Goal: Information Seeking & Learning: Learn about a topic

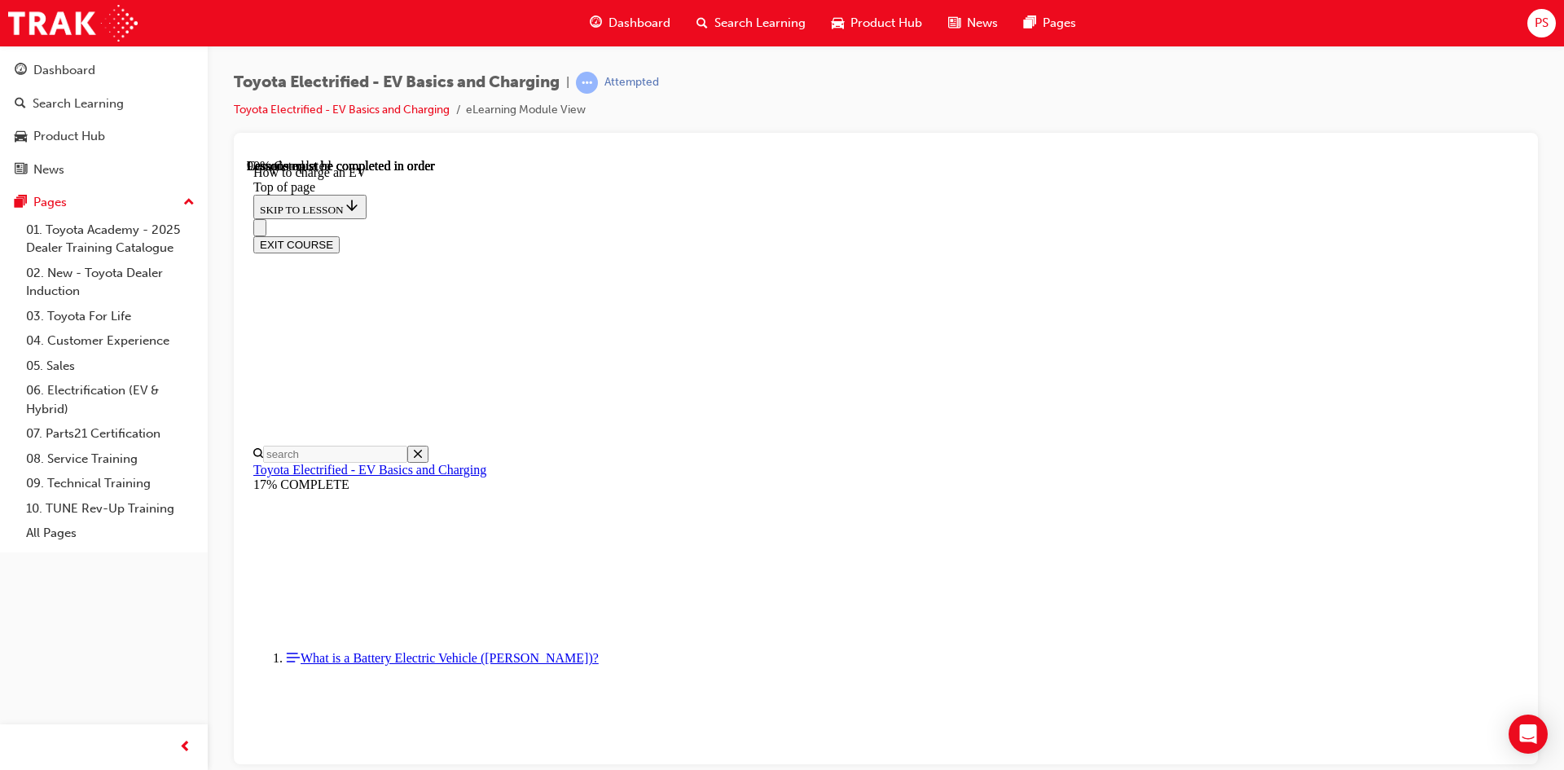
scroll to position [177, 0]
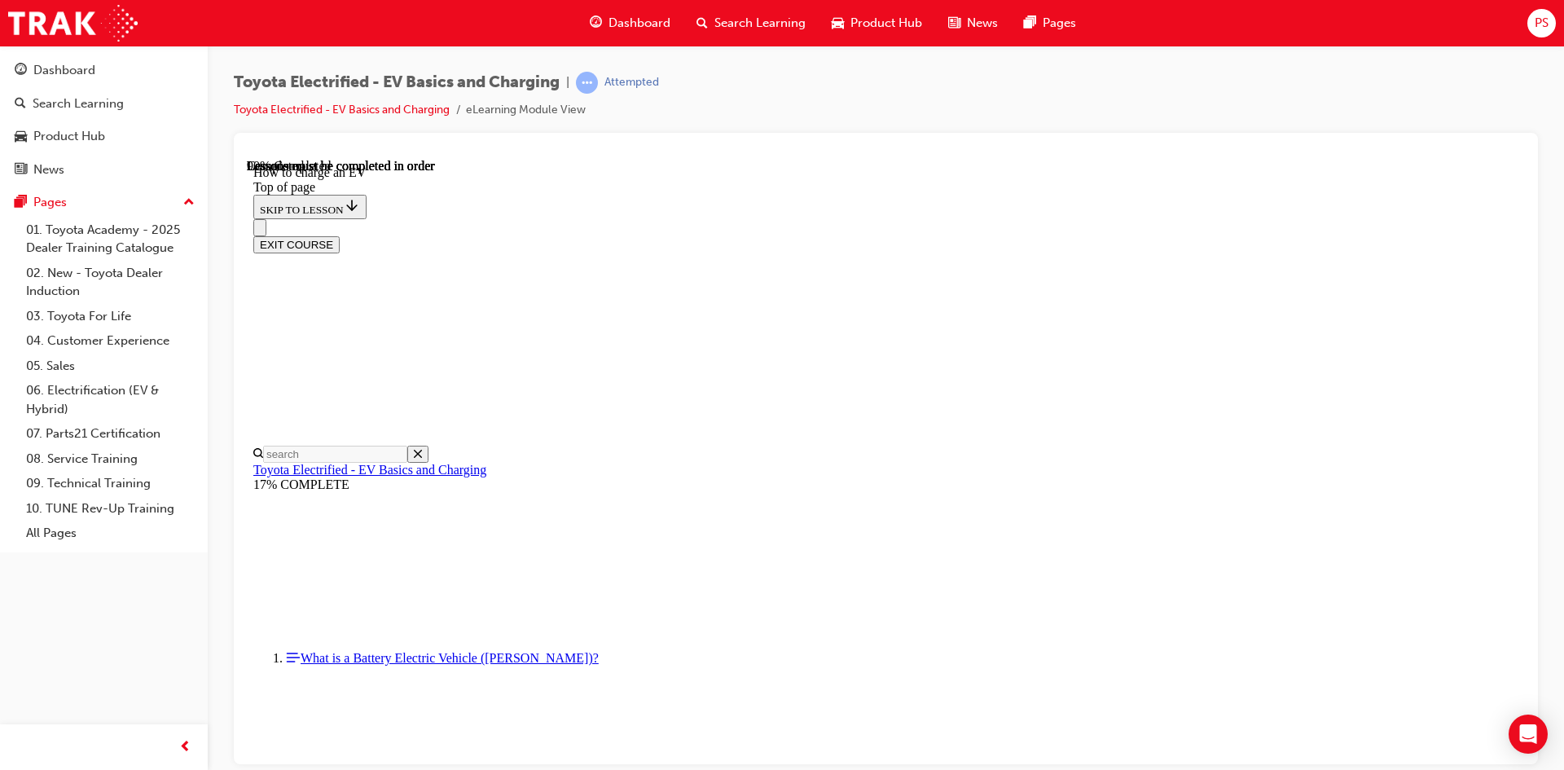
scroll to position [5124, 0]
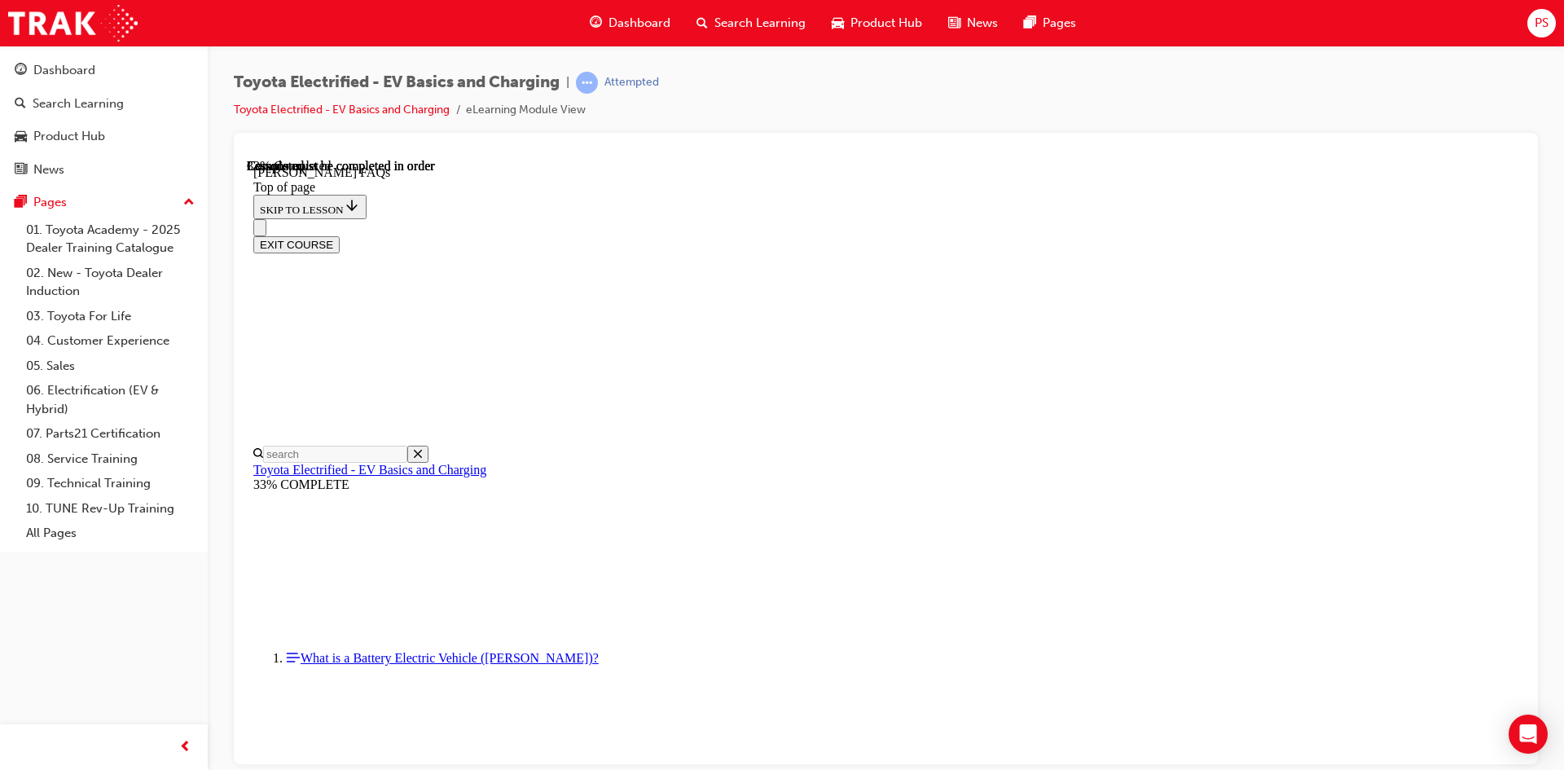
scroll to position [1354, 0]
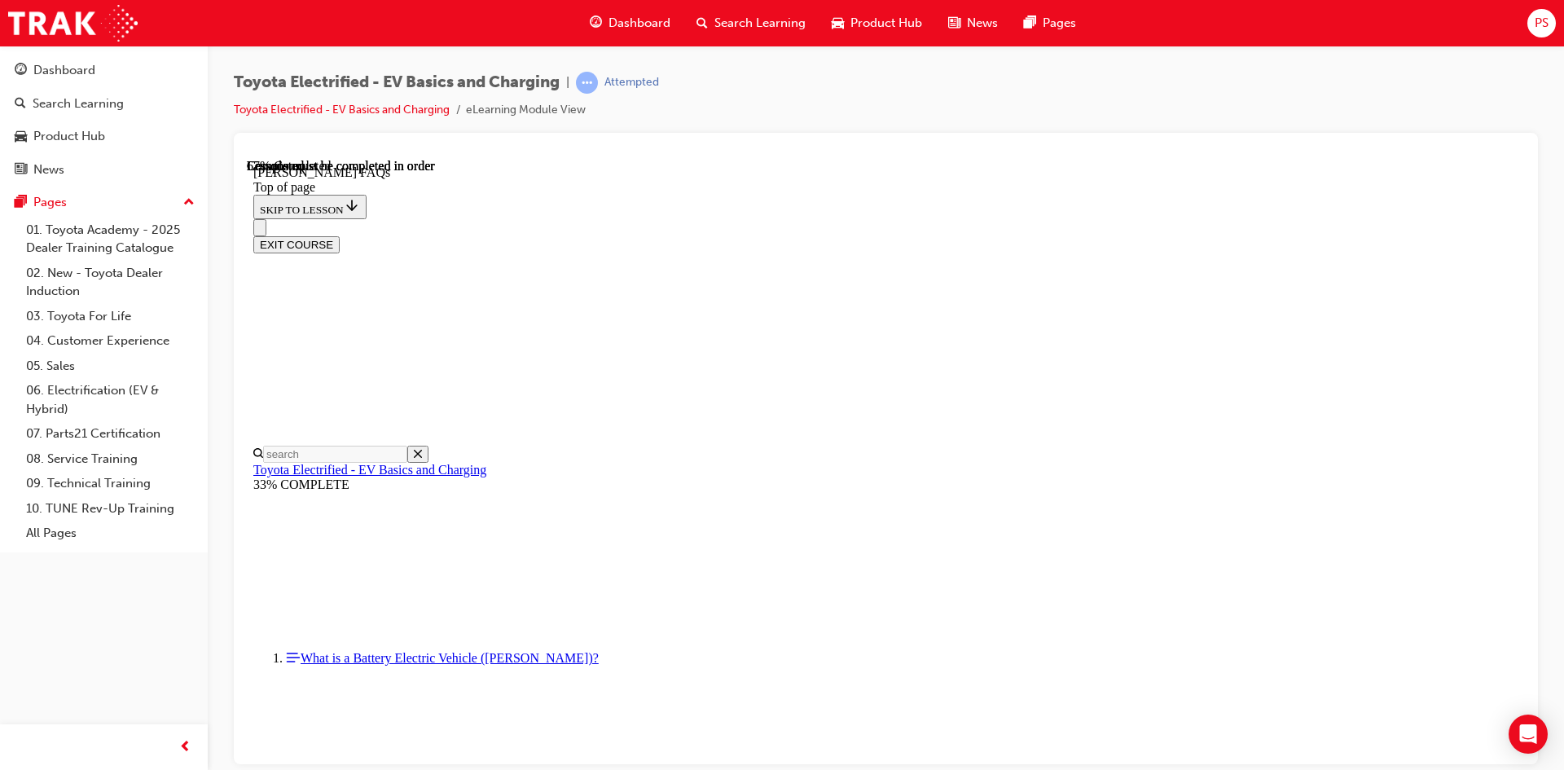
scroll to position [2872, 0]
drag, startPoint x: 763, startPoint y: 499, endPoint x: 954, endPoint y: 501, distance: 191.5
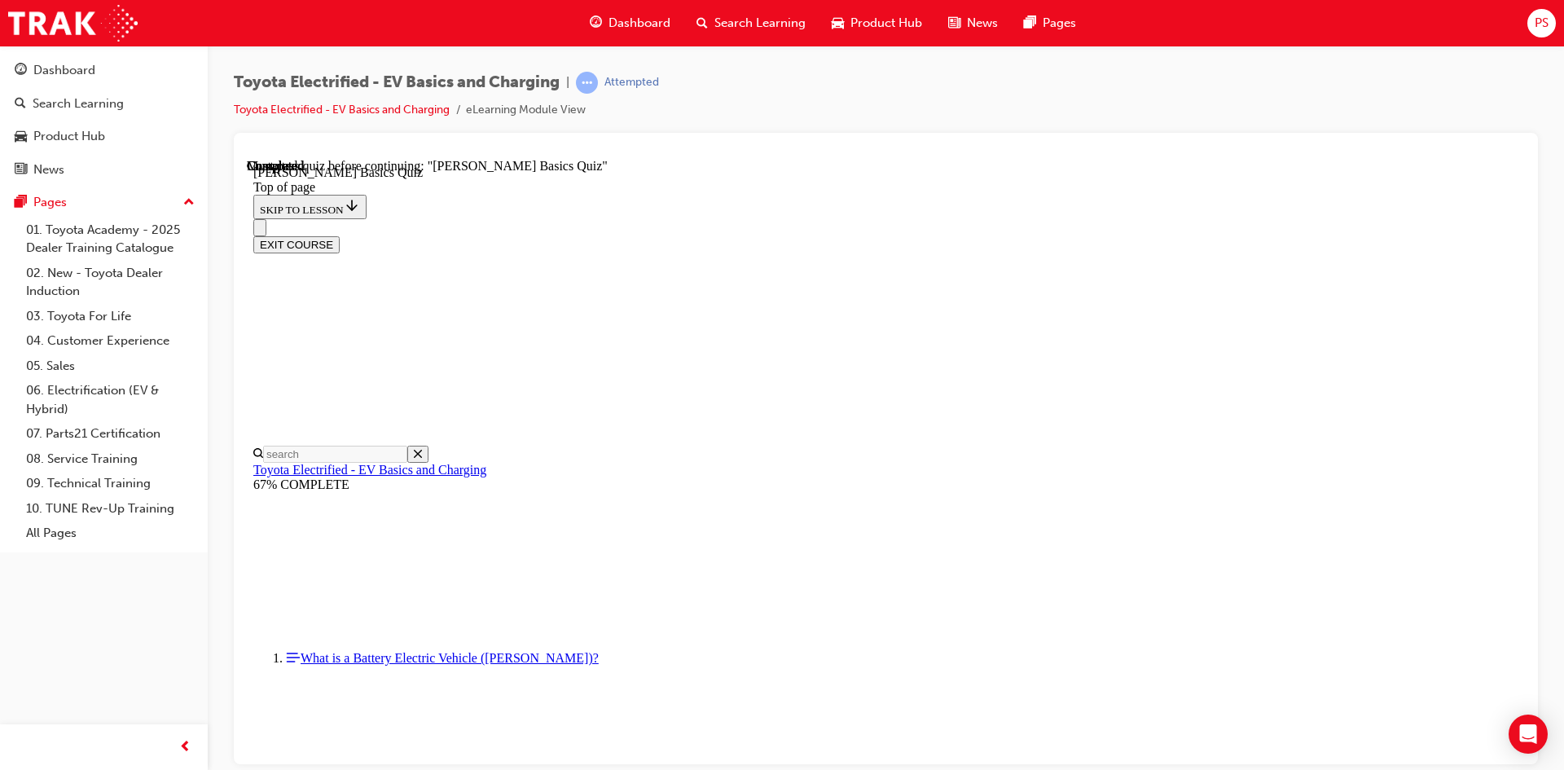
scroll to position [51, 0]
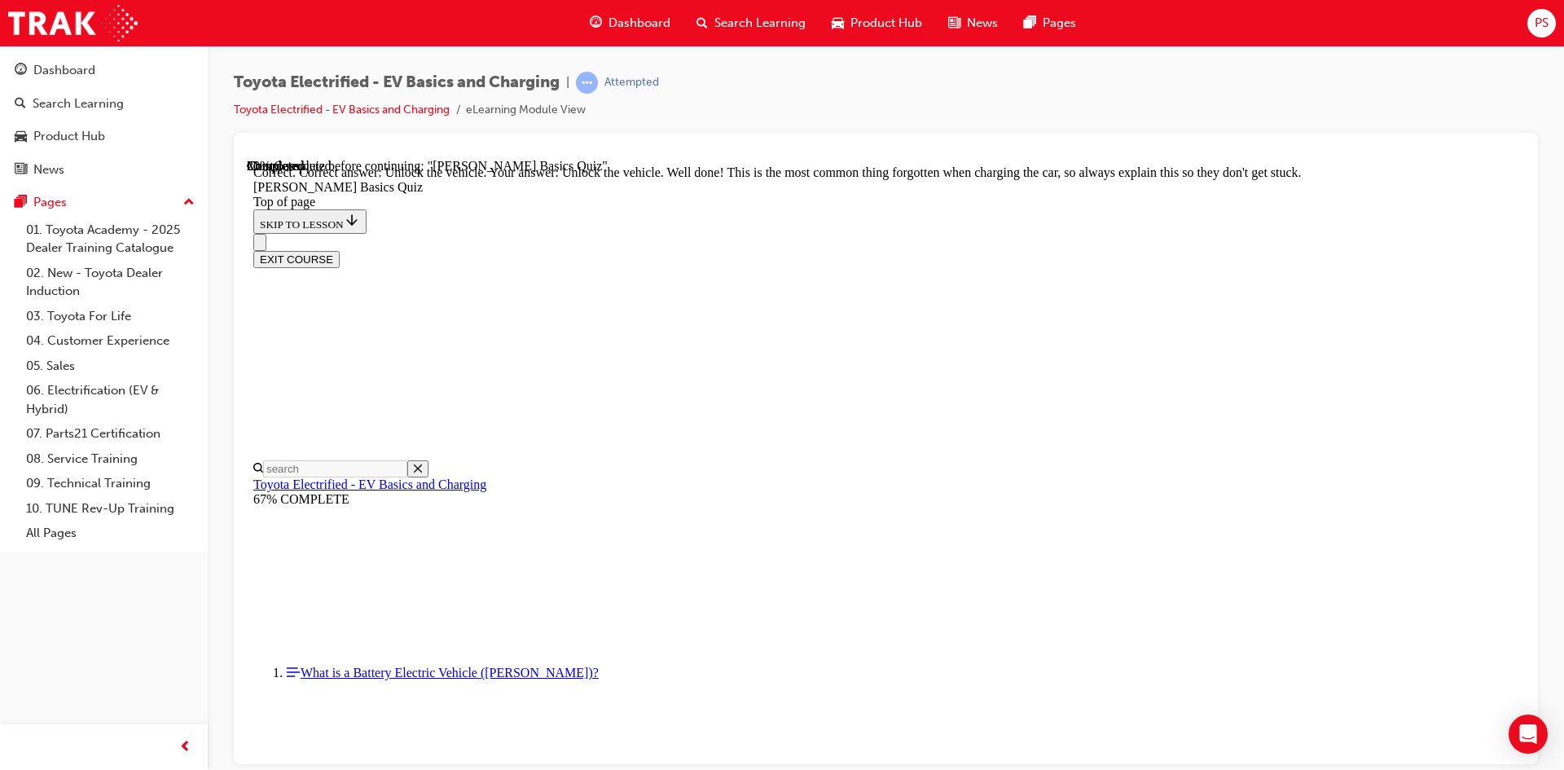
scroll to position [527, 0]
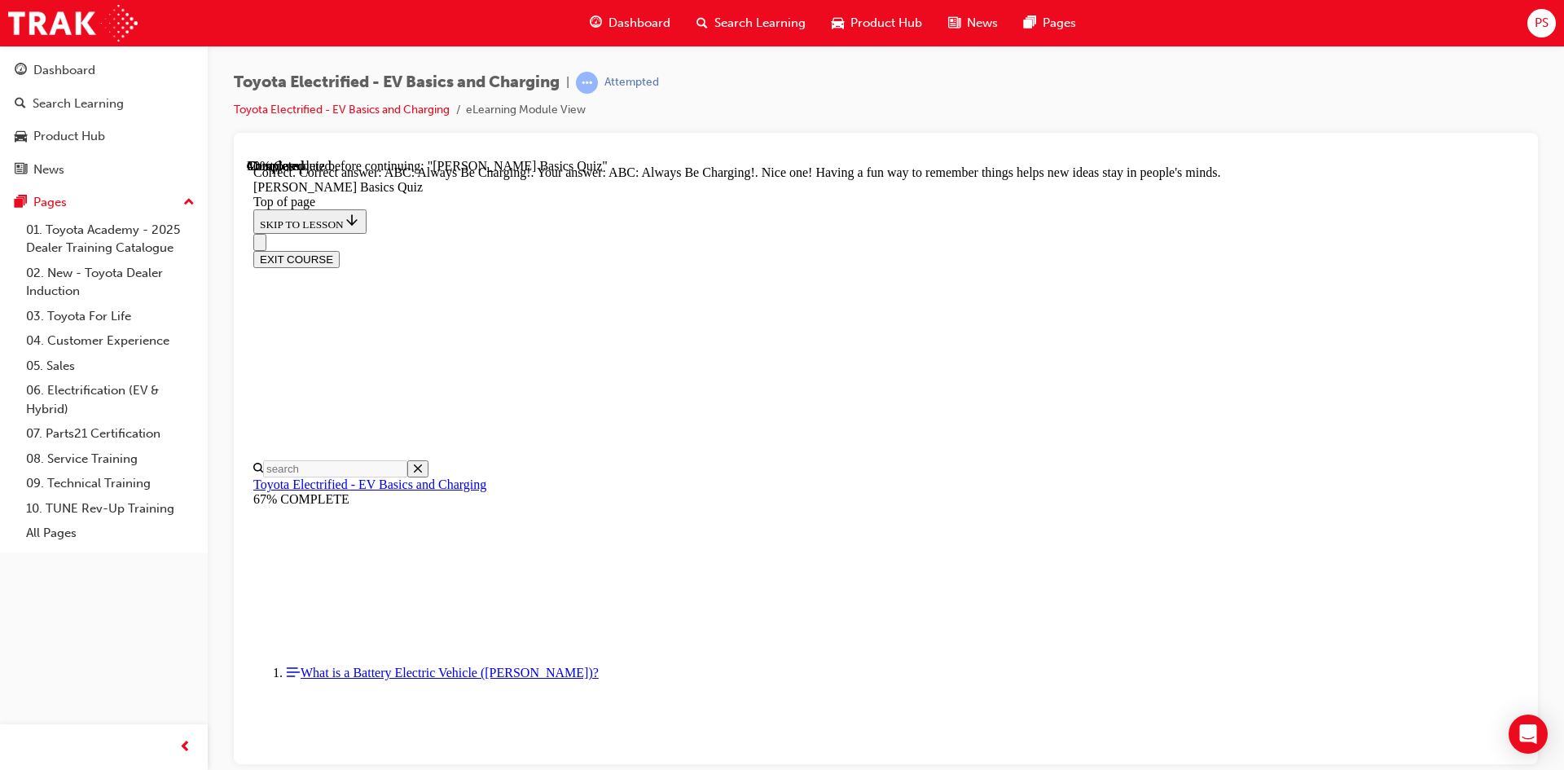
scroll to position [316, 0]
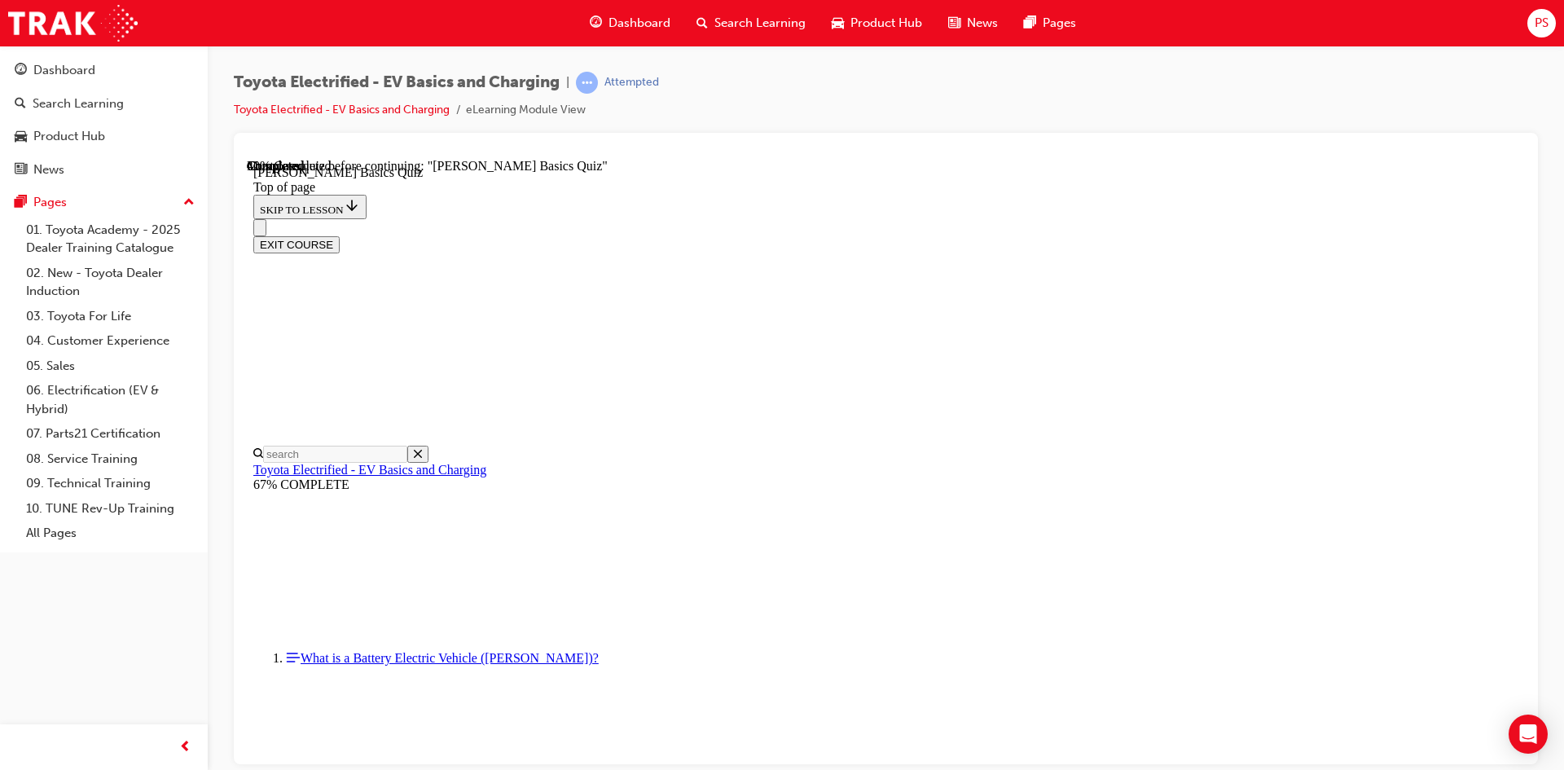
scroll to position [131, 0]
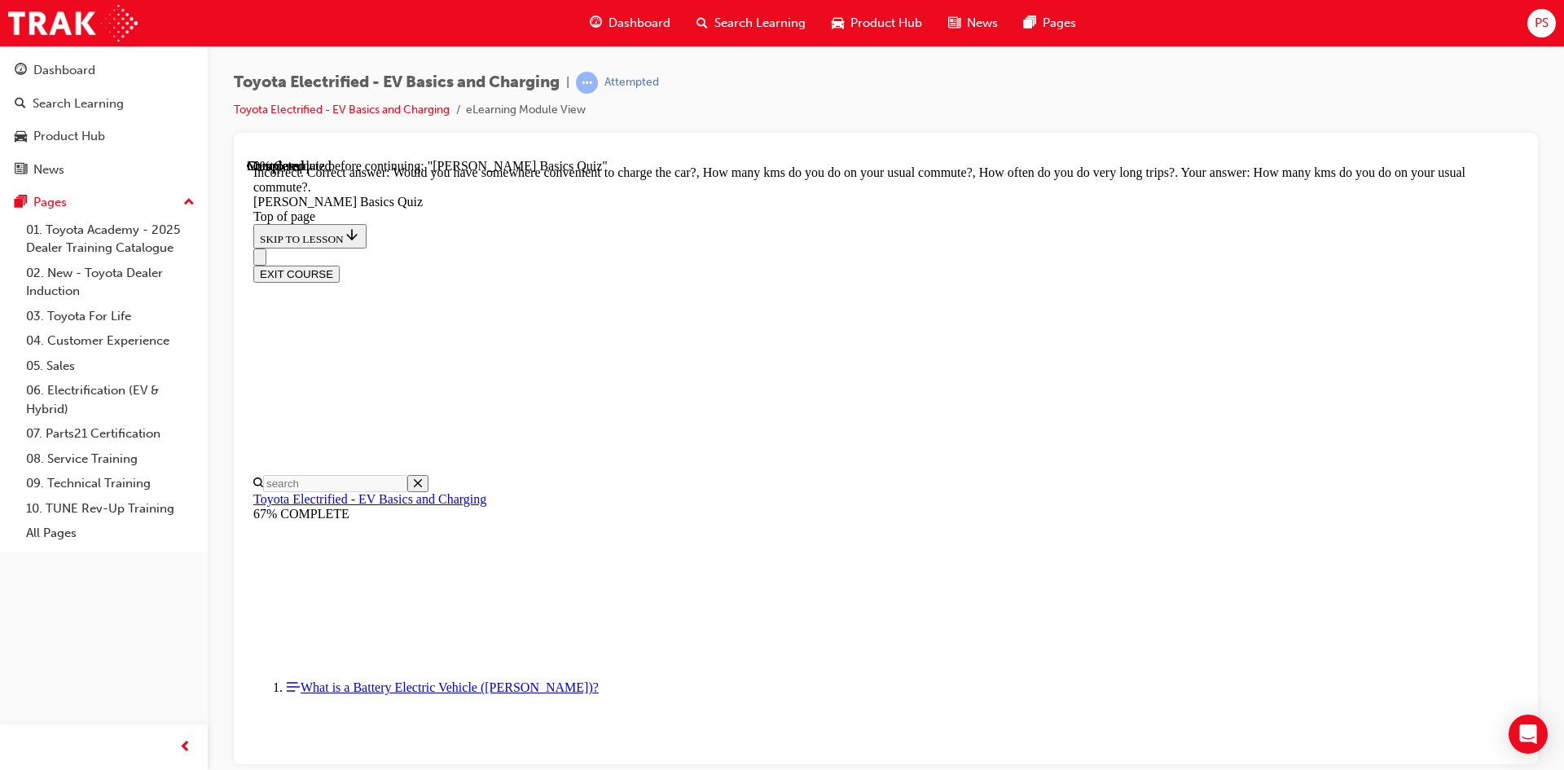
scroll to position [281, 0]
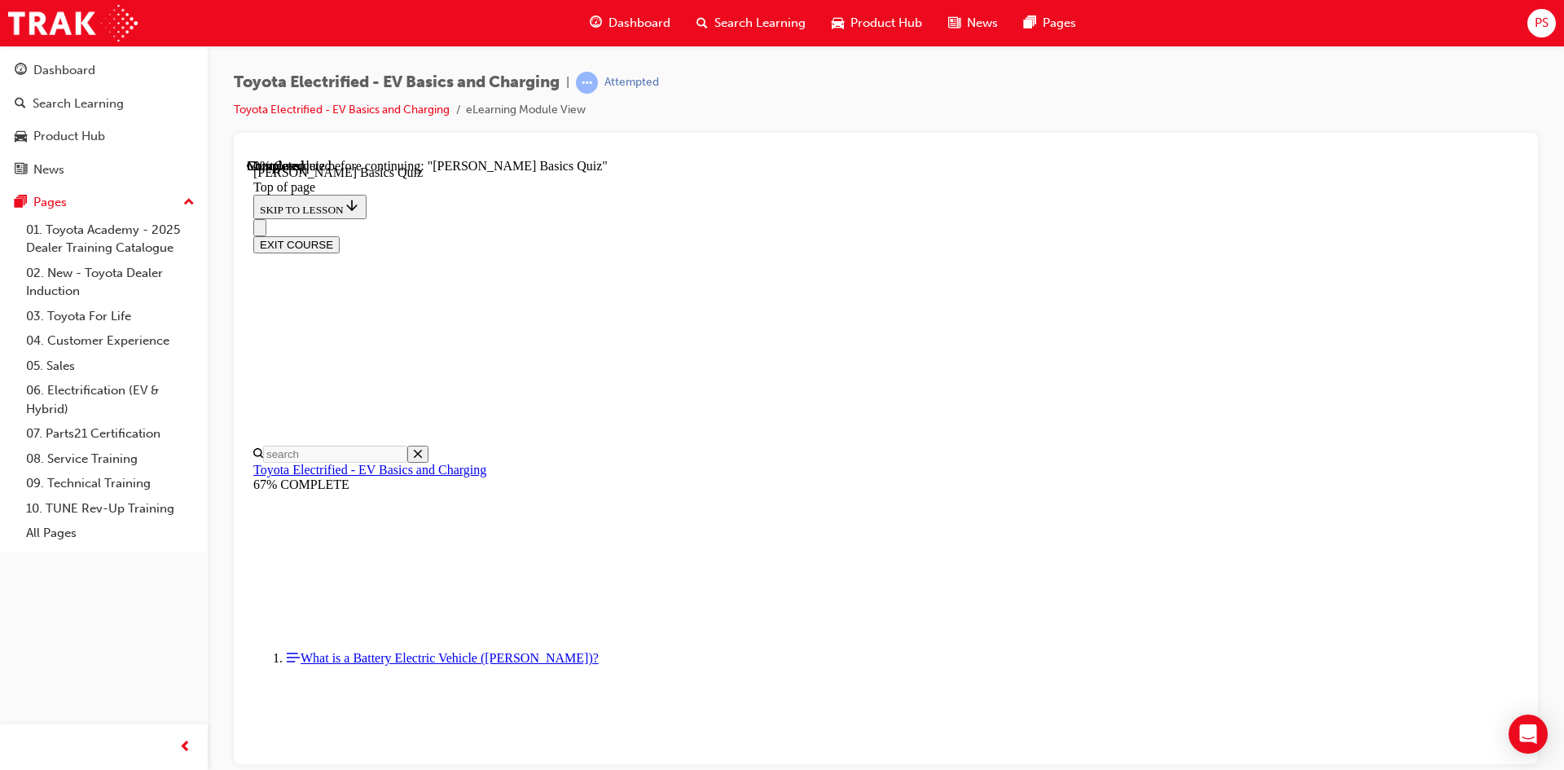
scroll to position [50, 0]
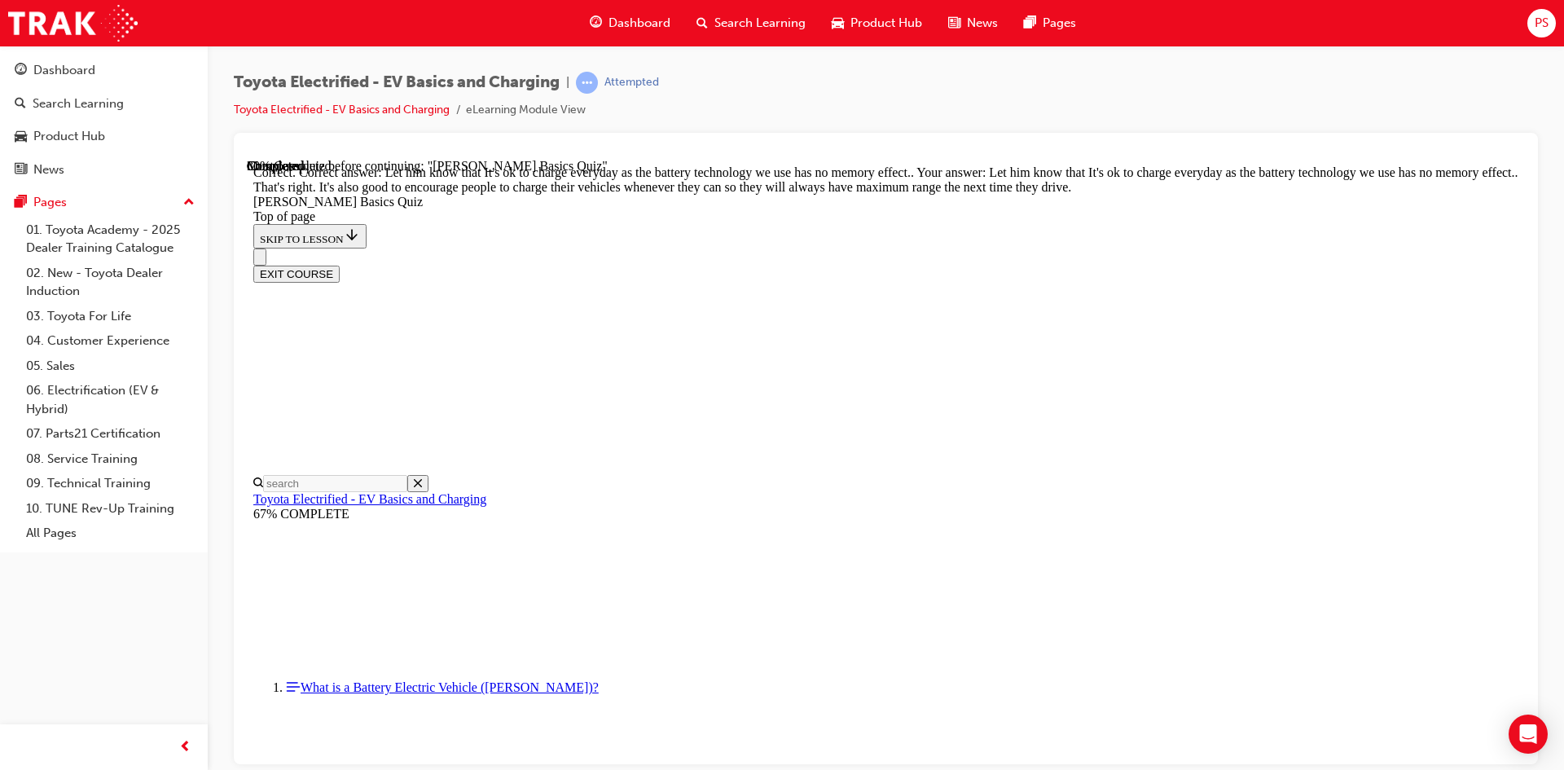
scroll to position [302, 0]
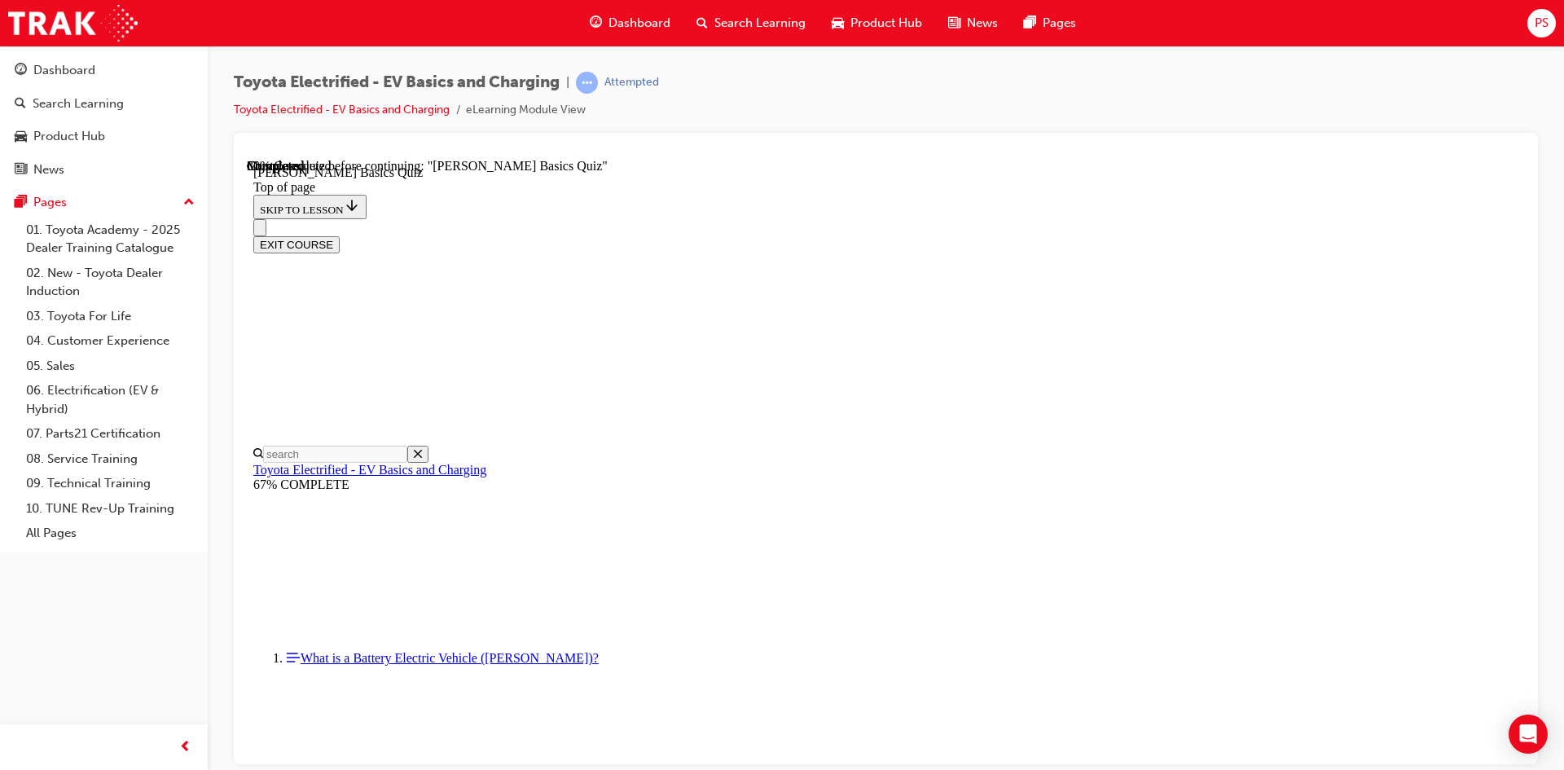
scroll to position [50, 0]
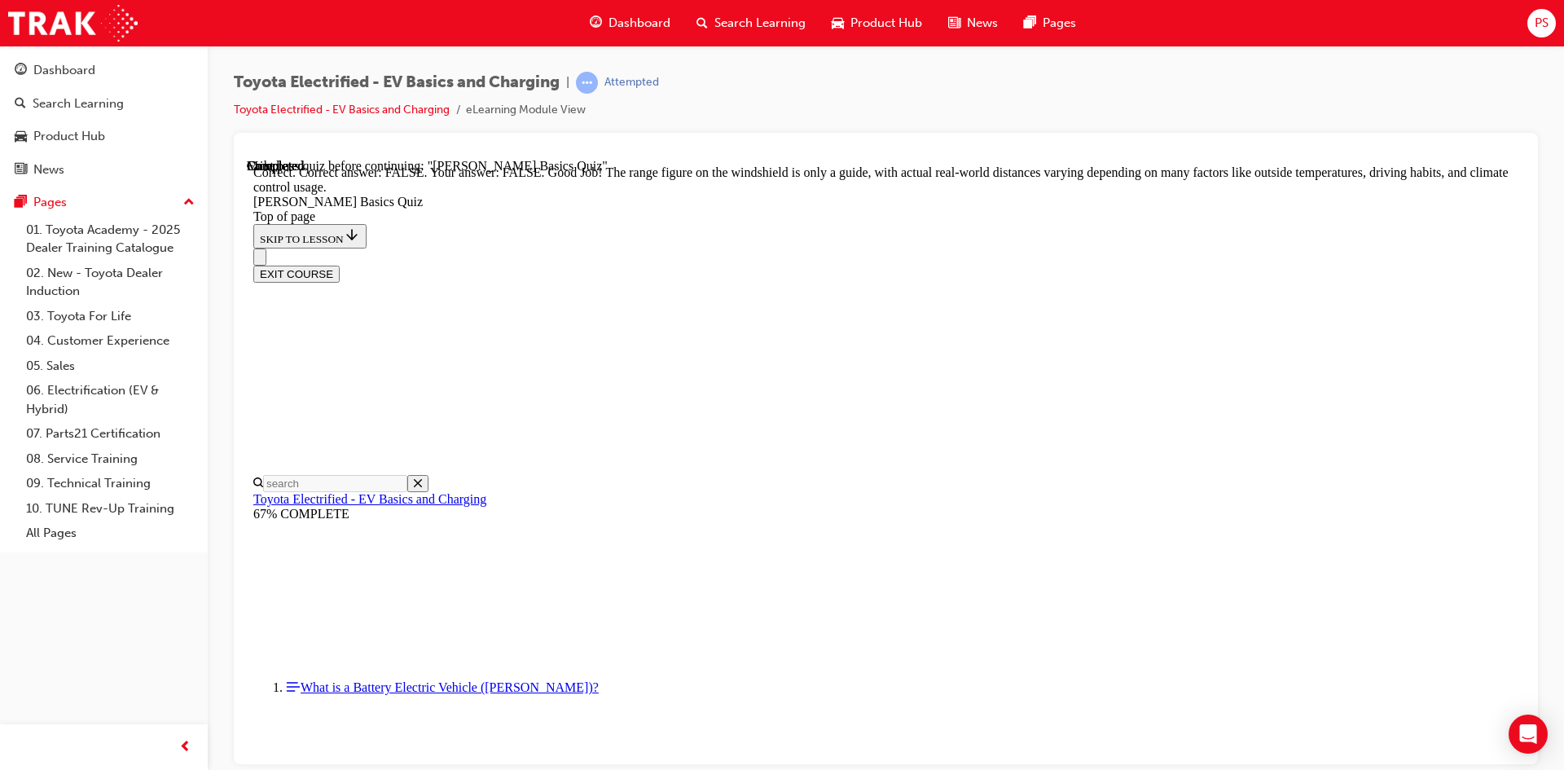
scroll to position [270, 0]
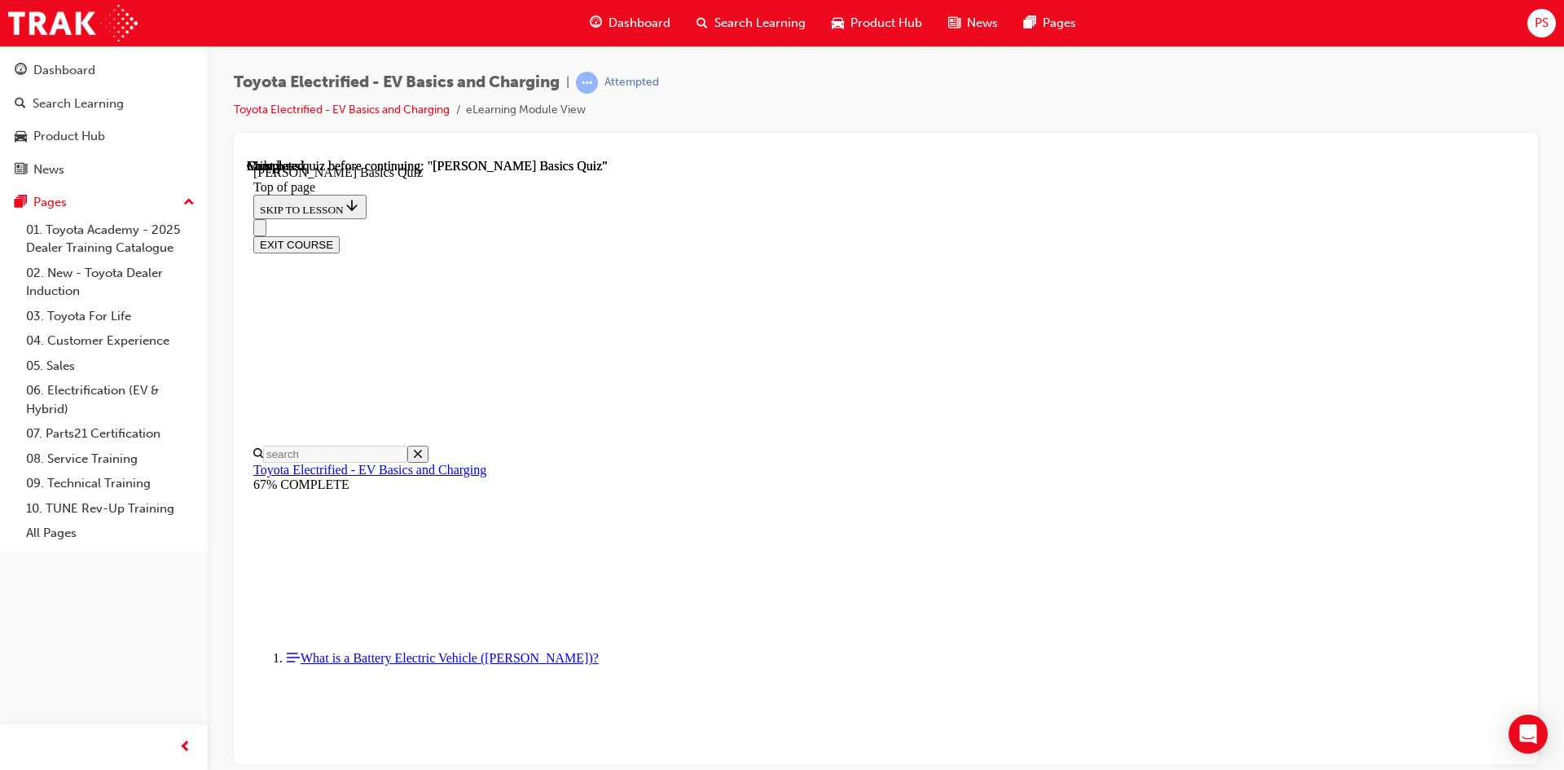
scroll to position [279, 0]
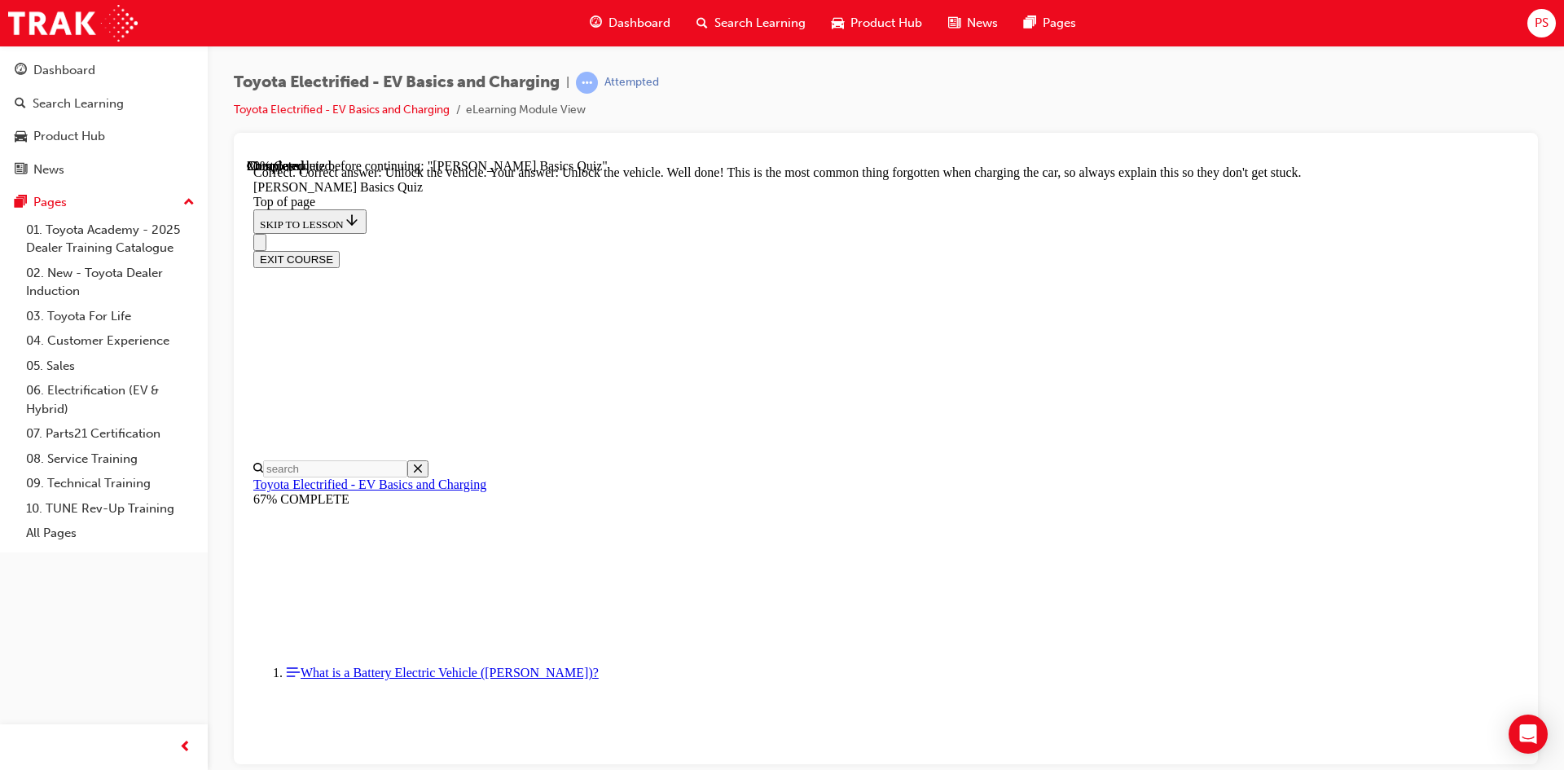
scroll to position [527, 0]
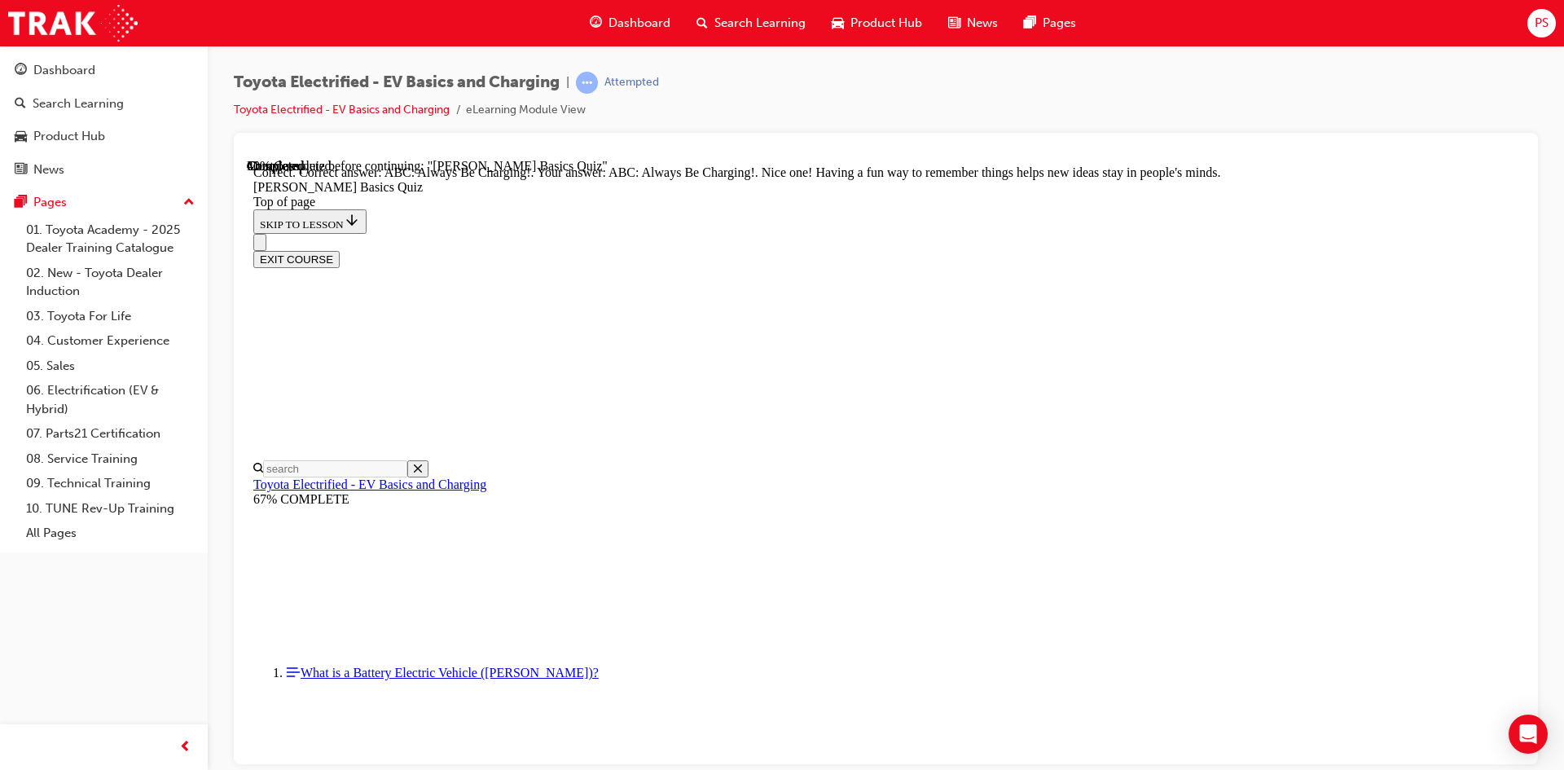
scroll to position [316, 0]
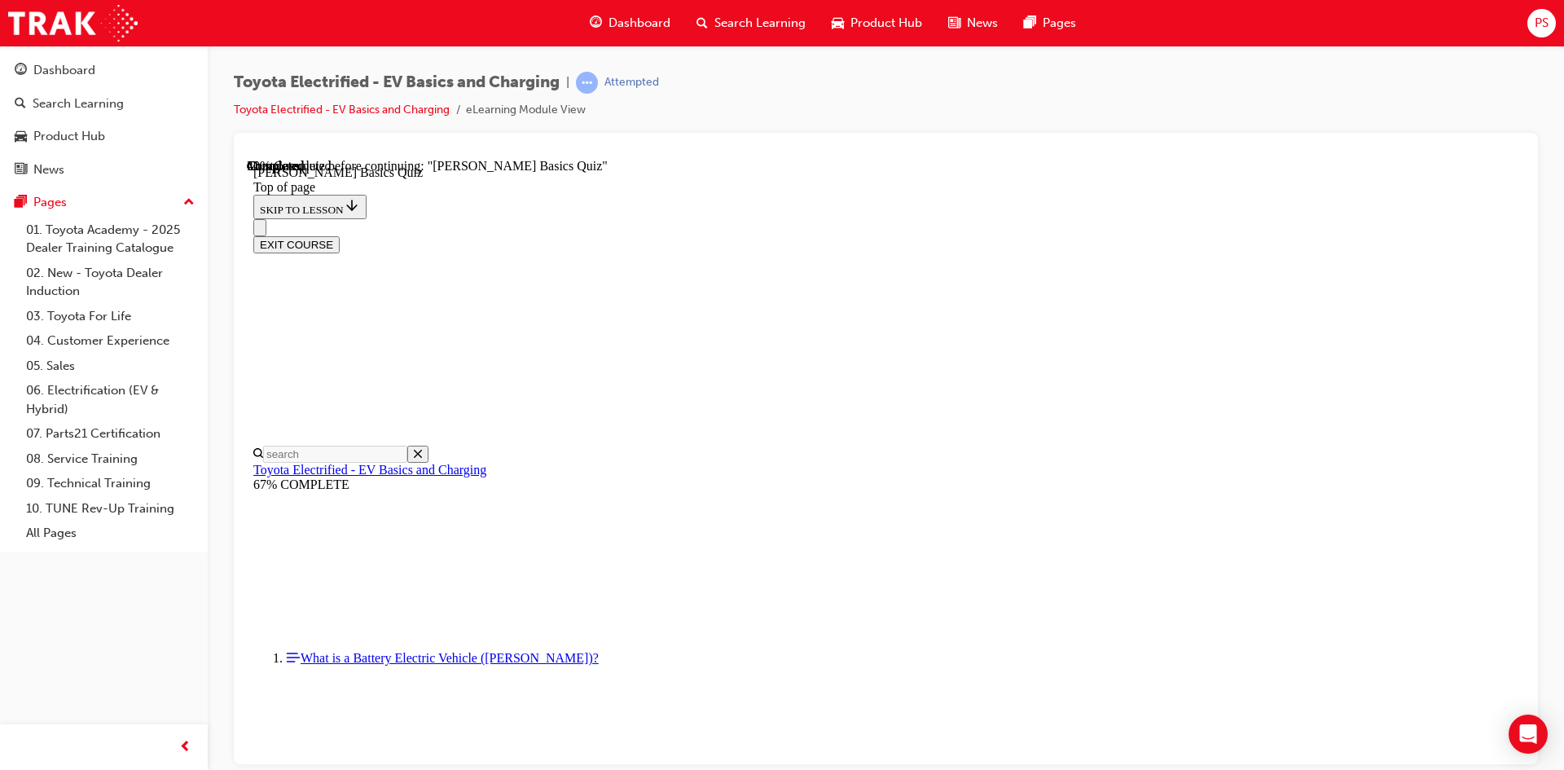
scroll to position [50, 0]
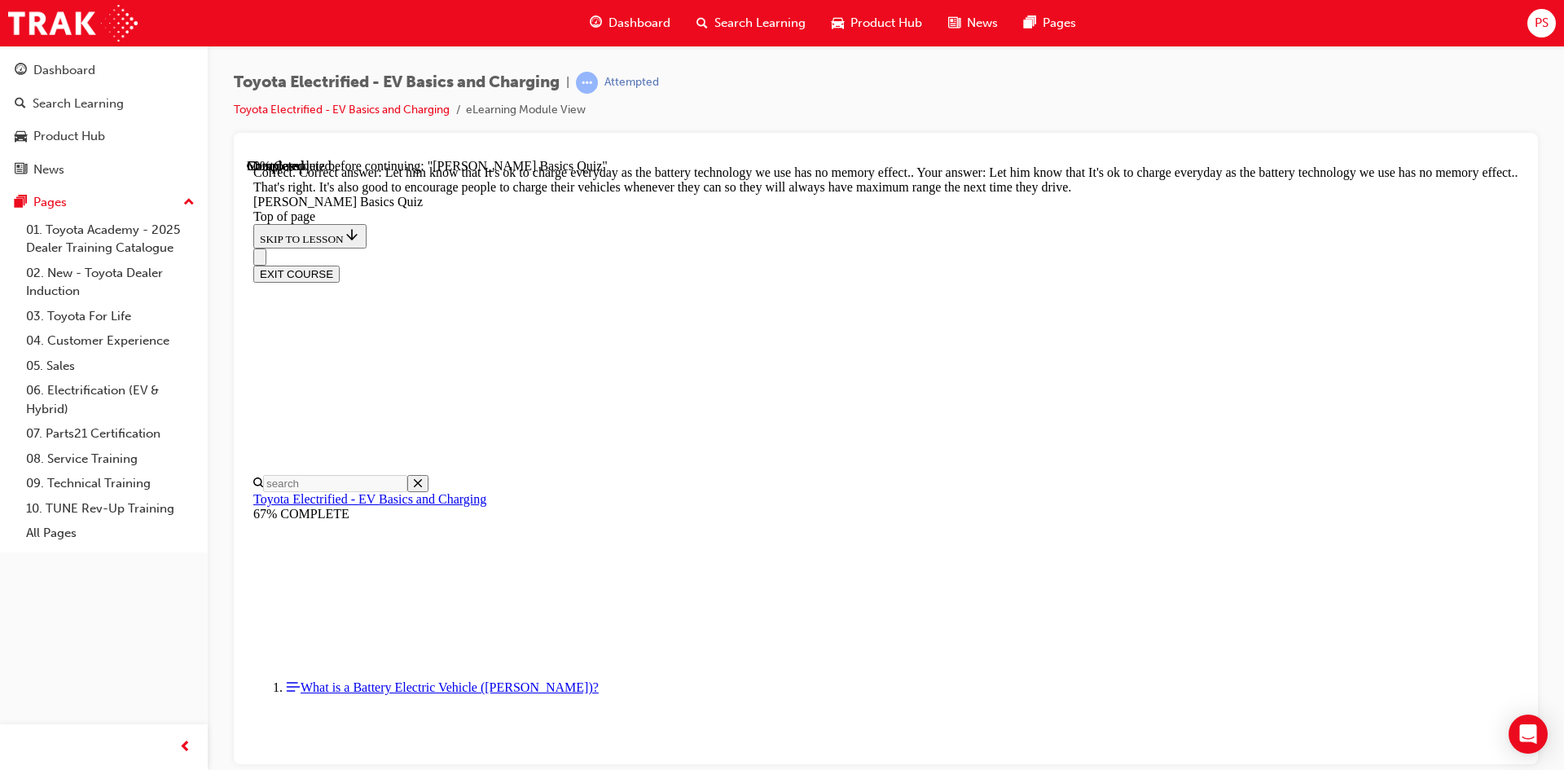
scroll to position [302, 0]
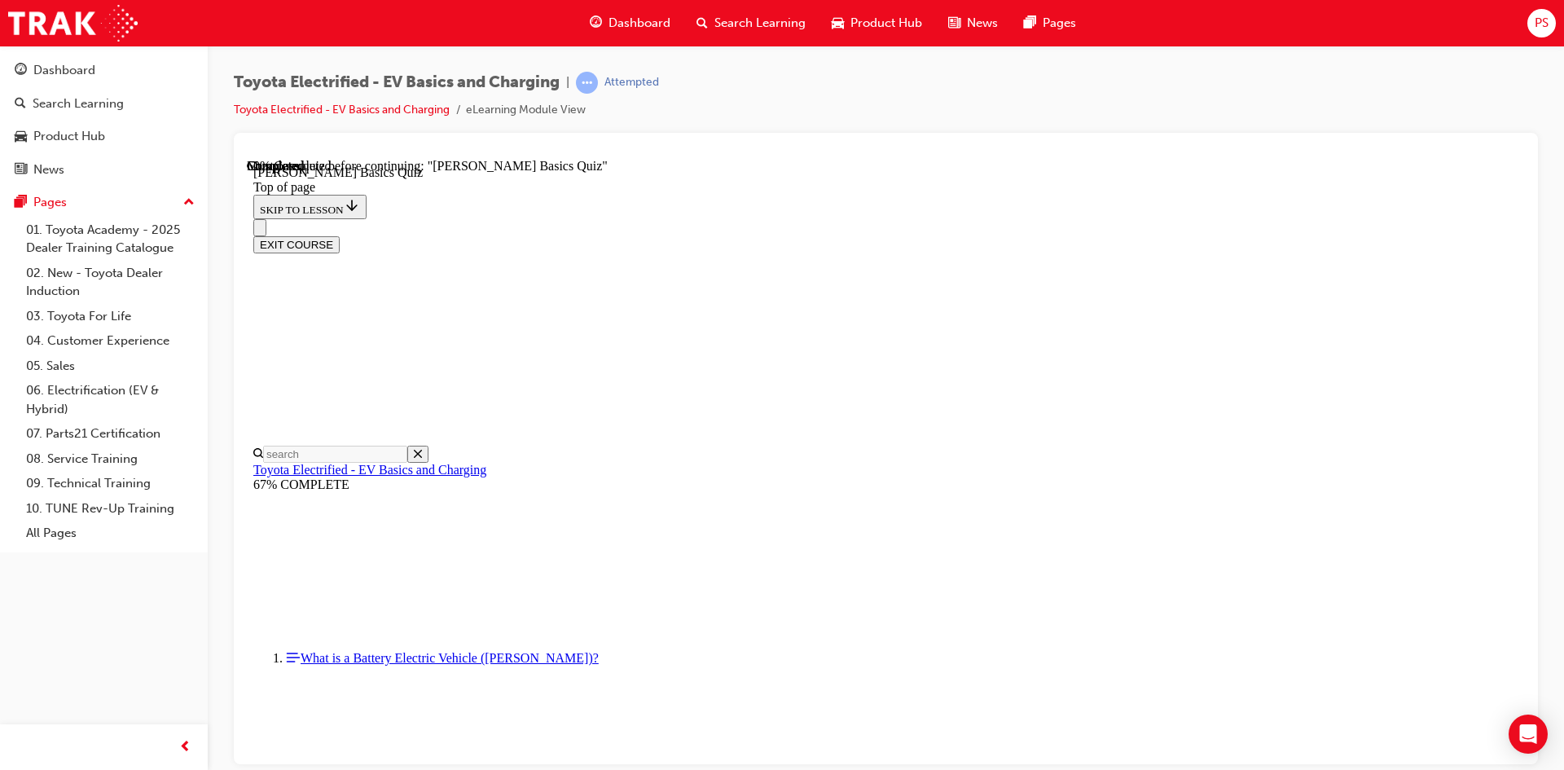
scroll to position [50, 0]
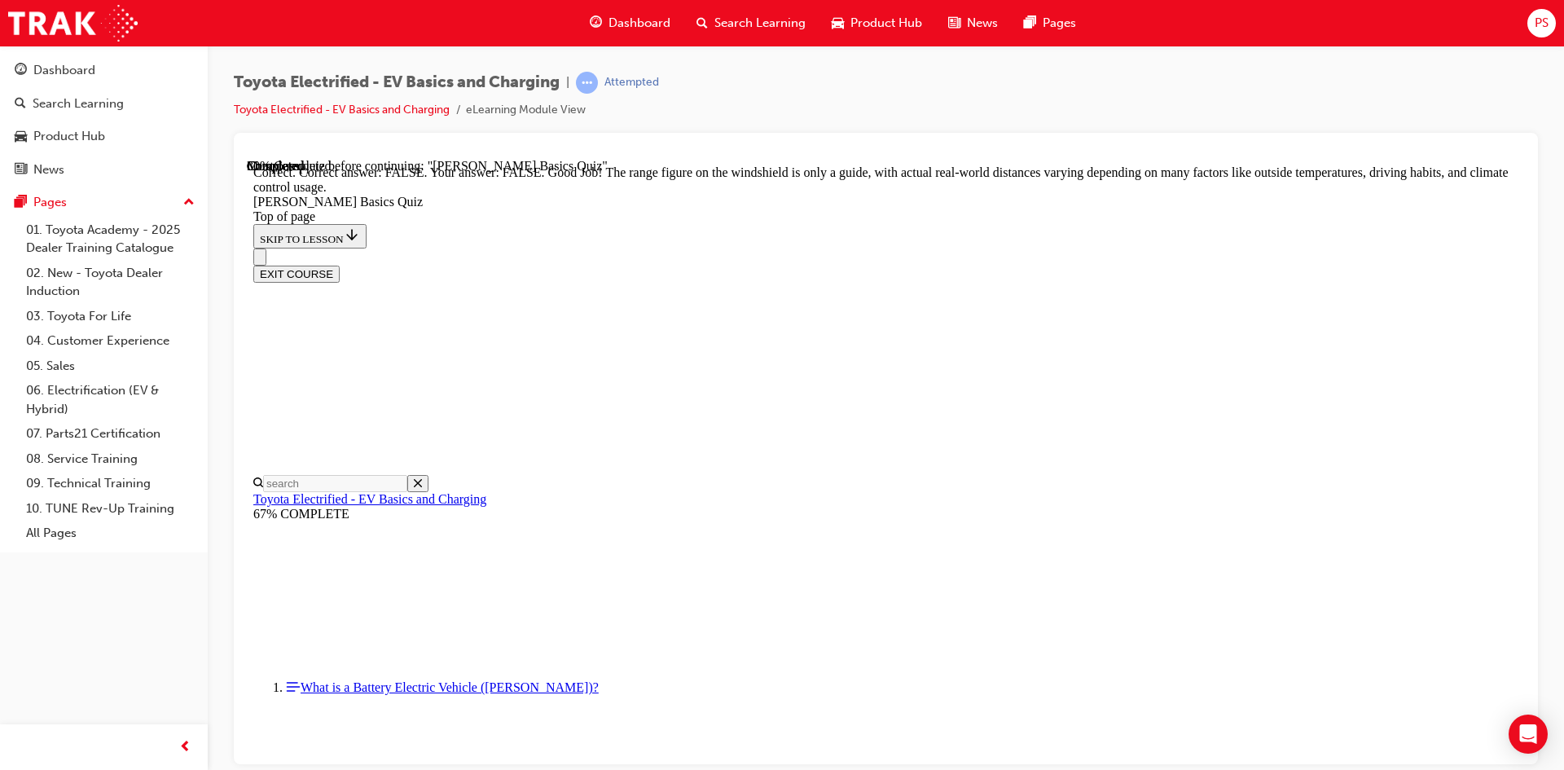
scroll to position [270, 0]
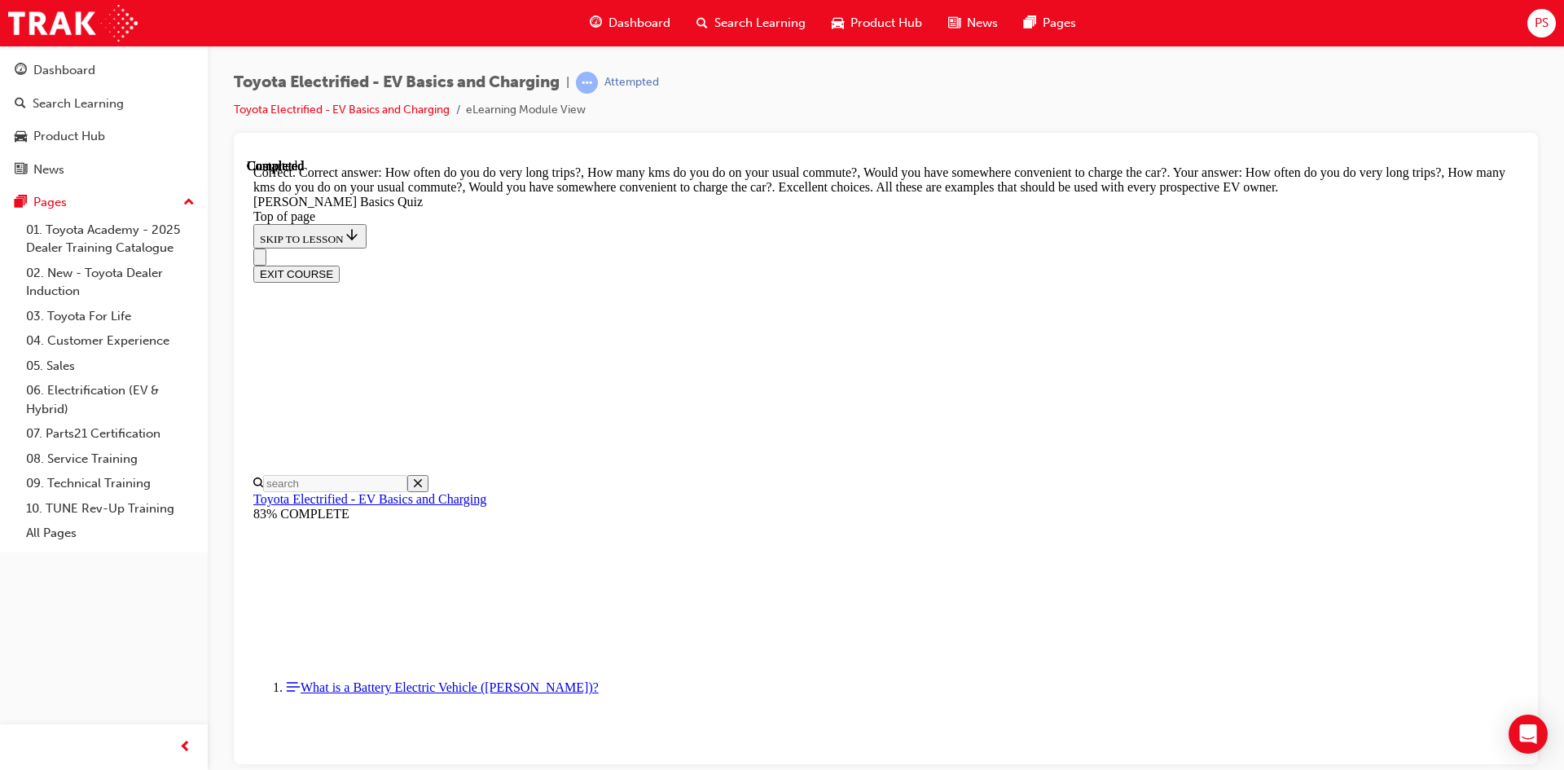
scroll to position [381, 0]
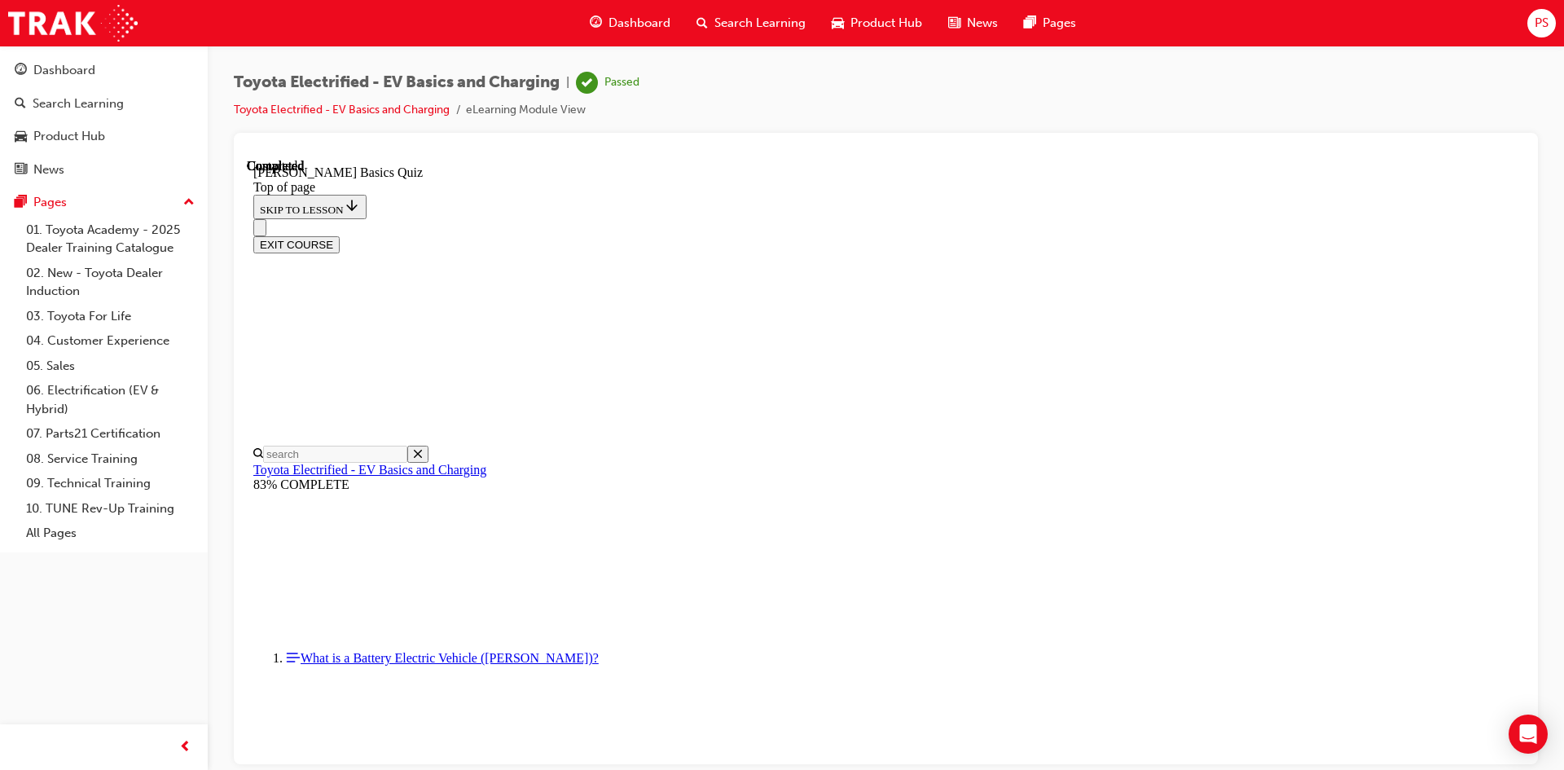
scroll to position [279, 0]
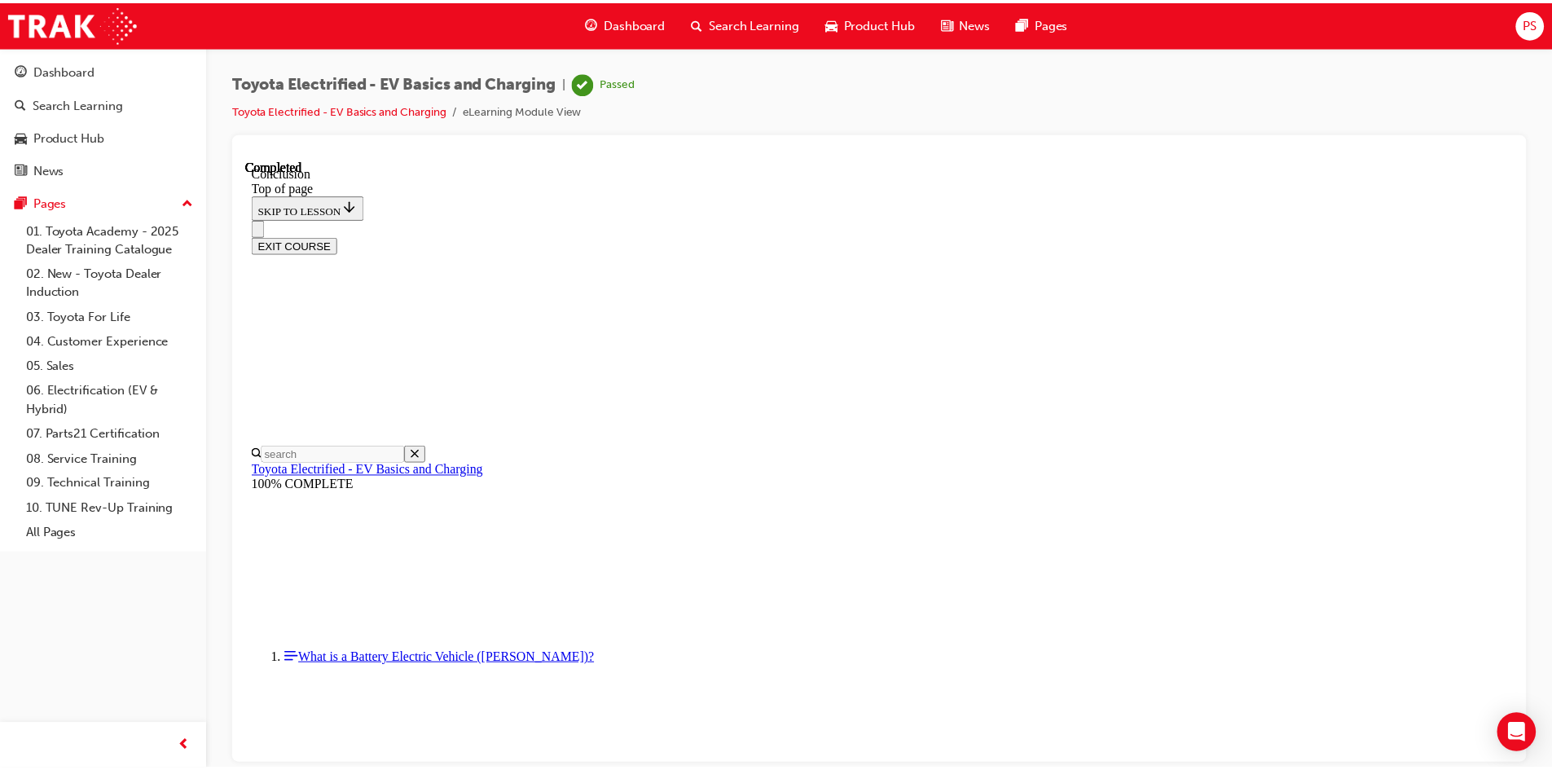
scroll to position [613, 0]
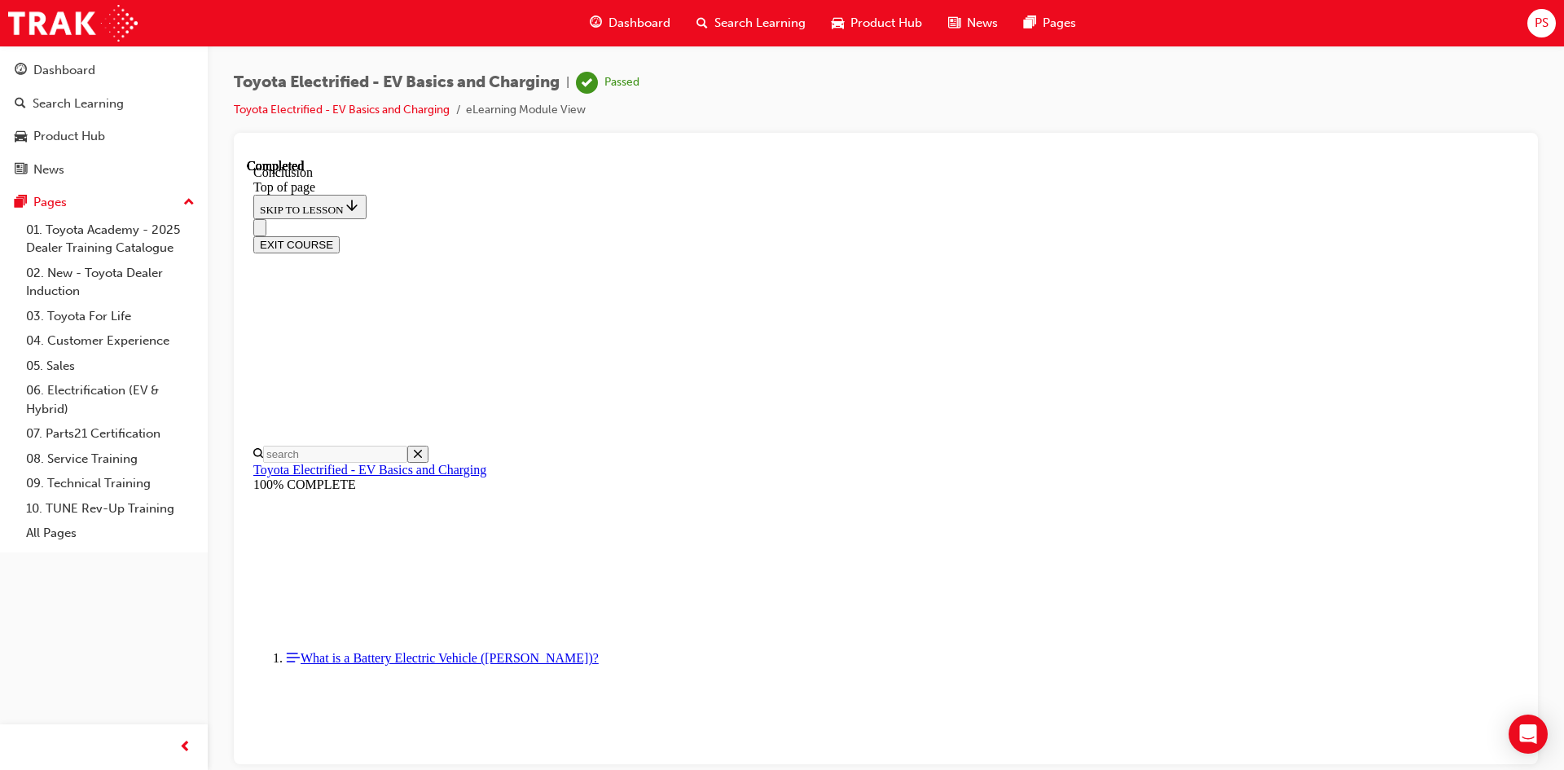
click at [340, 235] on button "EXIT COURSE" at bounding box center [296, 243] width 86 height 17
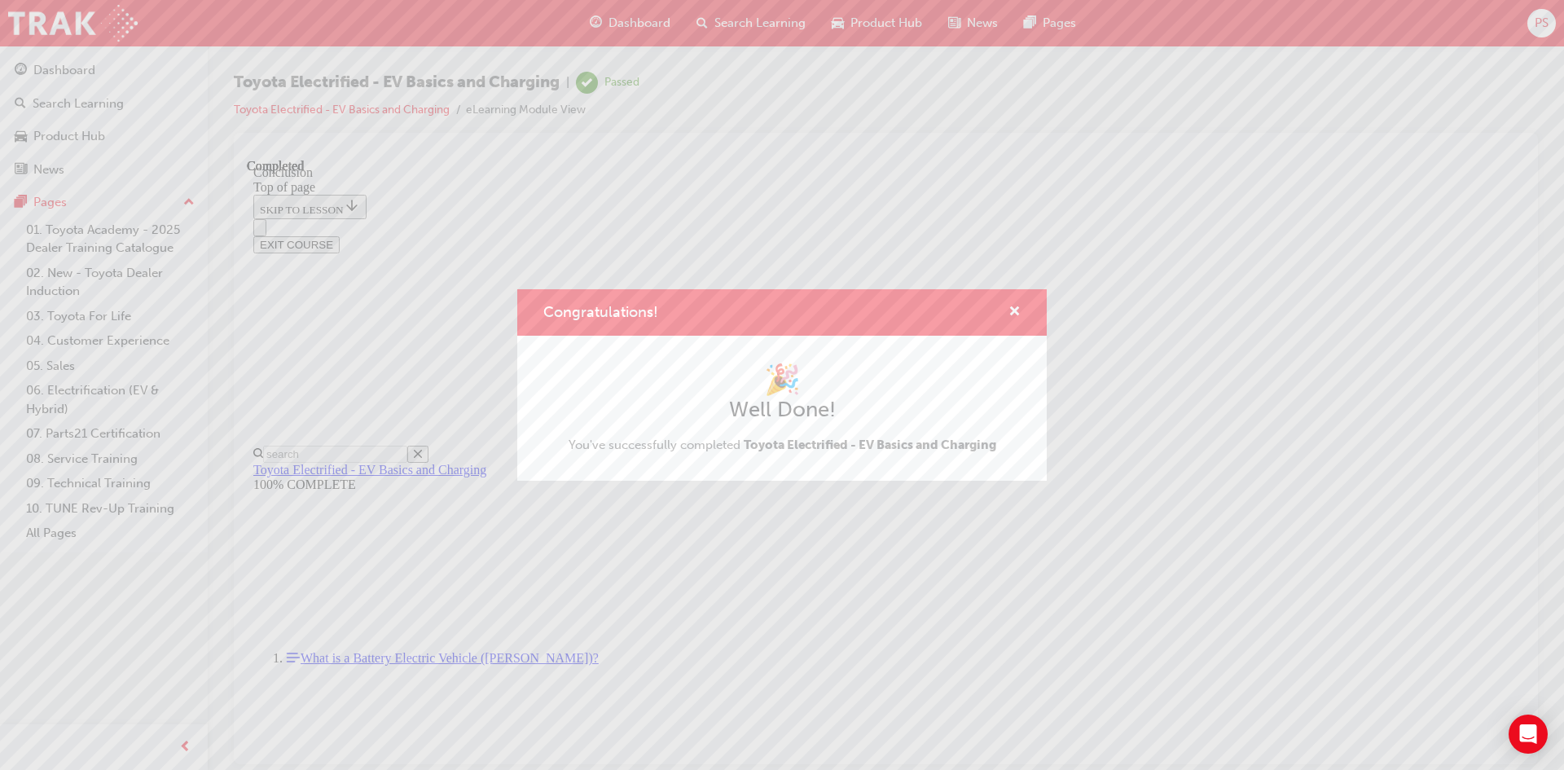
click at [1021, 307] on div "Congratulations!" at bounding box center [782, 312] width 530 height 46
click at [1014, 311] on span "cross-icon" at bounding box center [1015, 313] width 12 height 15
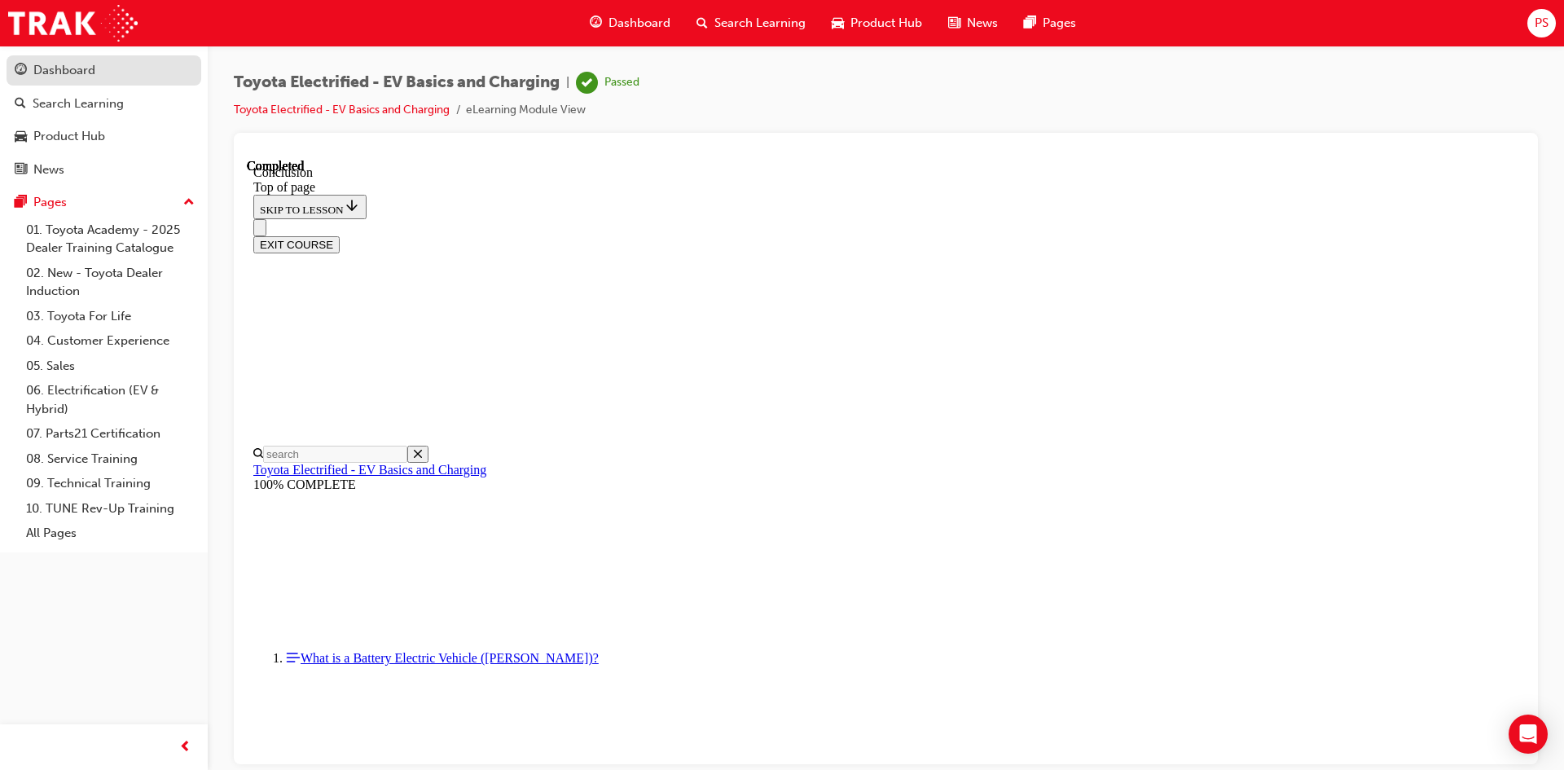
click at [140, 64] on div "Dashboard" at bounding box center [104, 70] width 178 height 20
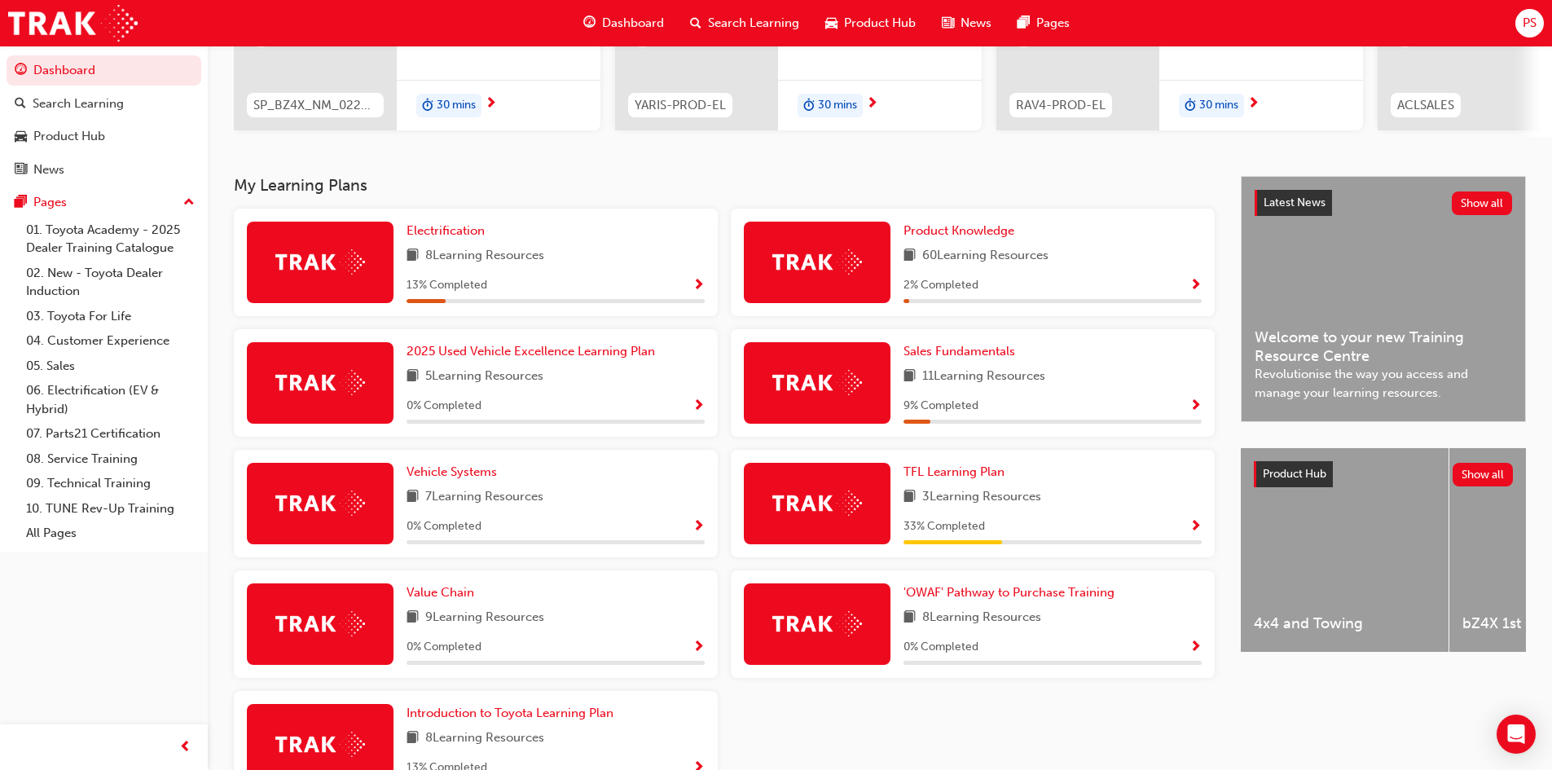
scroll to position [326, 0]
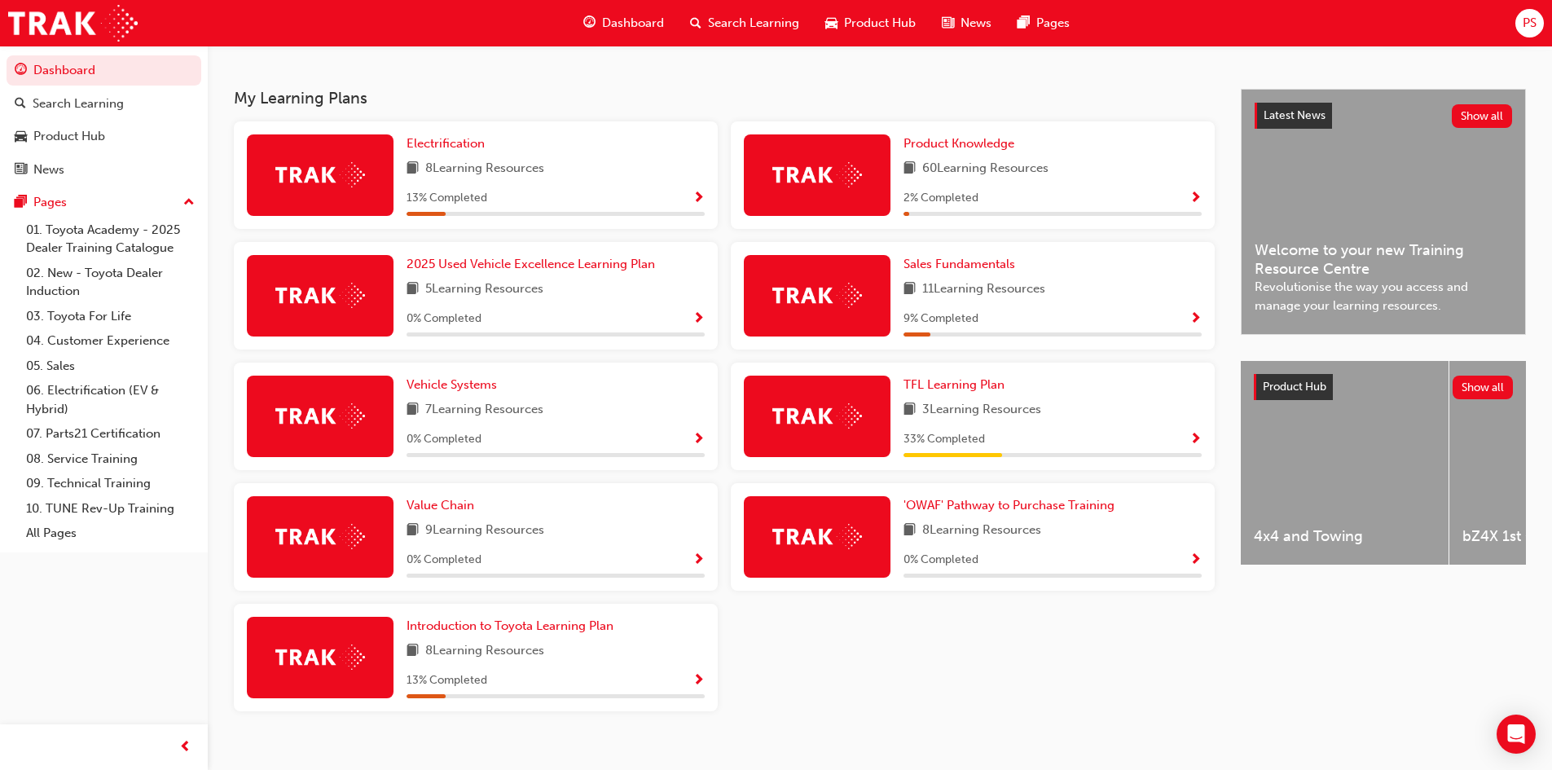
click at [1197, 203] on span "Show Progress" at bounding box center [1195, 198] width 12 height 15
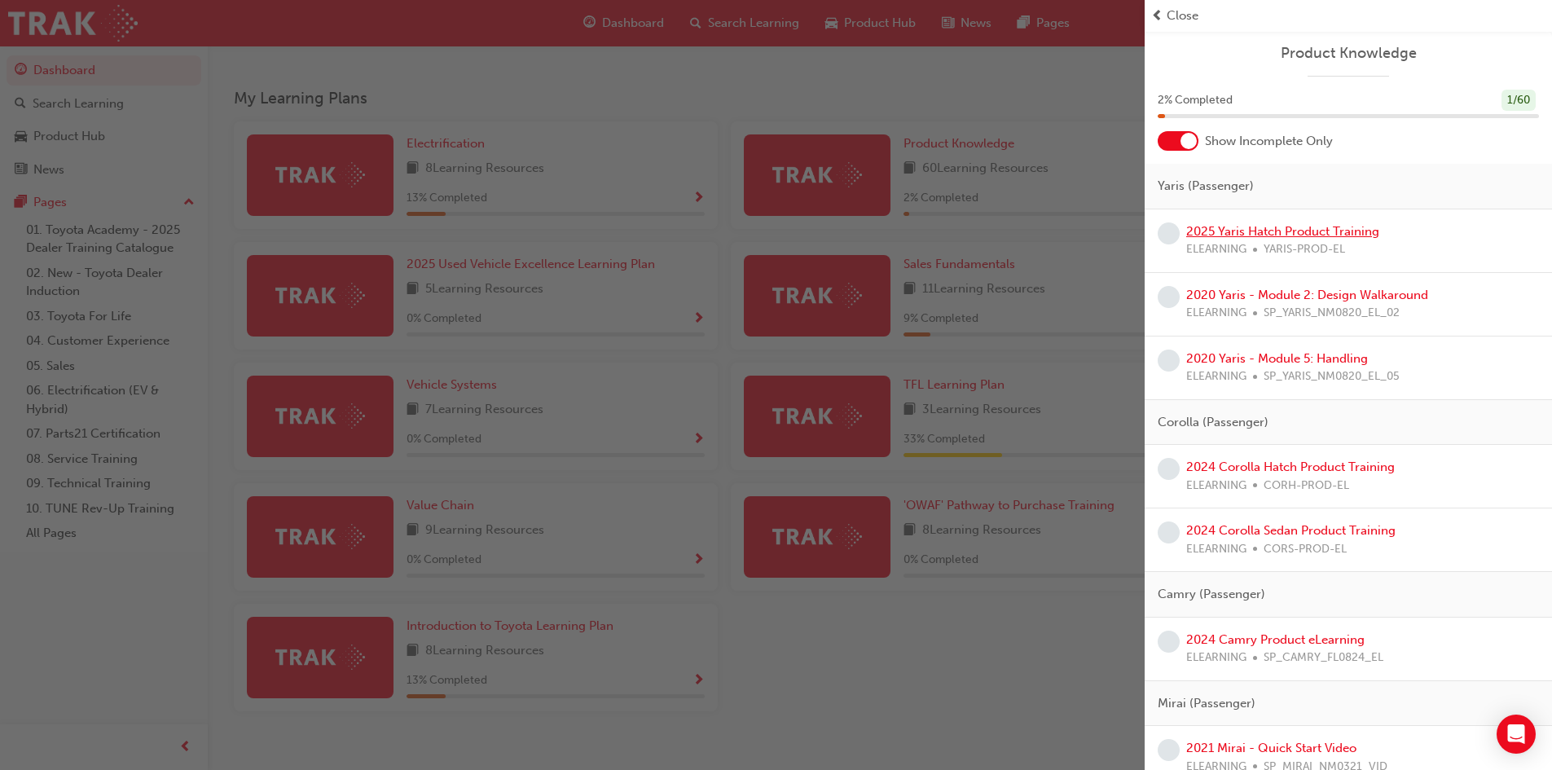
click at [1278, 232] on link "2025 Yaris Hatch Product Training" at bounding box center [1282, 231] width 193 height 15
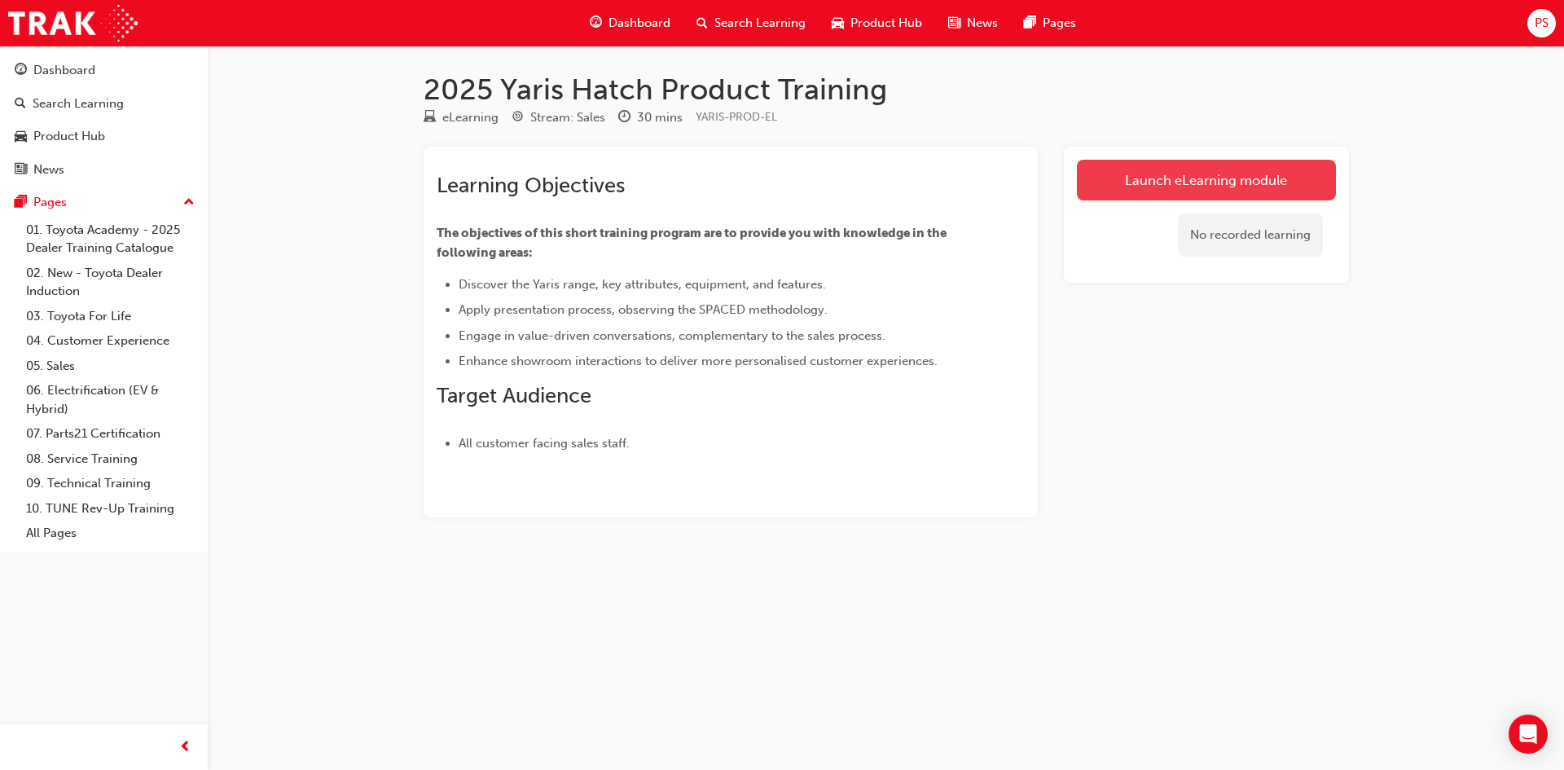
click at [1194, 183] on link "Launch eLearning module" at bounding box center [1206, 180] width 259 height 41
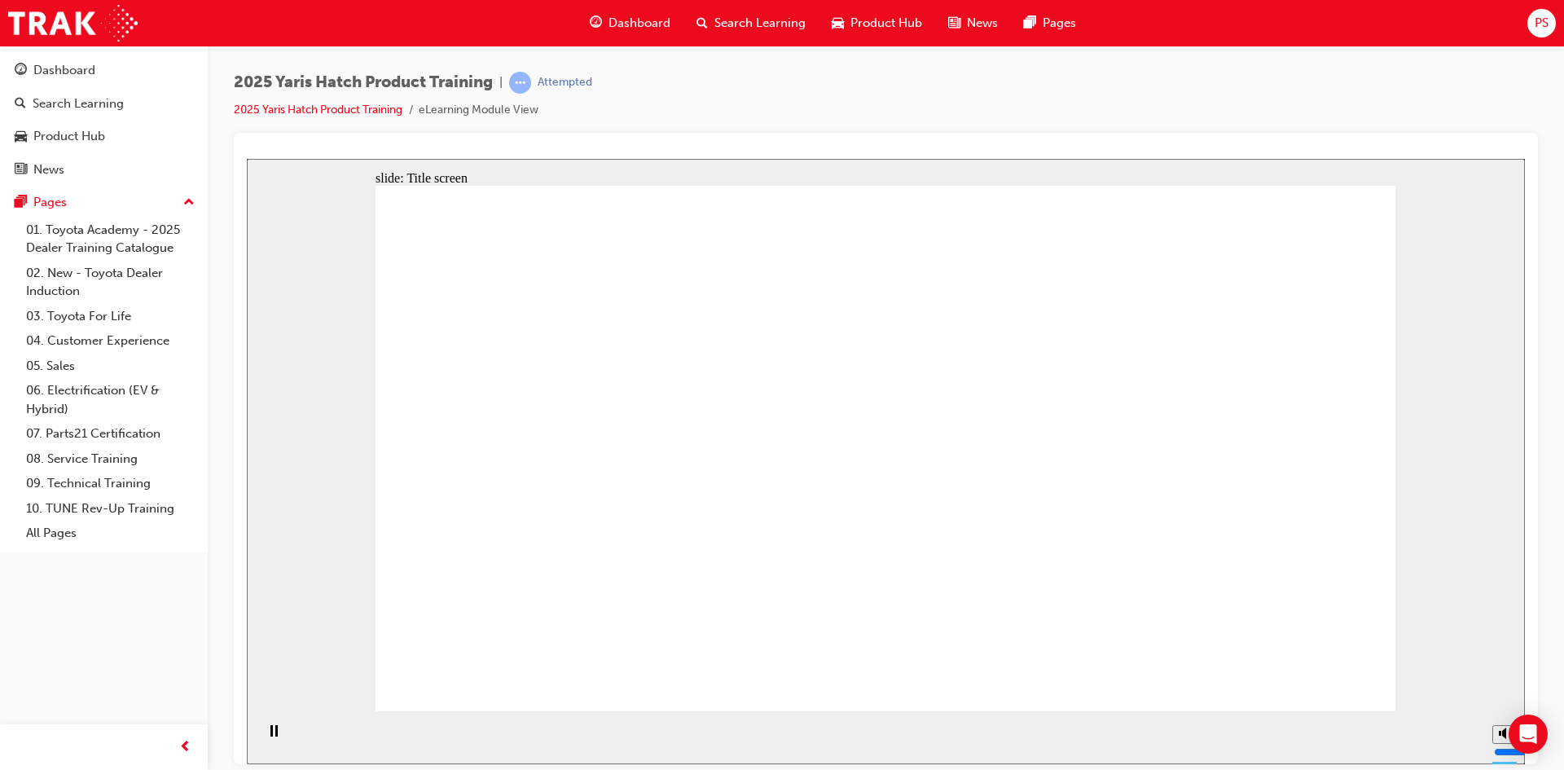
drag, startPoint x: 1012, startPoint y: 463, endPoint x: 997, endPoint y: 465, distance: 14.9
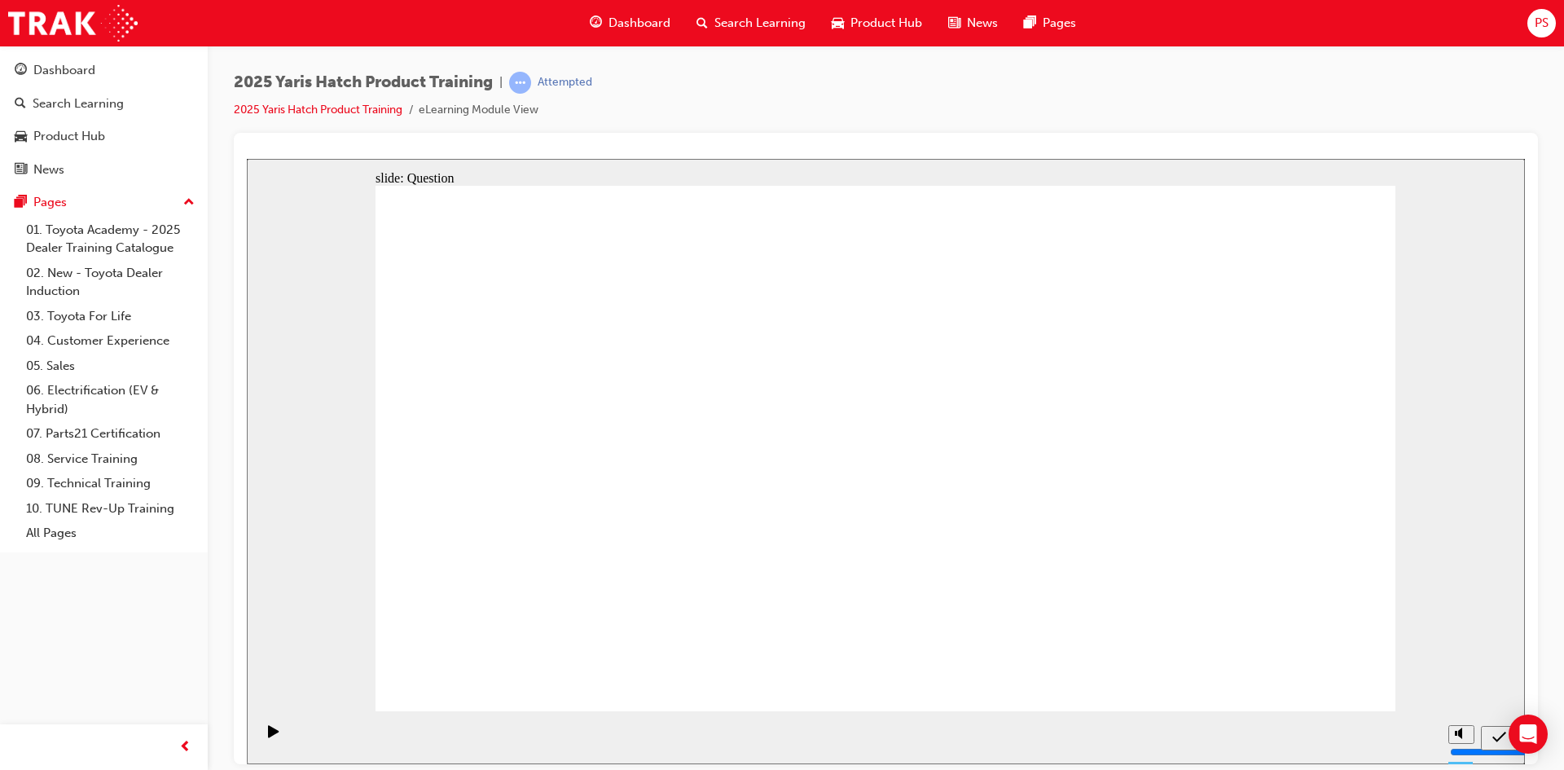
radio input "true"
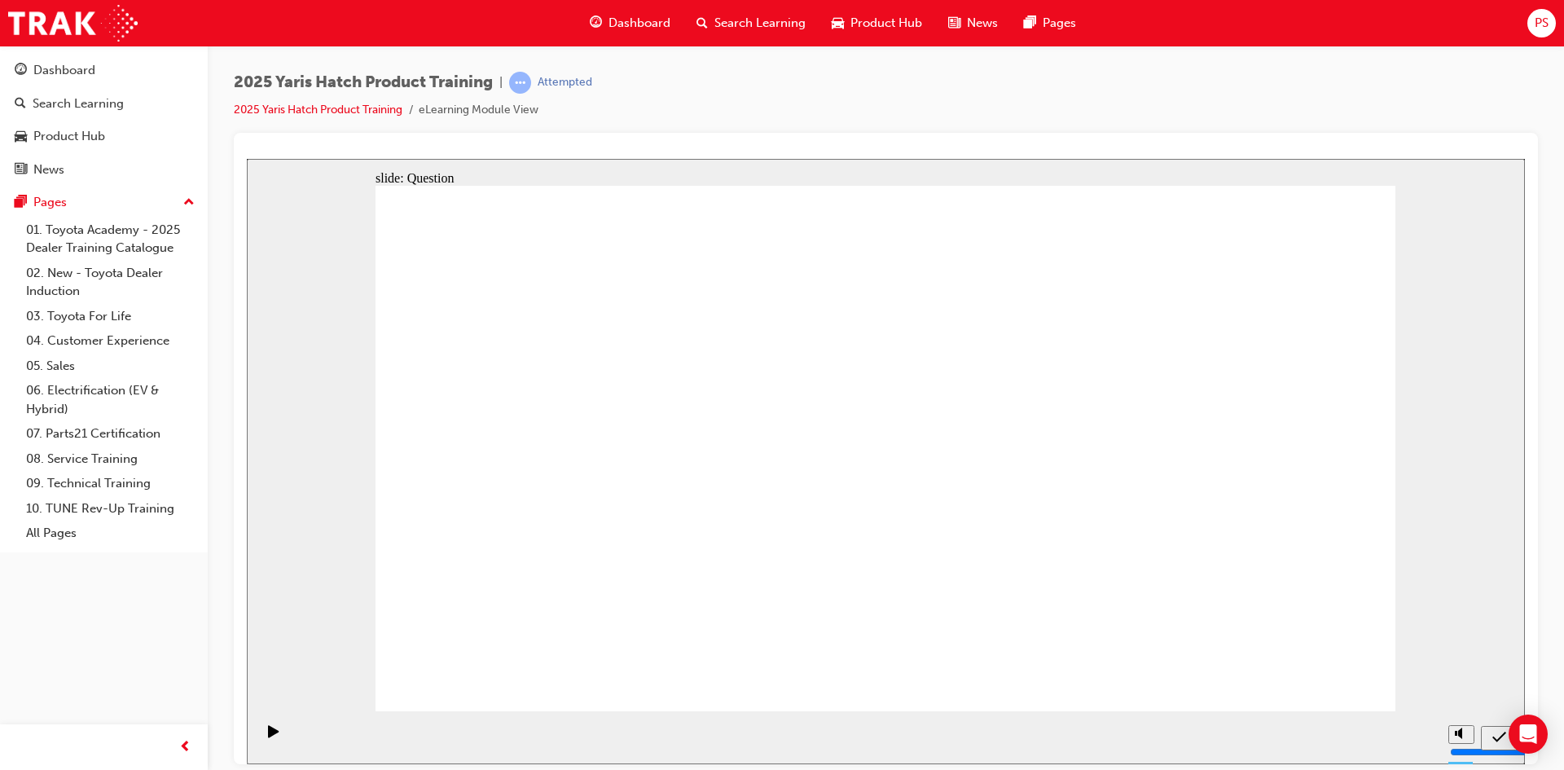
radio input "true"
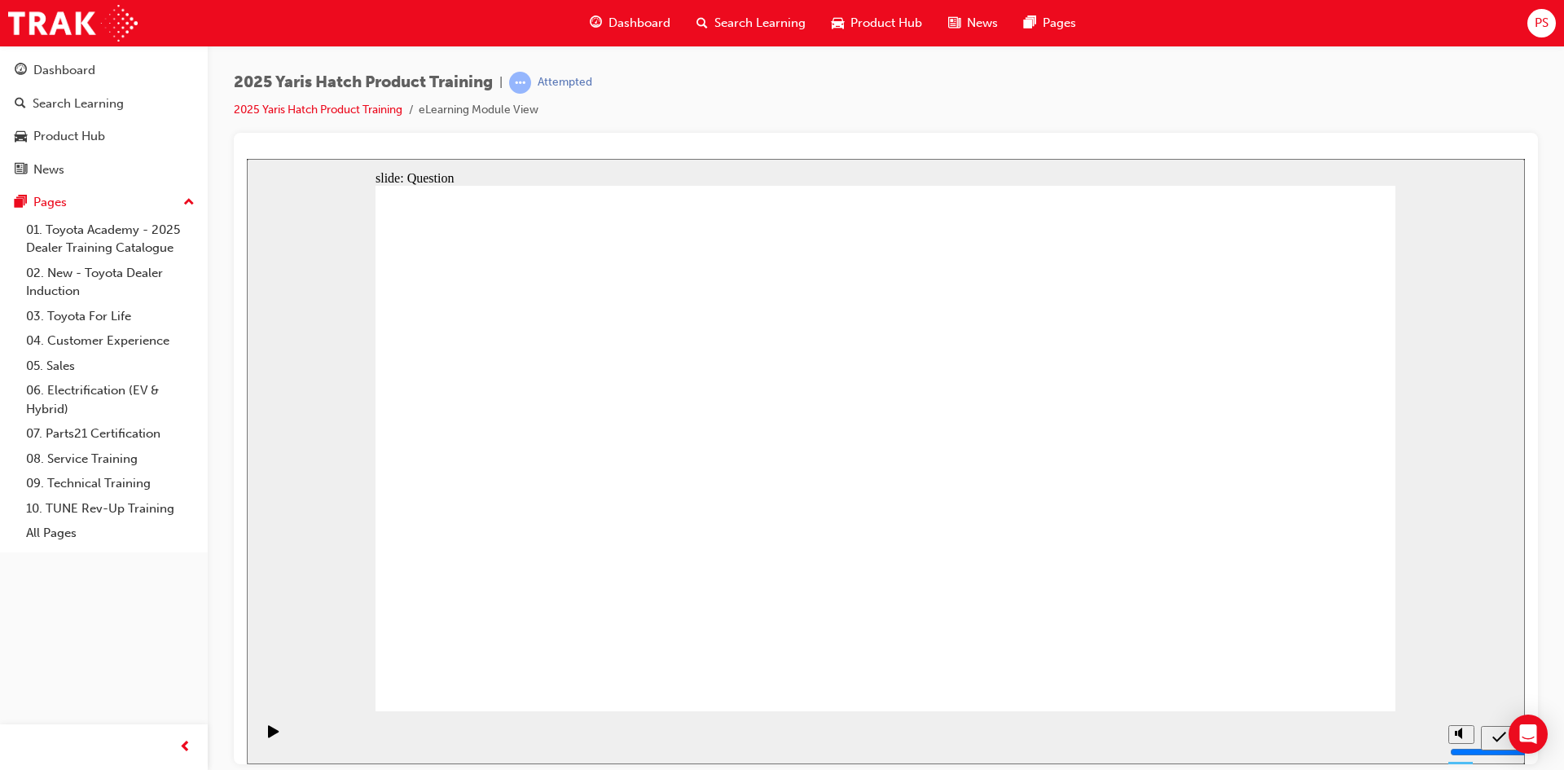
radio input "true"
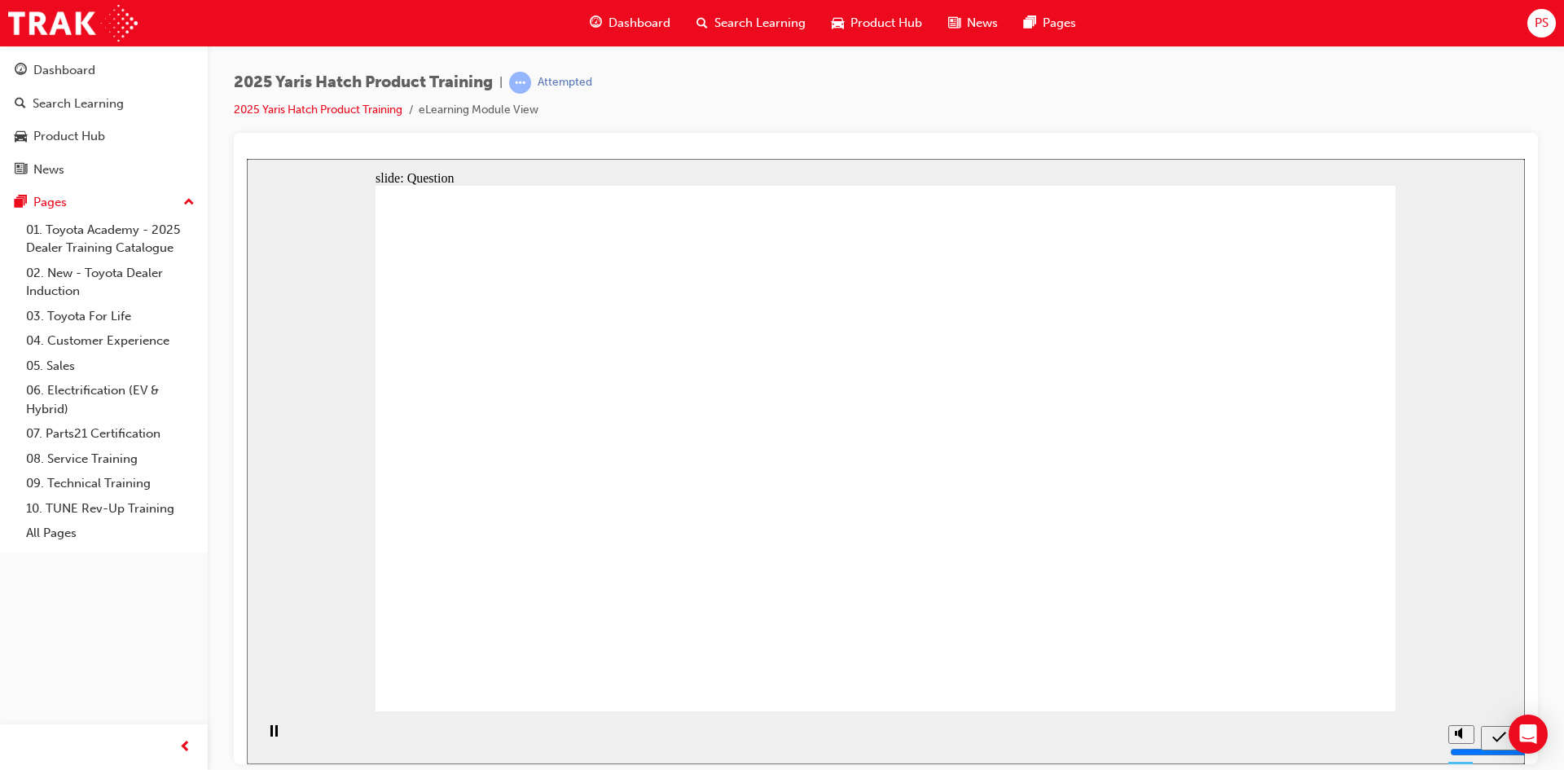
drag, startPoint x: 548, startPoint y: 437, endPoint x: 548, endPoint y: 600, distance: 163.8
drag, startPoint x: 640, startPoint y: 464, endPoint x: 655, endPoint y: 631, distance: 167.7
drag, startPoint x: 920, startPoint y: 433, endPoint x: 922, endPoint y: 587, distance: 154.8
drag, startPoint x: 1039, startPoint y: 433, endPoint x: 1049, endPoint y: 630, distance: 196.6
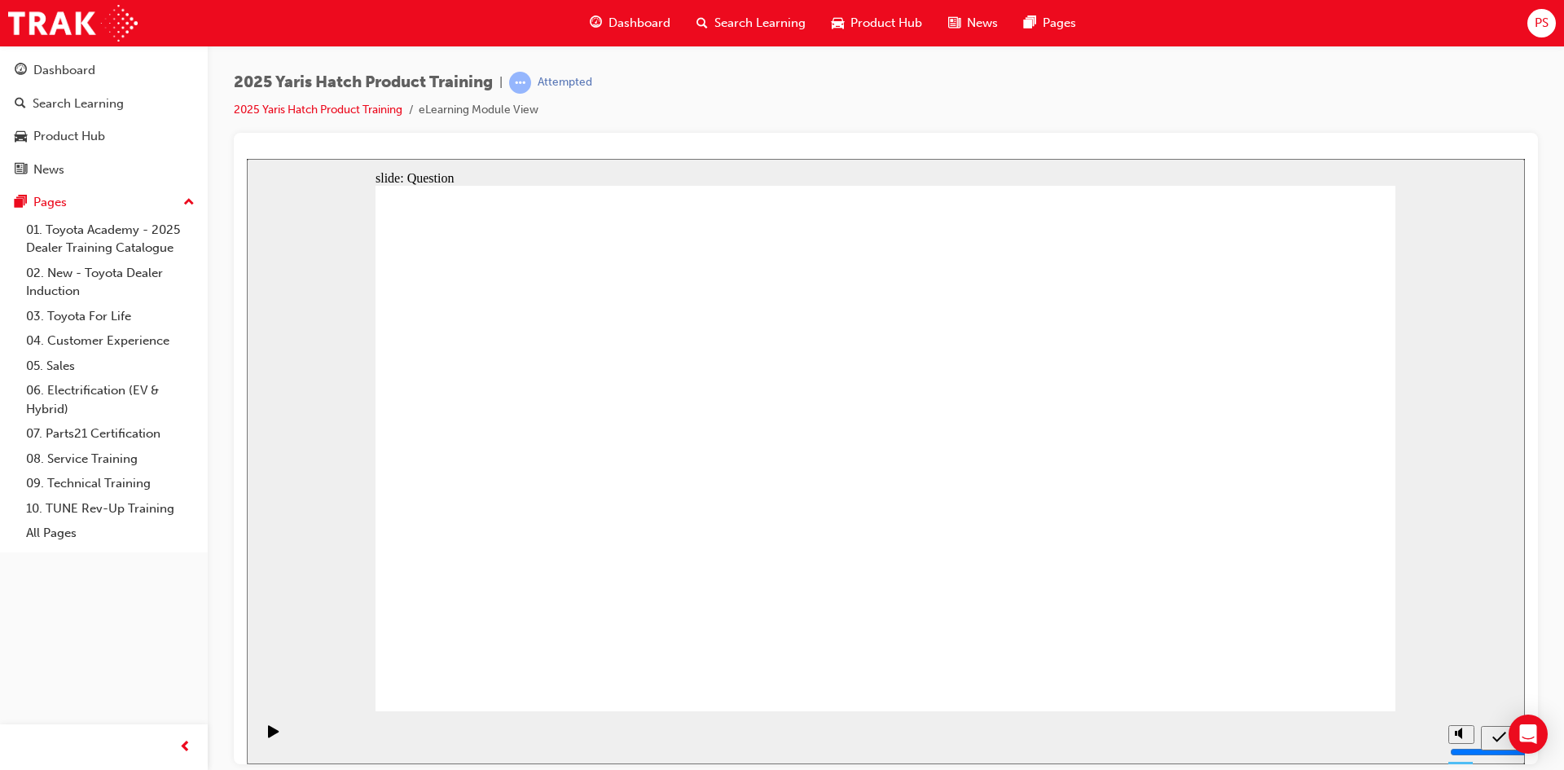
drag, startPoint x: 1218, startPoint y: 437, endPoint x: 1227, endPoint y: 574, distance: 138.0
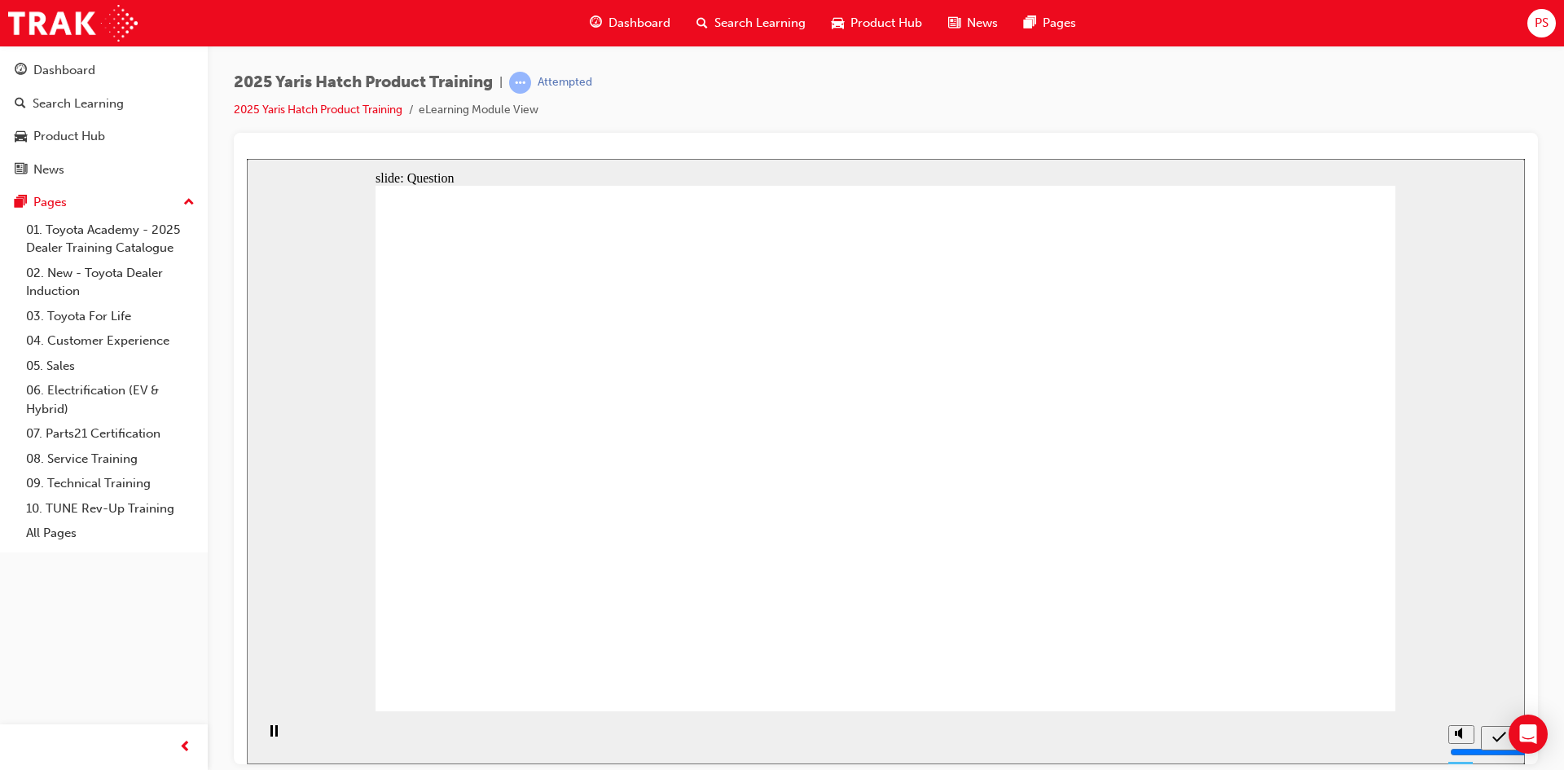
radio input "true"
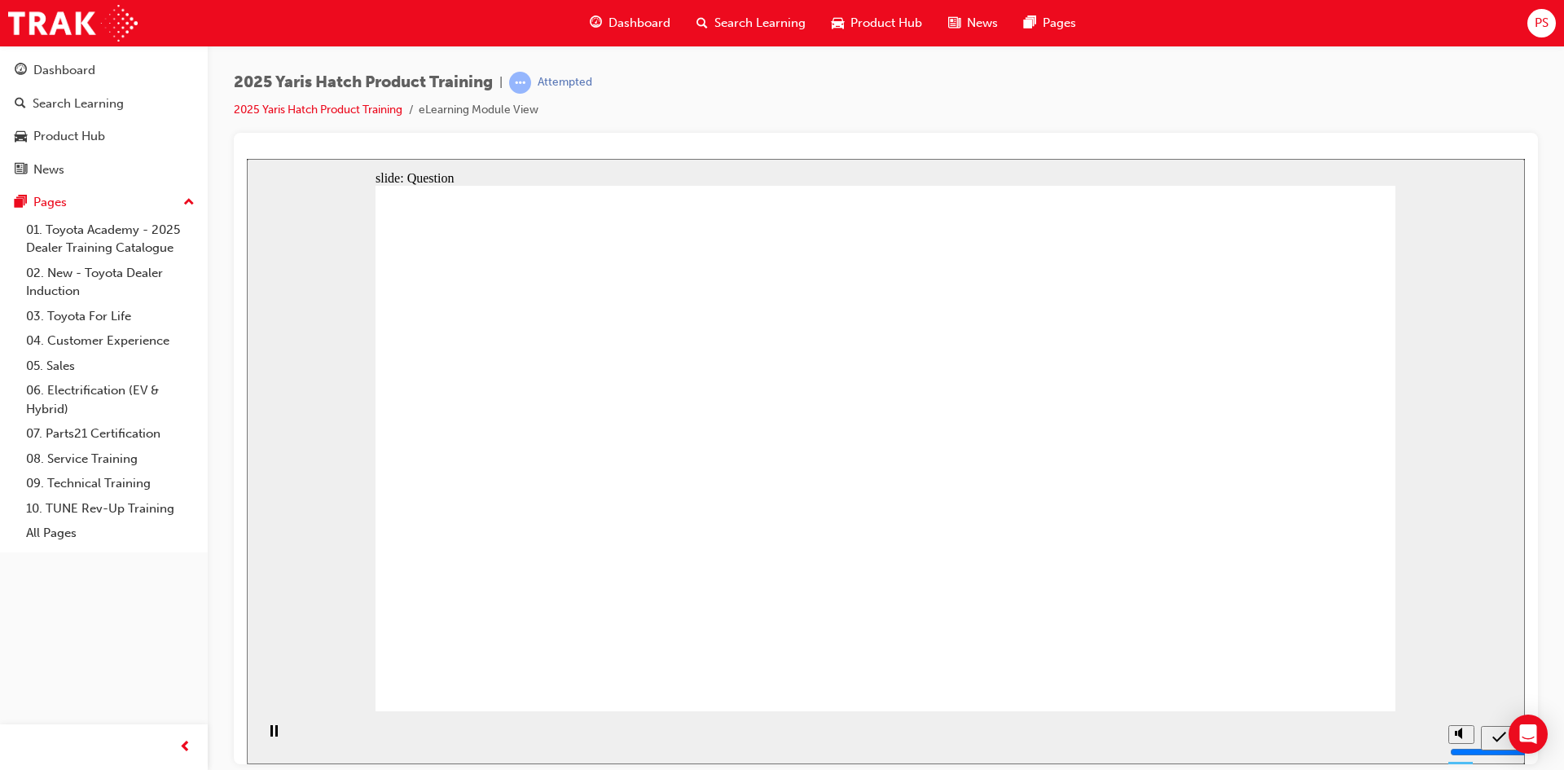
radio input "true"
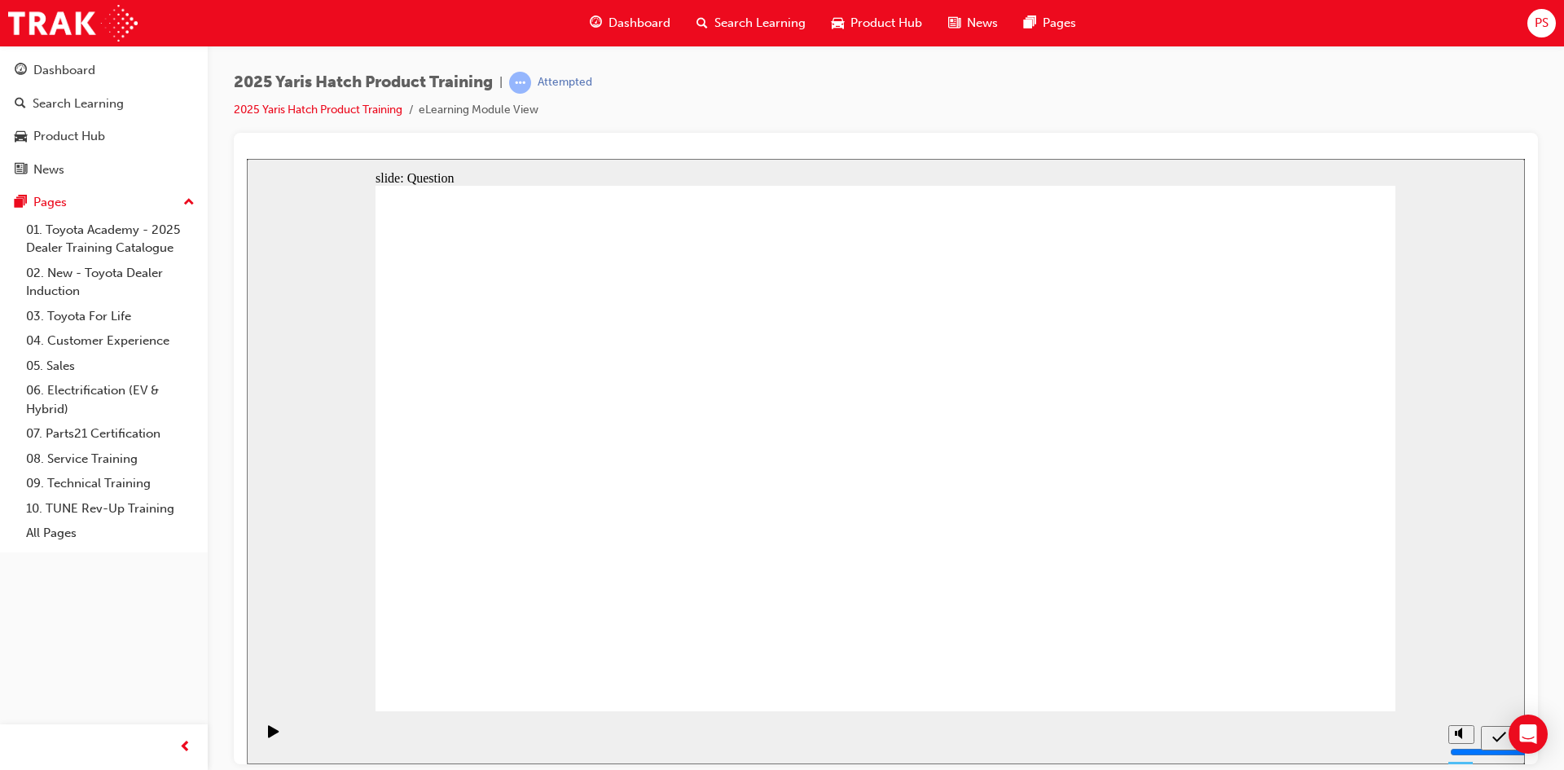
radio input "true"
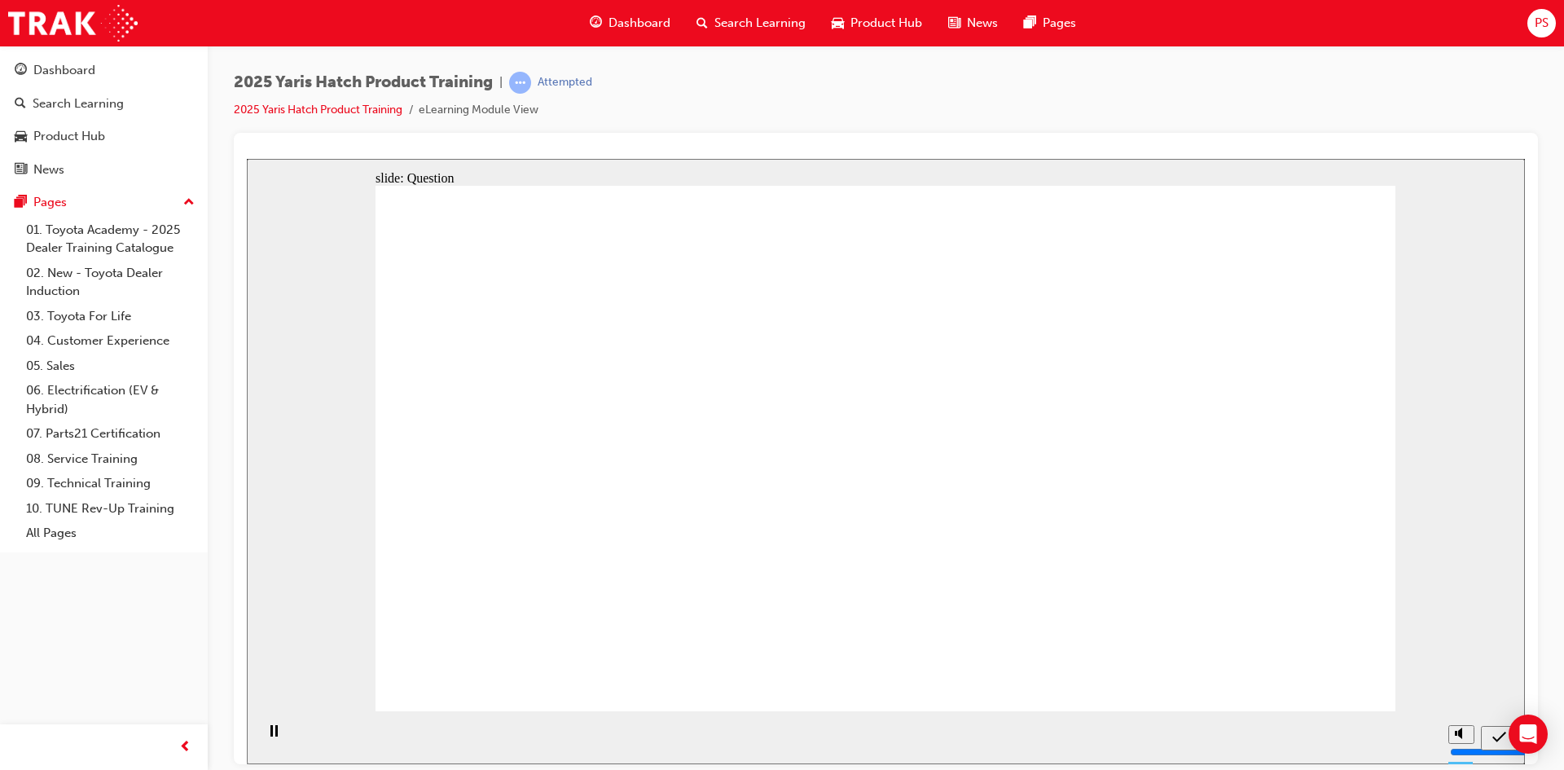
drag, startPoint x: 874, startPoint y: 443, endPoint x: 873, endPoint y: 657, distance: 213.5
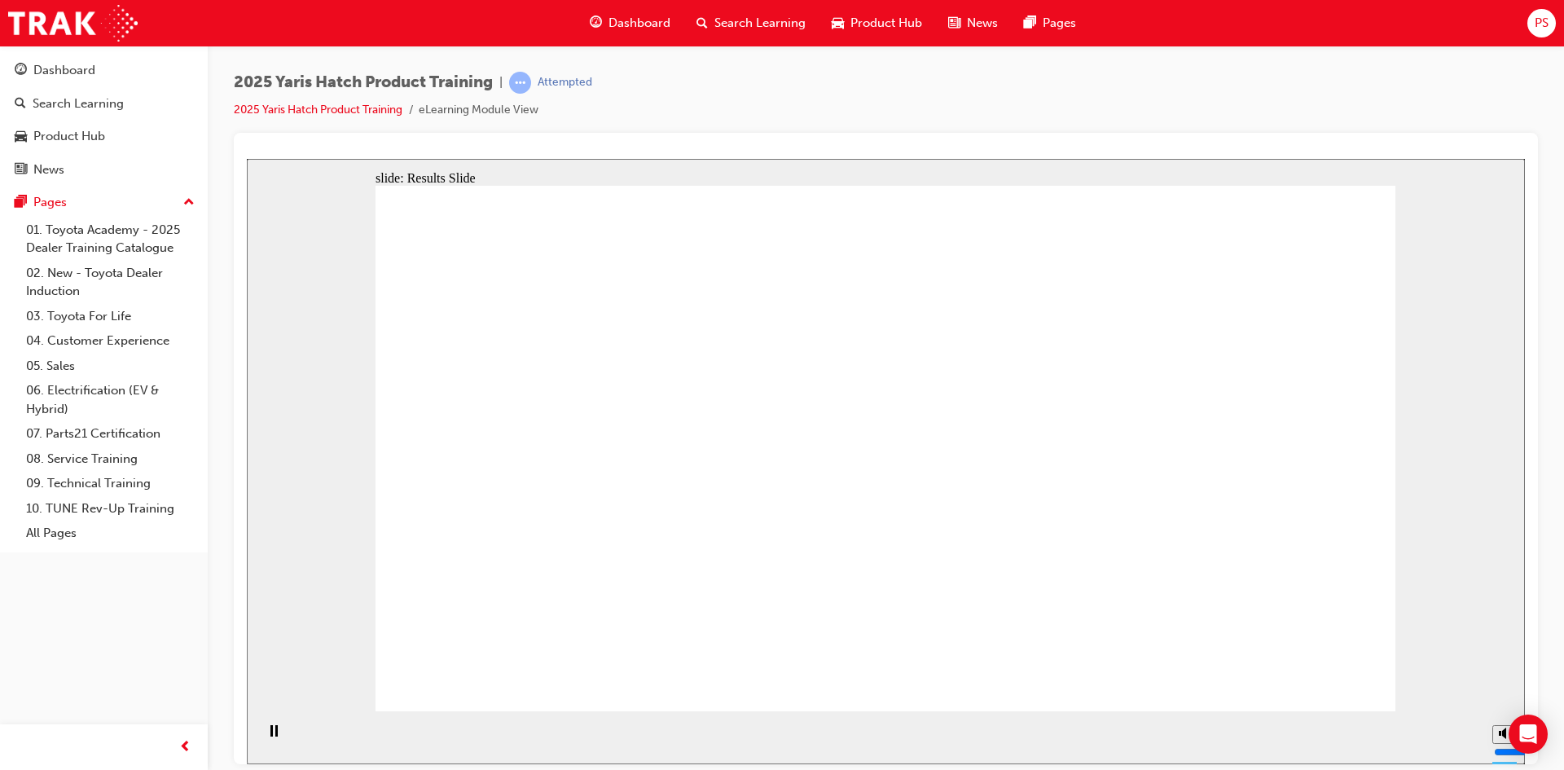
radio input "true"
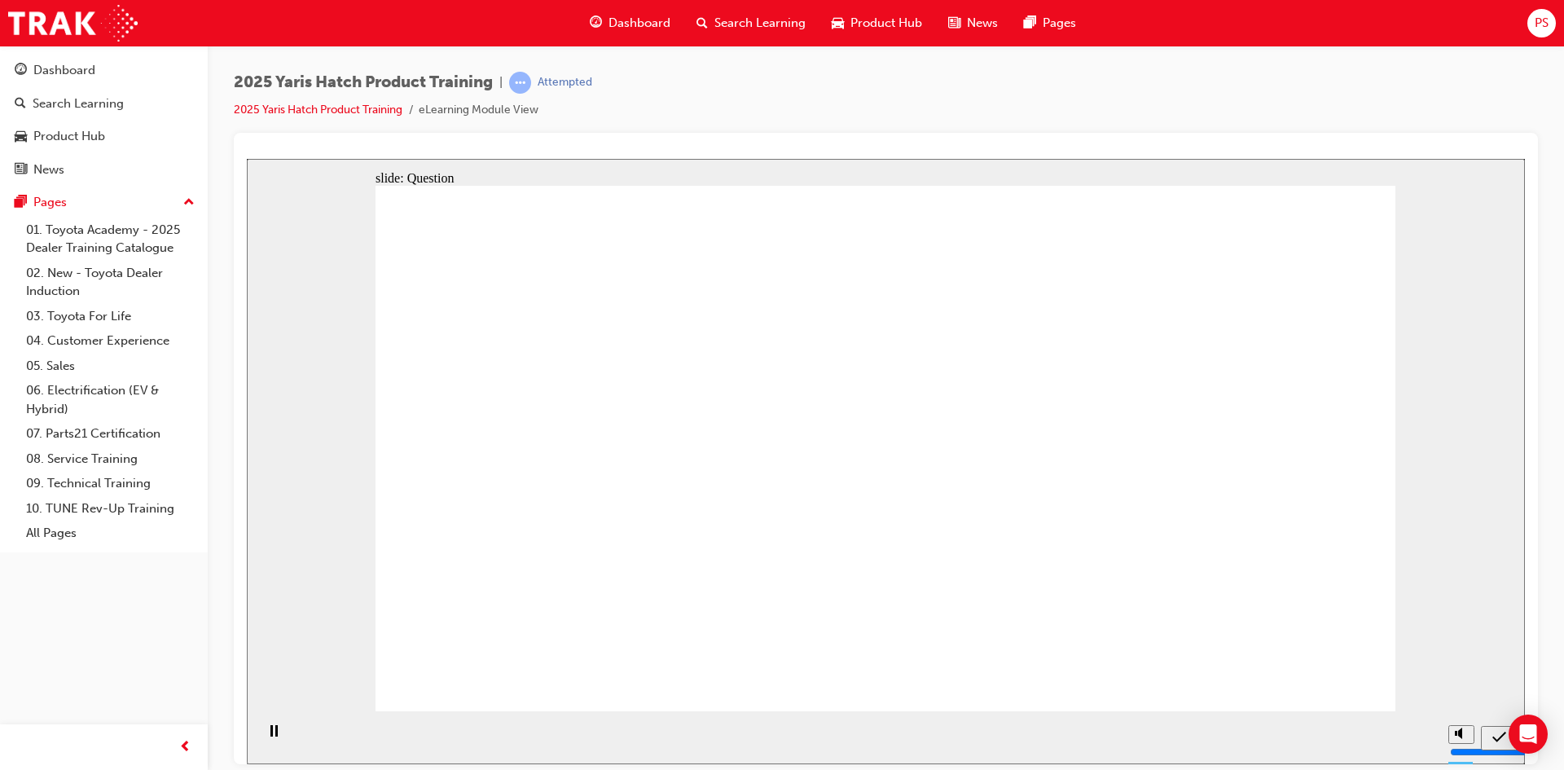
radio input "true"
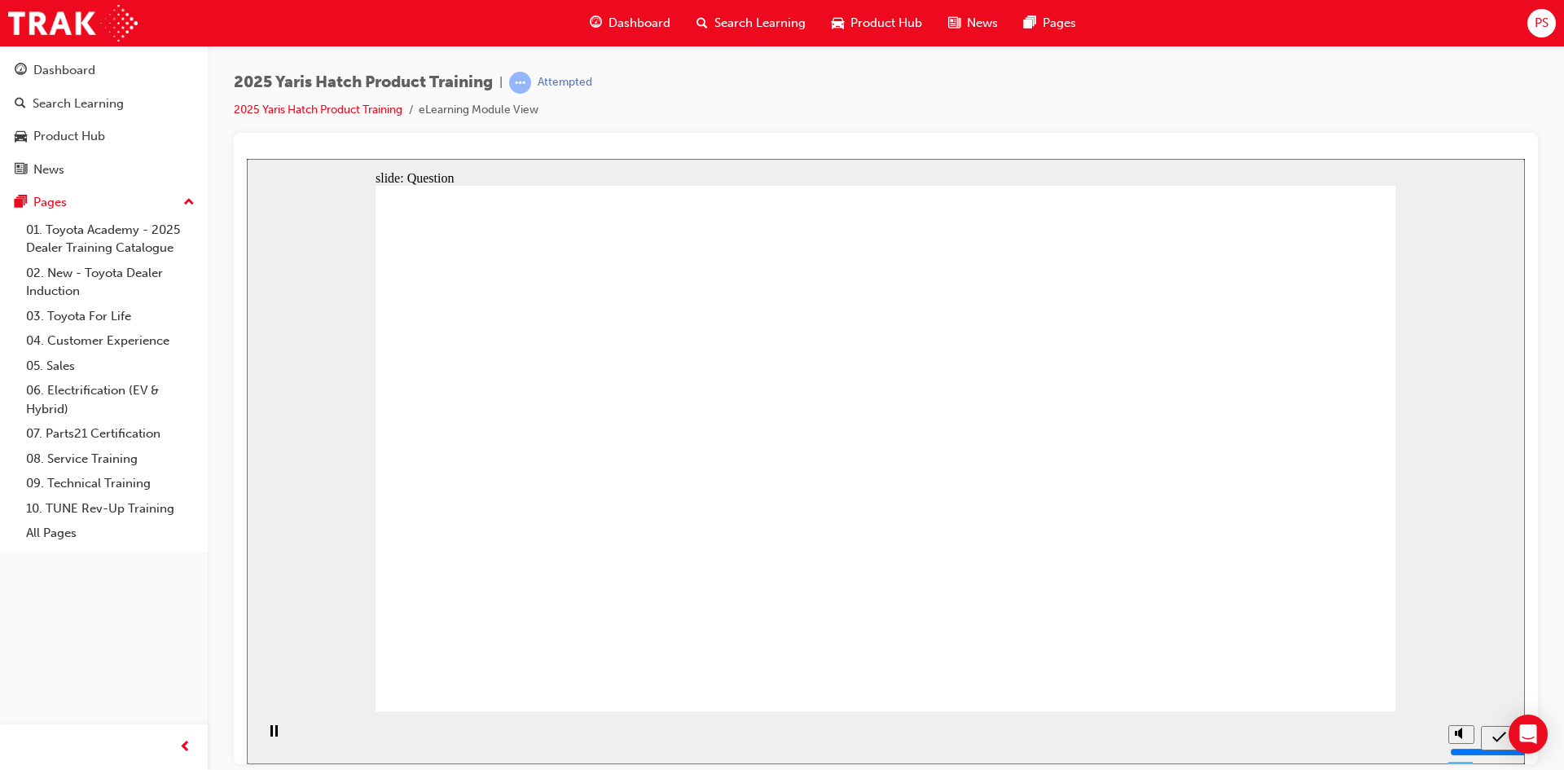
radio input "true"
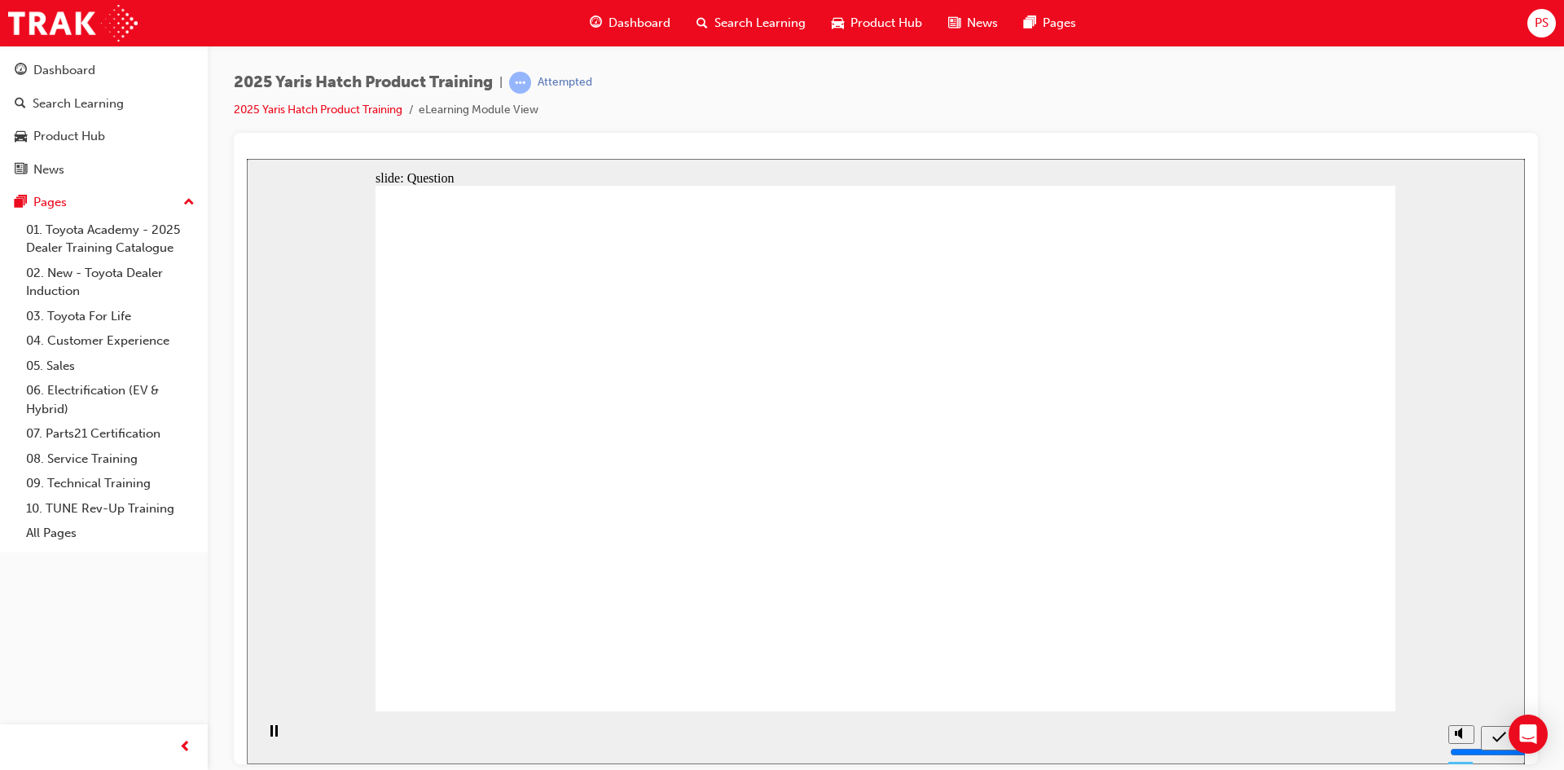
drag, startPoint x: 688, startPoint y: 420, endPoint x: 680, endPoint y: 410, distance: 12.2
drag, startPoint x: 1088, startPoint y: 426, endPoint x: 731, endPoint y: 575, distance: 386.7
drag, startPoint x: 490, startPoint y: 412, endPoint x: 1223, endPoint y: 569, distance: 749.9
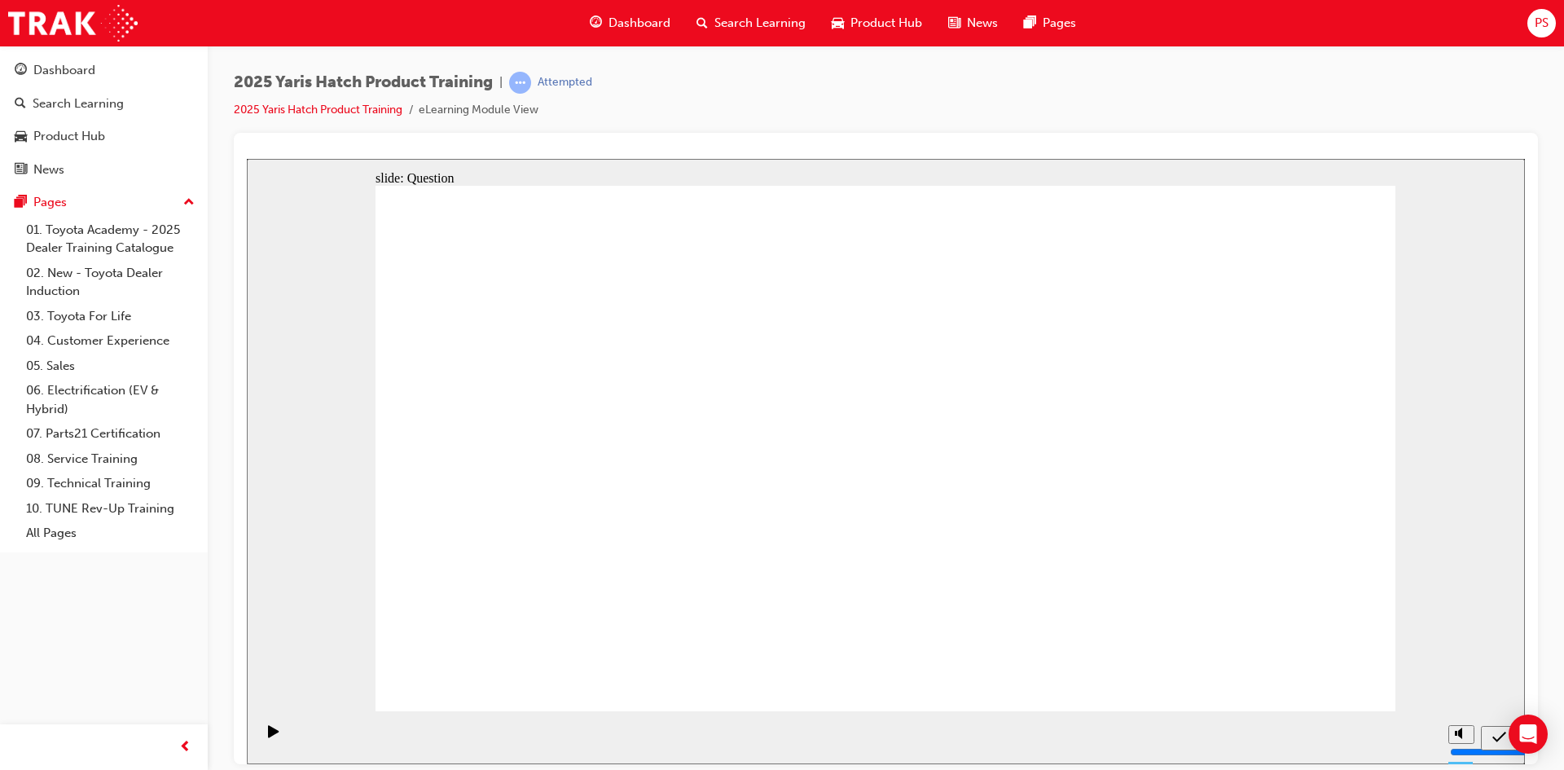
drag, startPoint x: 897, startPoint y: 418, endPoint x: 1075, endPoint y: 574, distance: 236.7
drag, startPoint x: 1205, startPoint y: 433, endPoint x: 842, endPoint y: 578, distance: 390.8
drag, startPoint x: 693, startPoint y: 414, endPoint x: 511, endPoint y: 587, distance: 251.2
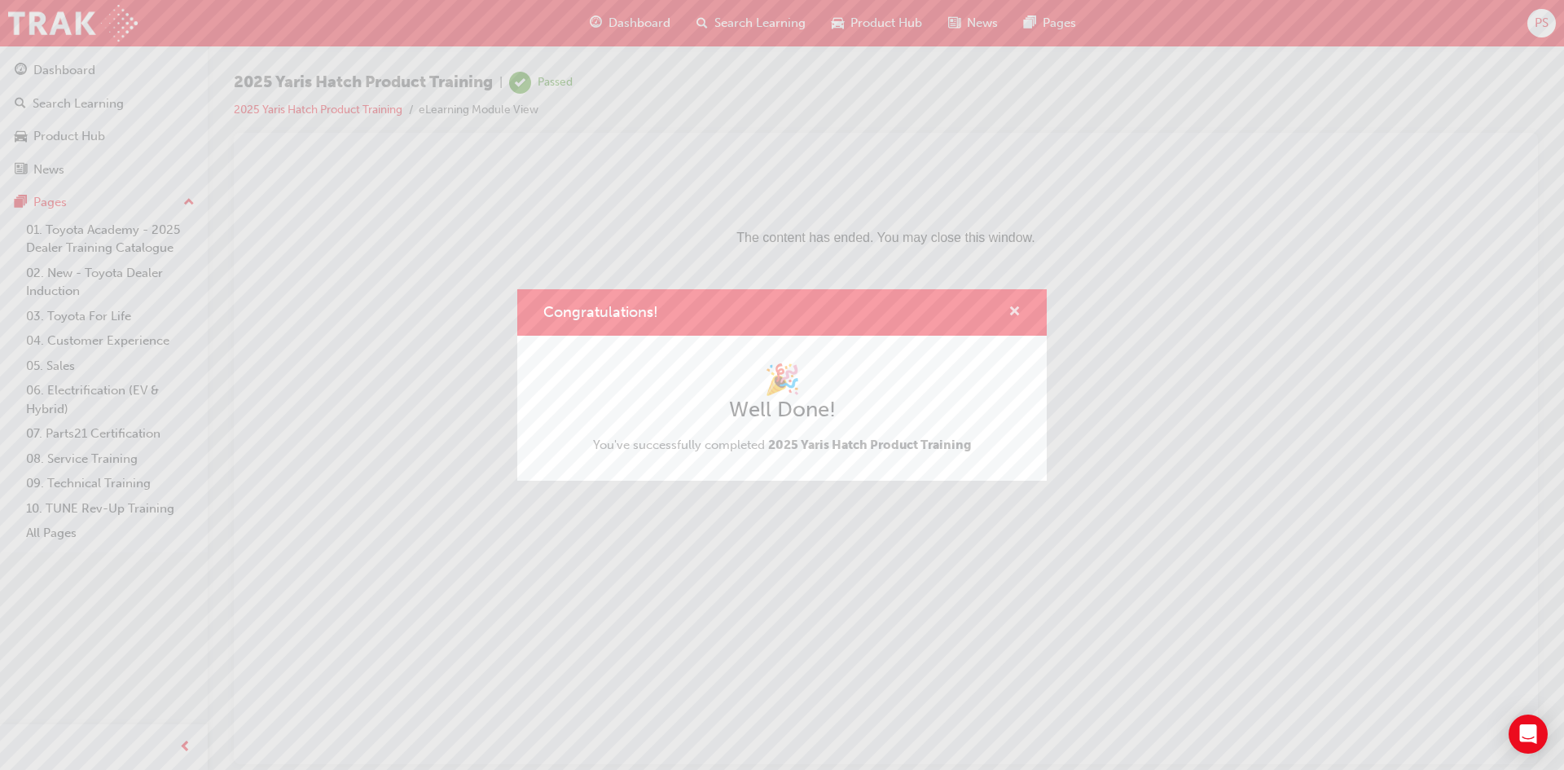
click at [1014, 308] on span "cross-icon" at bounding box center [1015, 313] width 12 height 15
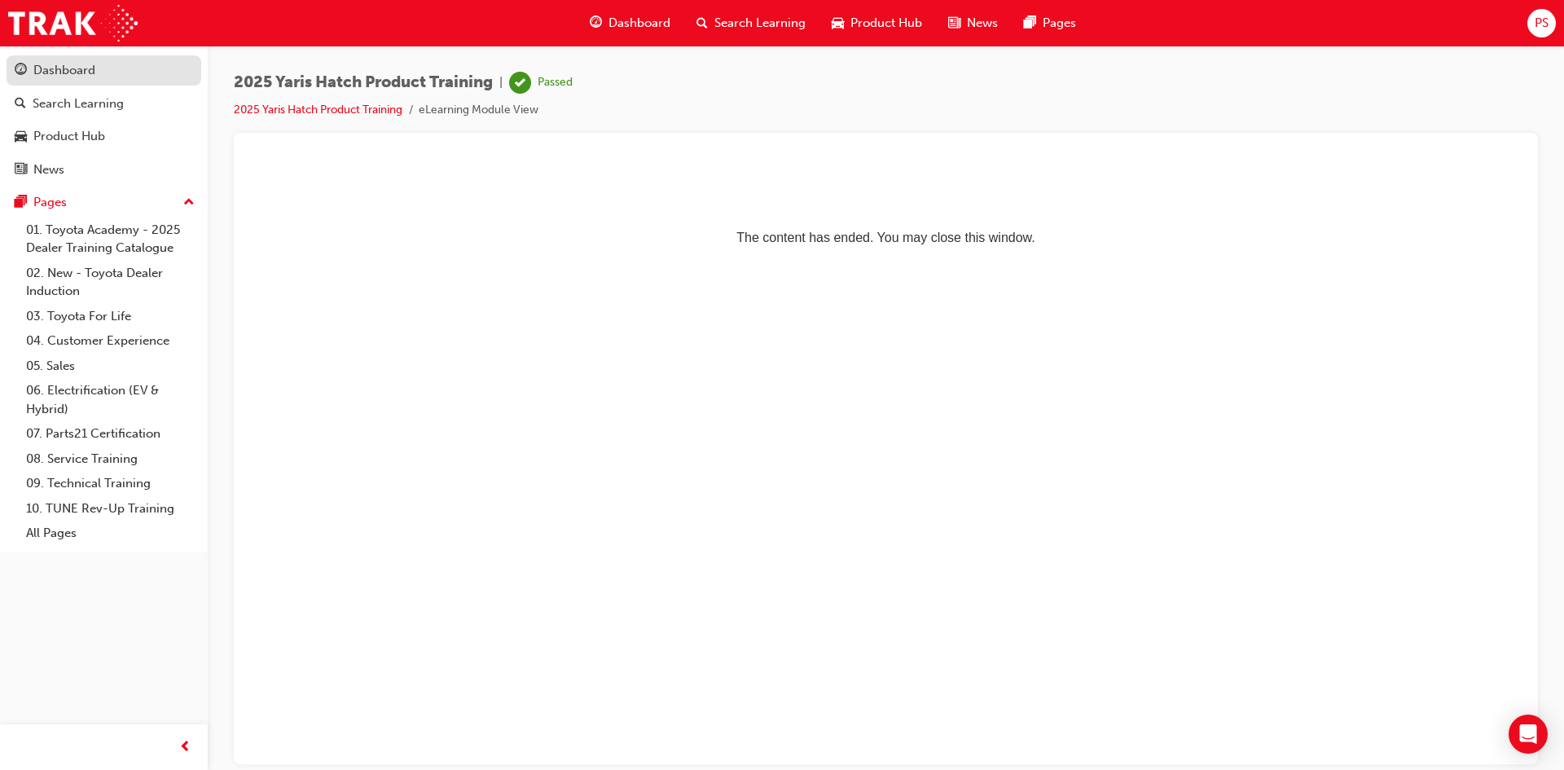
click at [79, 75] on div "Dashboard" at bounding box center [64, 70] width 62 height 19
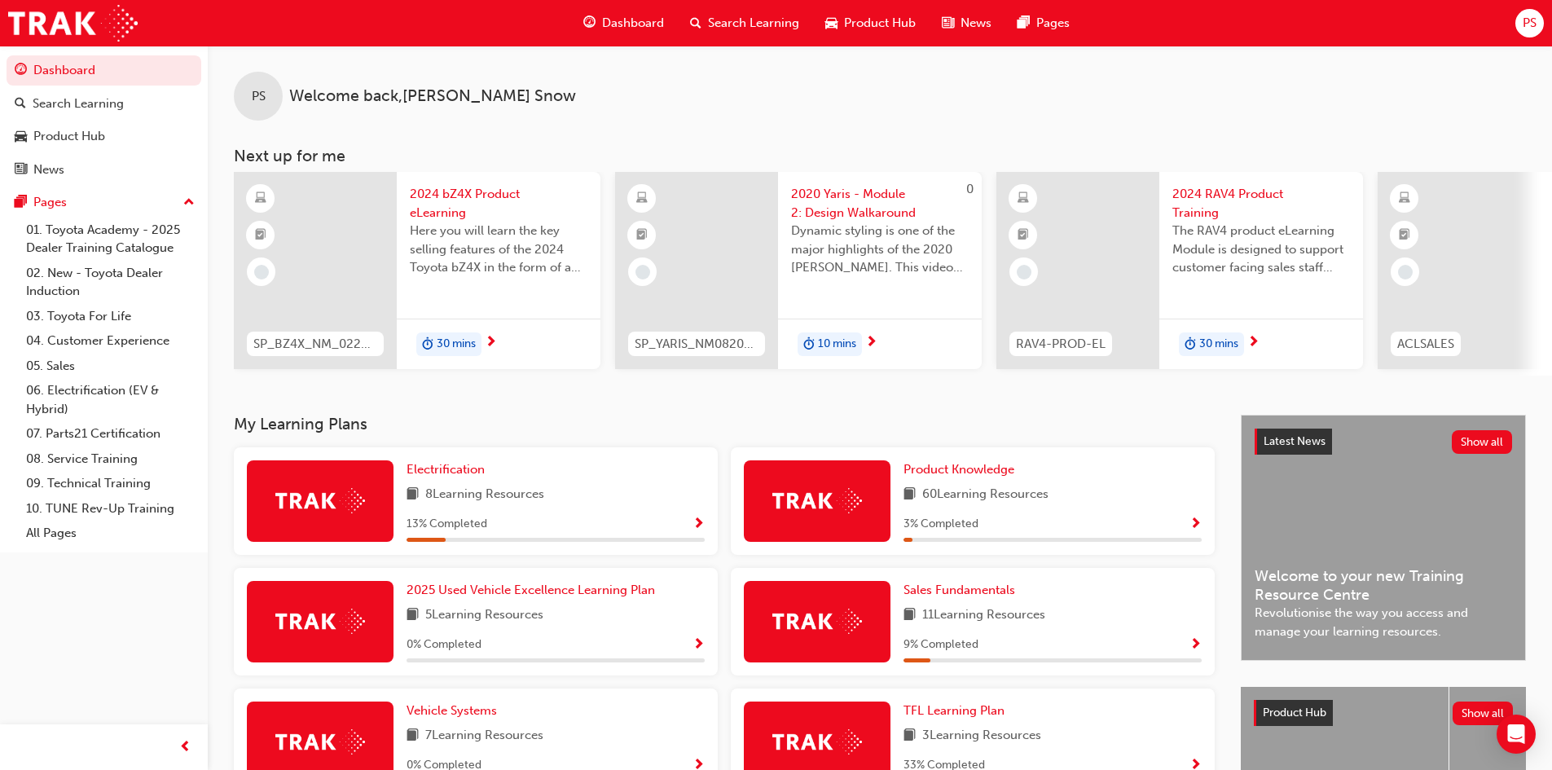
click at [1195, 524] on span "Show Progress" at bounding box center [1195, 524] width 12 height 15
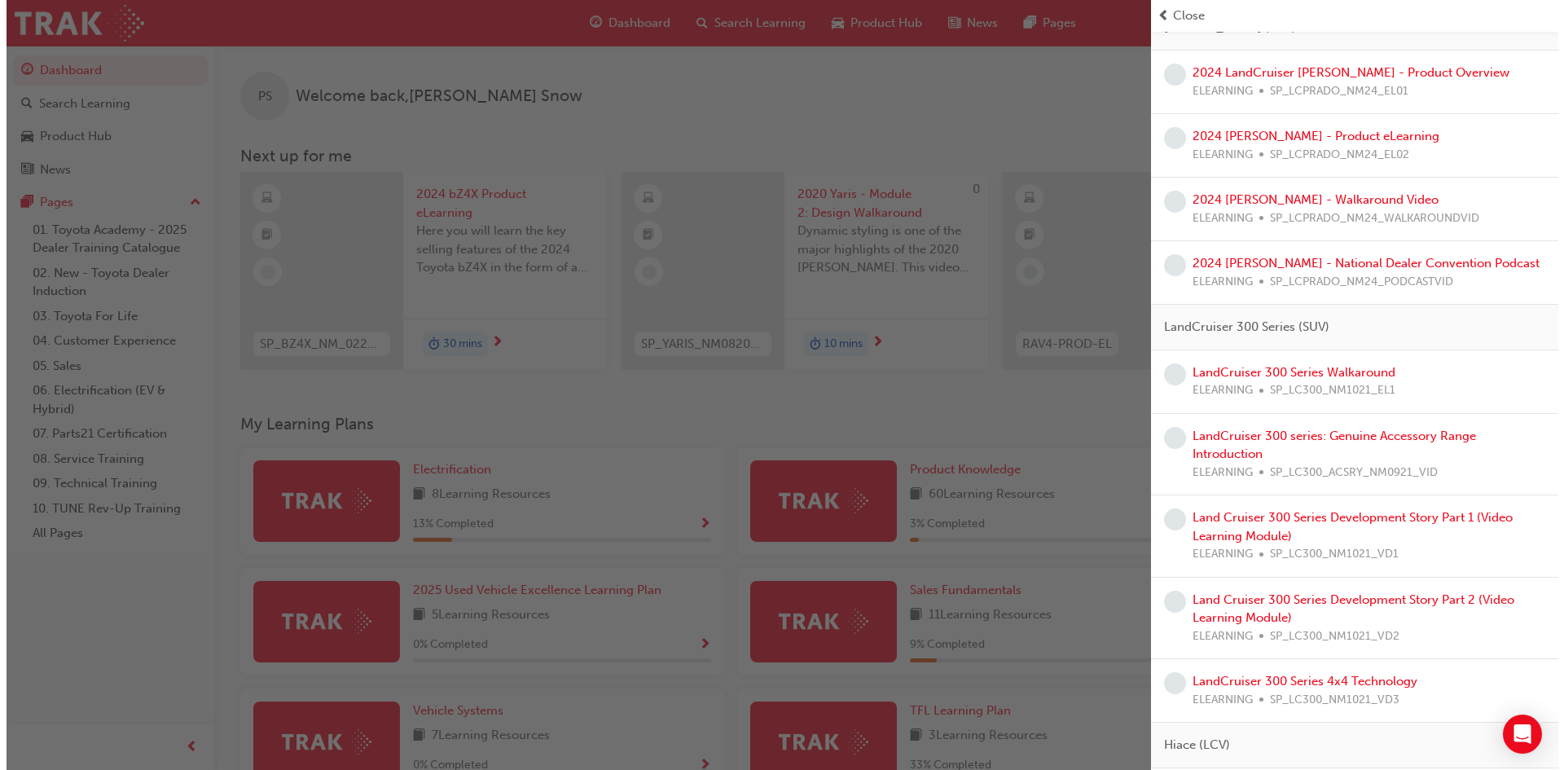
scroll to position [2444, 0]
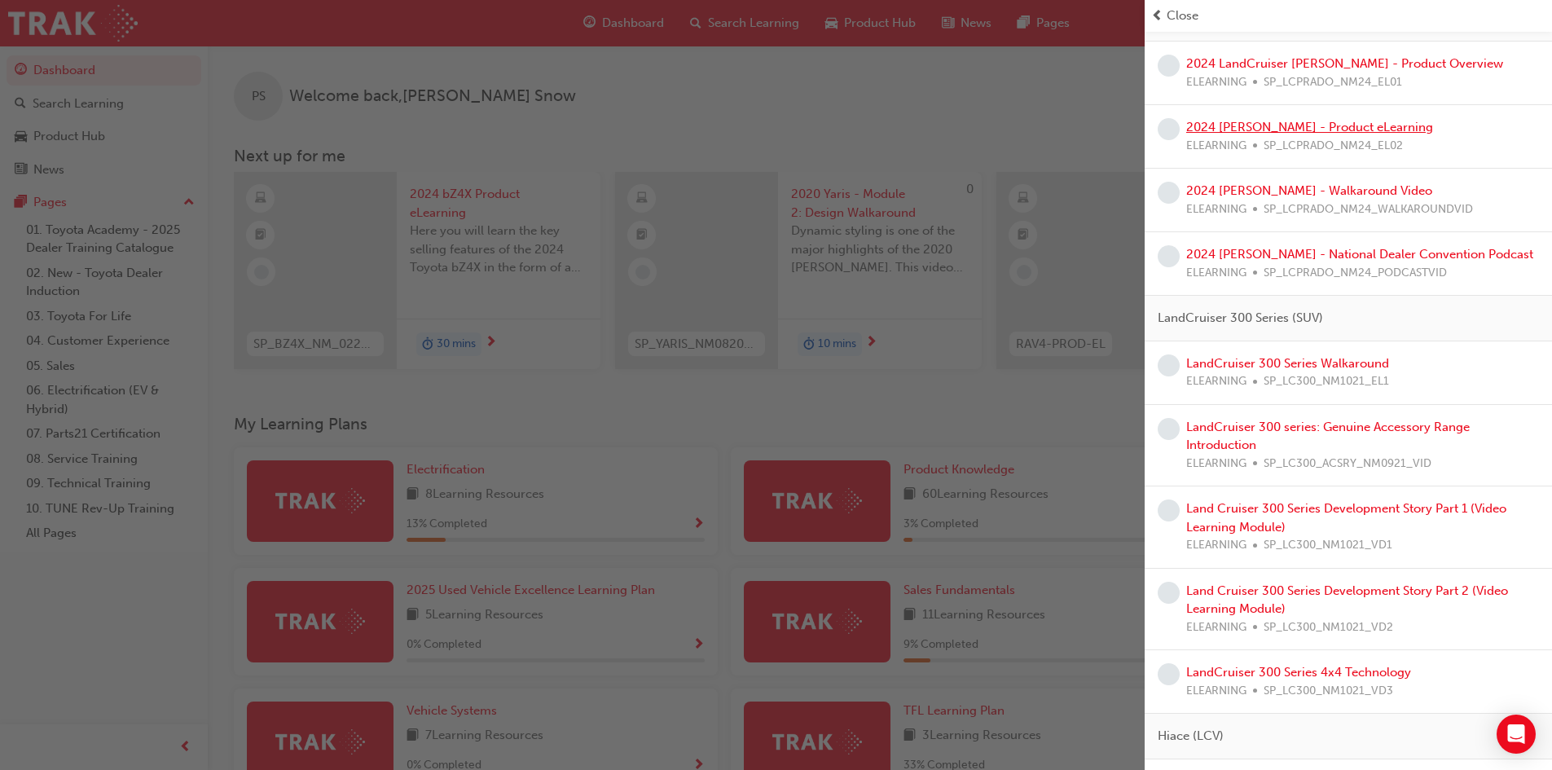
click at [1305, 123] on link "2024 [PERSON_NAME] - Product eLearning" at bounding box center [1309, 127] width 247 height 15
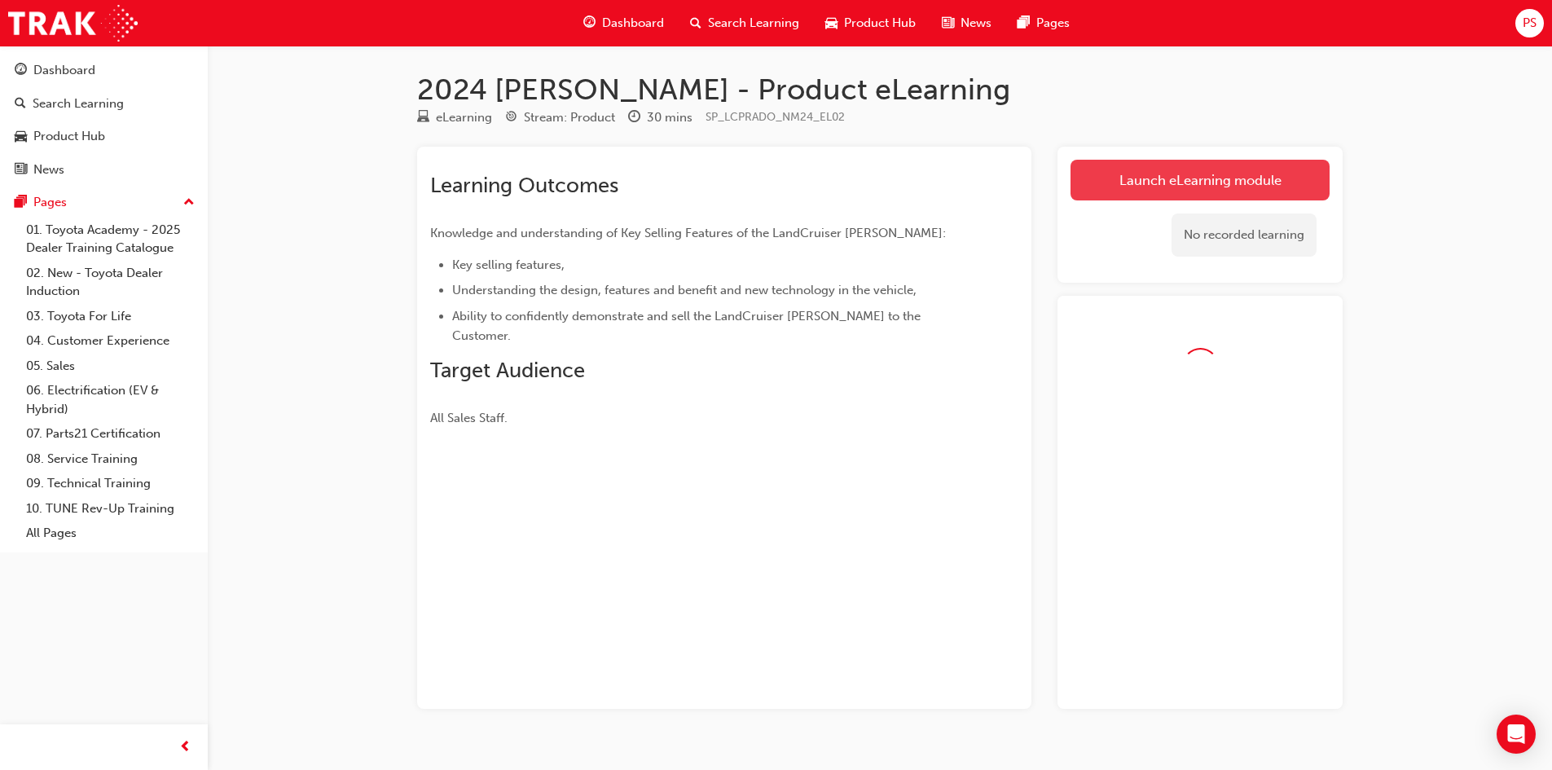
click at [1266, 166] on link "Launch eLearning module" at bounding box center [1200, 180] width 259 height 41
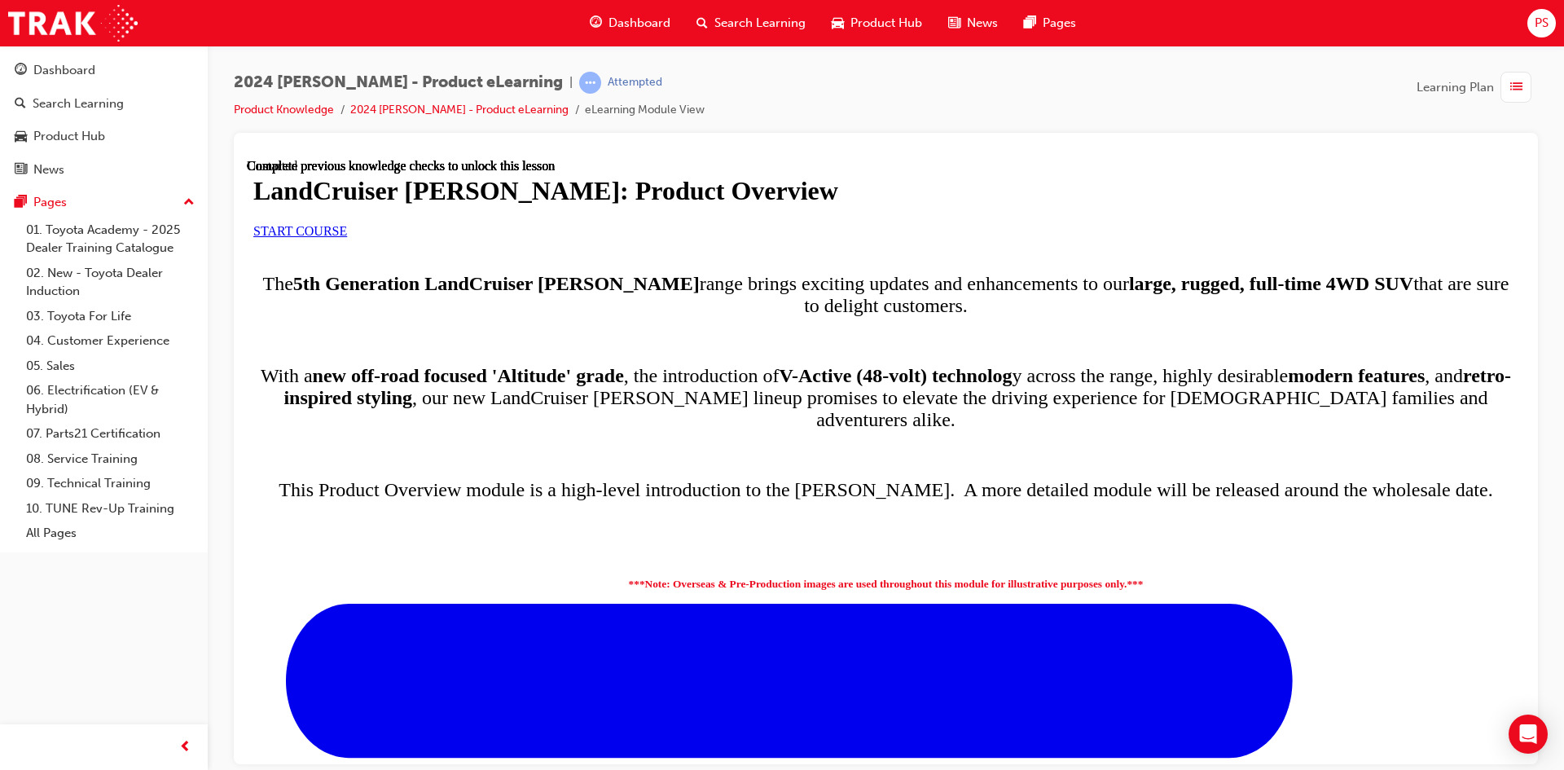
click at [347, 237] on link "START COURSE" at bounding box center [300, 230] width 94 height 14
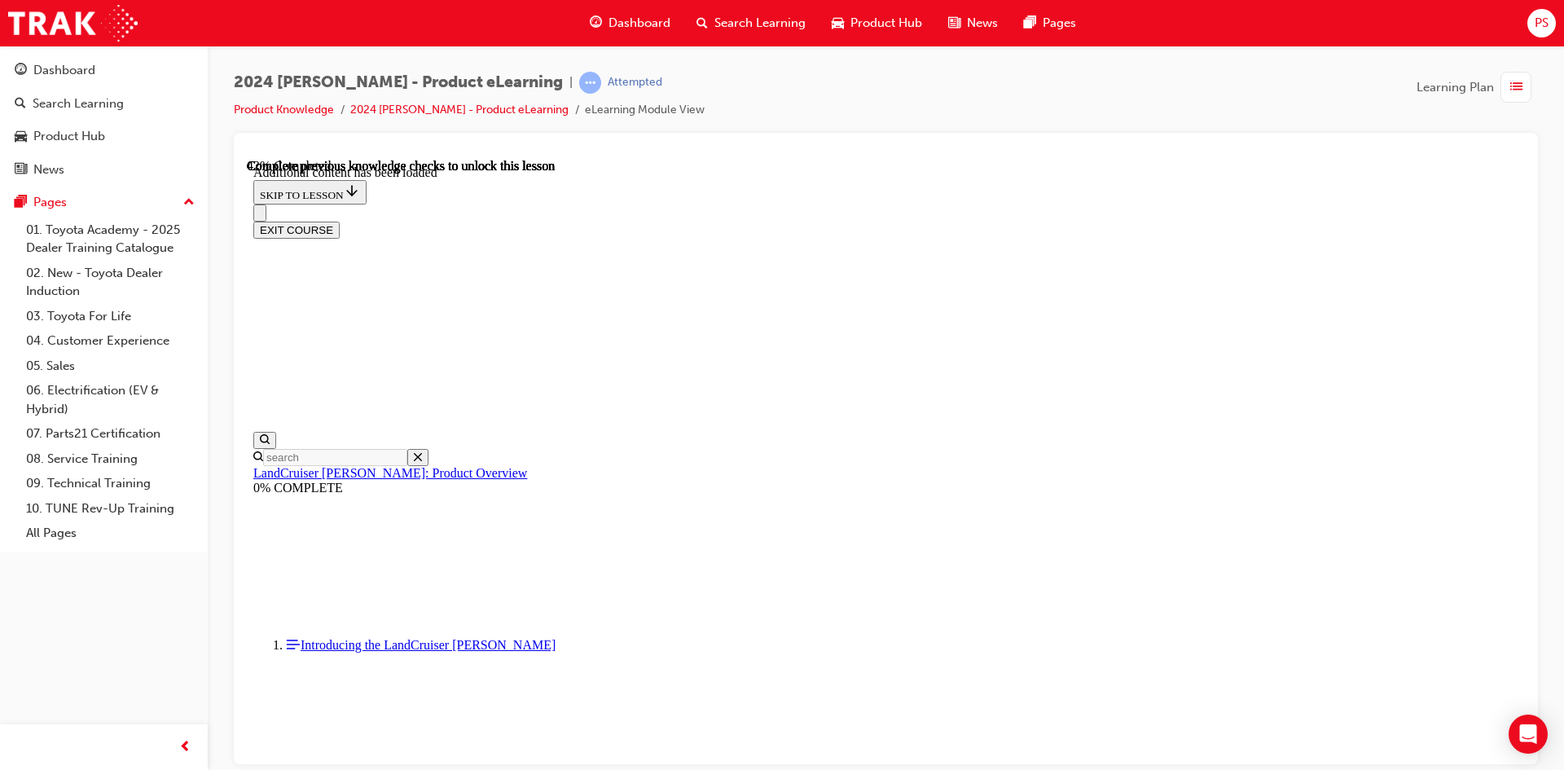
scroll to position [1629, 0]
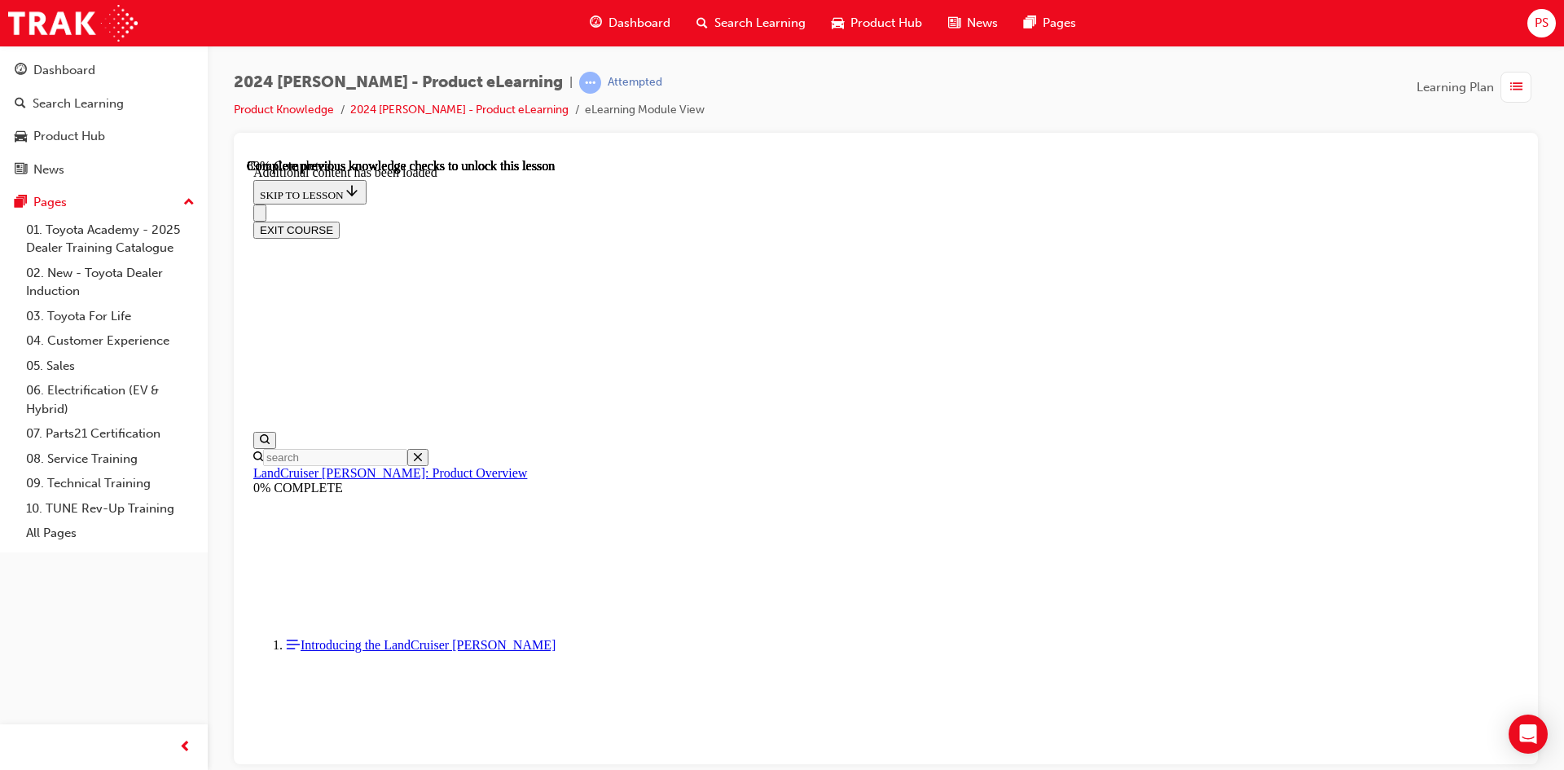
radio input "true"
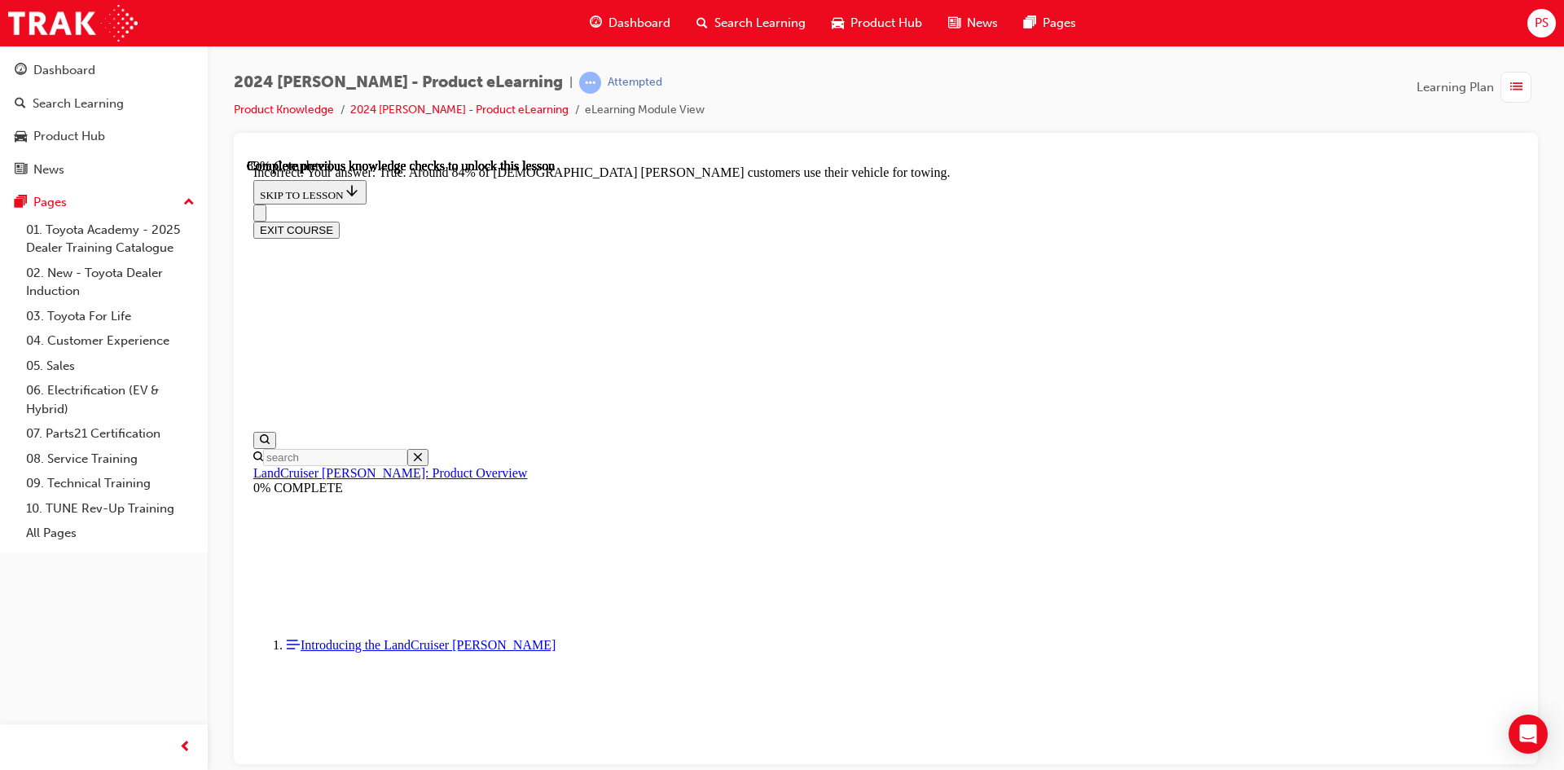
radio input "true"
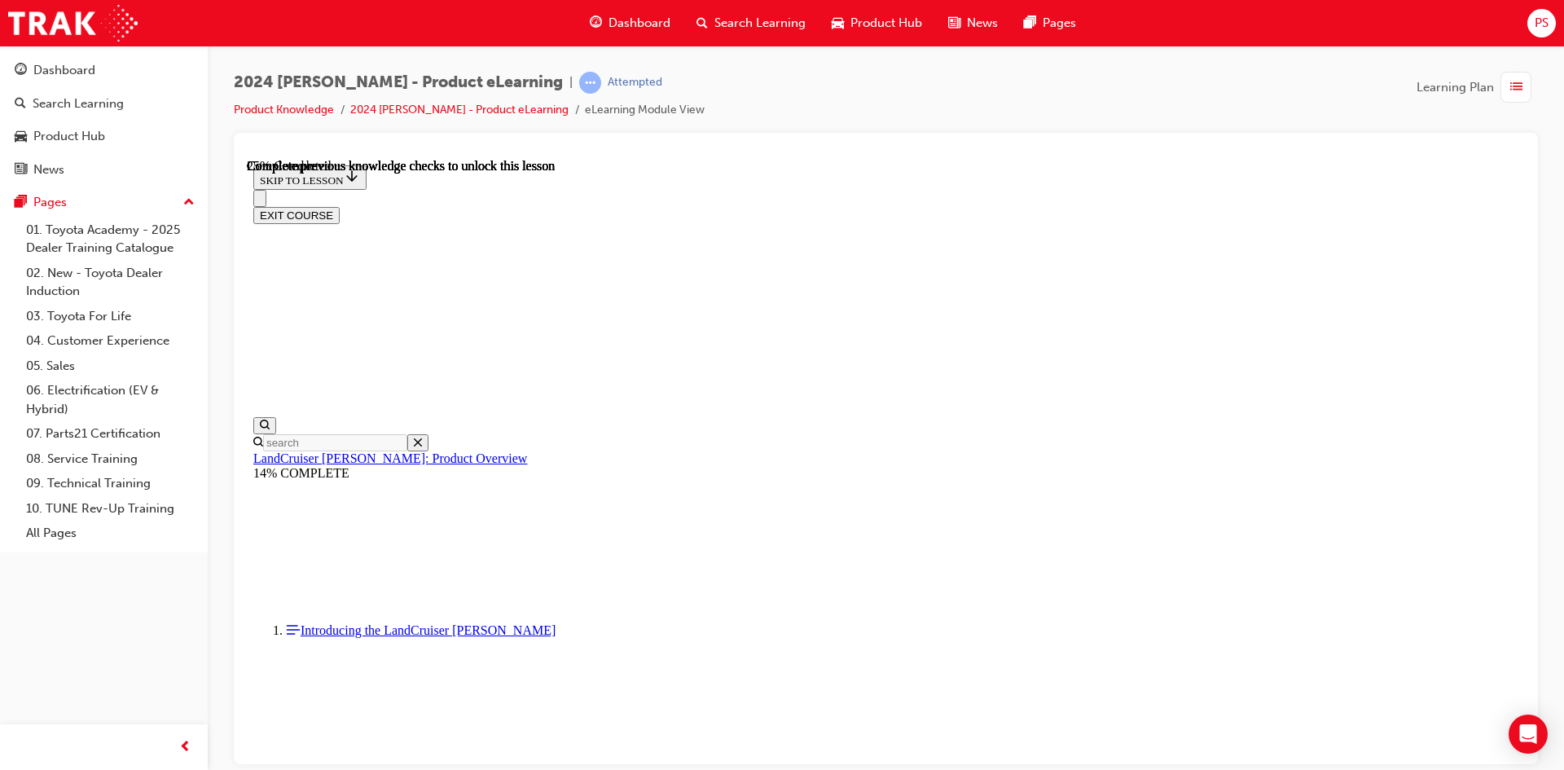
scroll to position [735, 0]
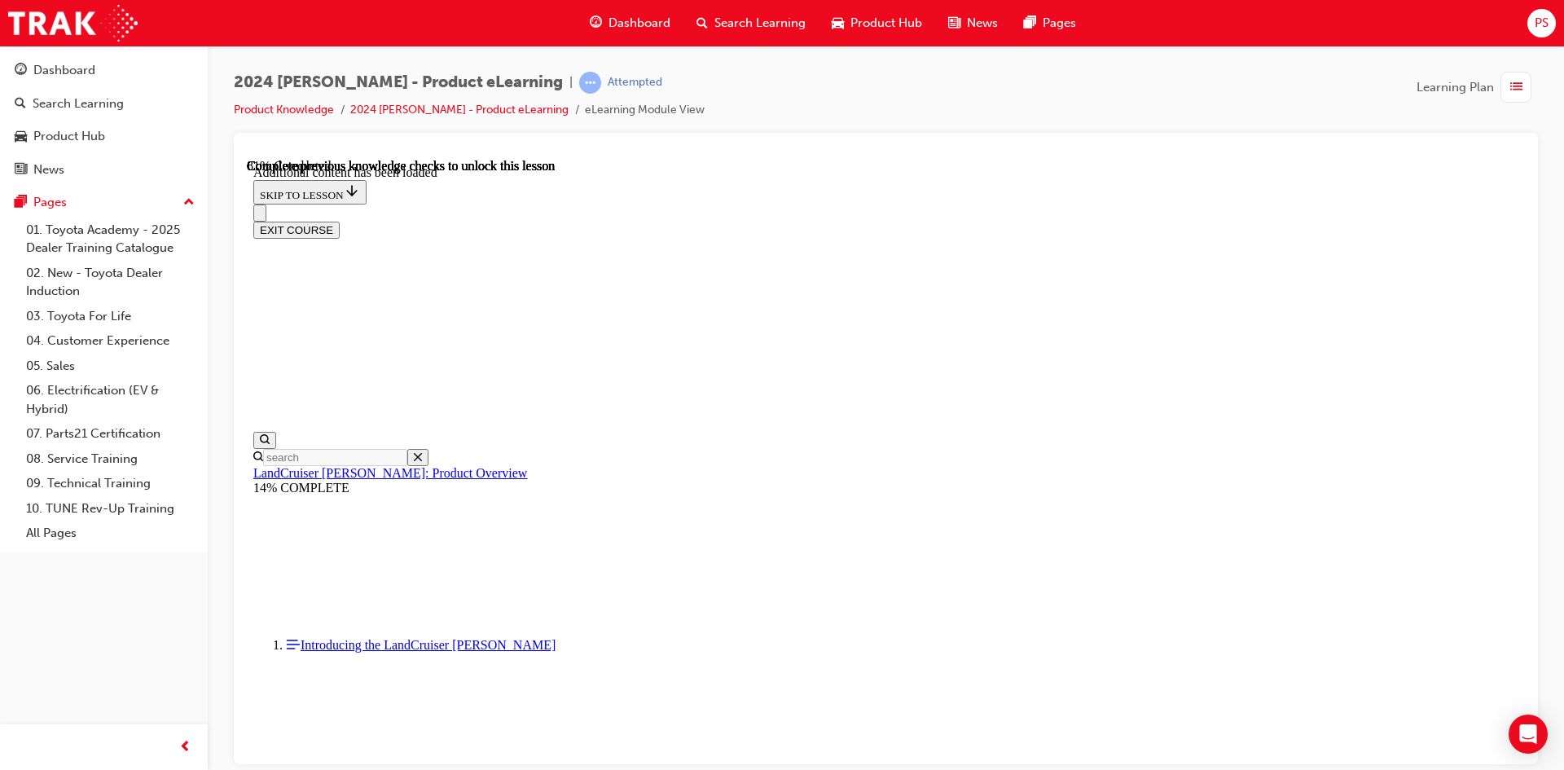
scroll to position [2756, 0]
radio input "true"
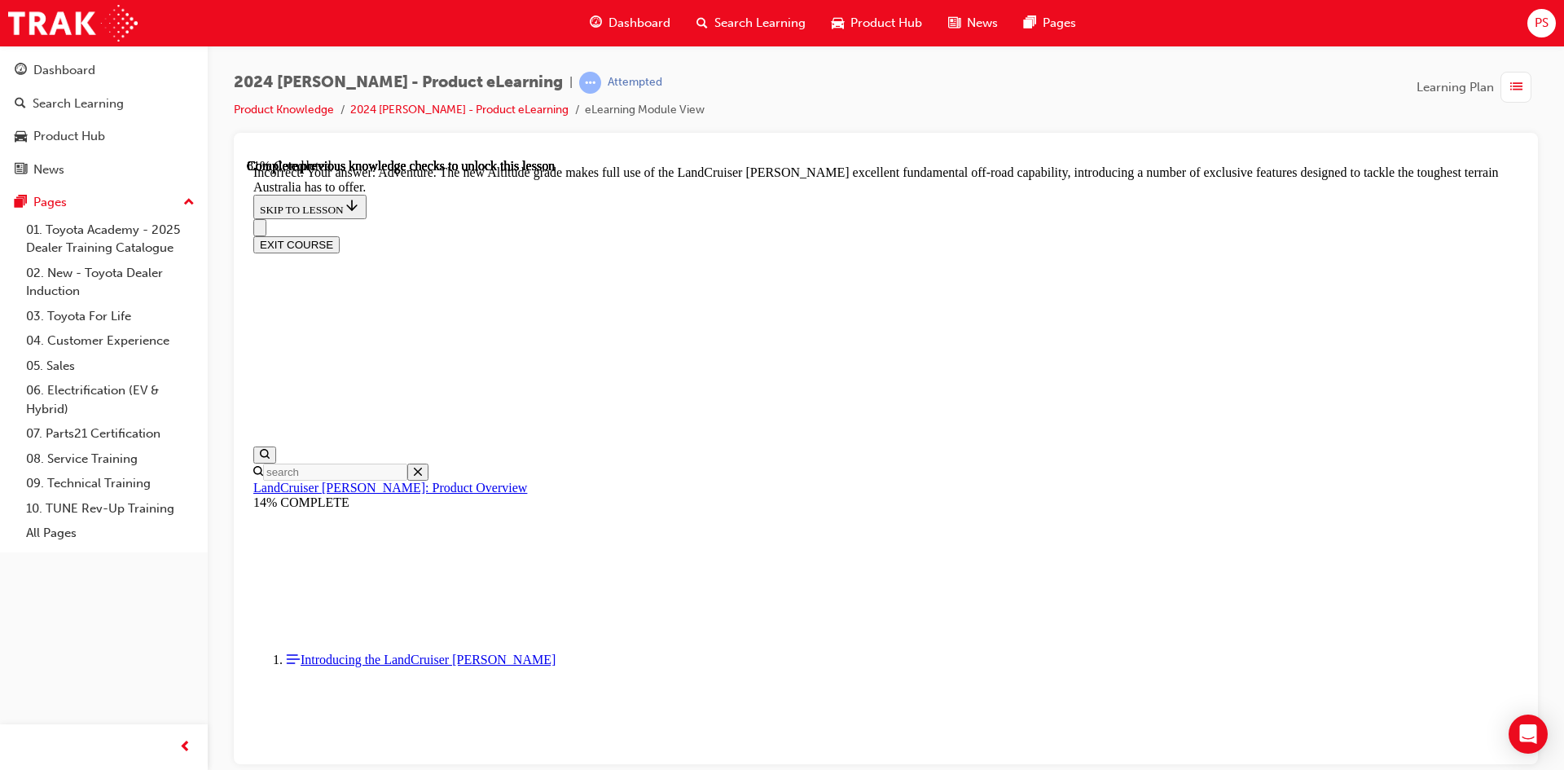
scroll to position [3131, 0]
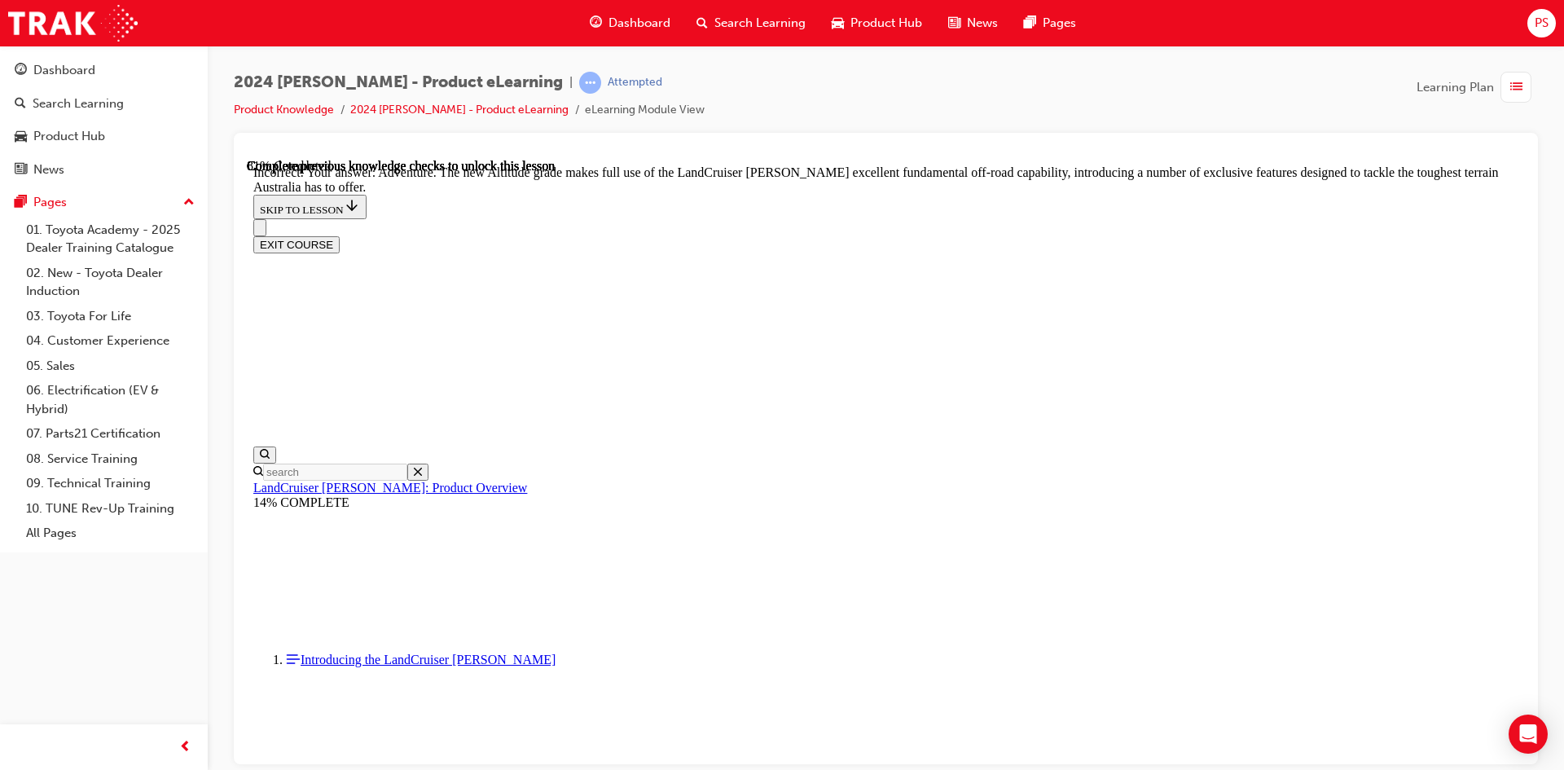
radio input "true"
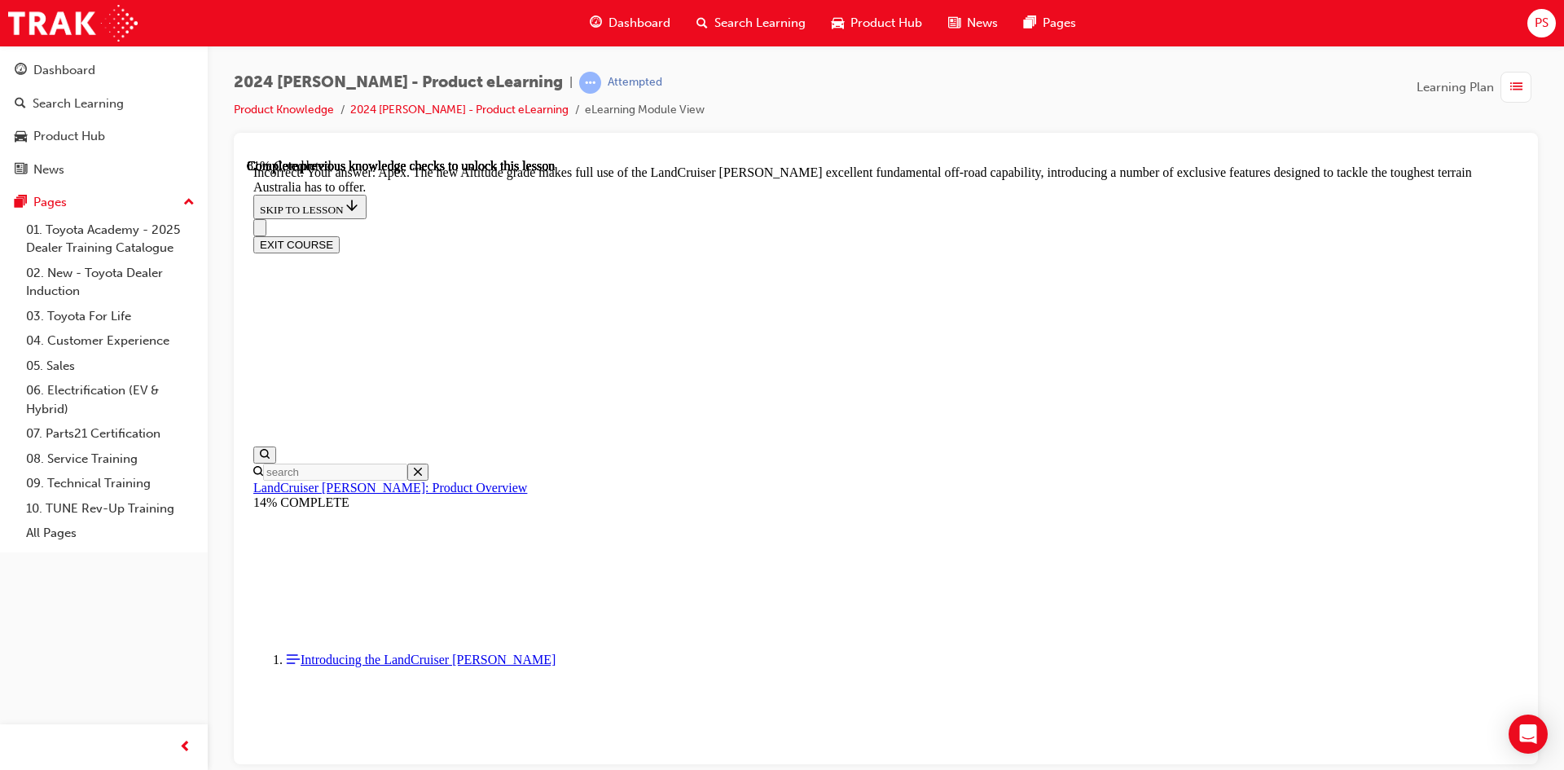
scroll to position [3212, 0]
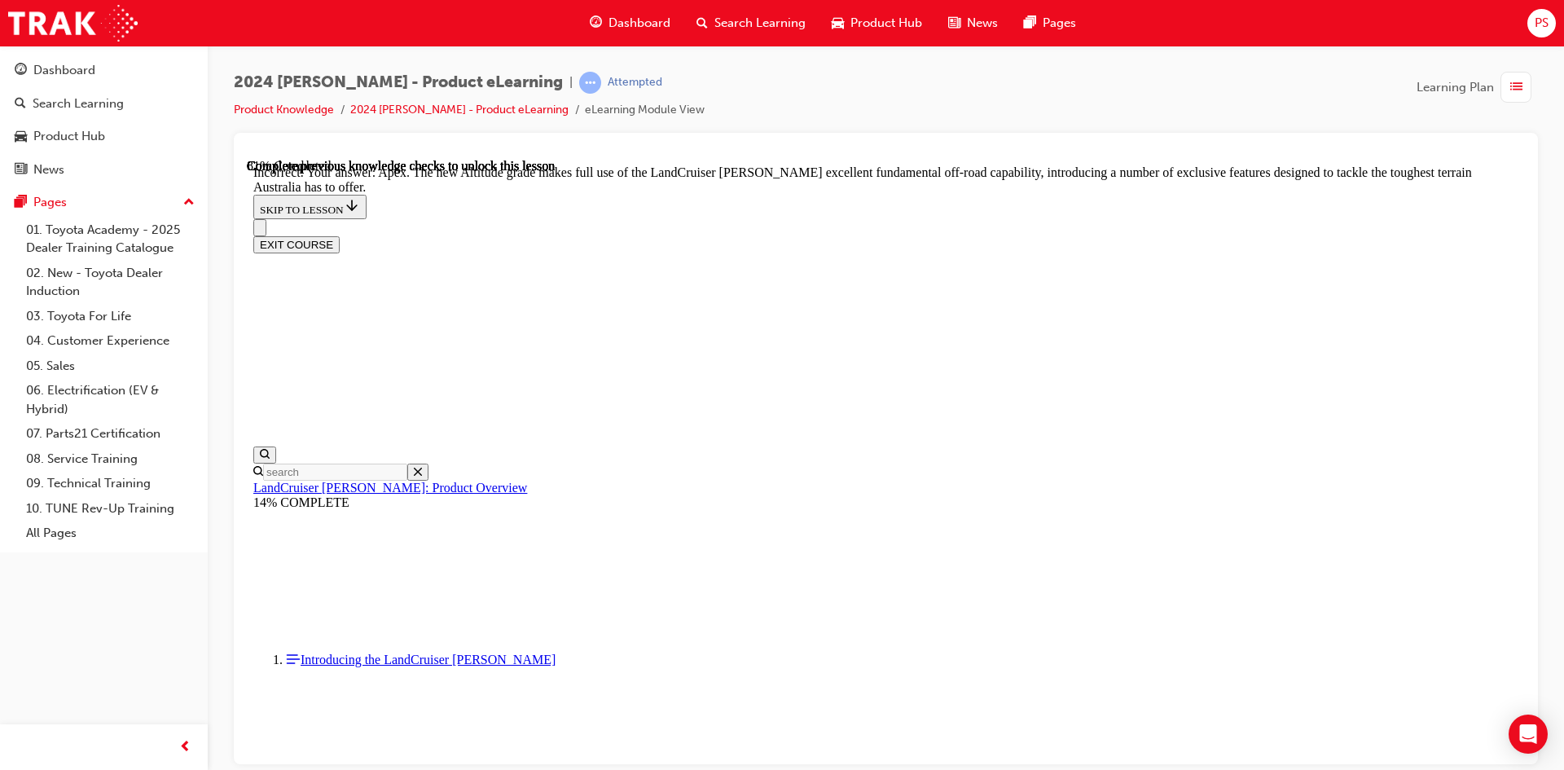
radio input "true"
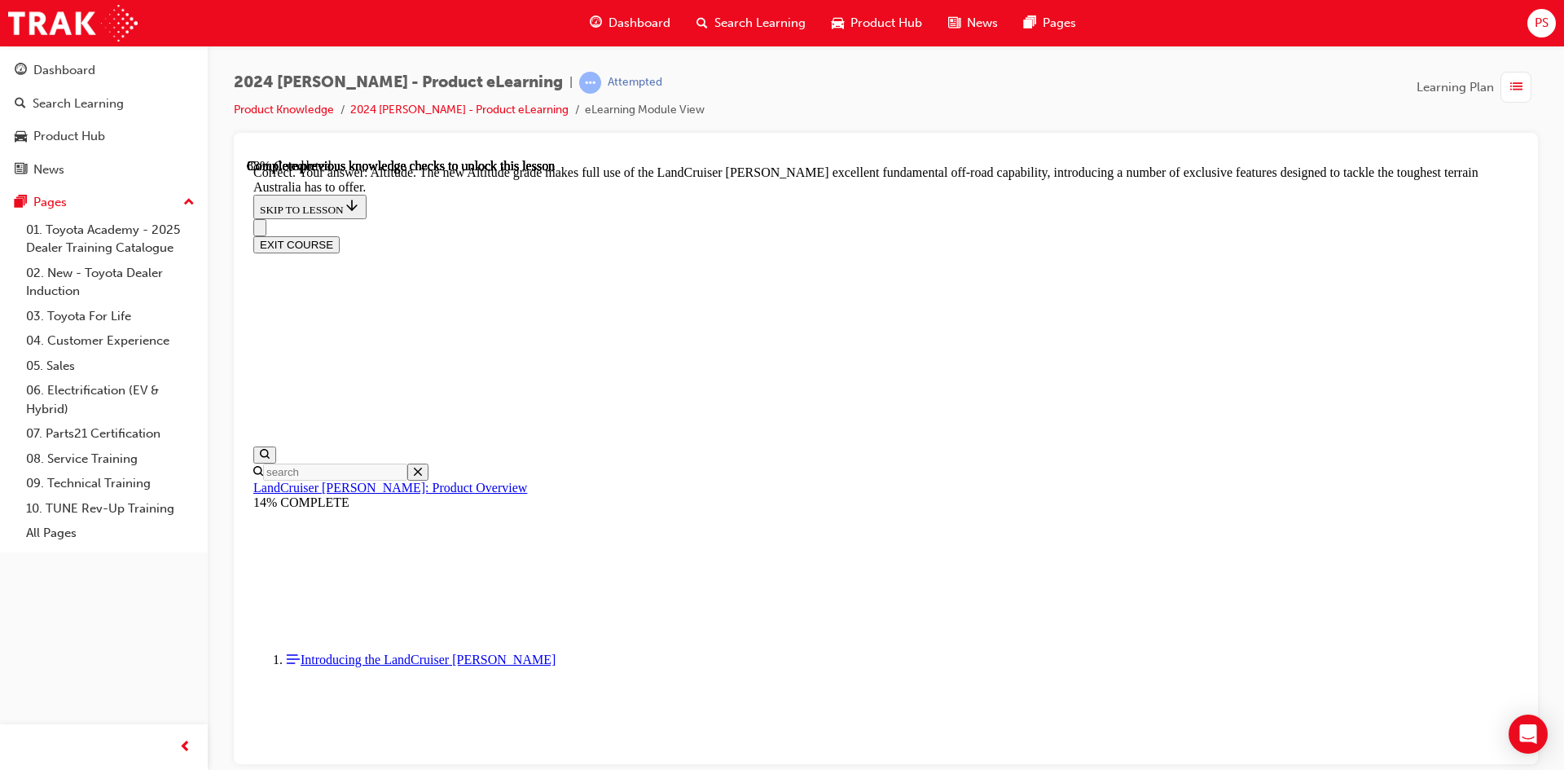
checkbox input "true"
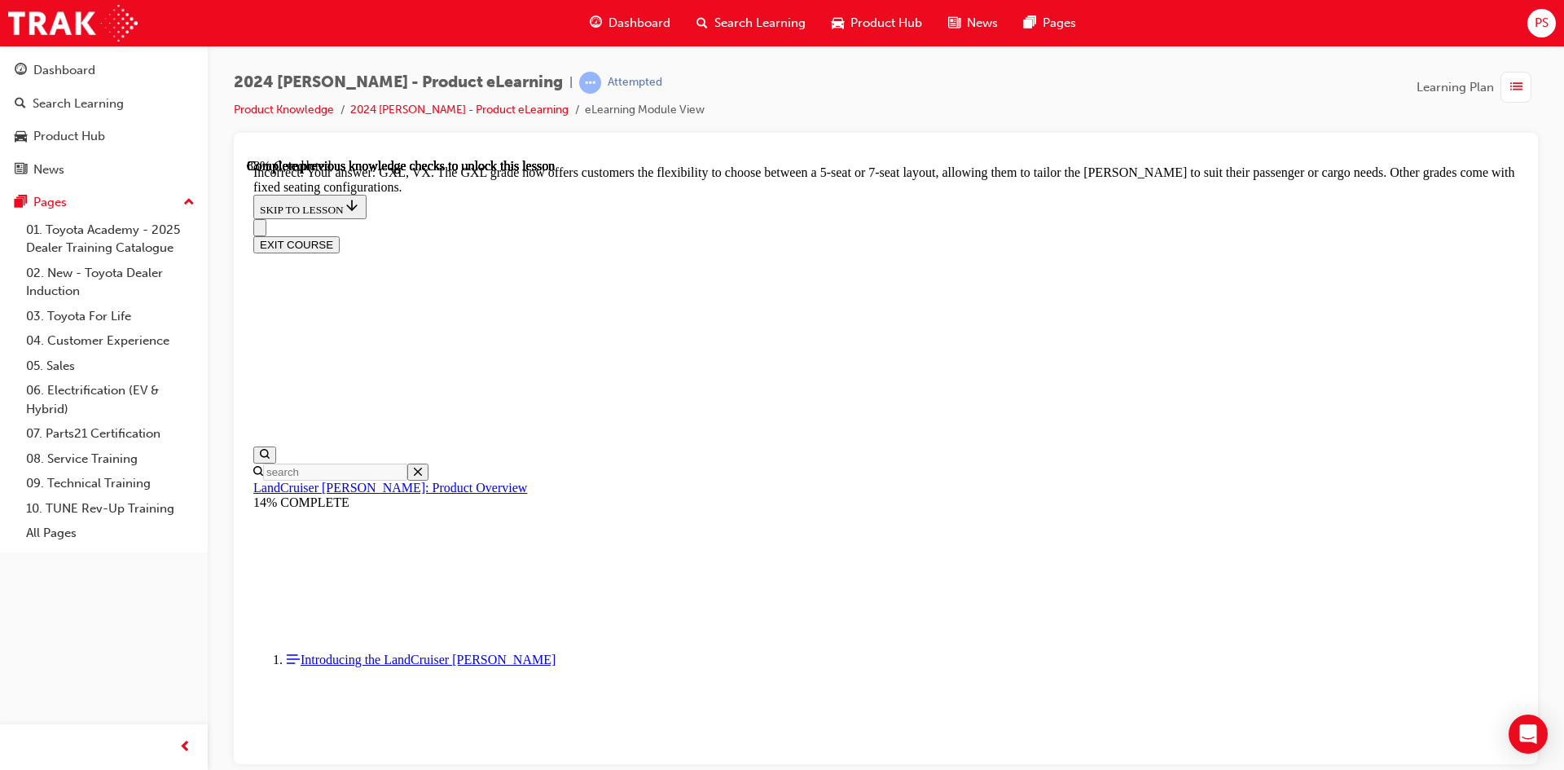
checkbox input "false"
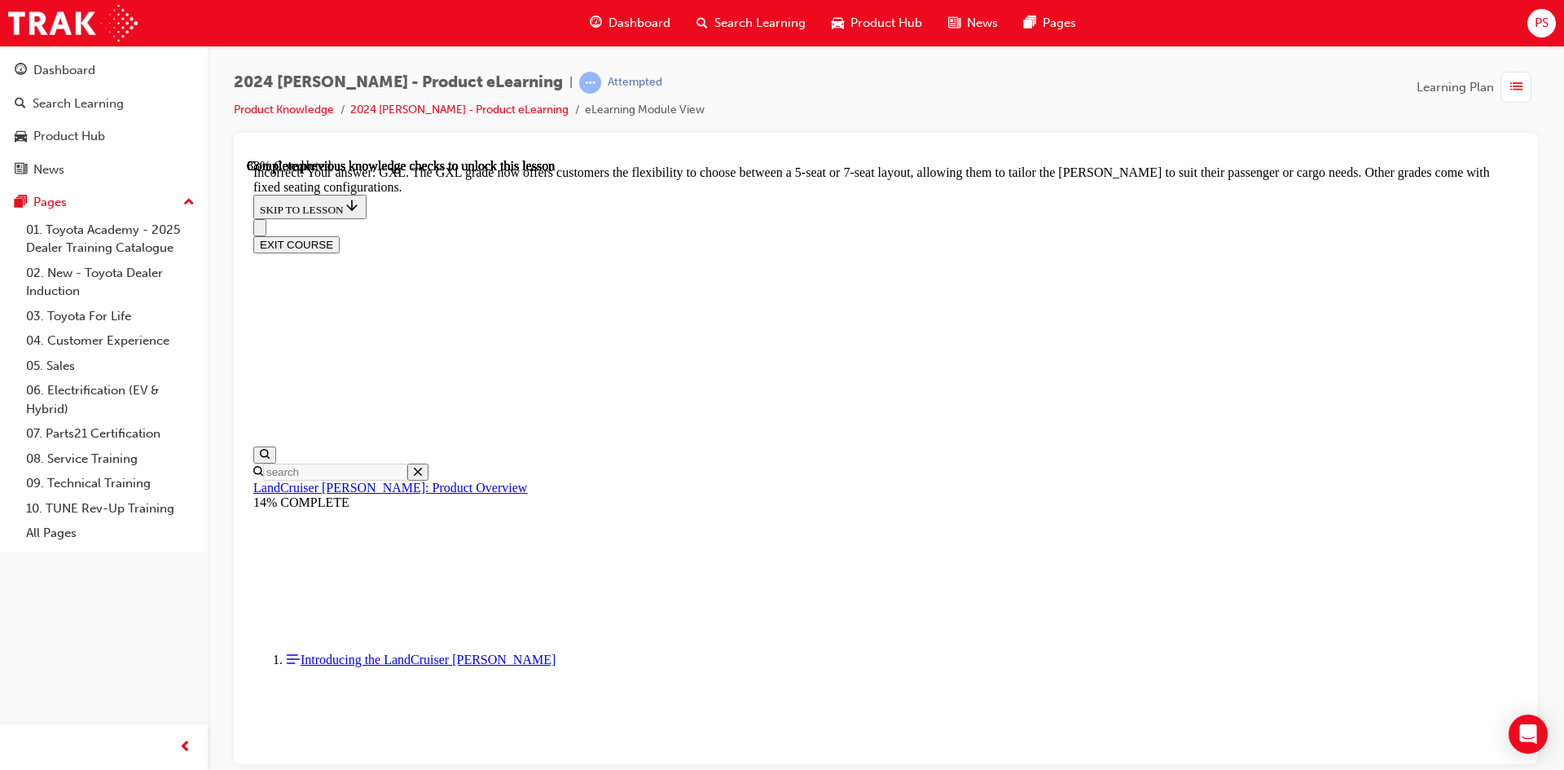
checkbox input "true"
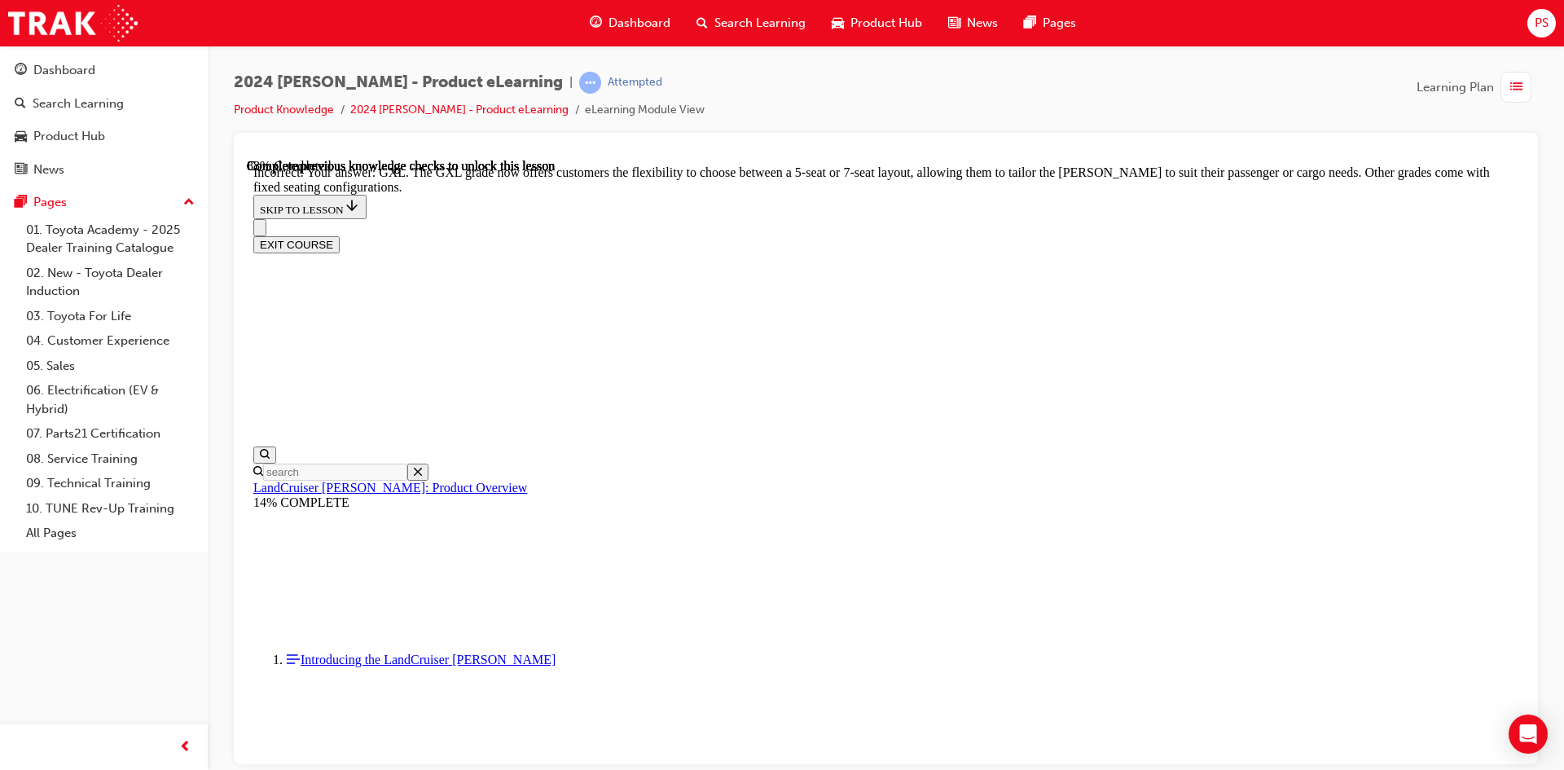
checkbox input "true"
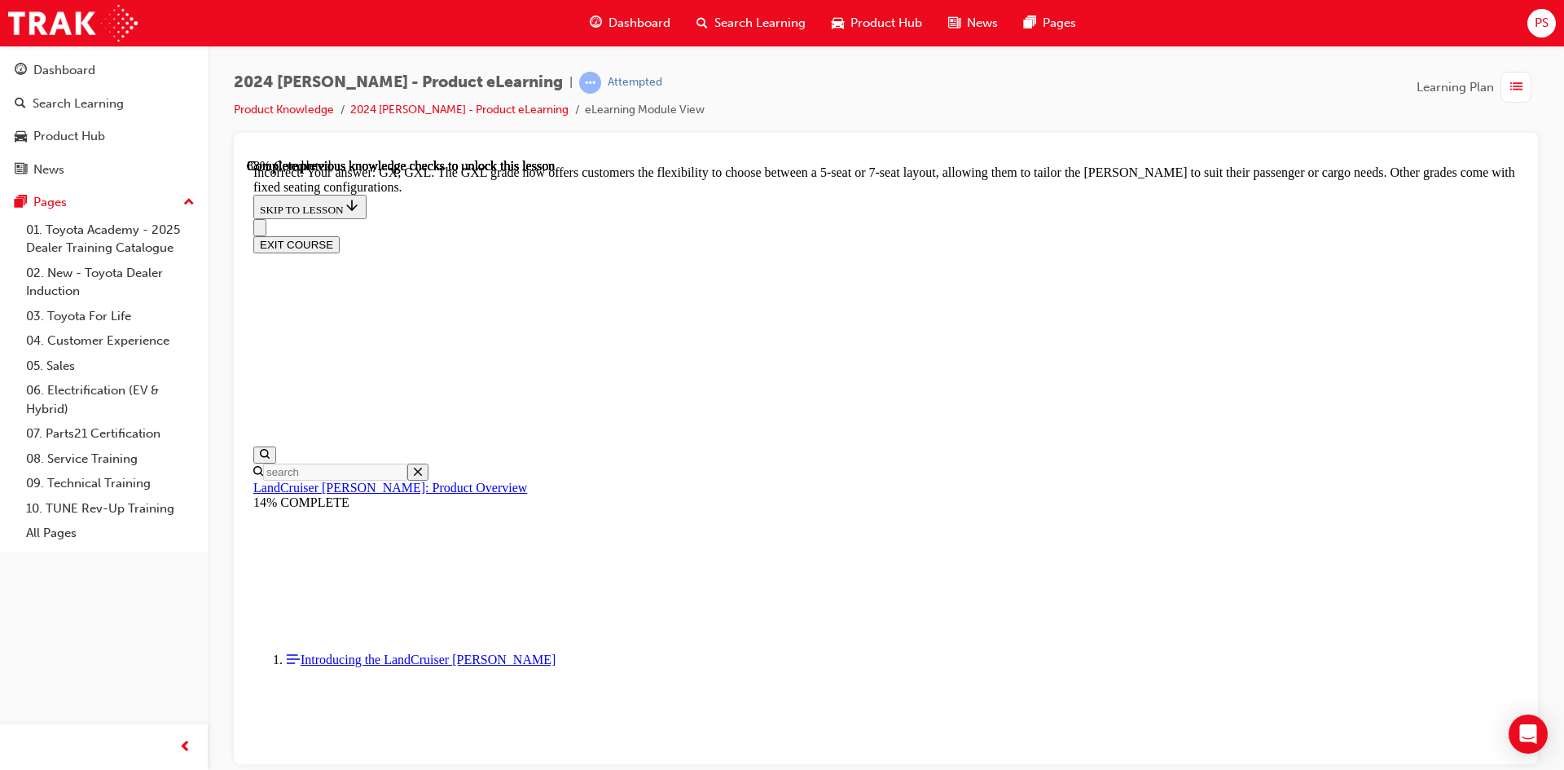
scroll to position [3996, 0]
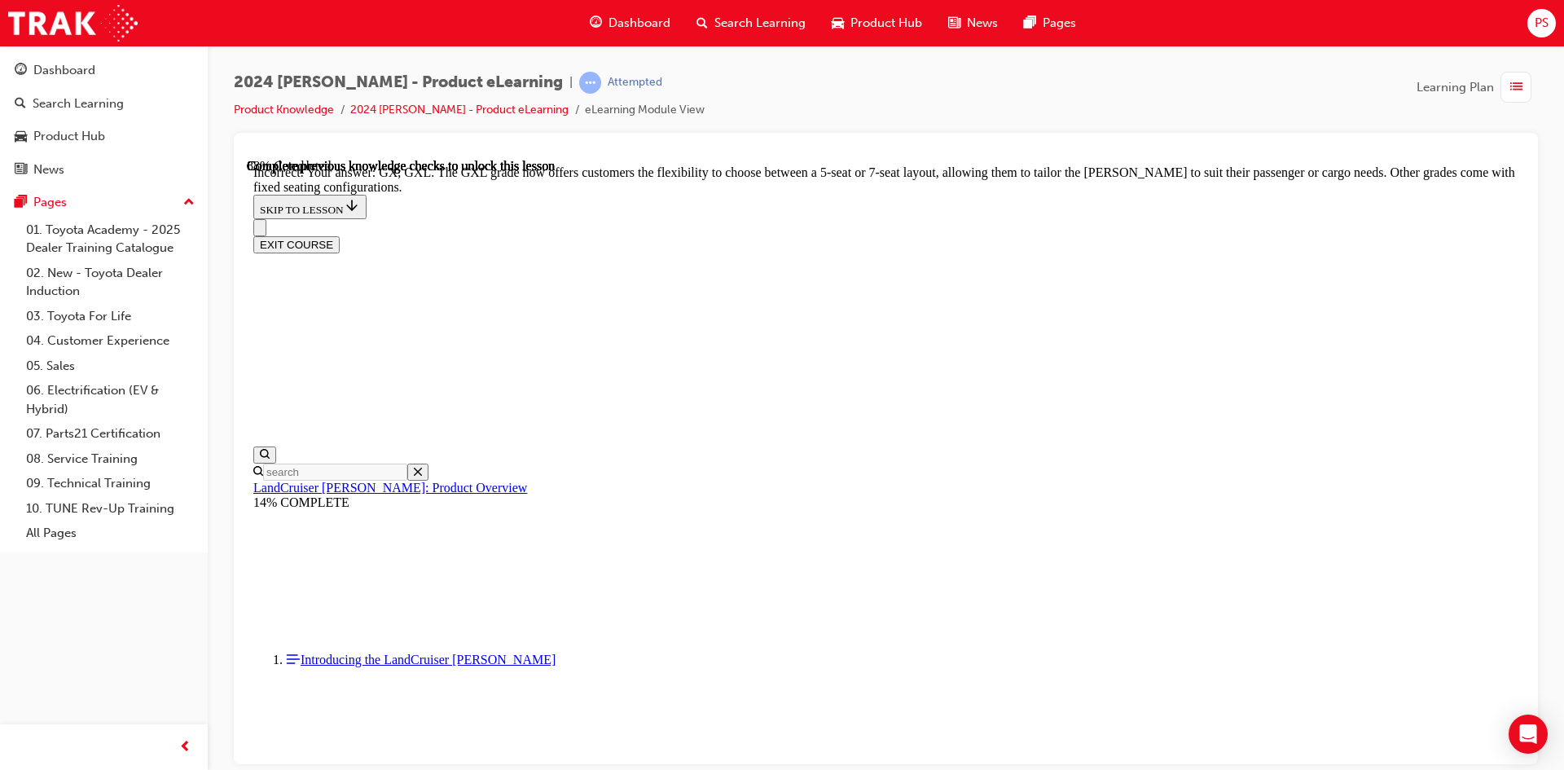
checkbox input "false"
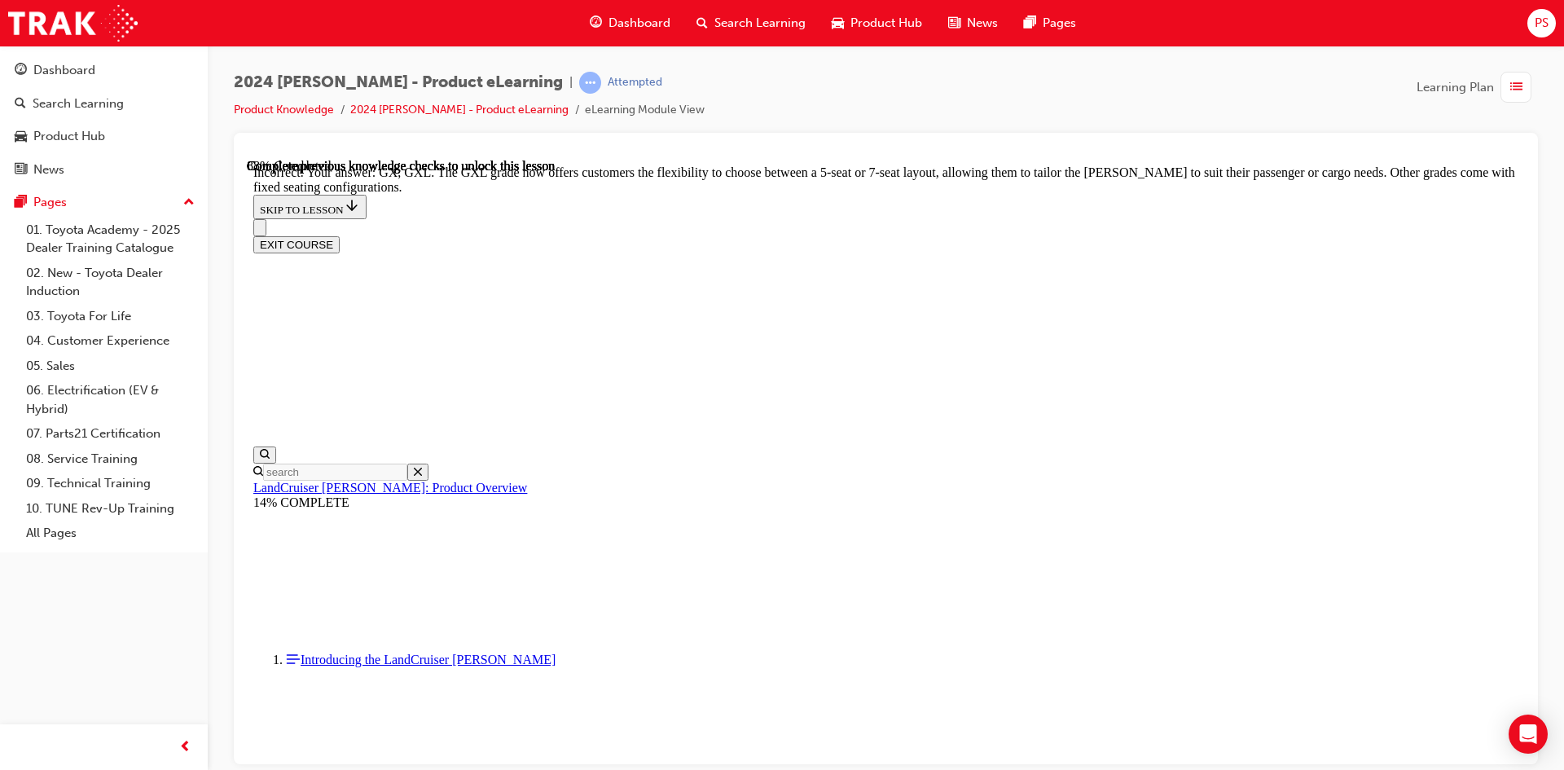
checkbox input "false"
drag, startPoint x: 882, startPoint y: 647, endPoint x: 883, endPoint y: 676, distance: 29.4
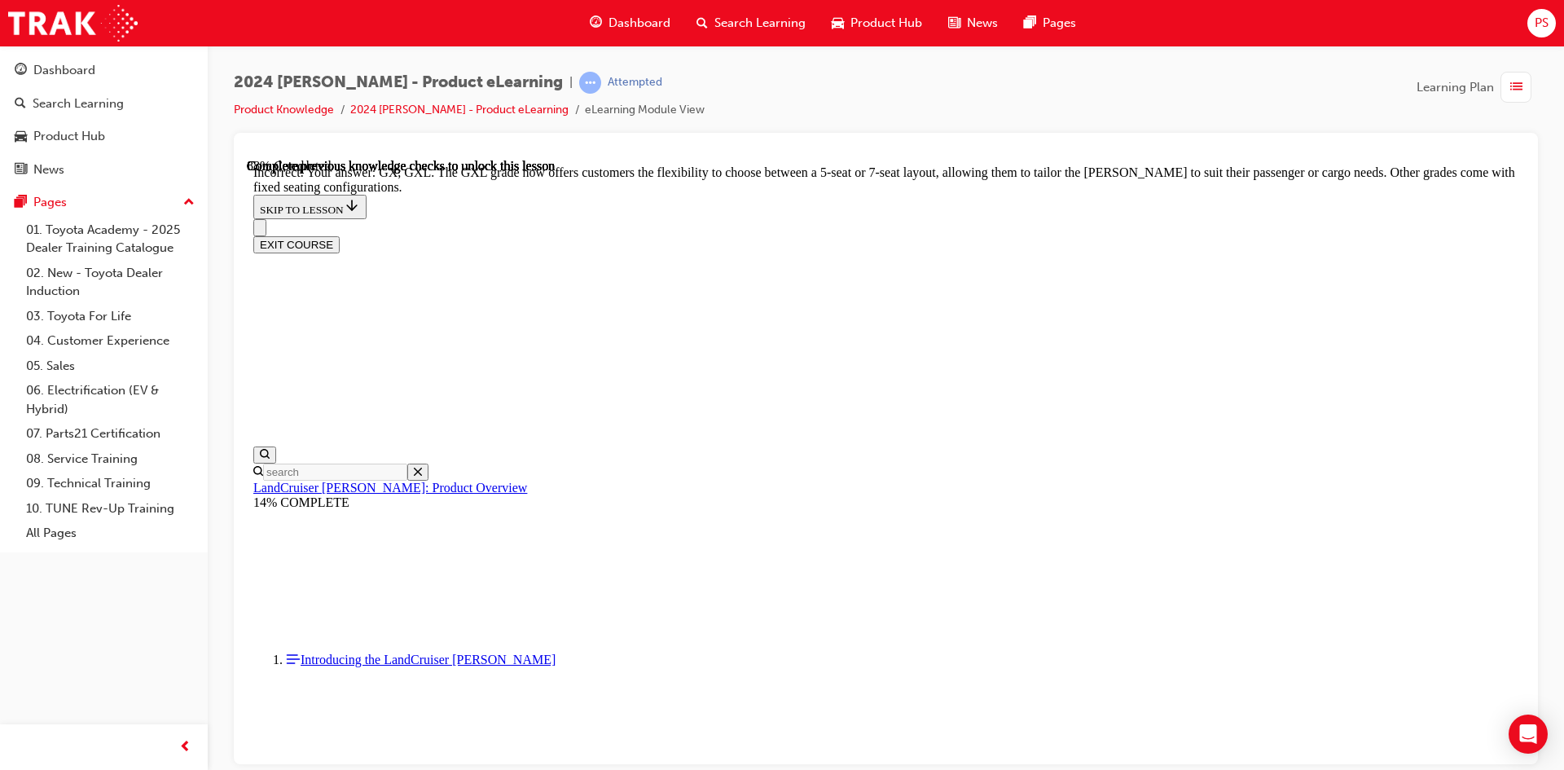
checkbox input "true"
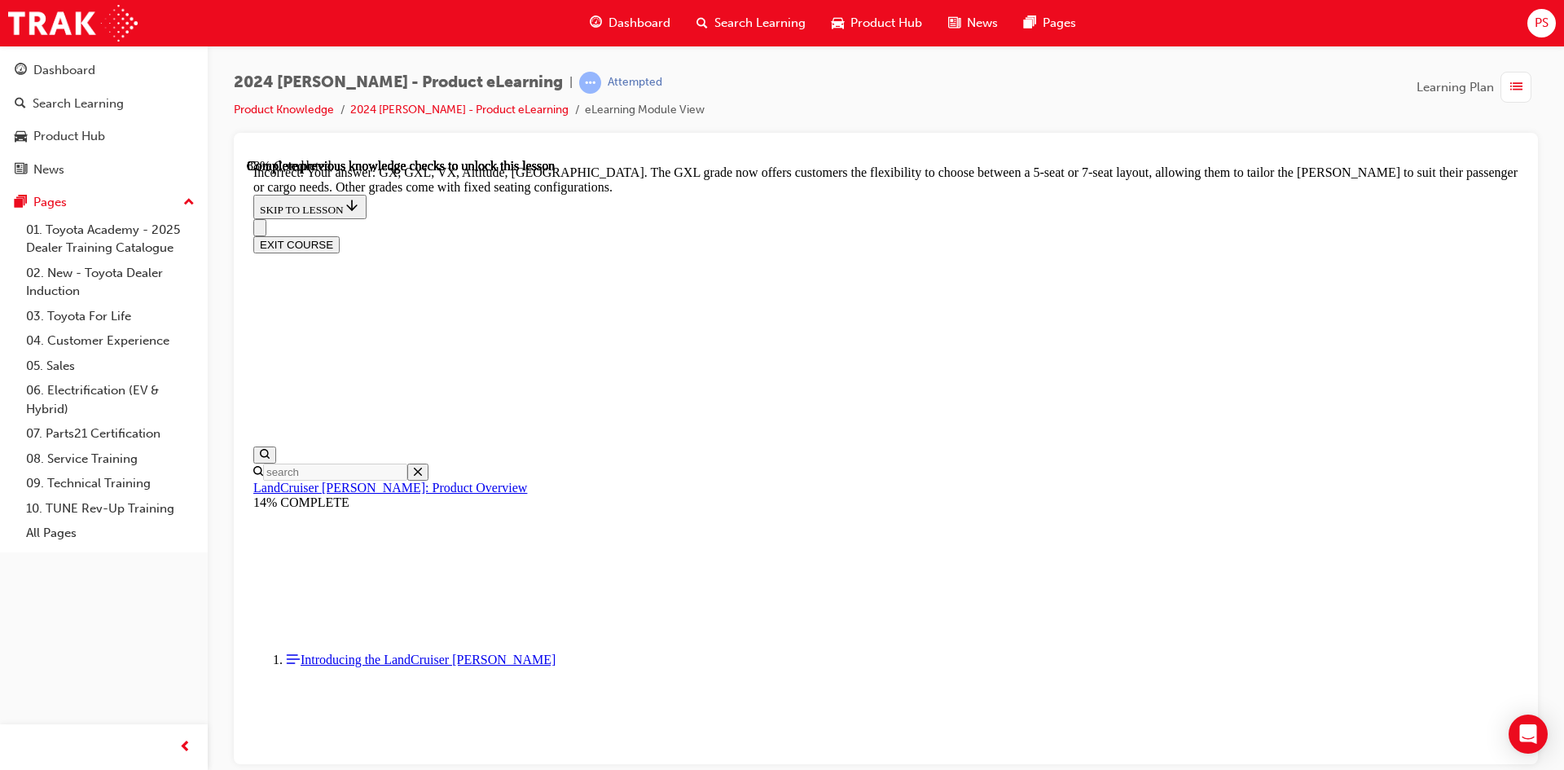
checkbox input "true"
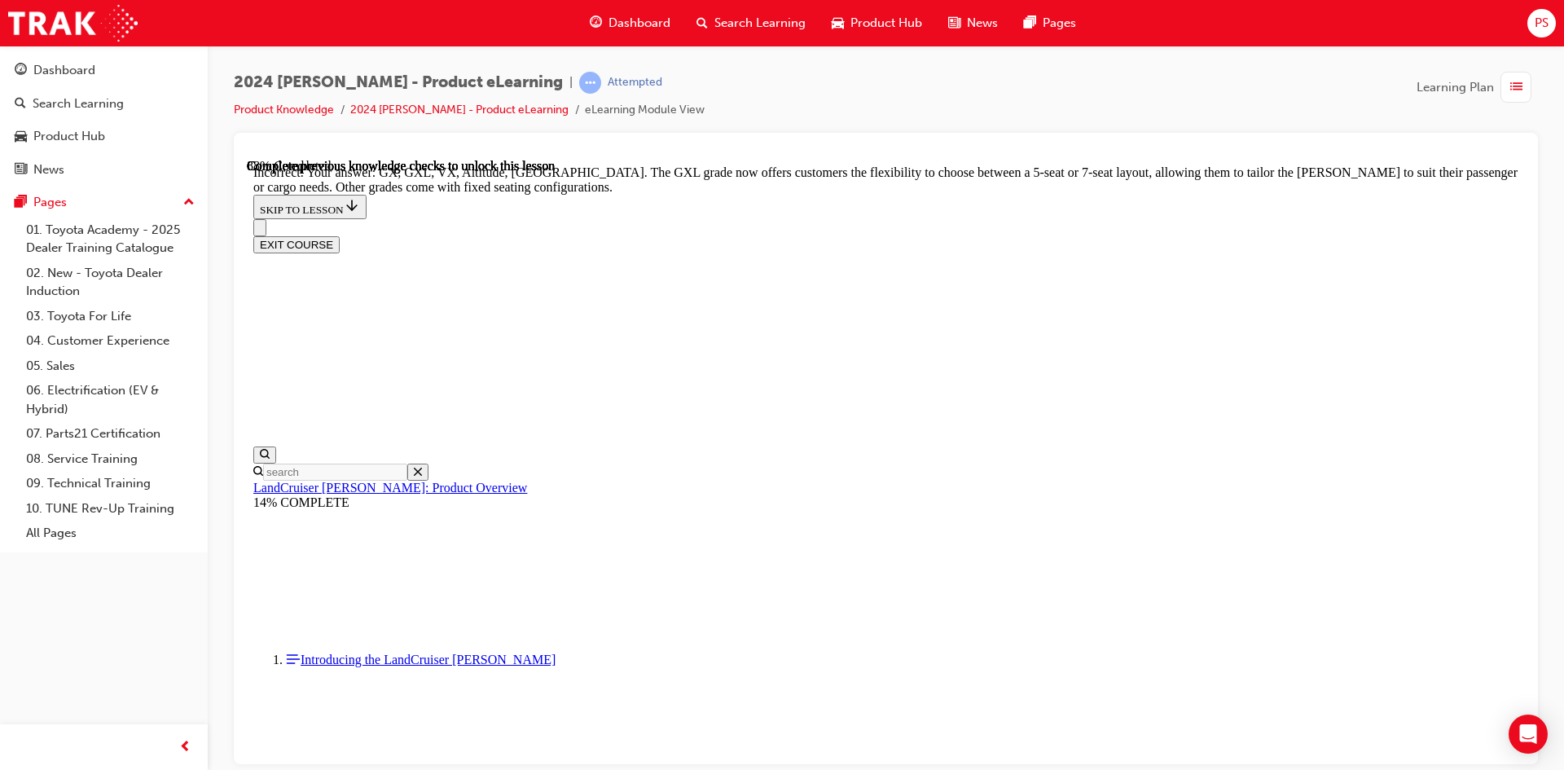
checkbox input "false"
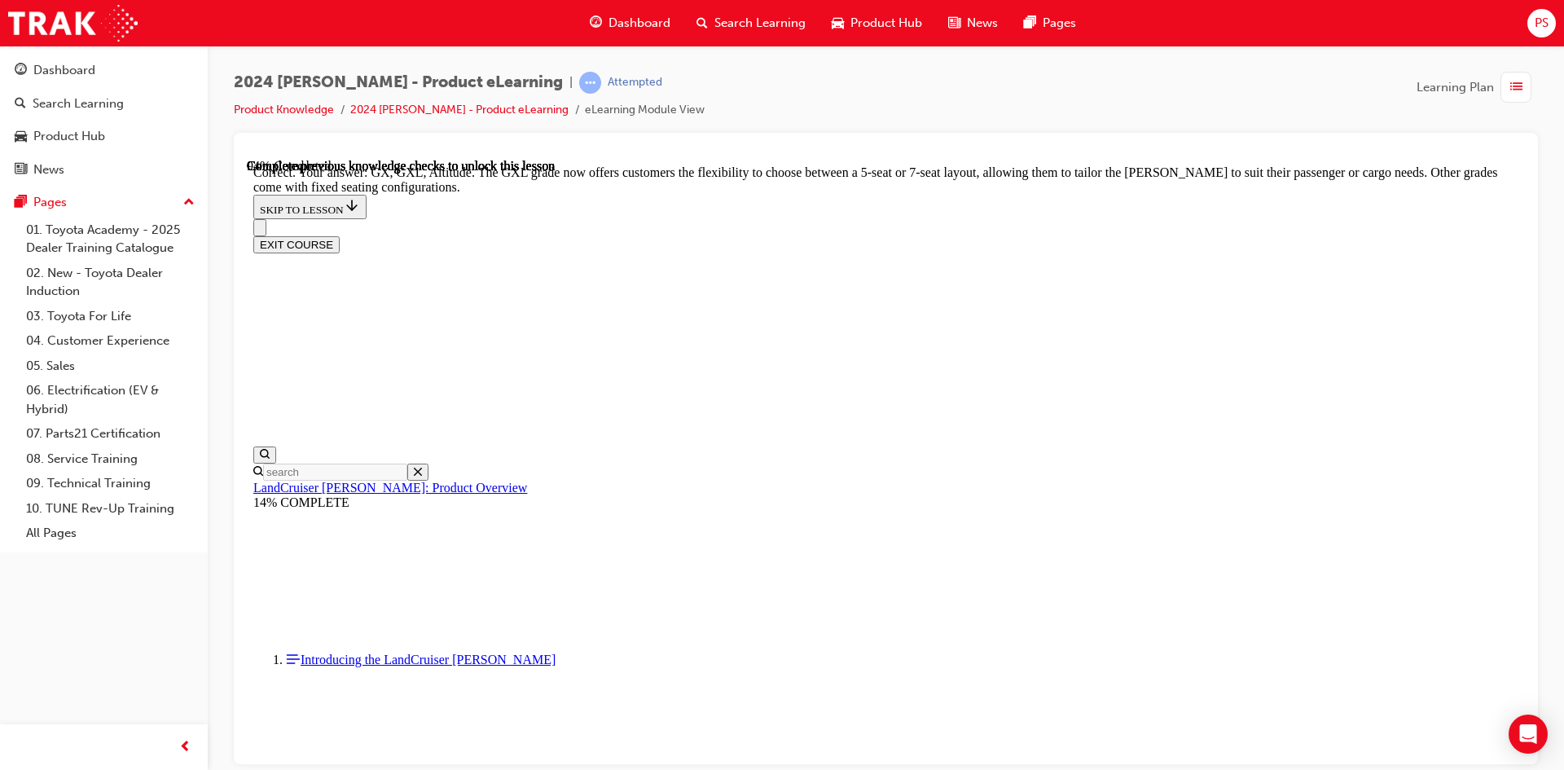
scroll to position [4078, 0]
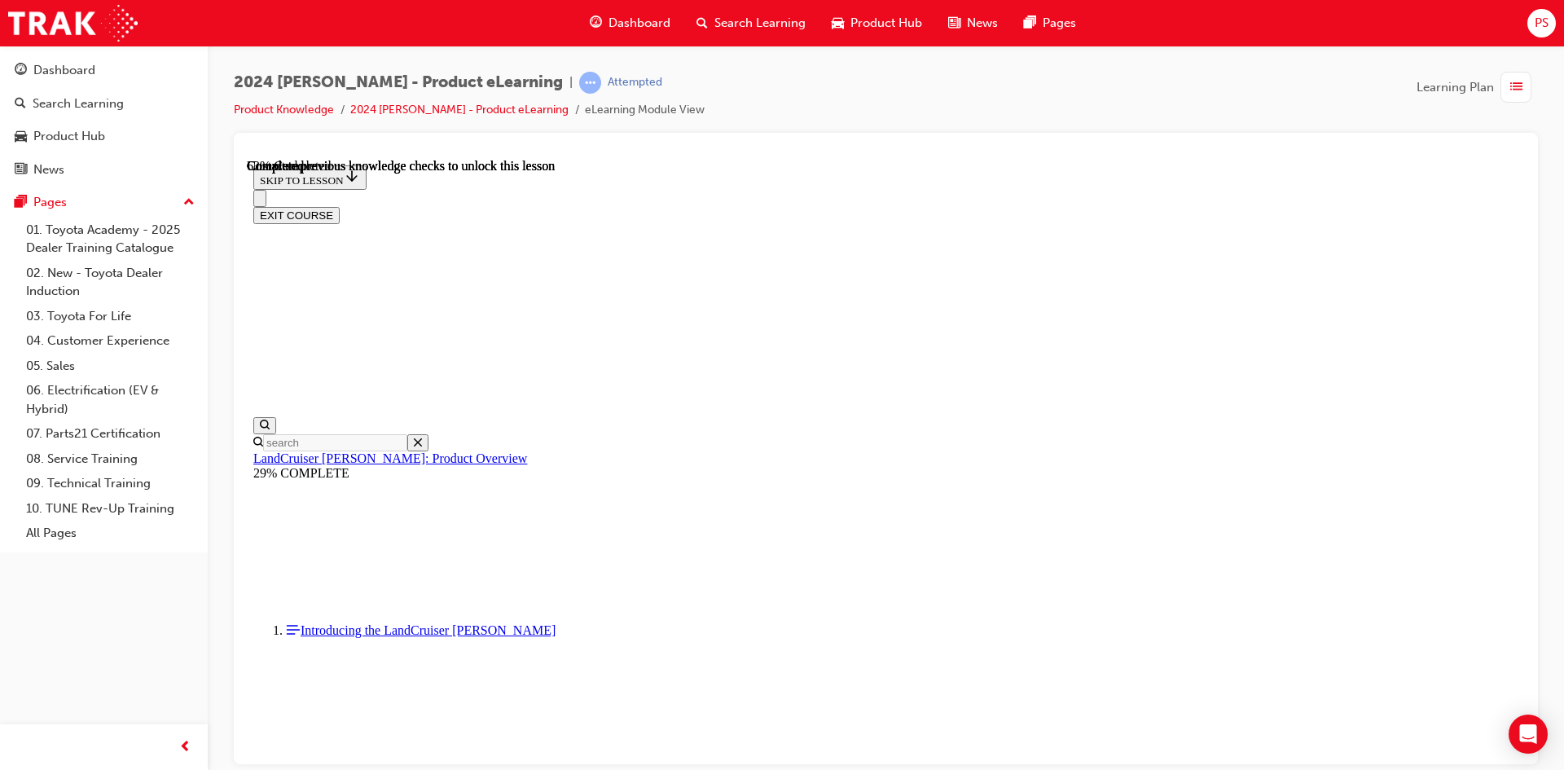
scroll to position [3686, 0]
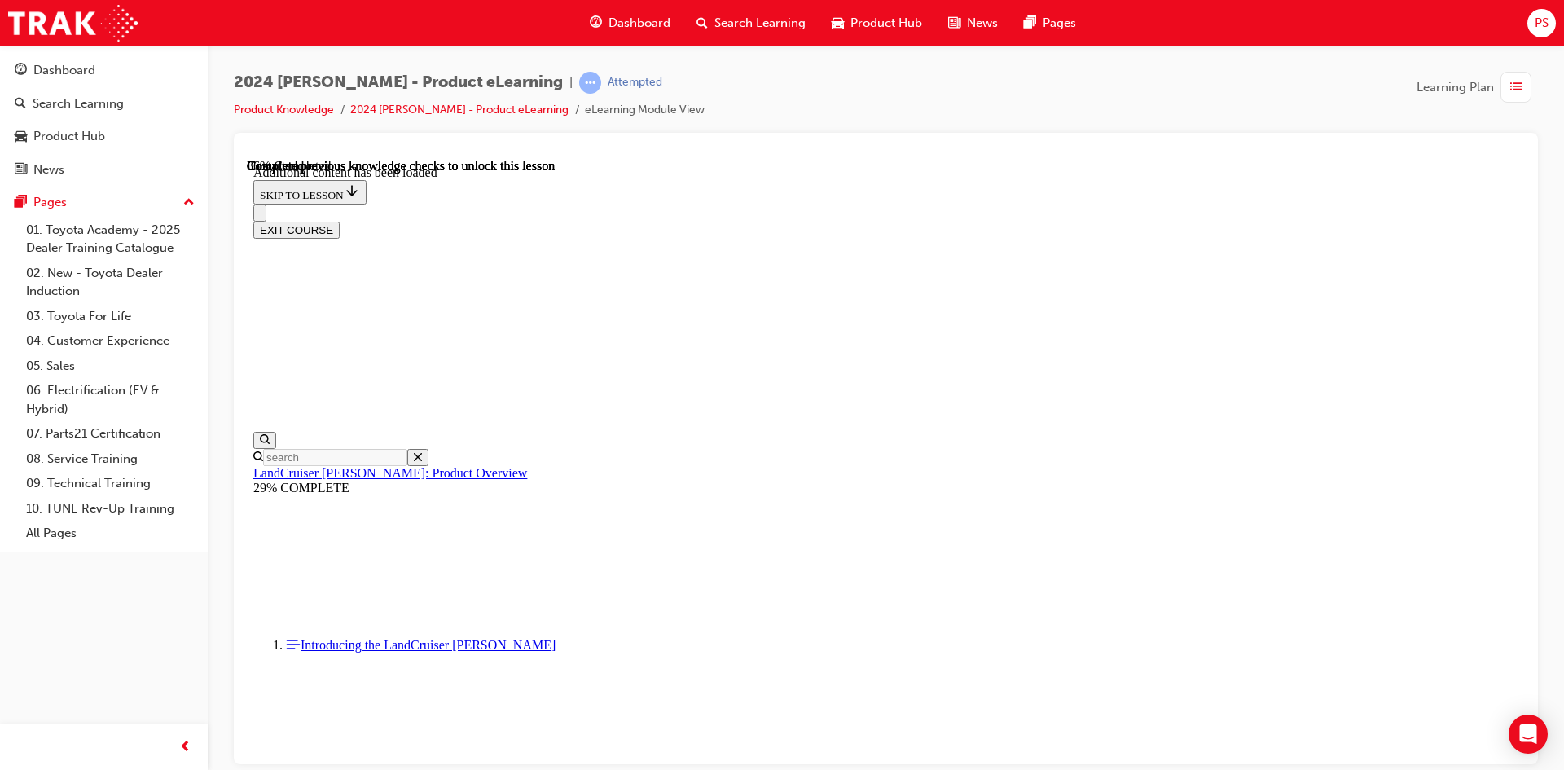
scroll to position [4117, 0]
radio input "true"
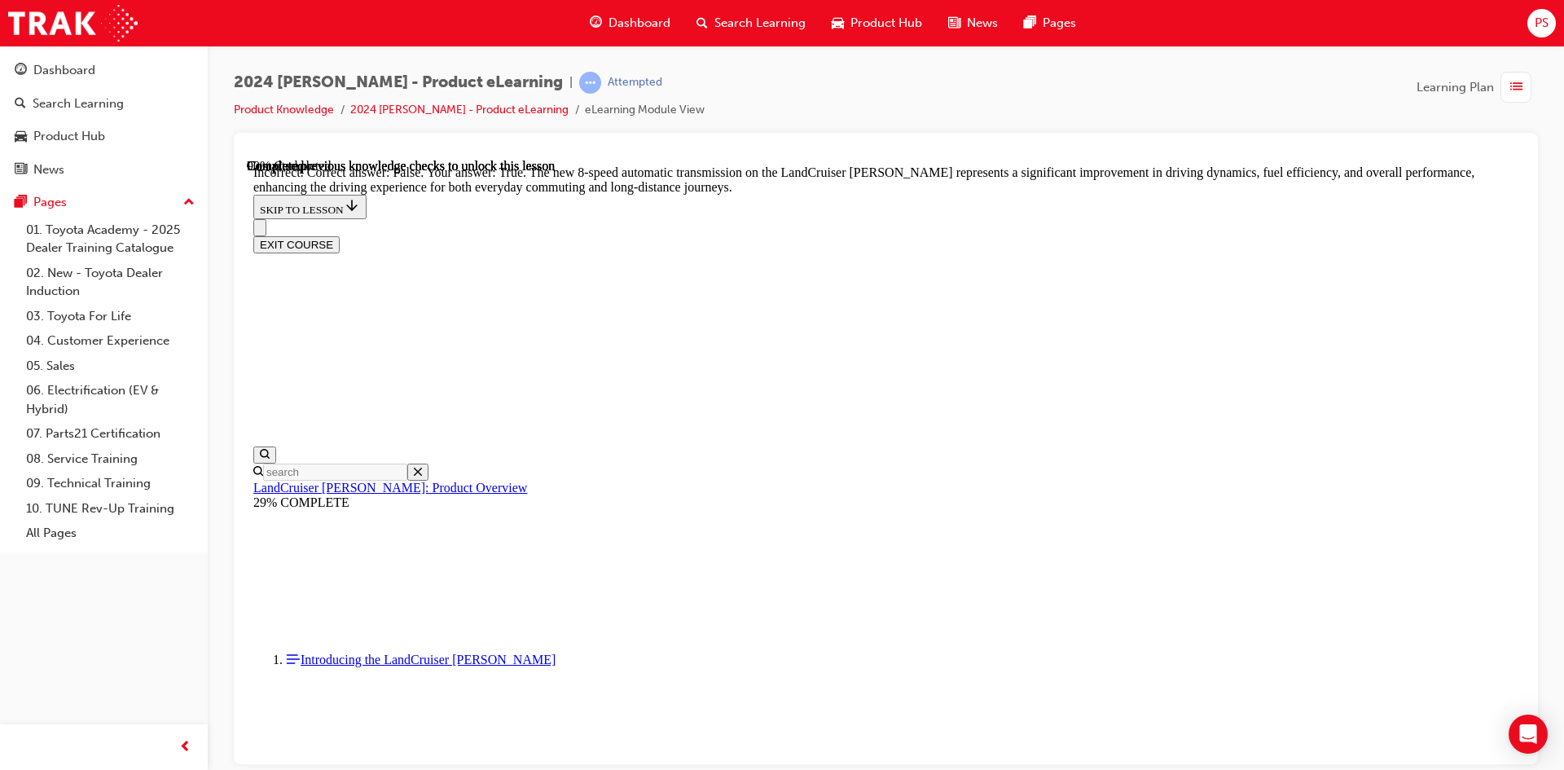
scroll to position [4443, 0]
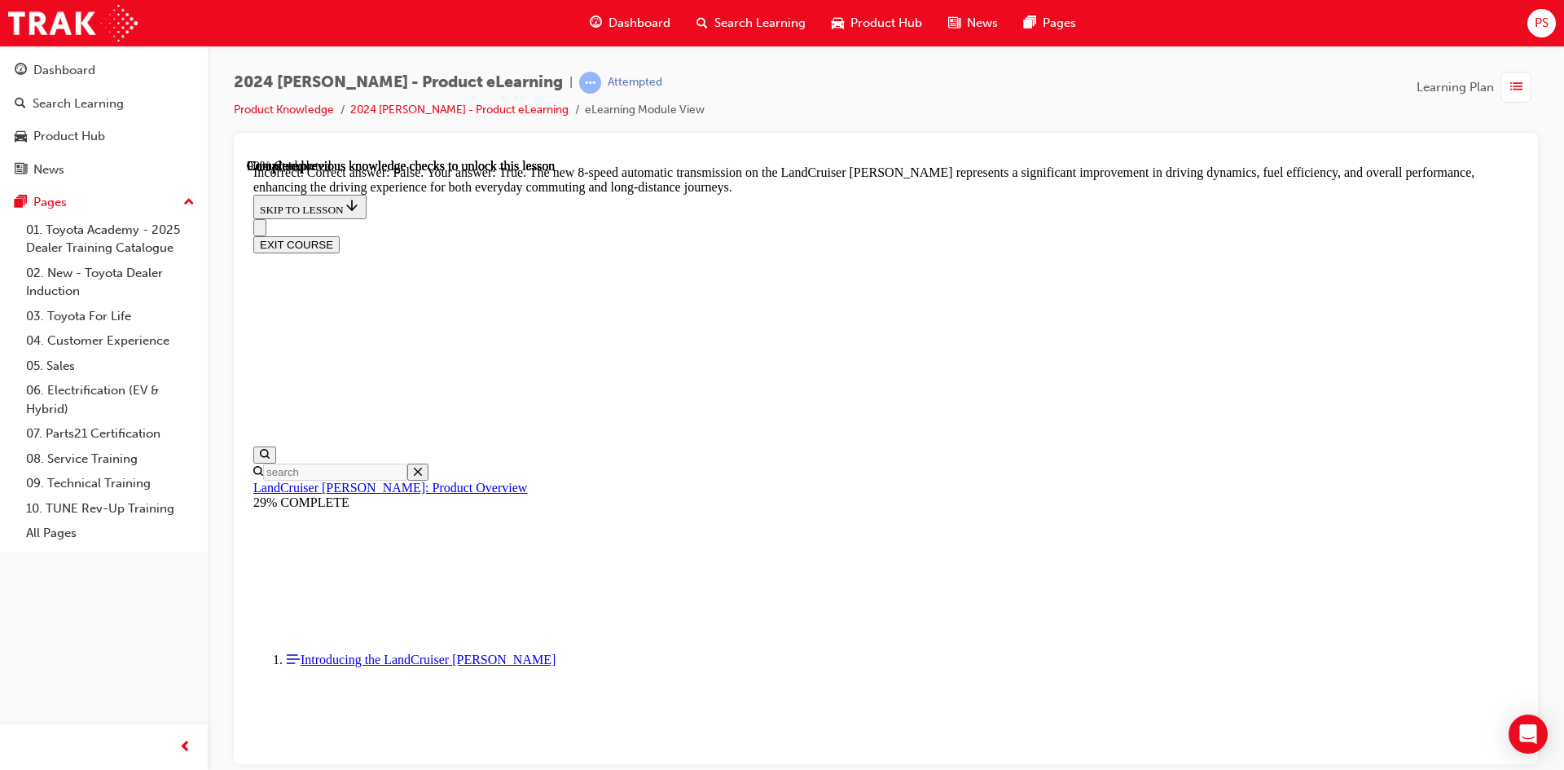
radio input "true"
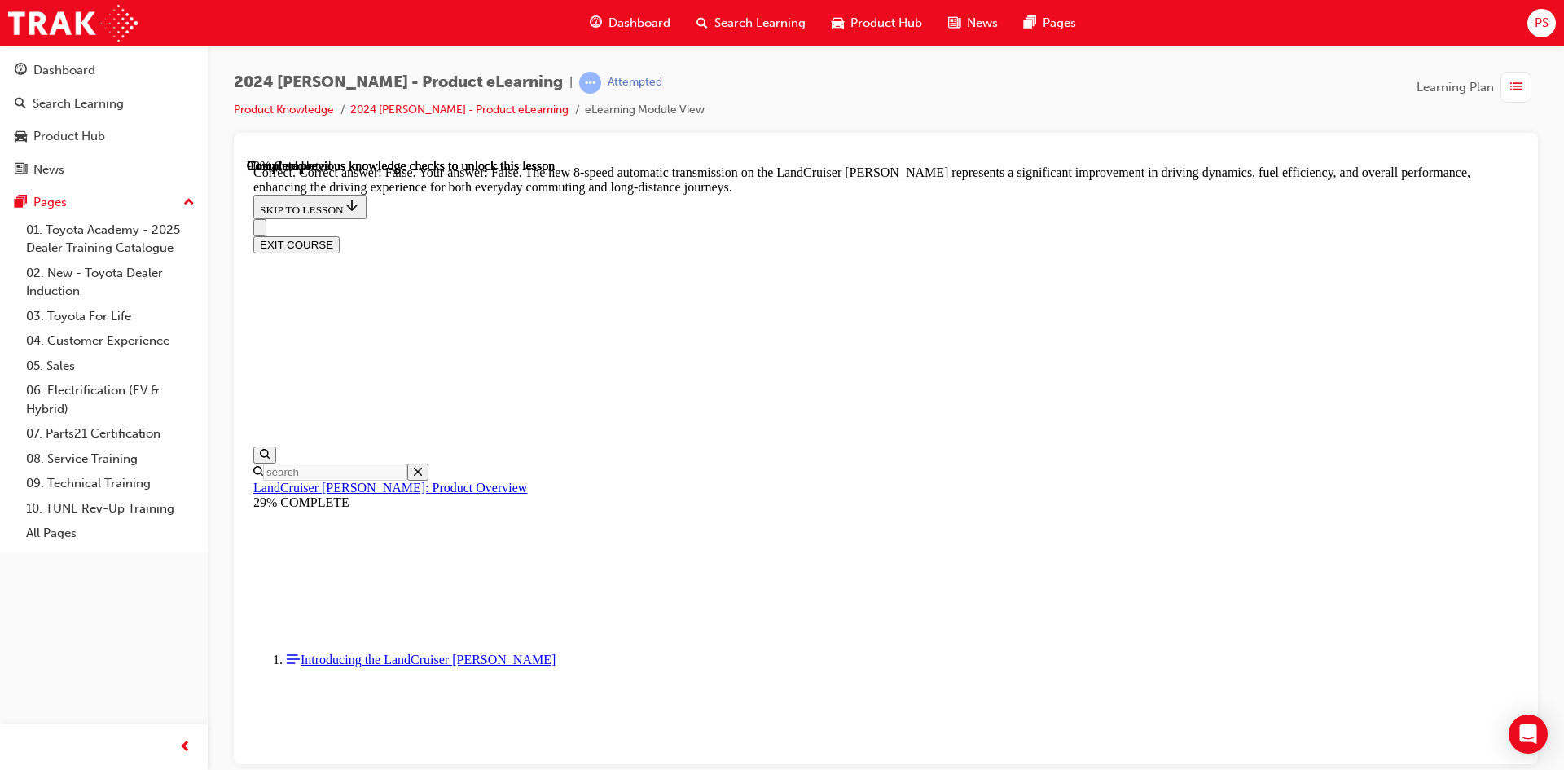
radio input "true"
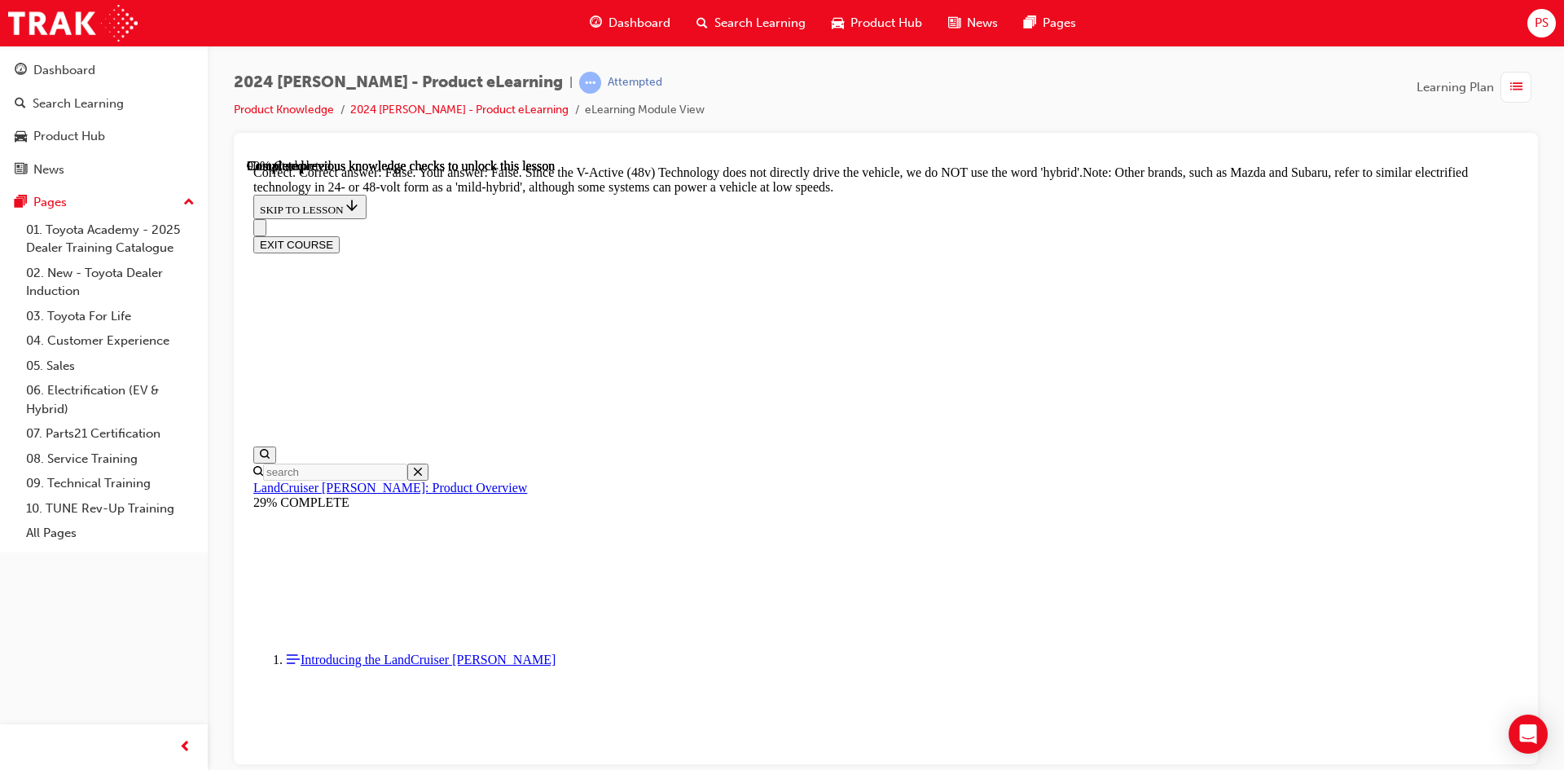
radio input "true"
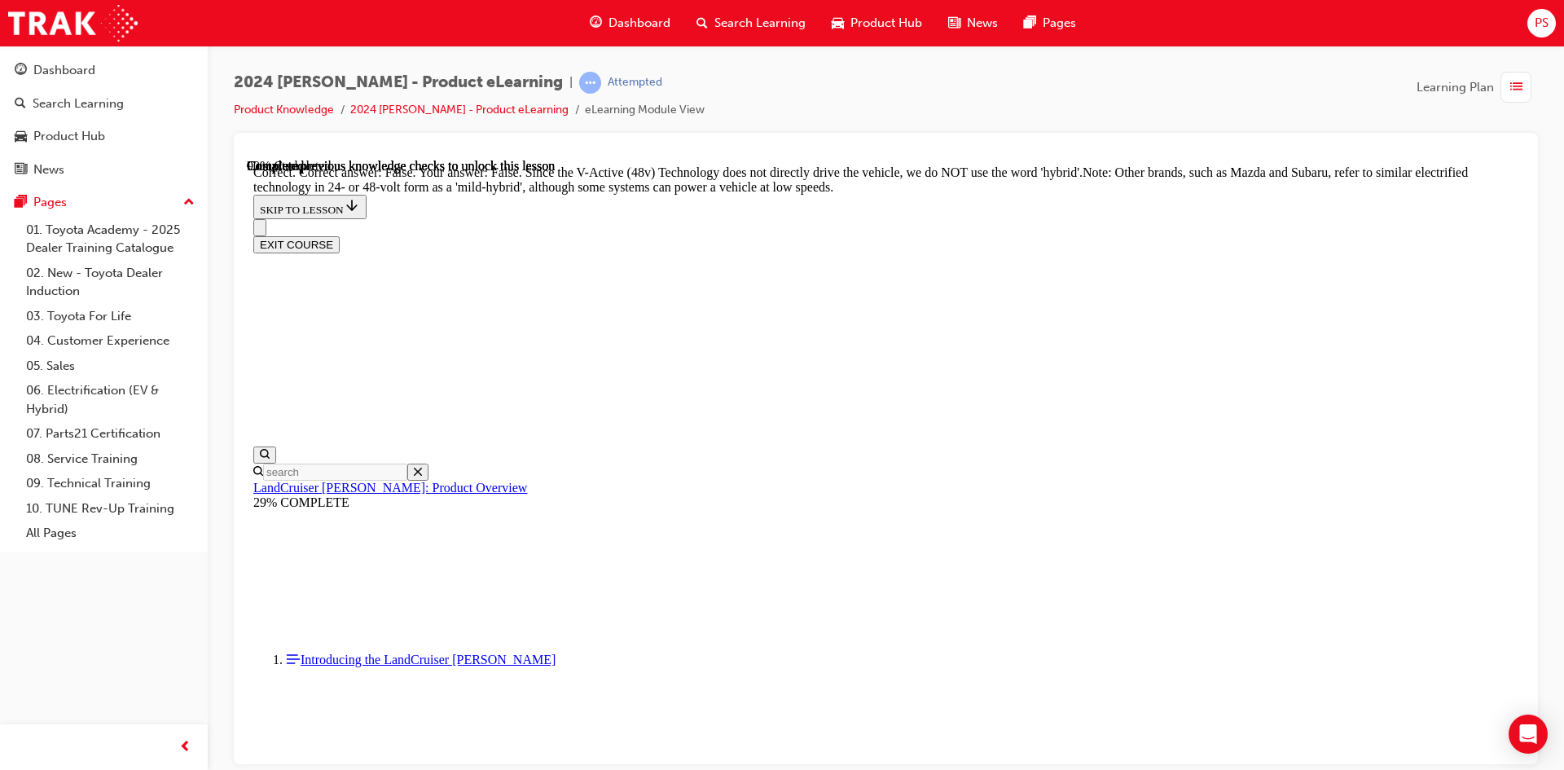
radio input "true"
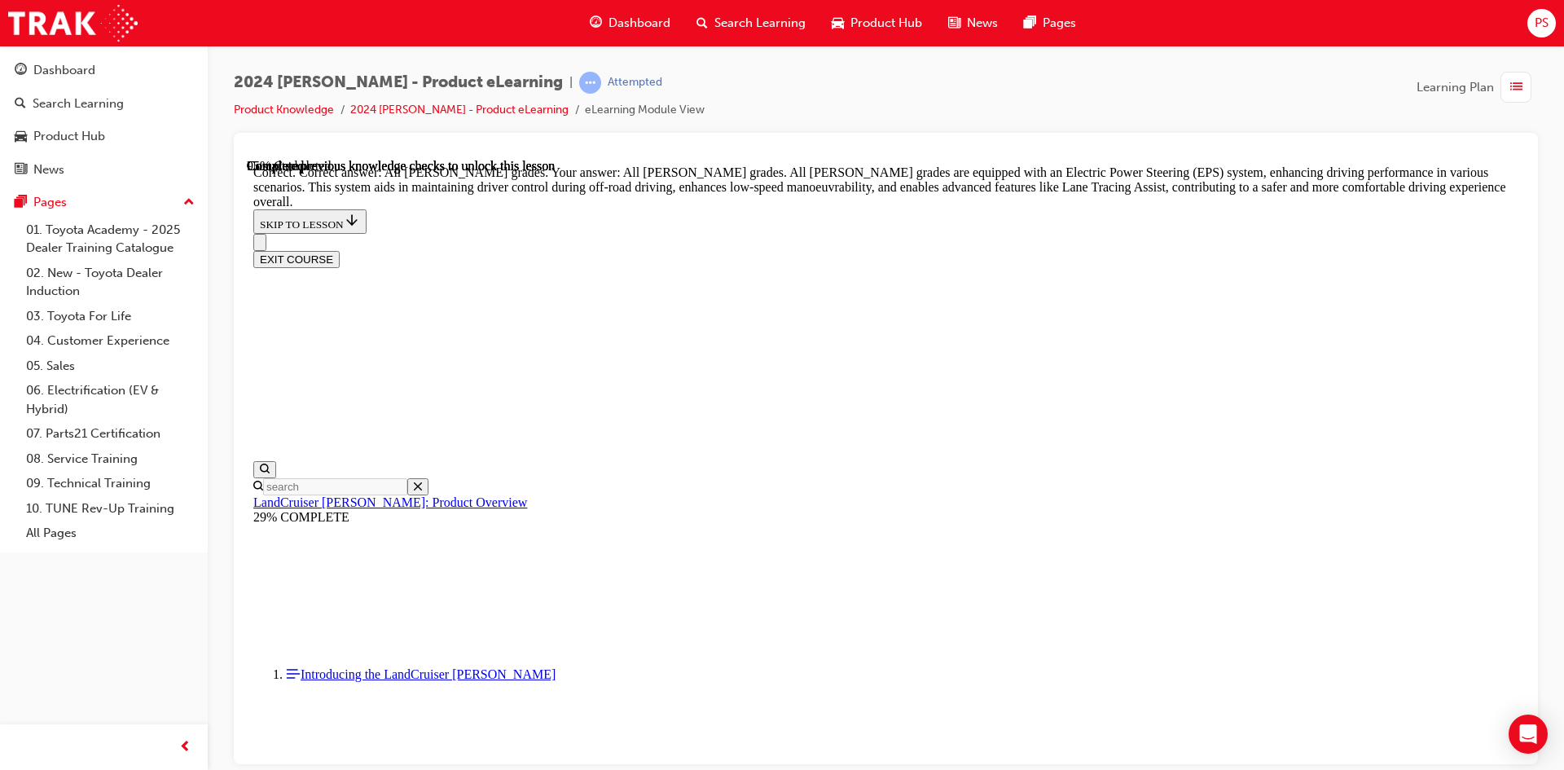
scroll to position [6080, 0]
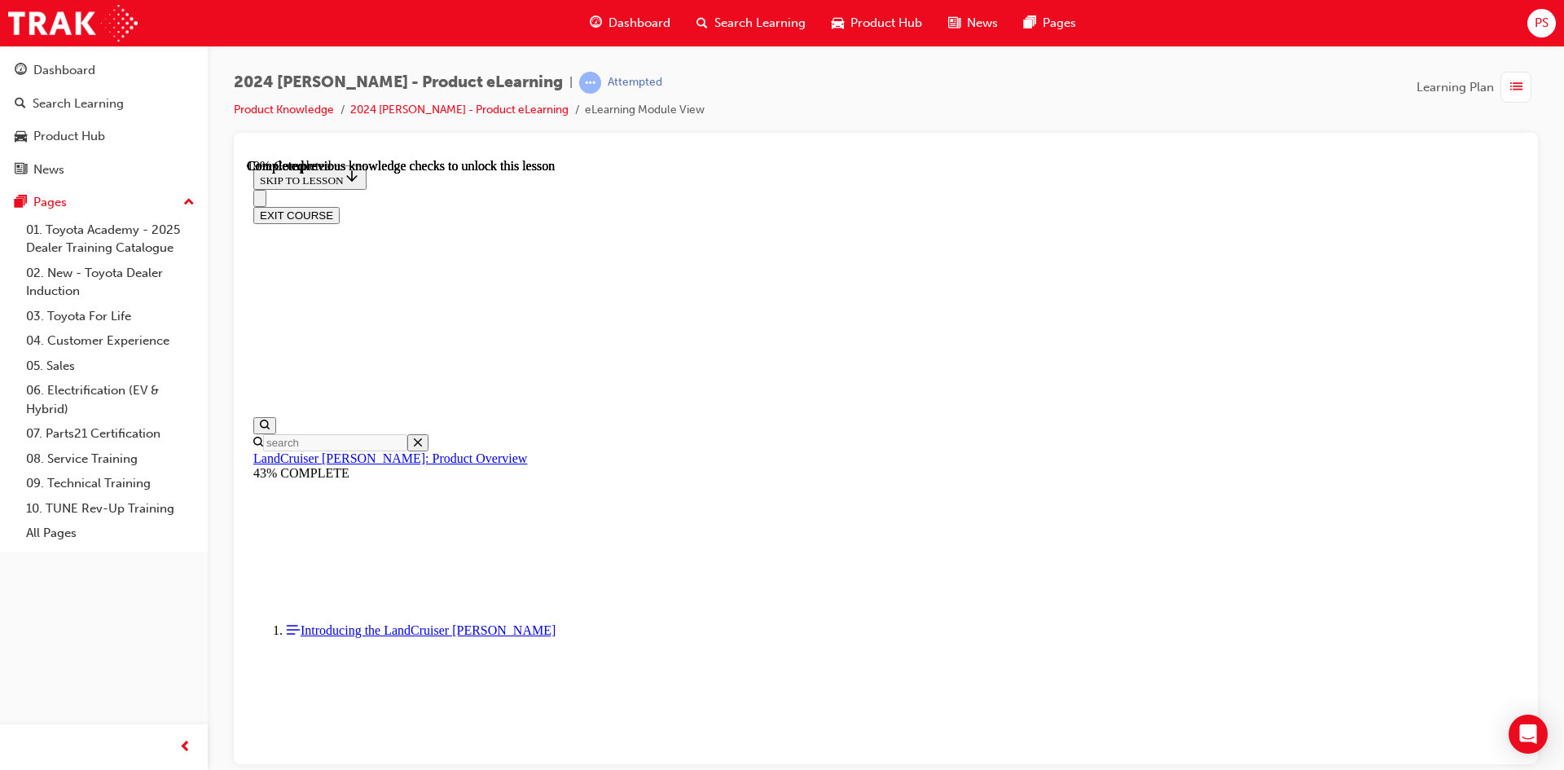
scroll to position [1224, 0]
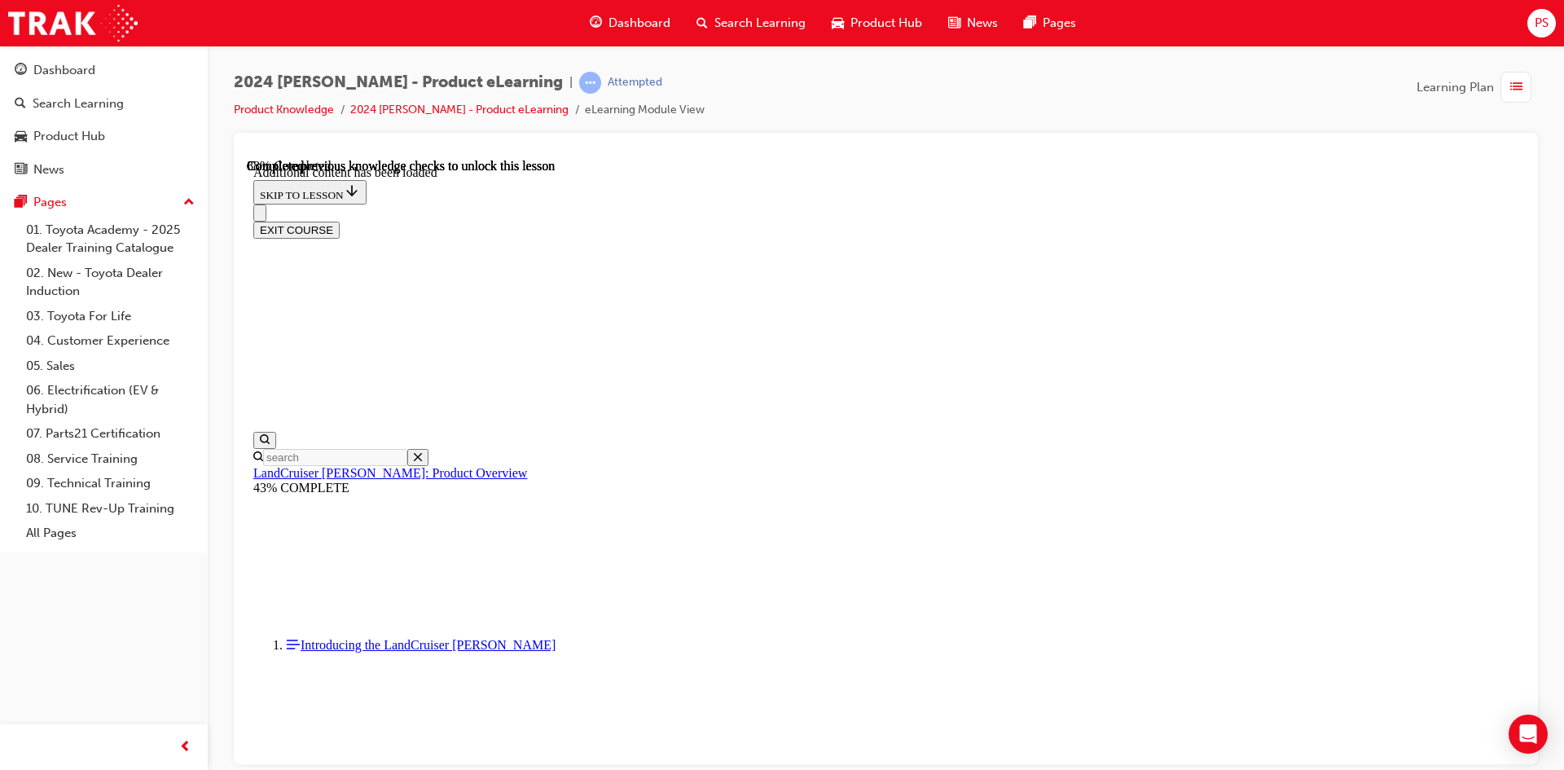
scroll to position [5665, 0]
checkbox input "true"
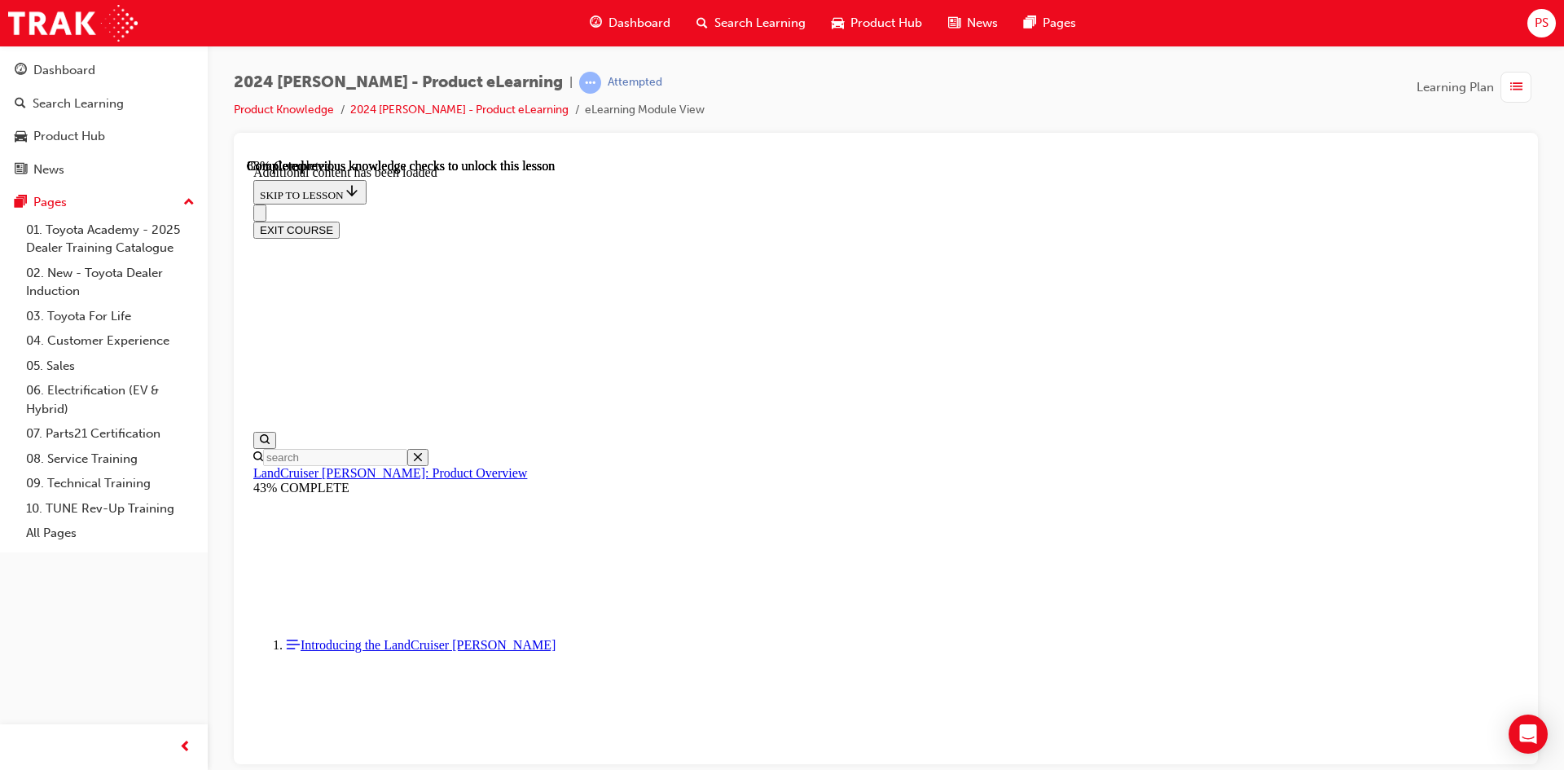
checkbox input "true"
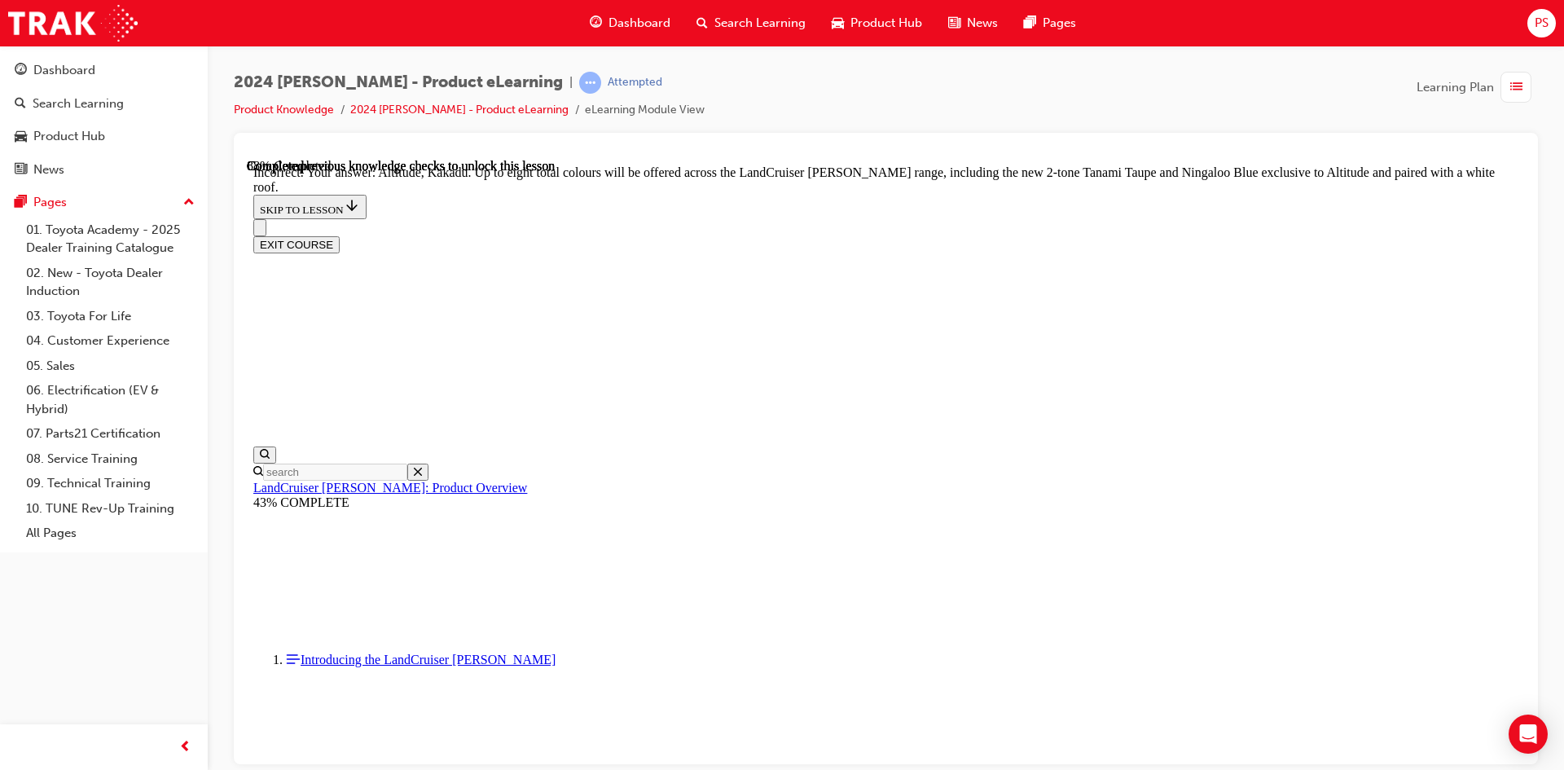
scroll to position [6105, 0]
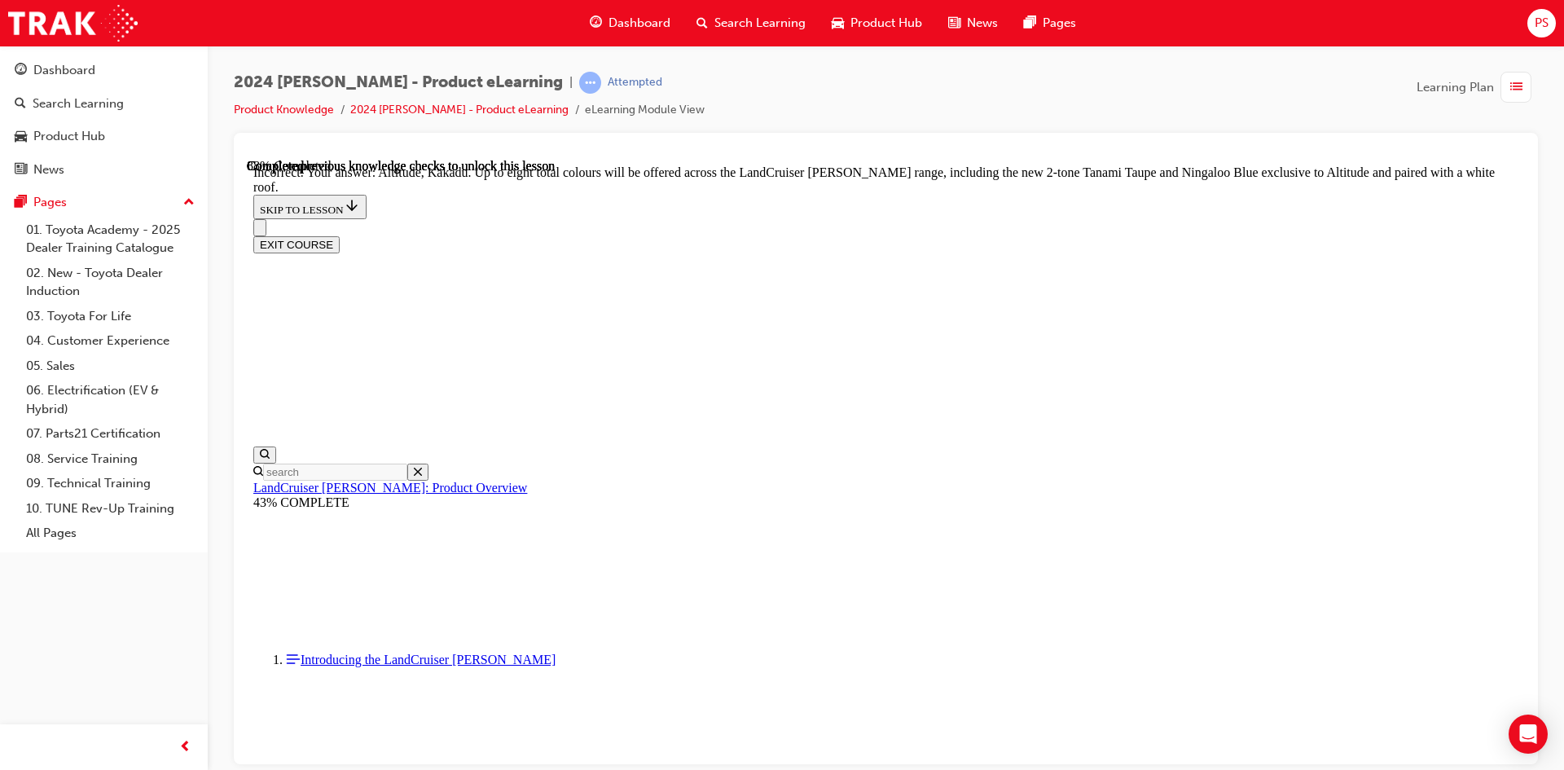
checkbox input "true"
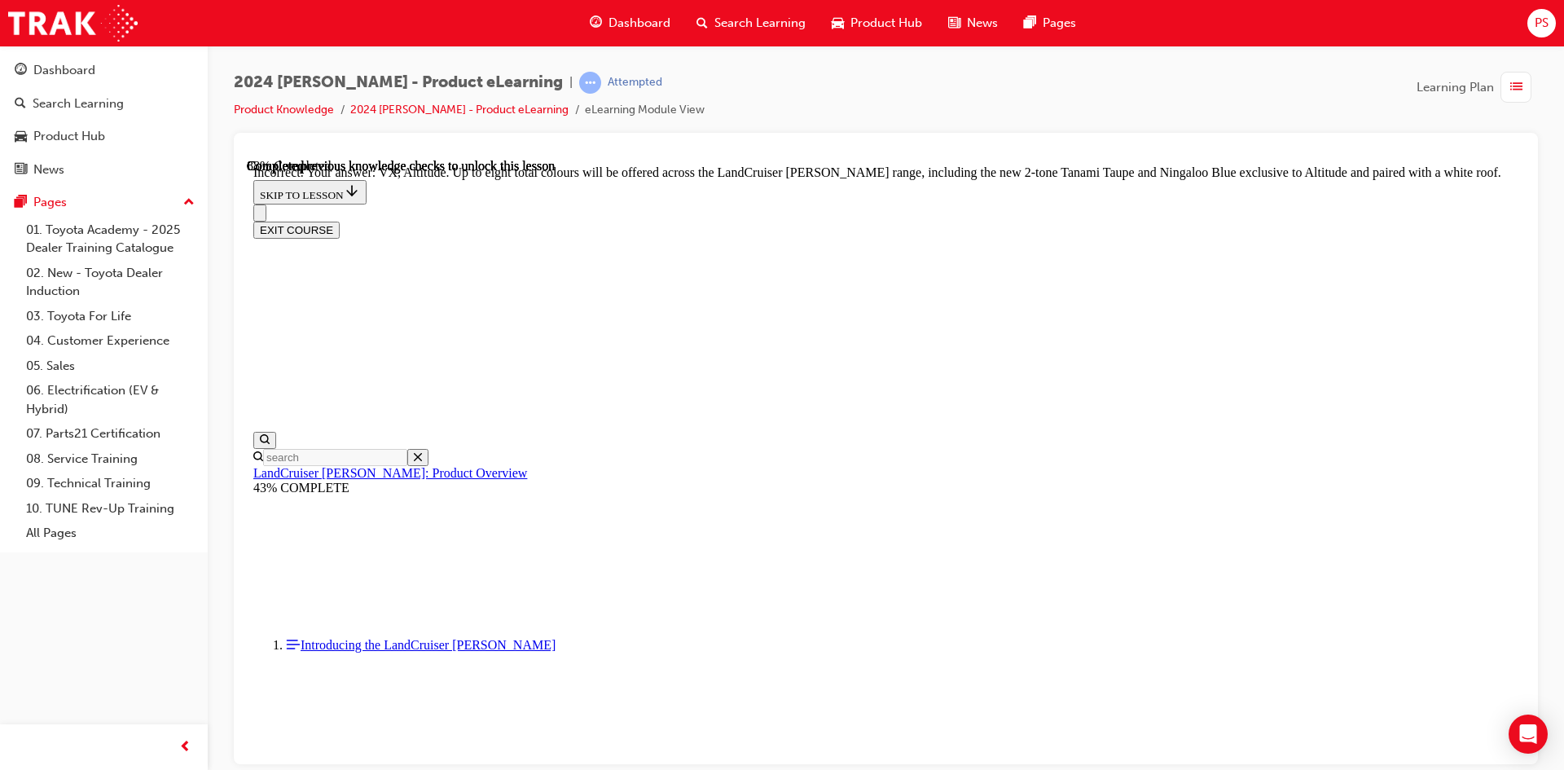
scroll to position [6105, 0]
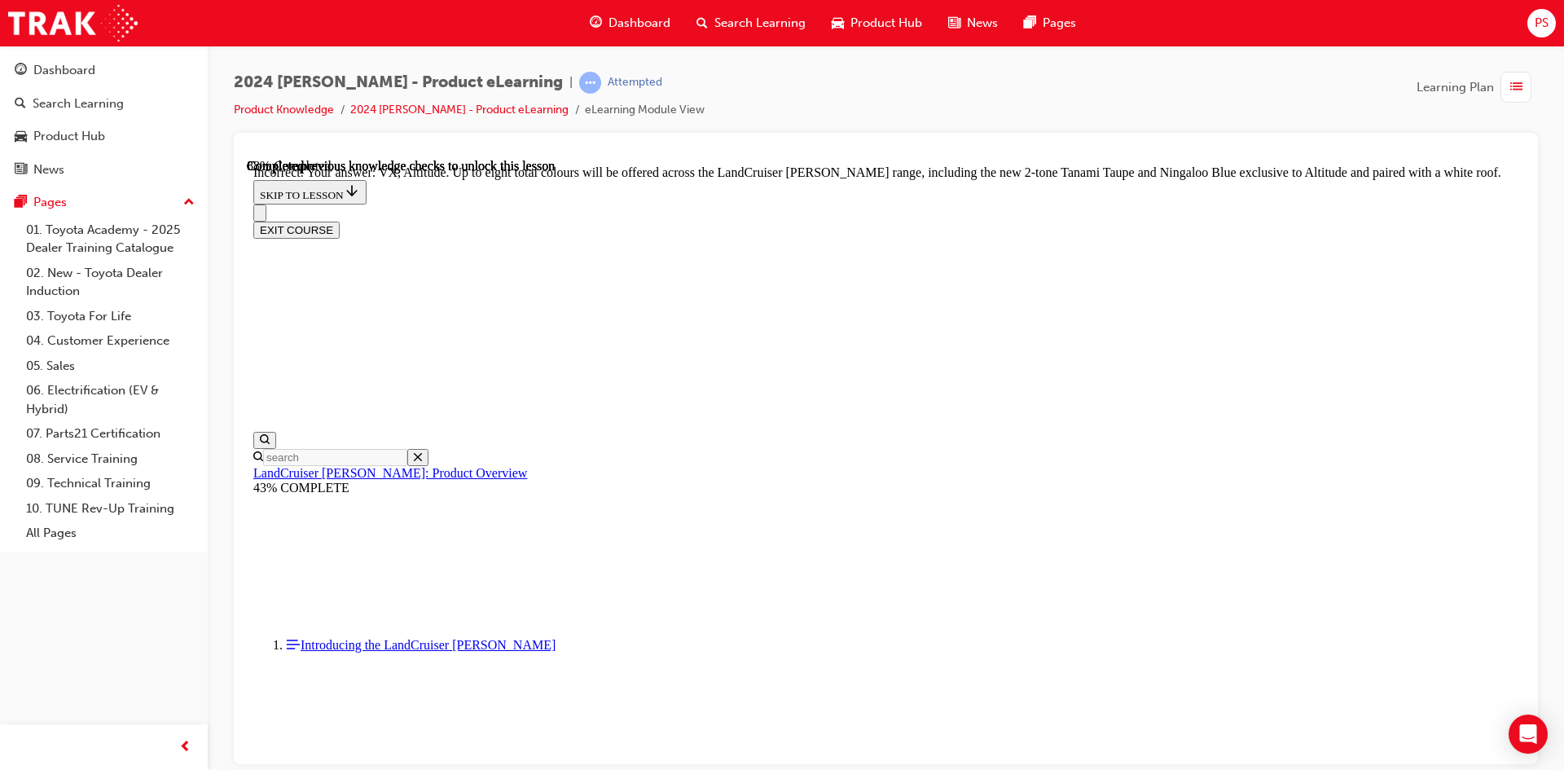
checkbox input "true"
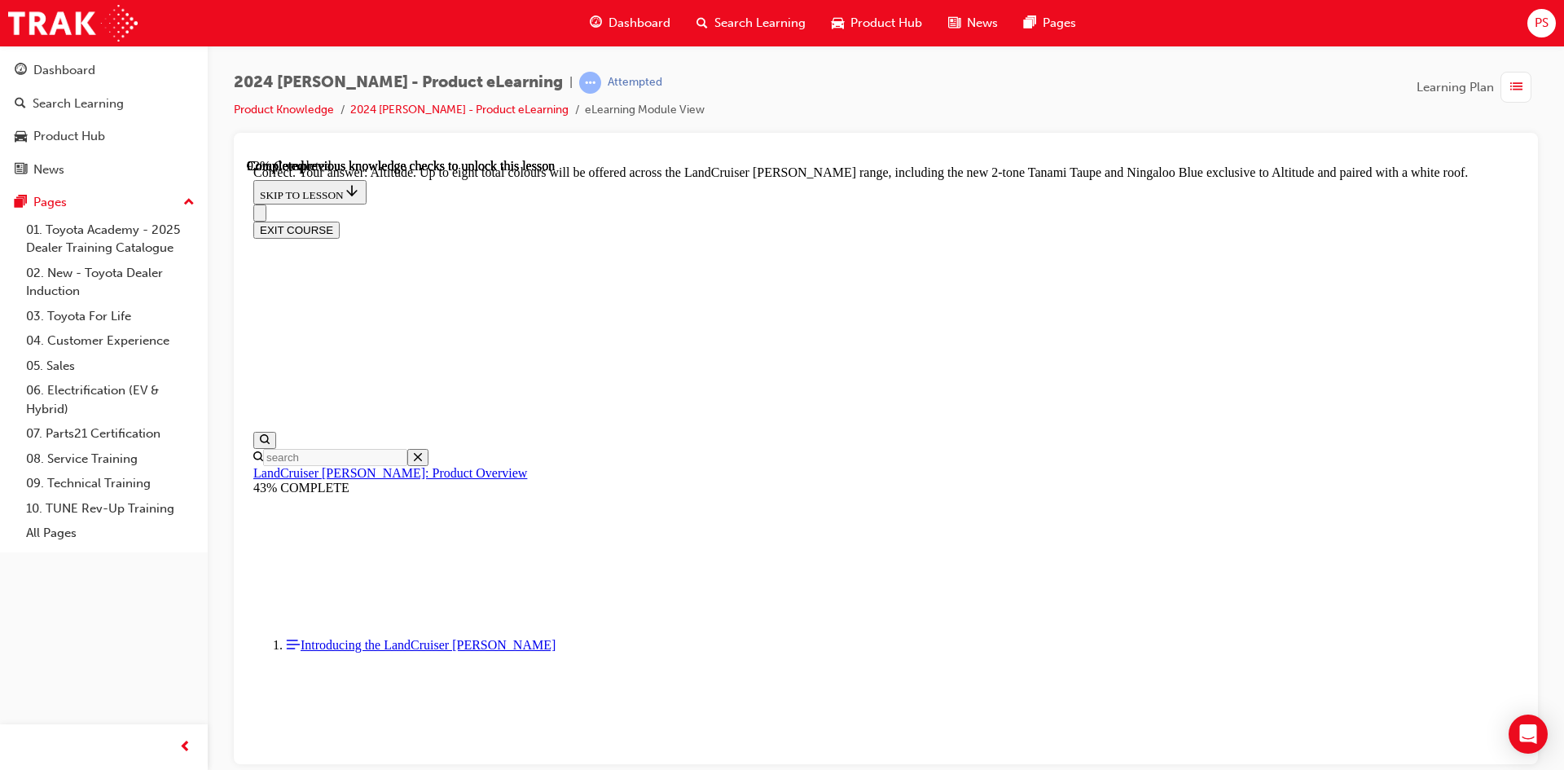
checkbox input "true"
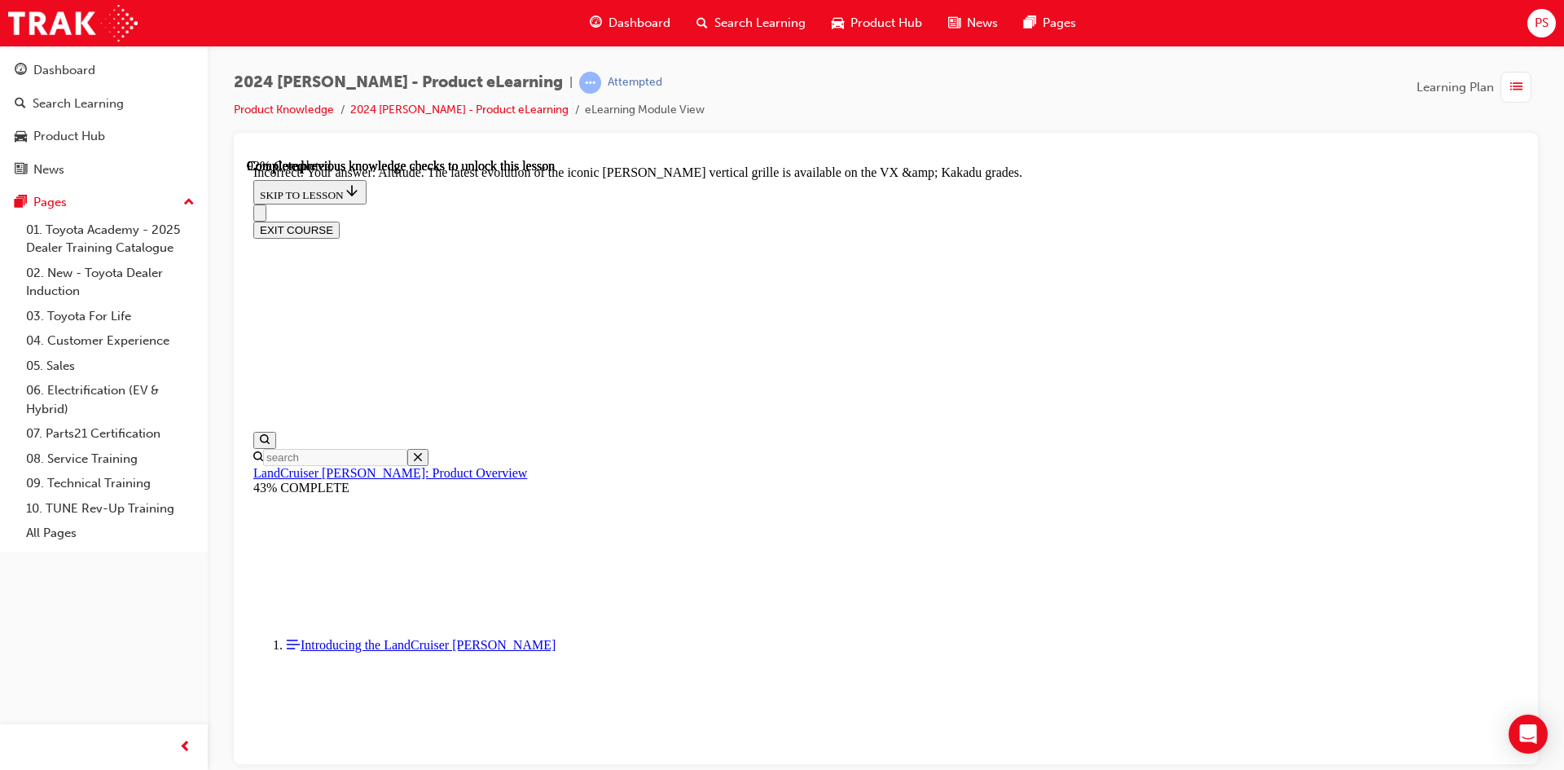
scroll to position [6804, 0]
checkbox input "true"
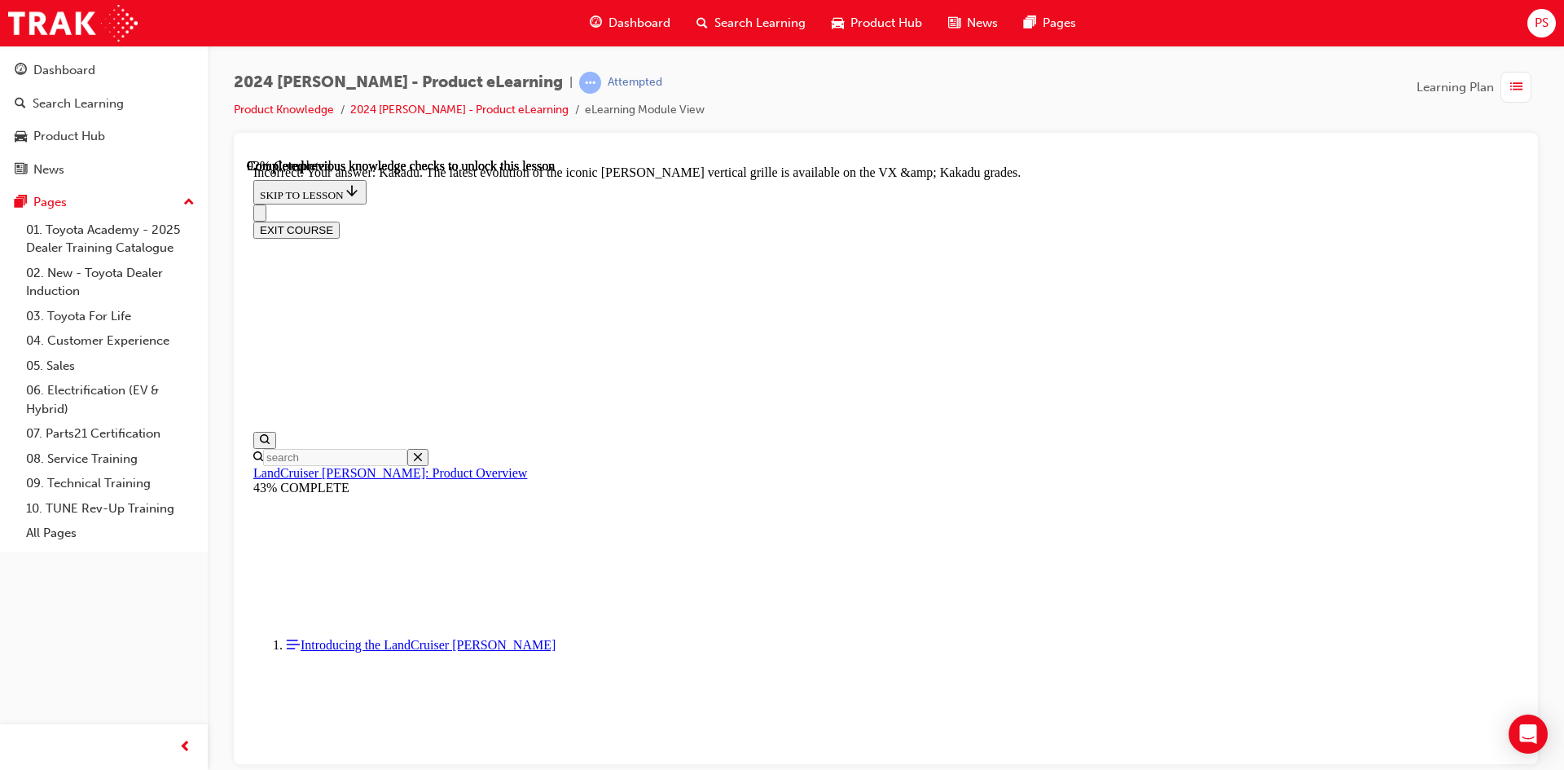
scroll to position [7048, 0]
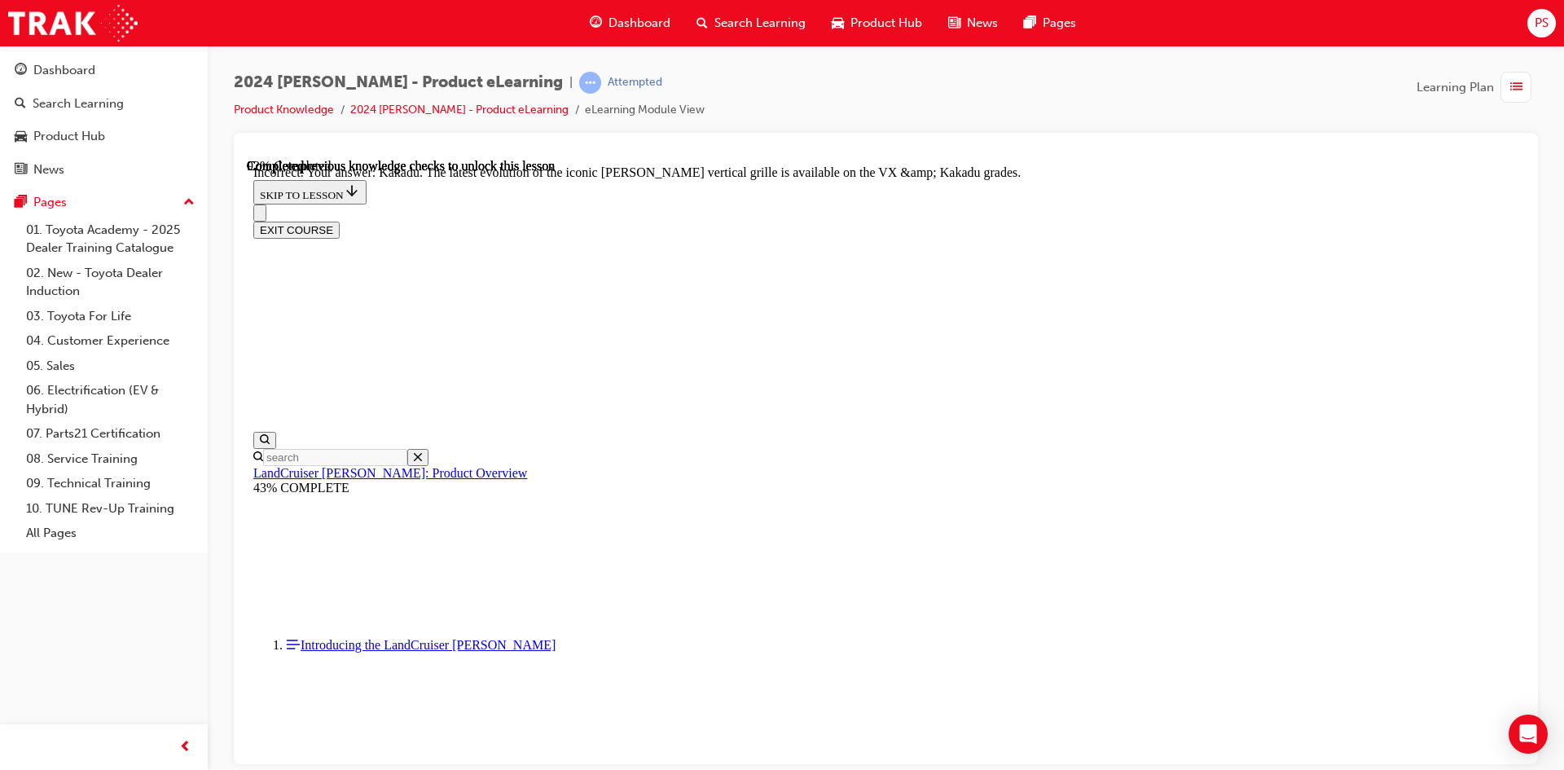
checkbox input "true"
checkbox input "false"
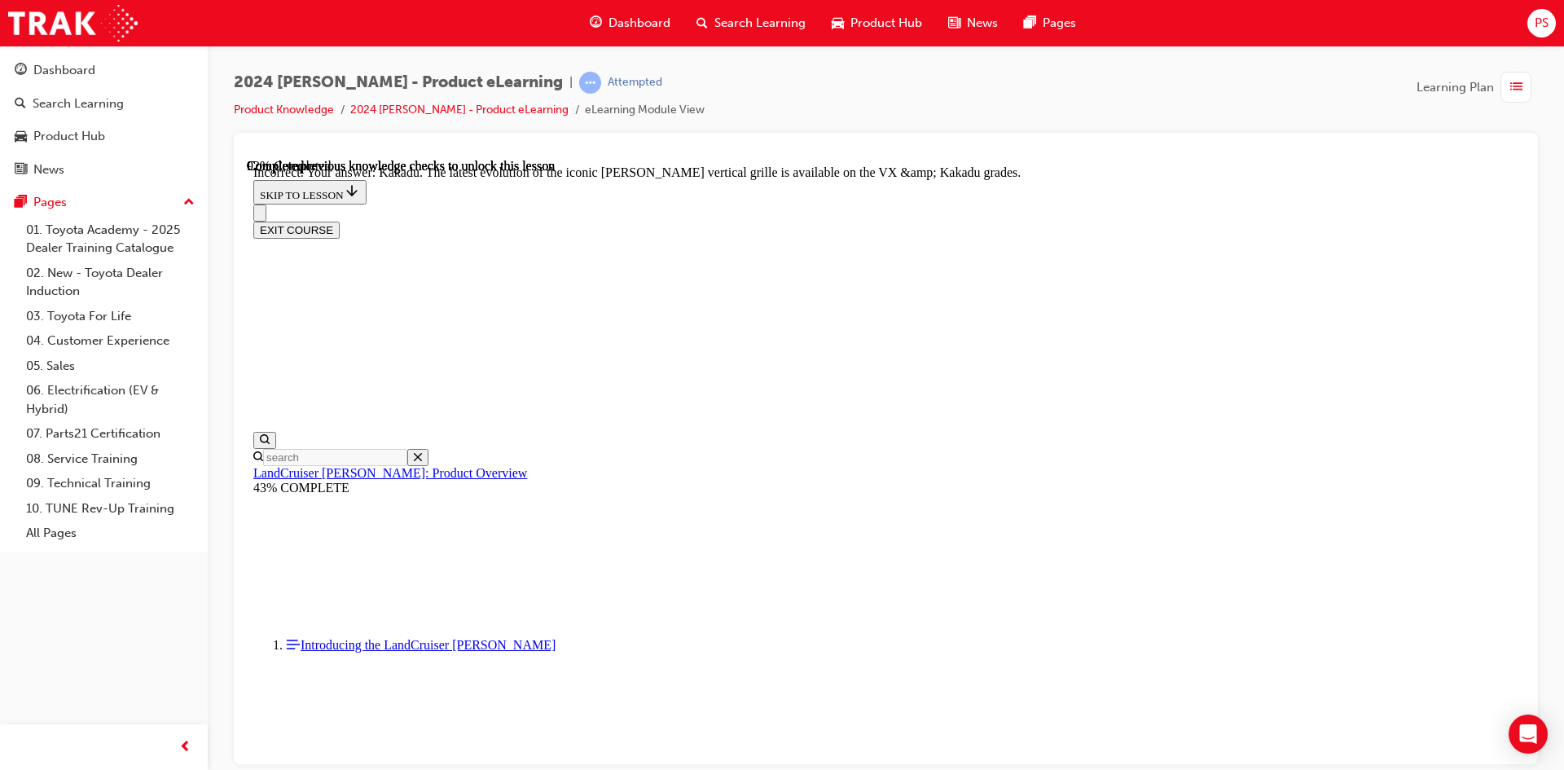
checkbox input "true"
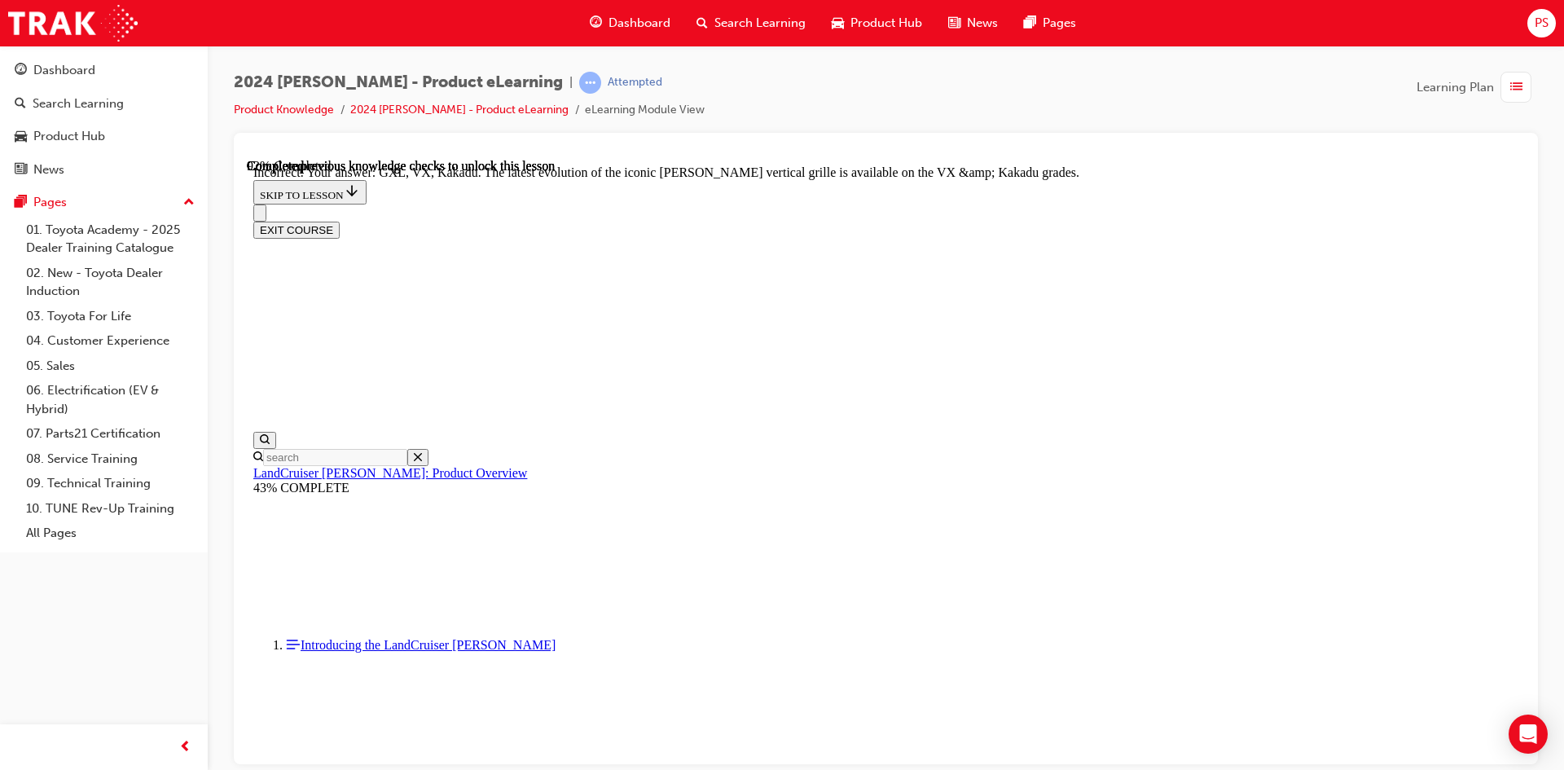
checkbox input "false"
checkbox input "true"
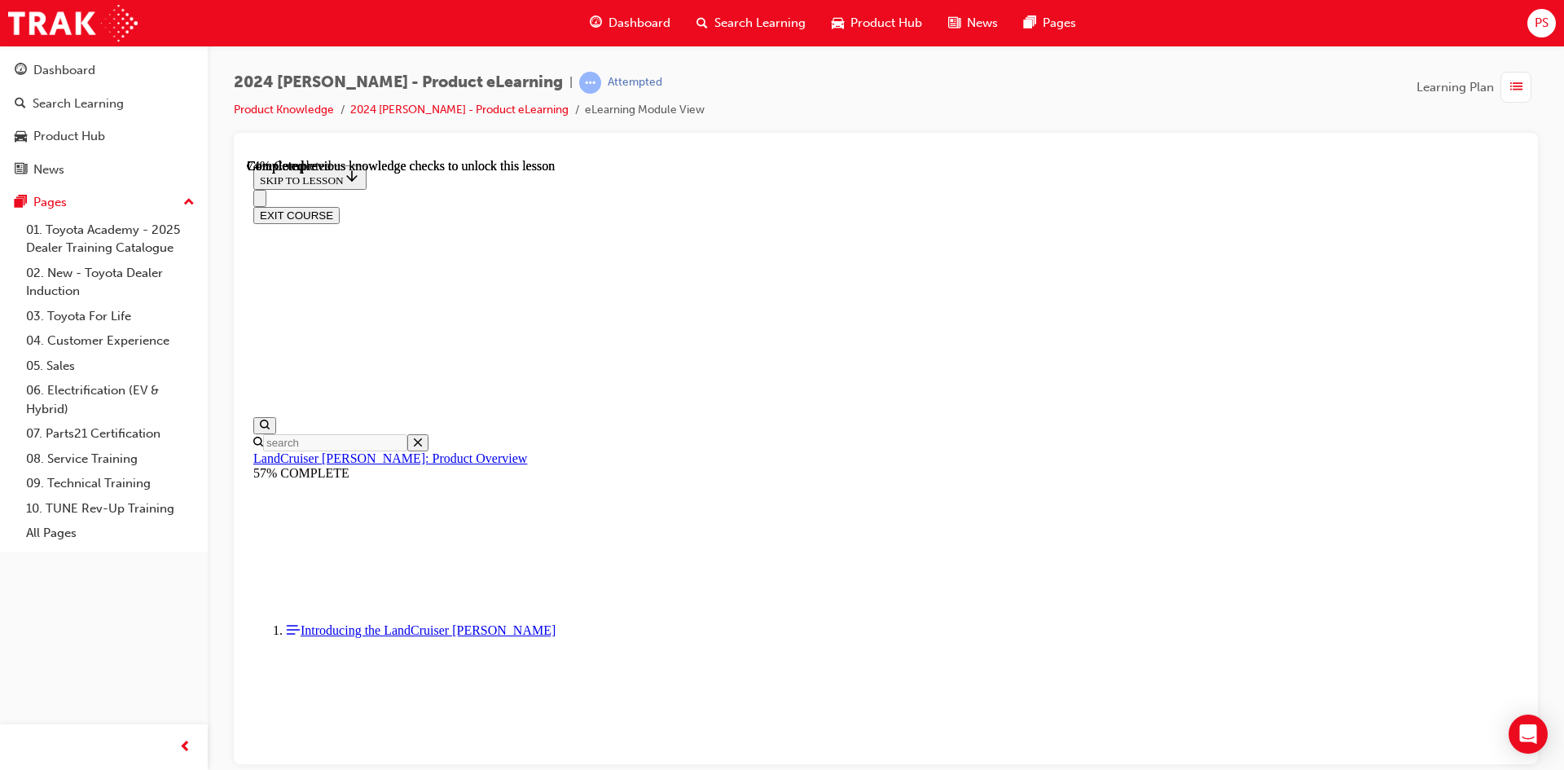
scroll to position [3788, 0]
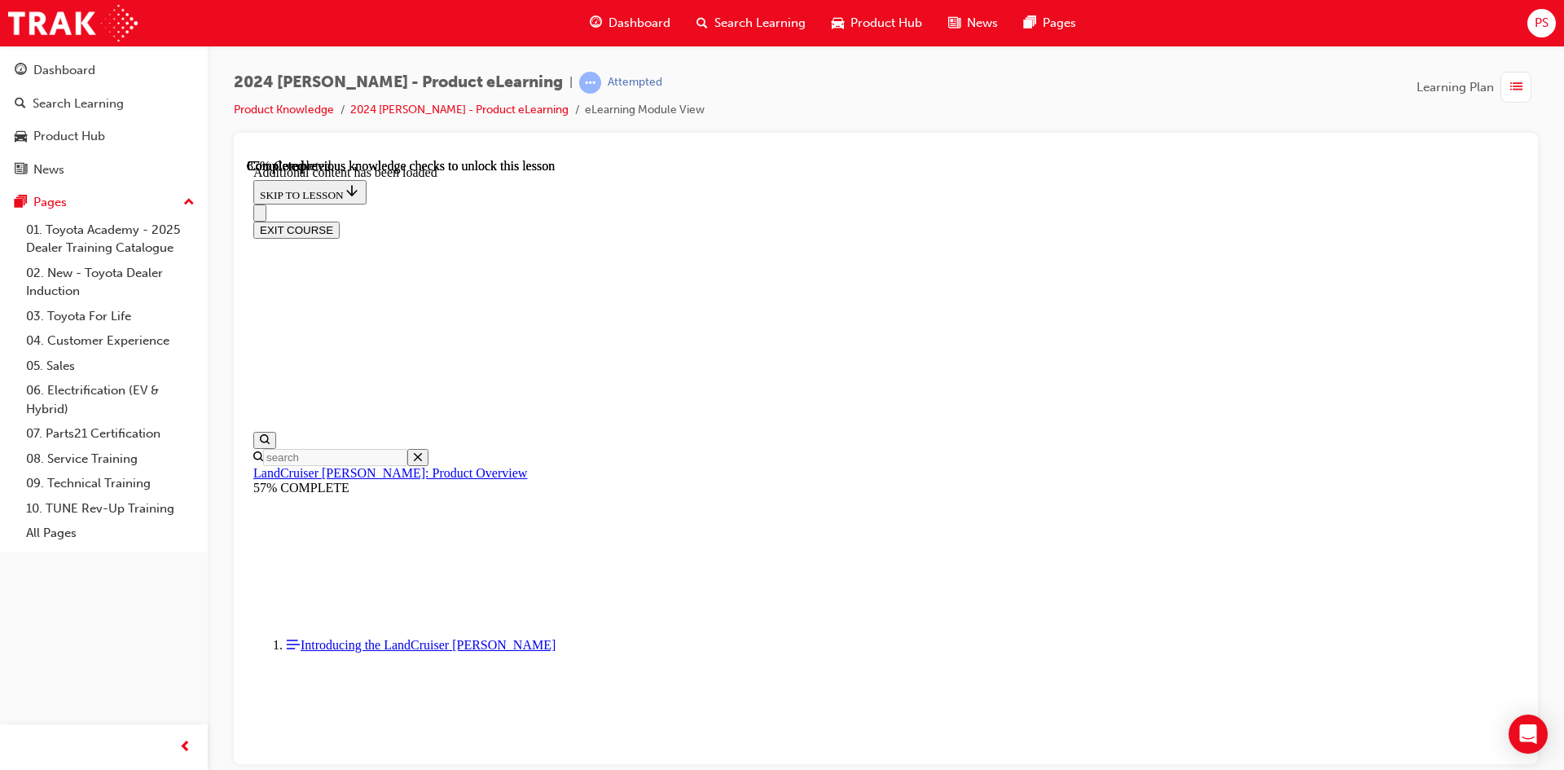
scroll to position [4219, 0]
radio input "true"
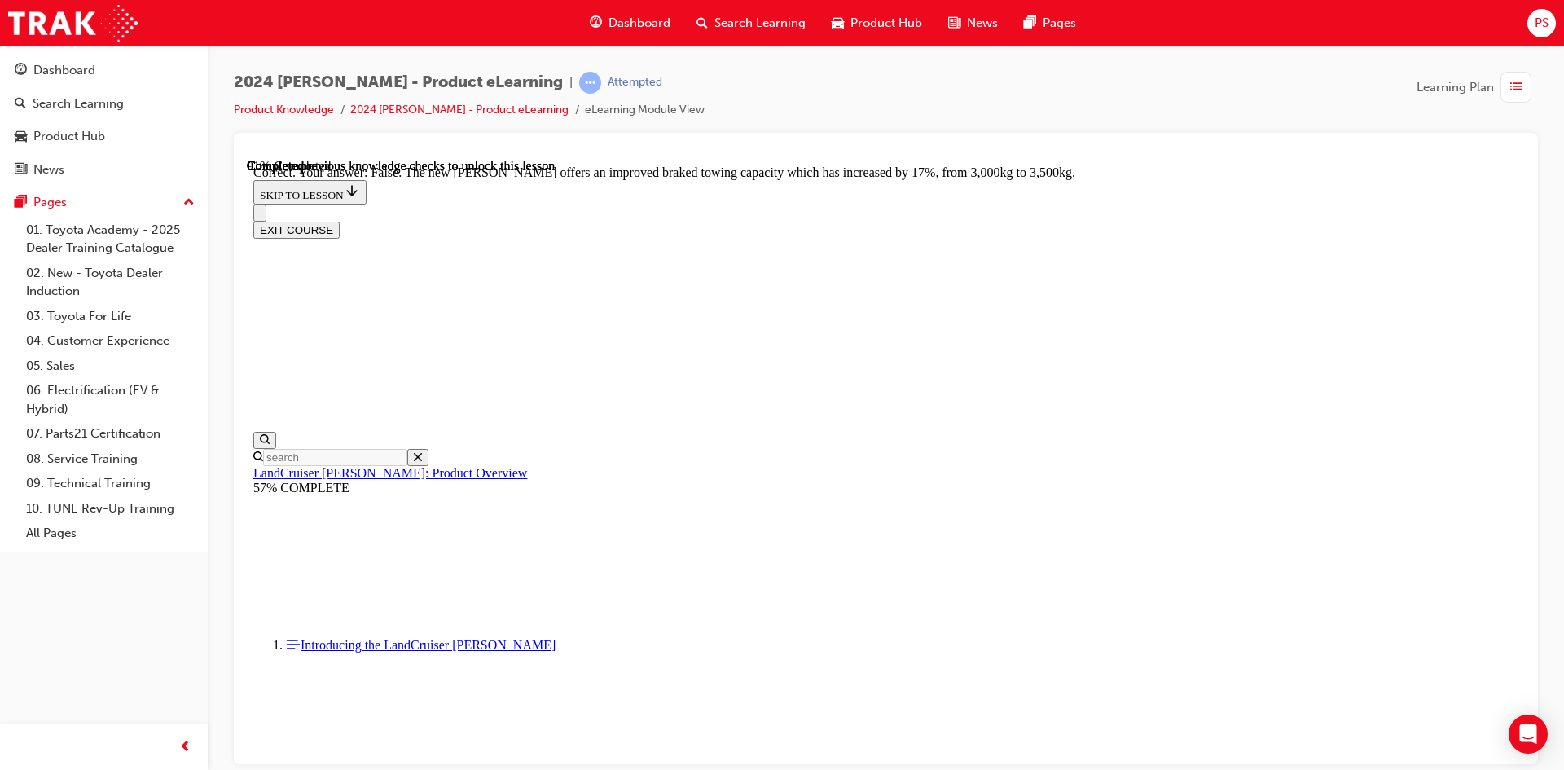
scroll to position [4953, 0]
radio input "true"
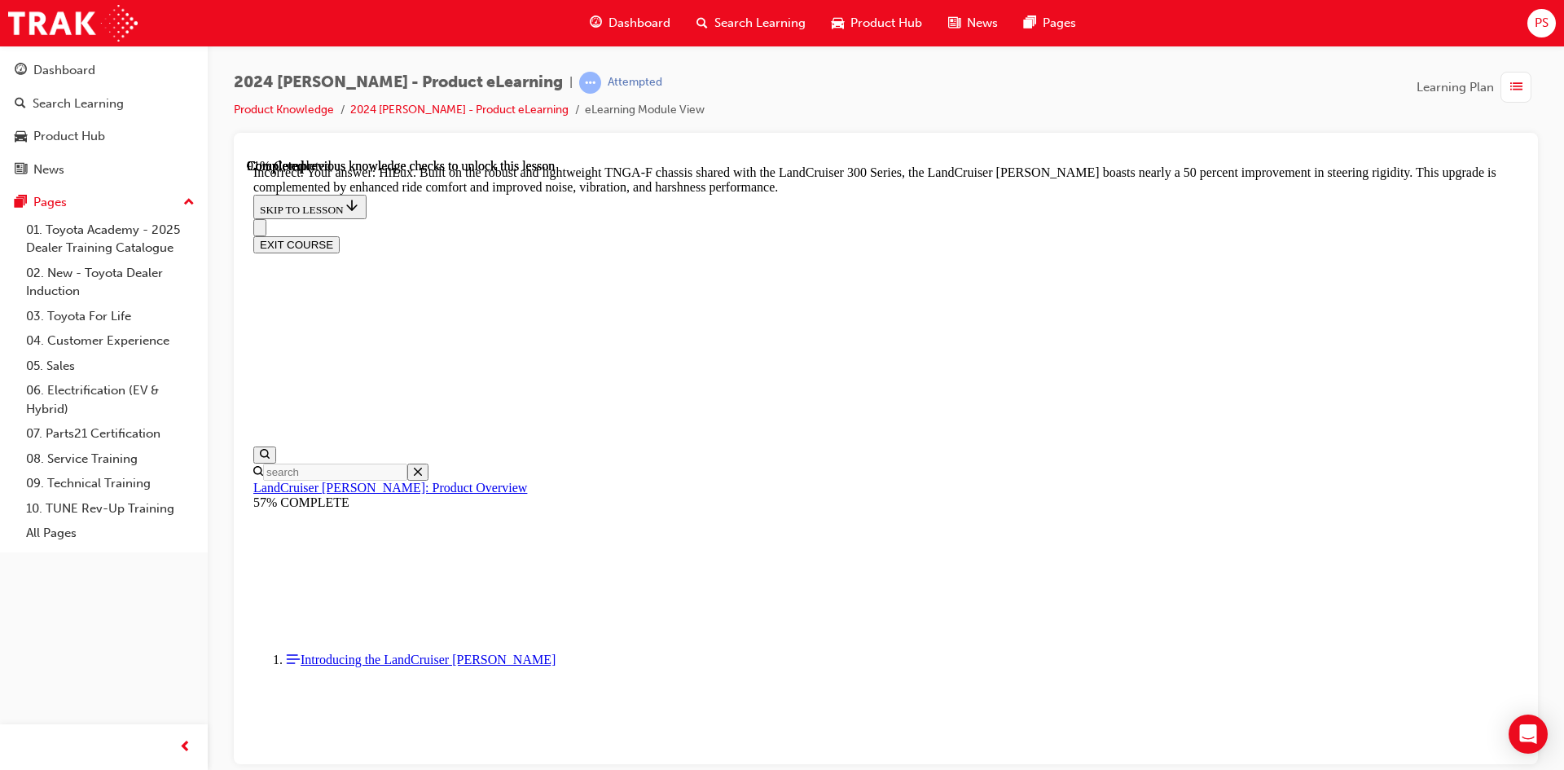
scroll to position [5260, 0]
radio input "true"
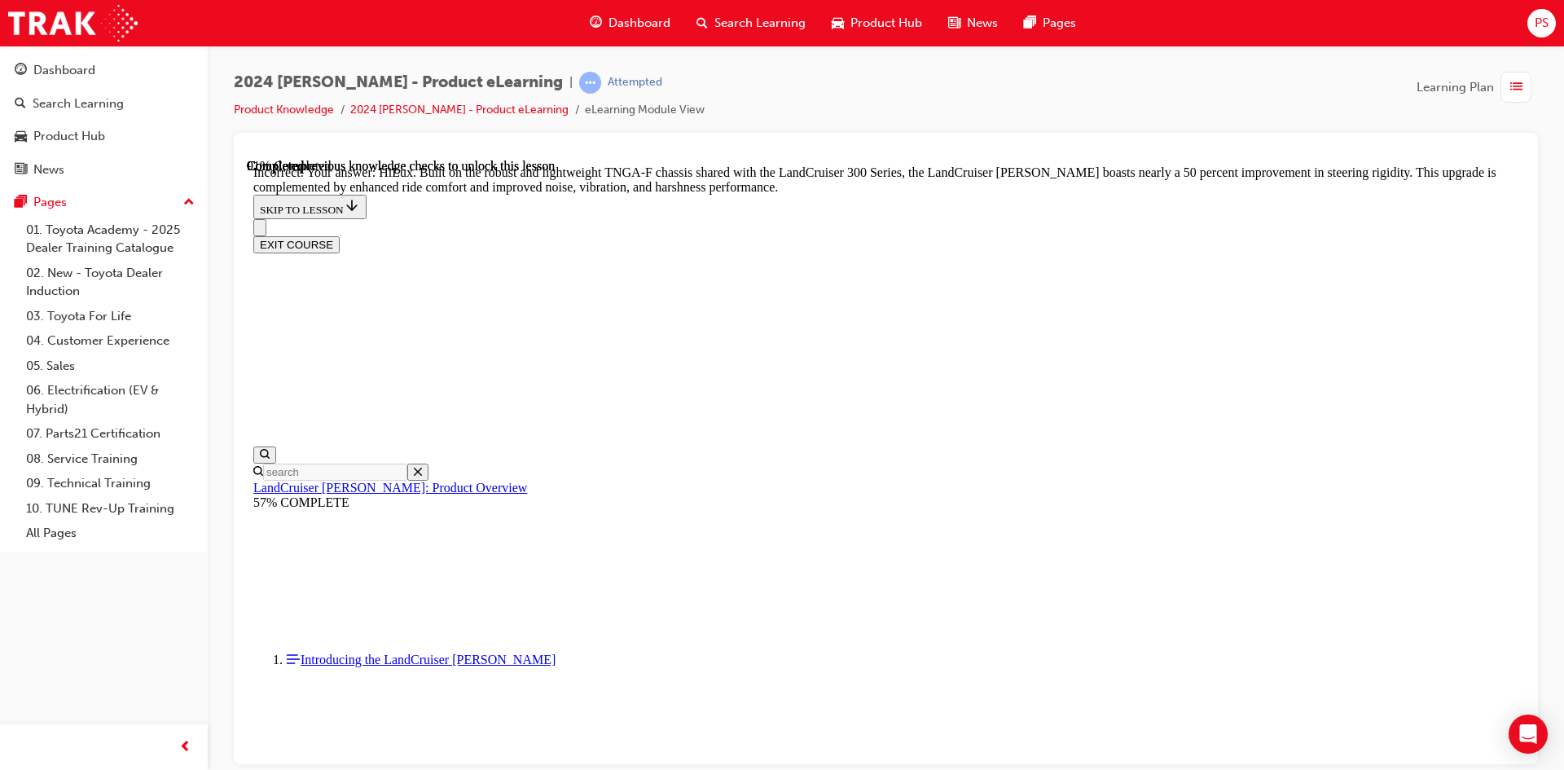
scroll to position [4955, 0]
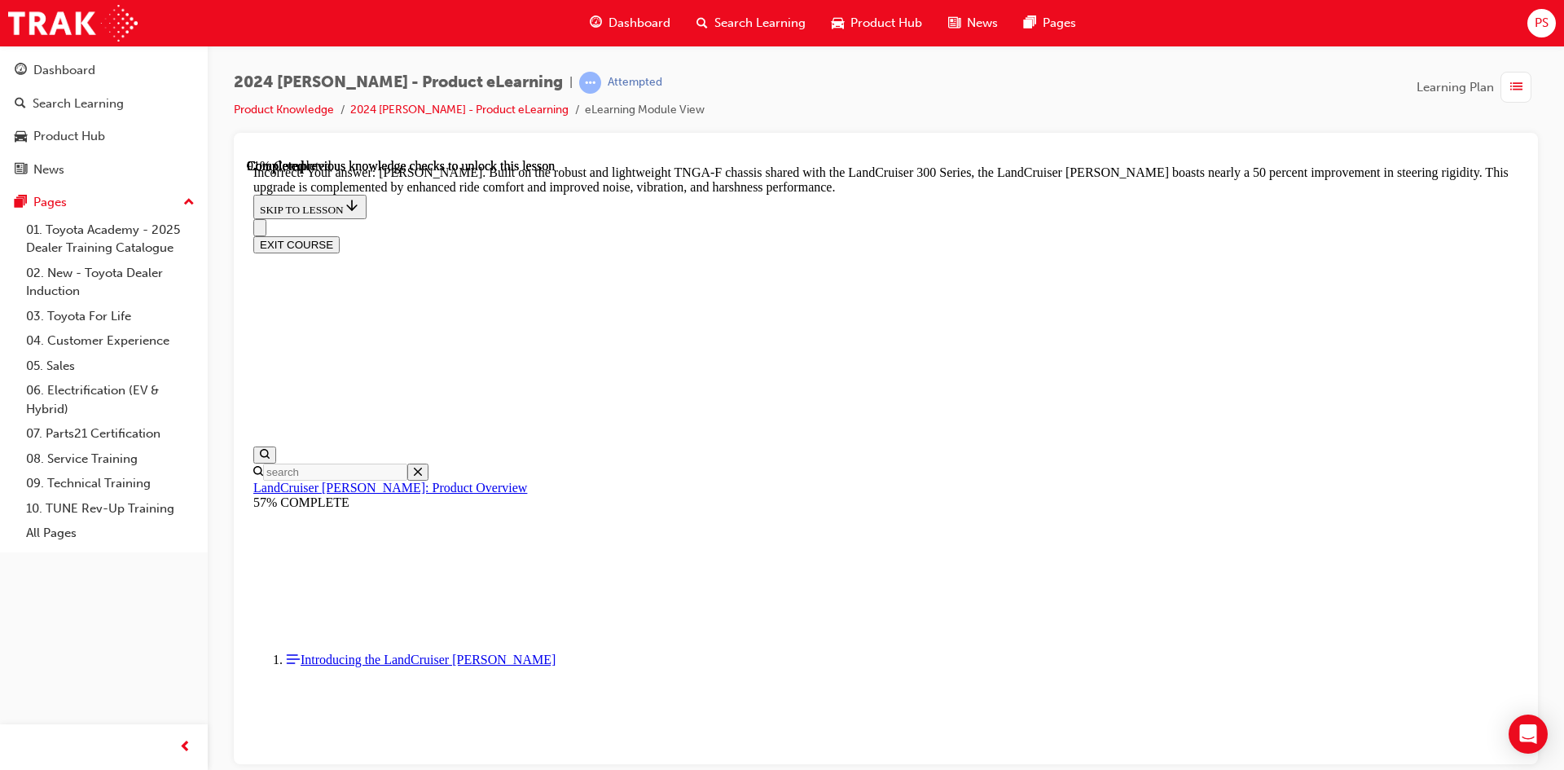
radio input "true"
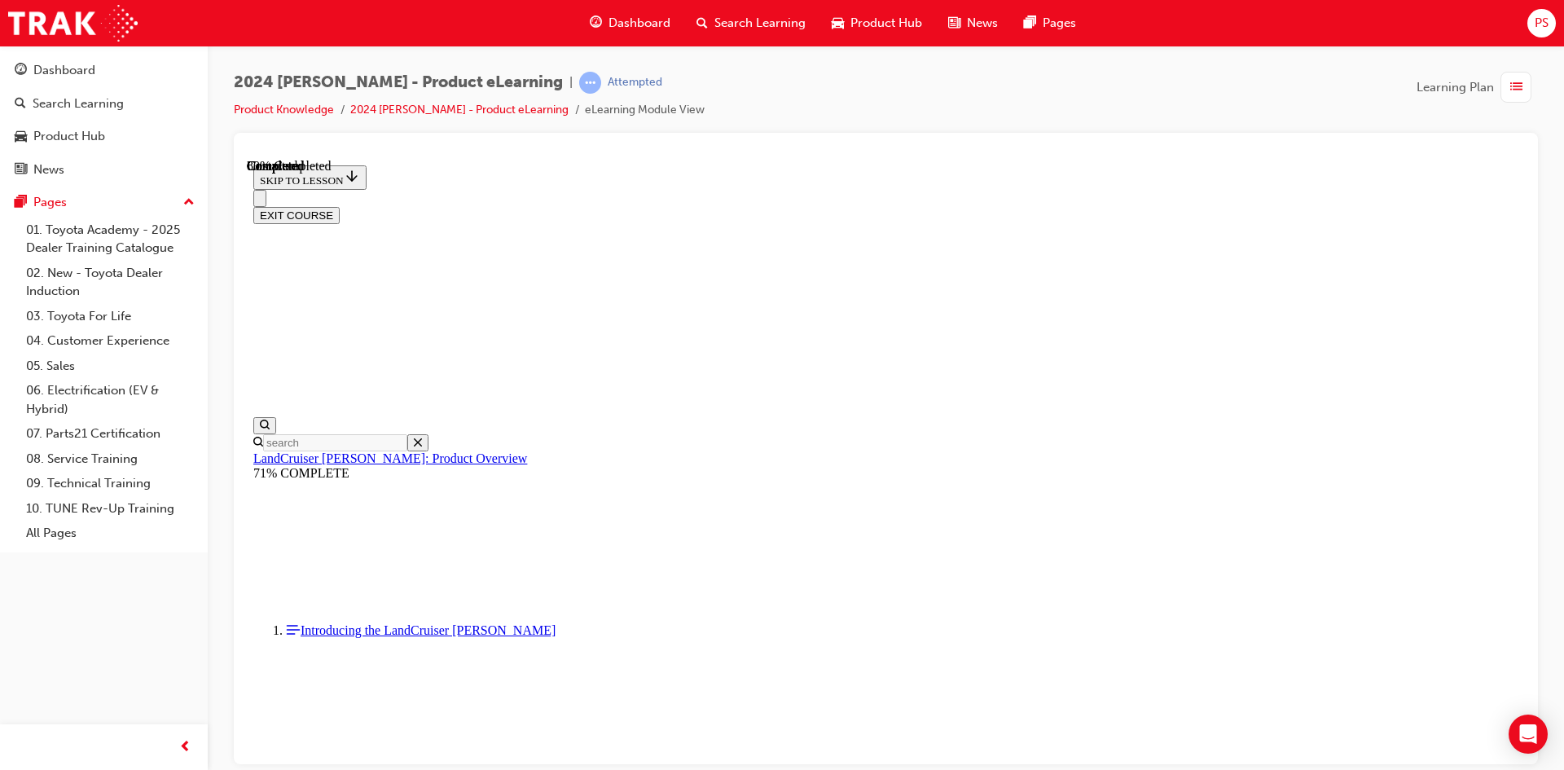
scroll to position [1793, 0]
click at [340, 206] on button "EXIT COURSE" at bounding box center [296, 214] width 86 height 17
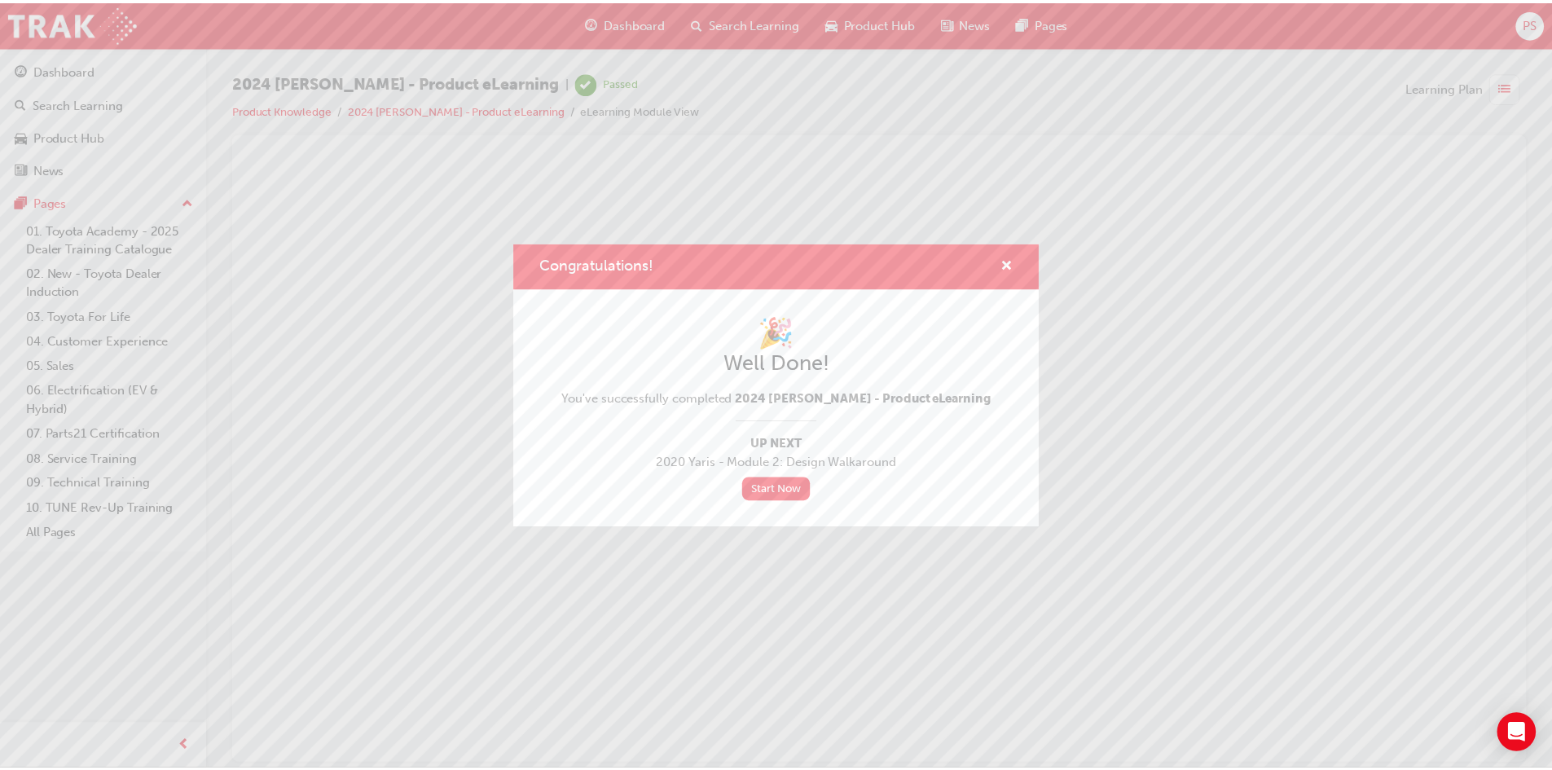
scroll to position [0, 0]
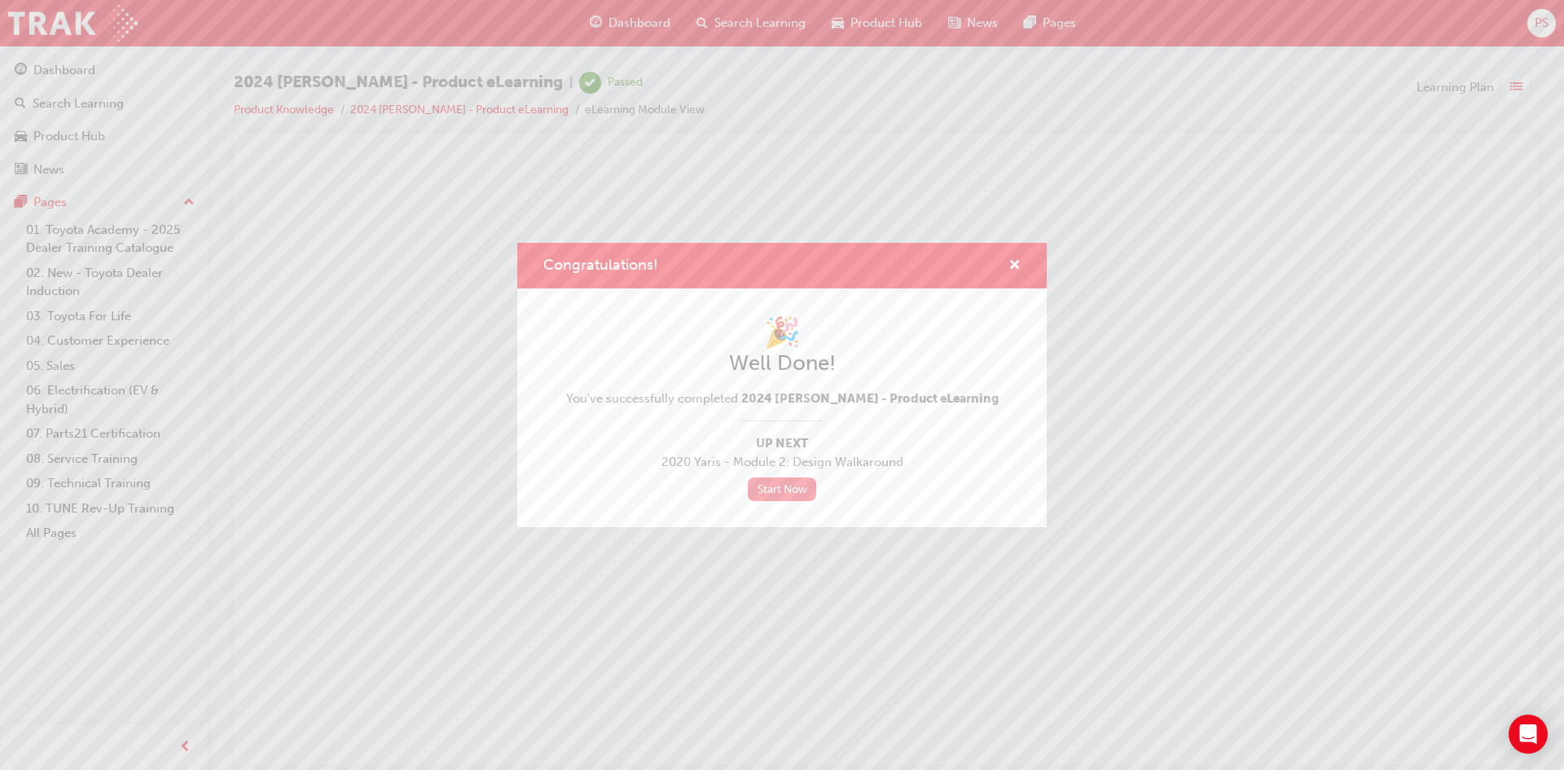
click at [772, 490] on link "Start Now" at bounding box center [782, 489] width 68 height 24
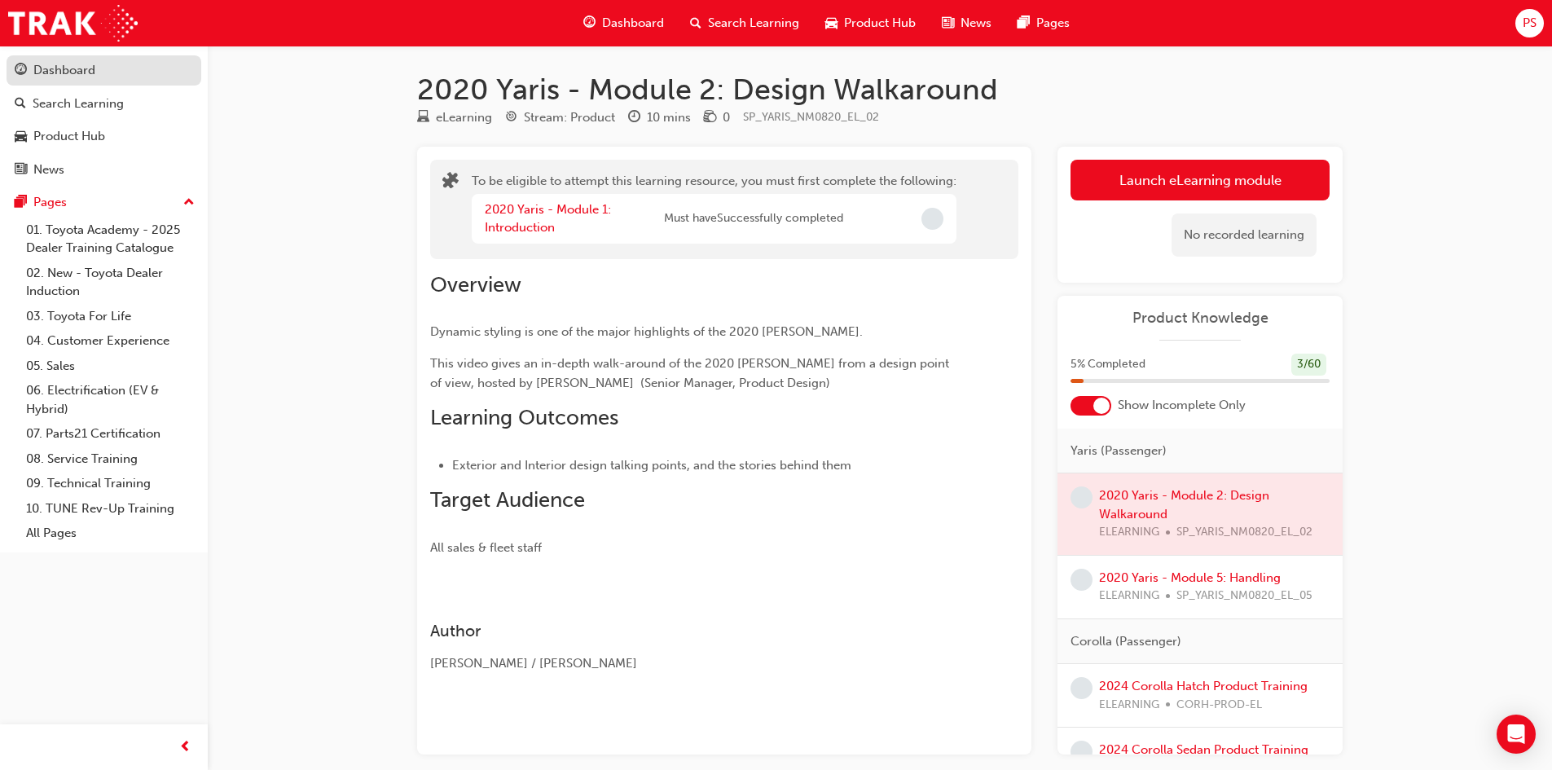
click at [60, 64] on div "Dashboard" at bounding box center [64, 70] width 62 height 19
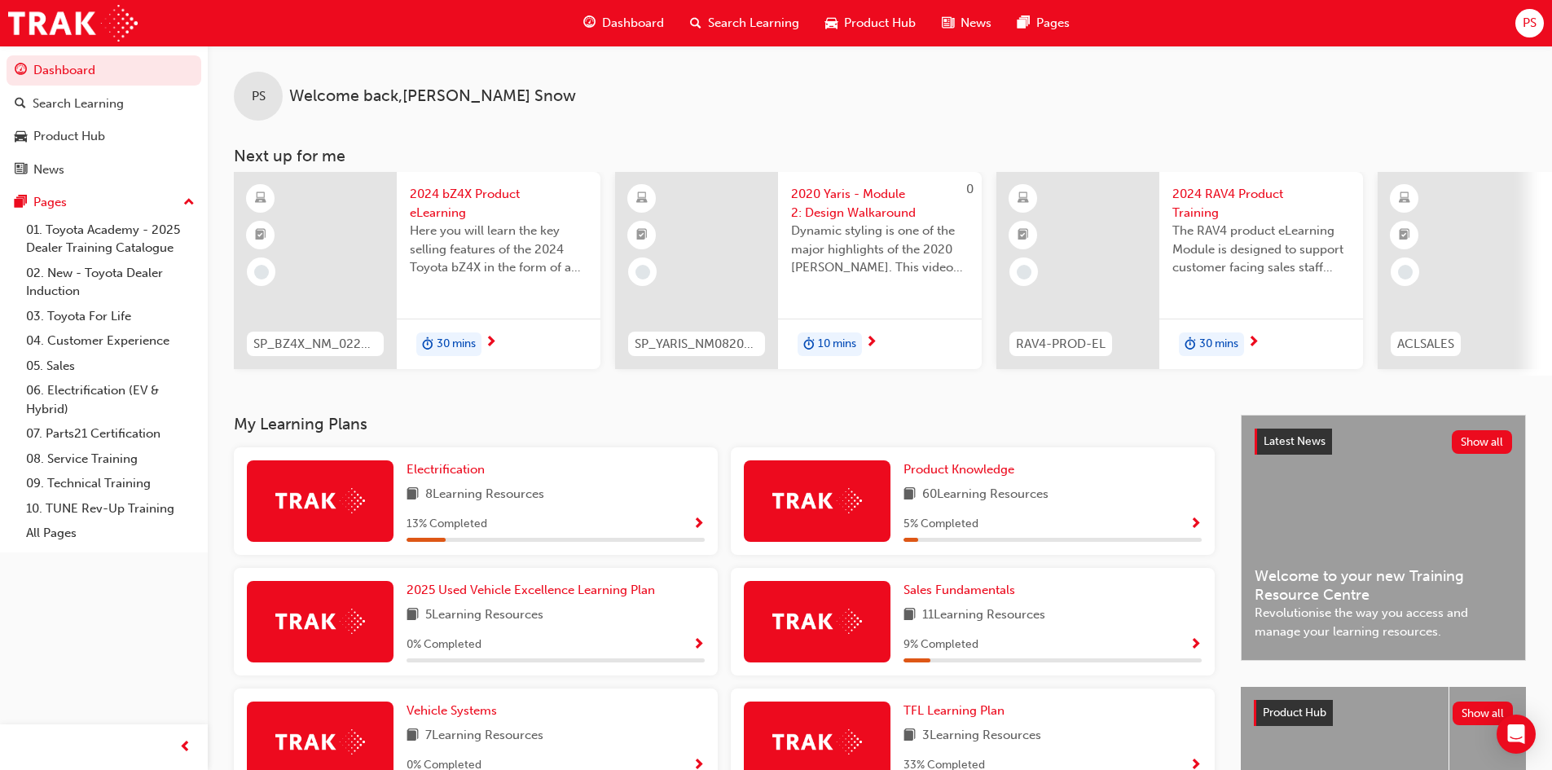
click at [1194, 529] on span "Show Progress" at bounding box center [1195, 524] width 12 height 15
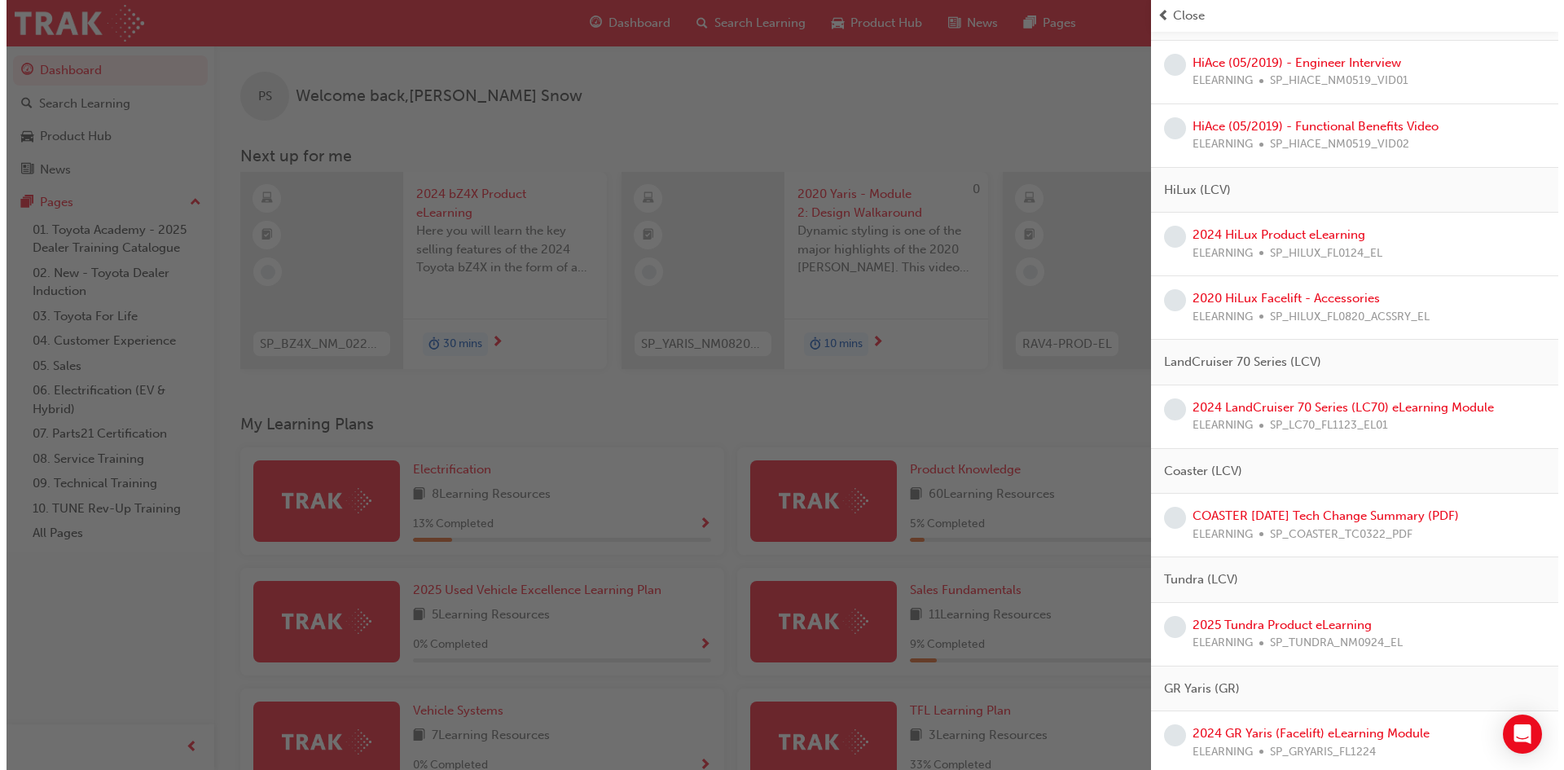
scroll to position [3089, 0]
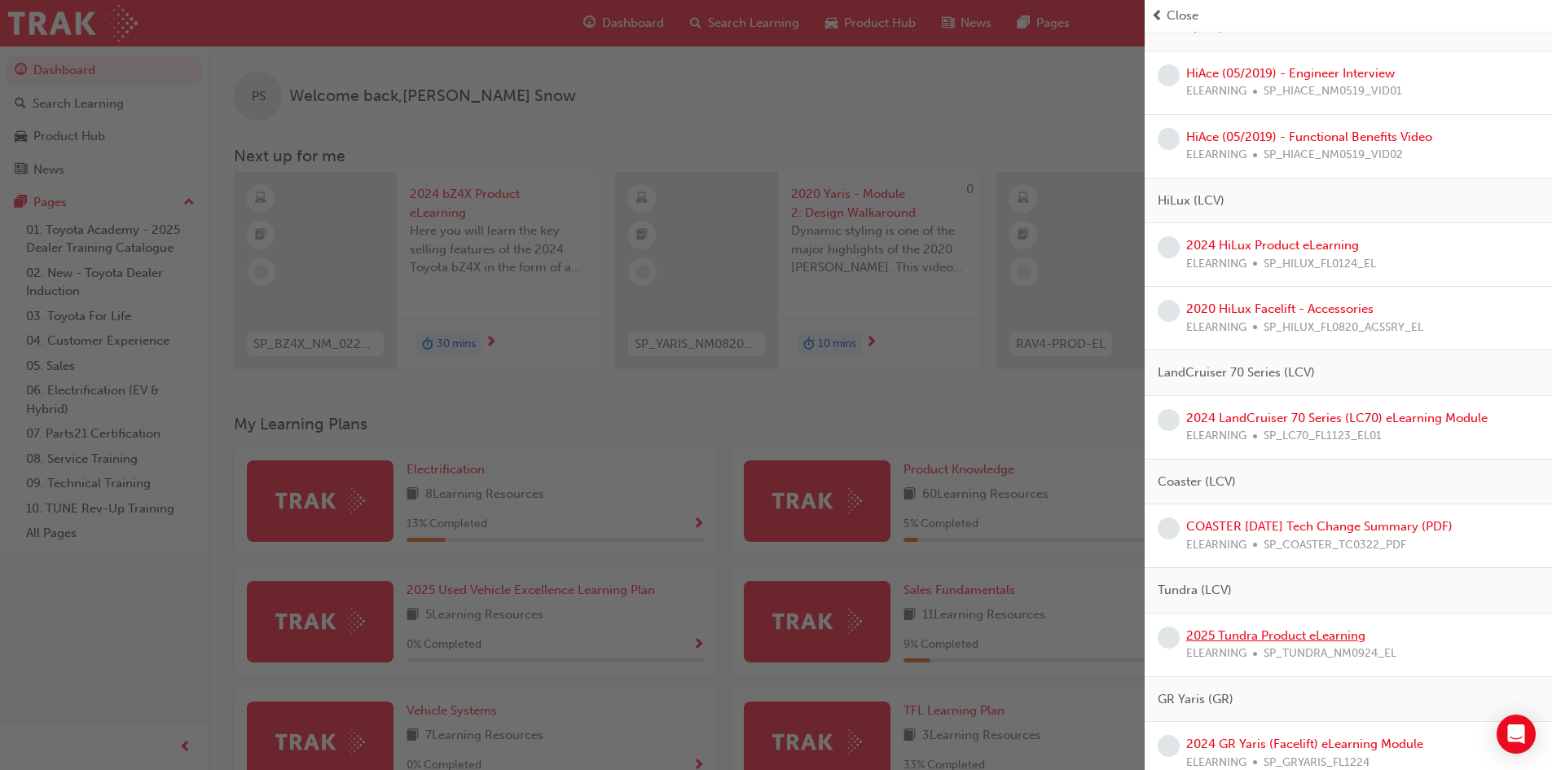
click at [1301, 632] on link "2025 Tundra Product eLearning" at bounding box center [1275, 635] width 179 height 15
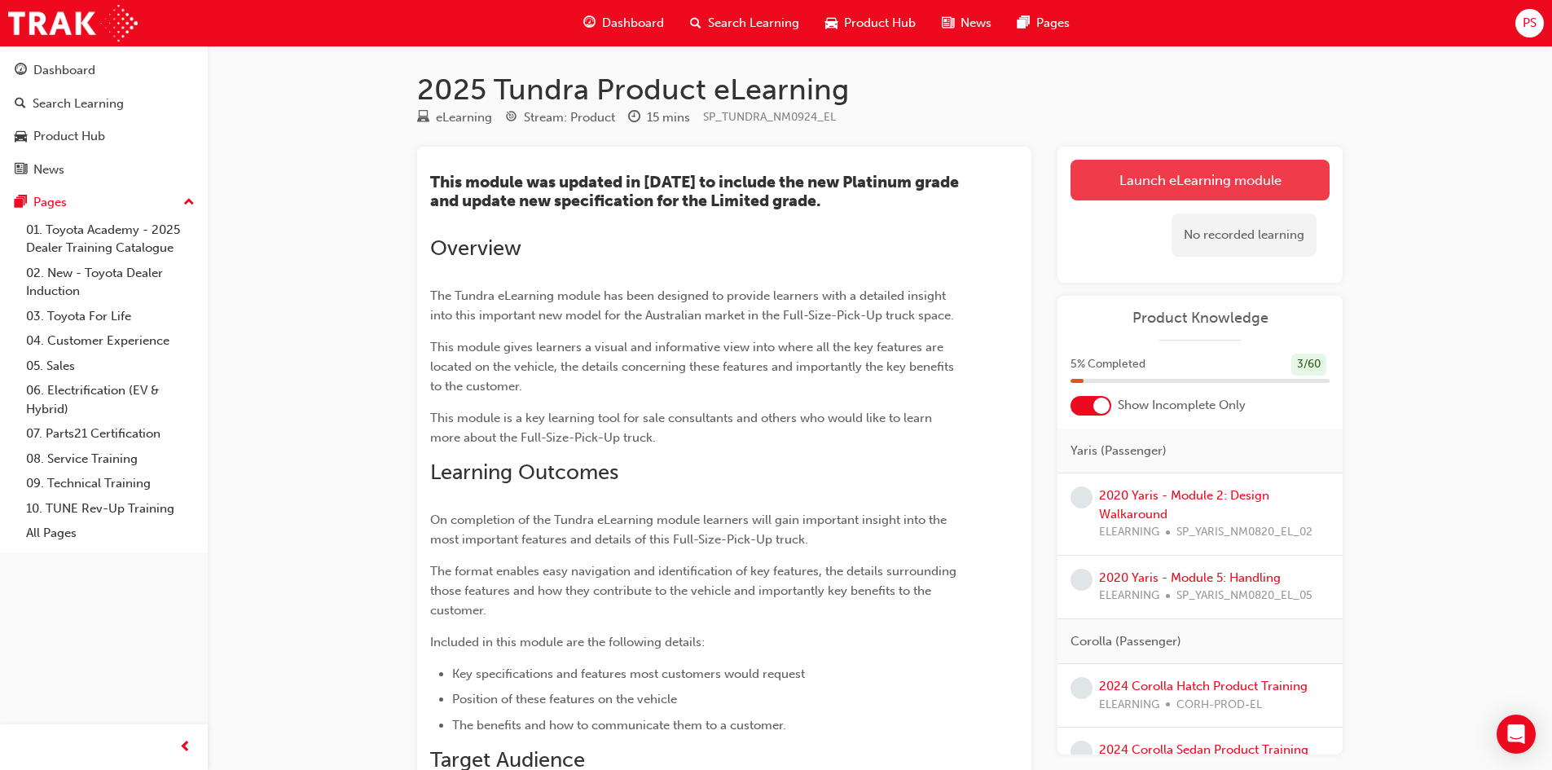
click at [1251, 176] on link "Launch eLearning module" at bounding box center [1200, 180] width 259 height 41
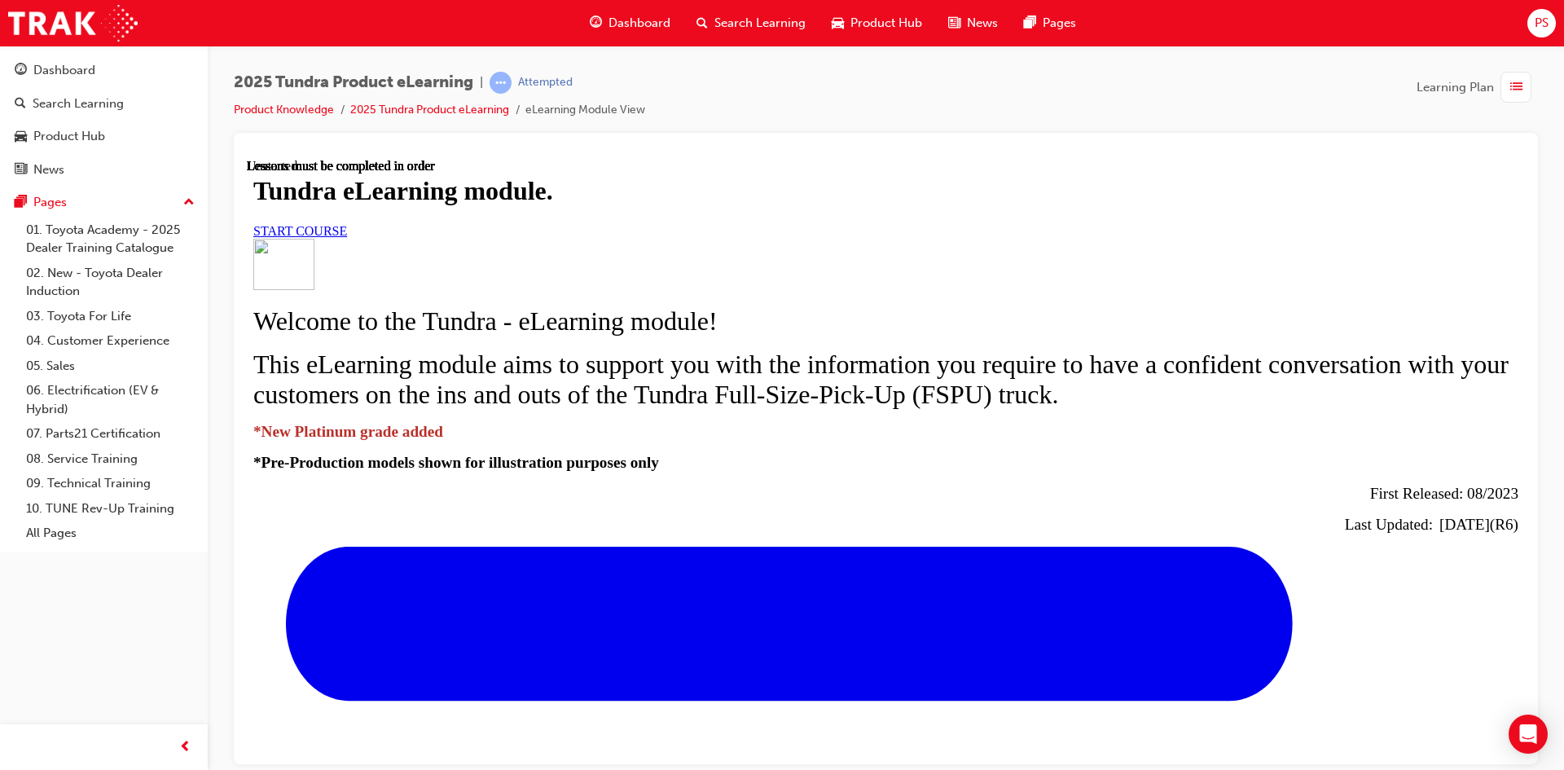
click at [347, 237] on link "START COURSE" at bounding box center [300, 230] width 94 height 14
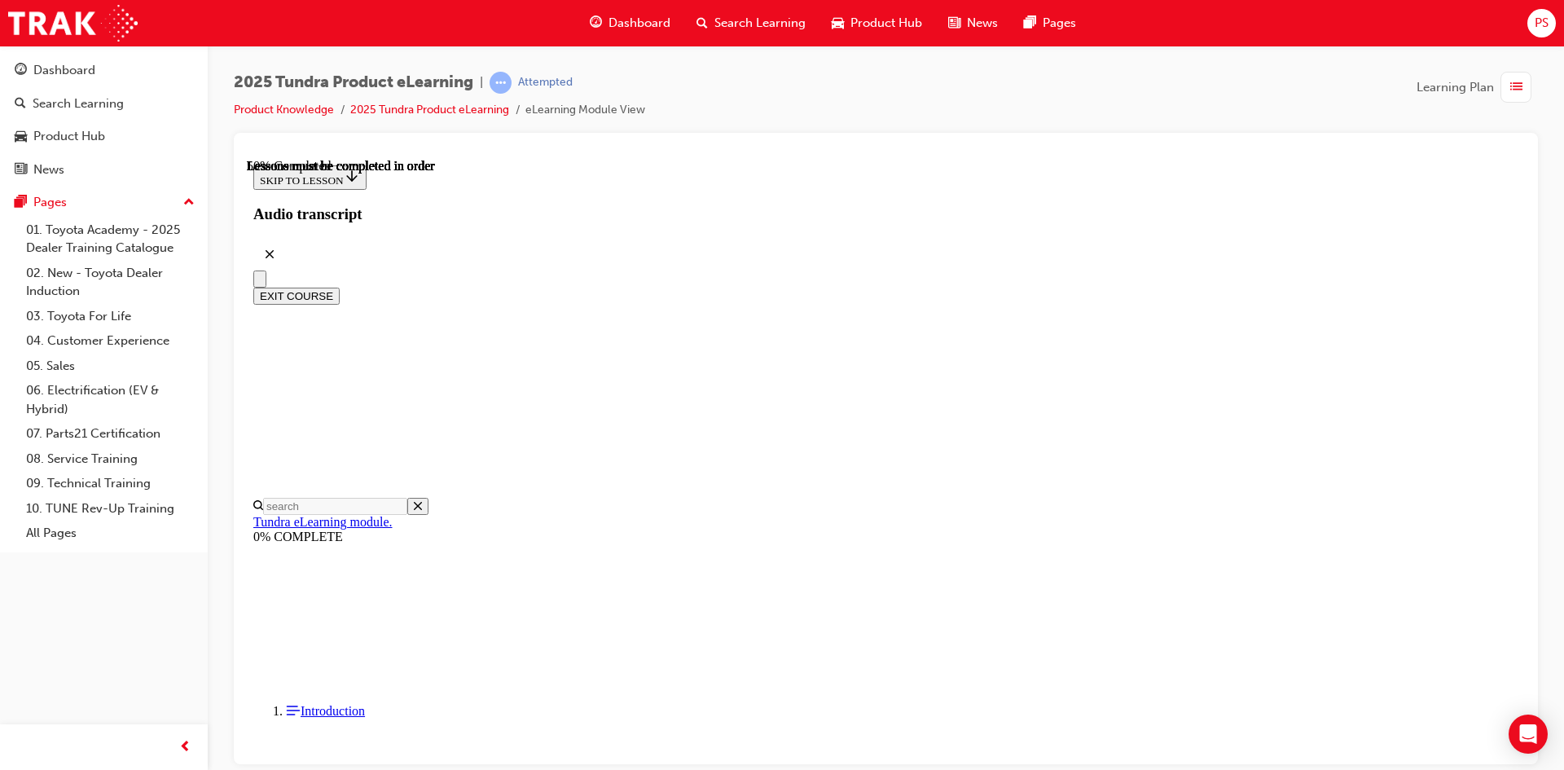
scroll to position [833, 0]
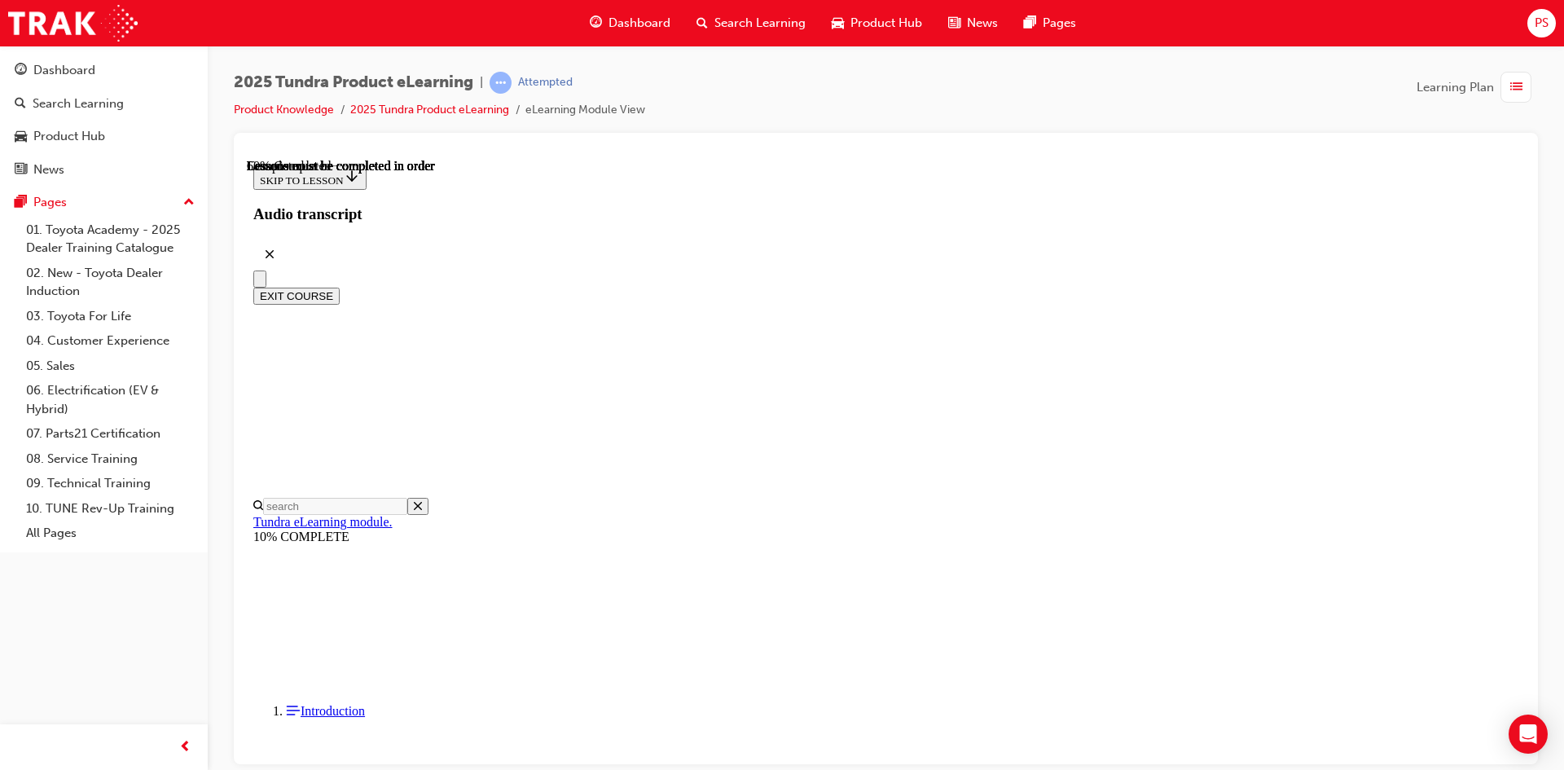
scroll to position [862, 0]
drag, startPoint x: 970, startPoint y: 301, endPoint x: 978, endPoint y: 298, distance: 8.8
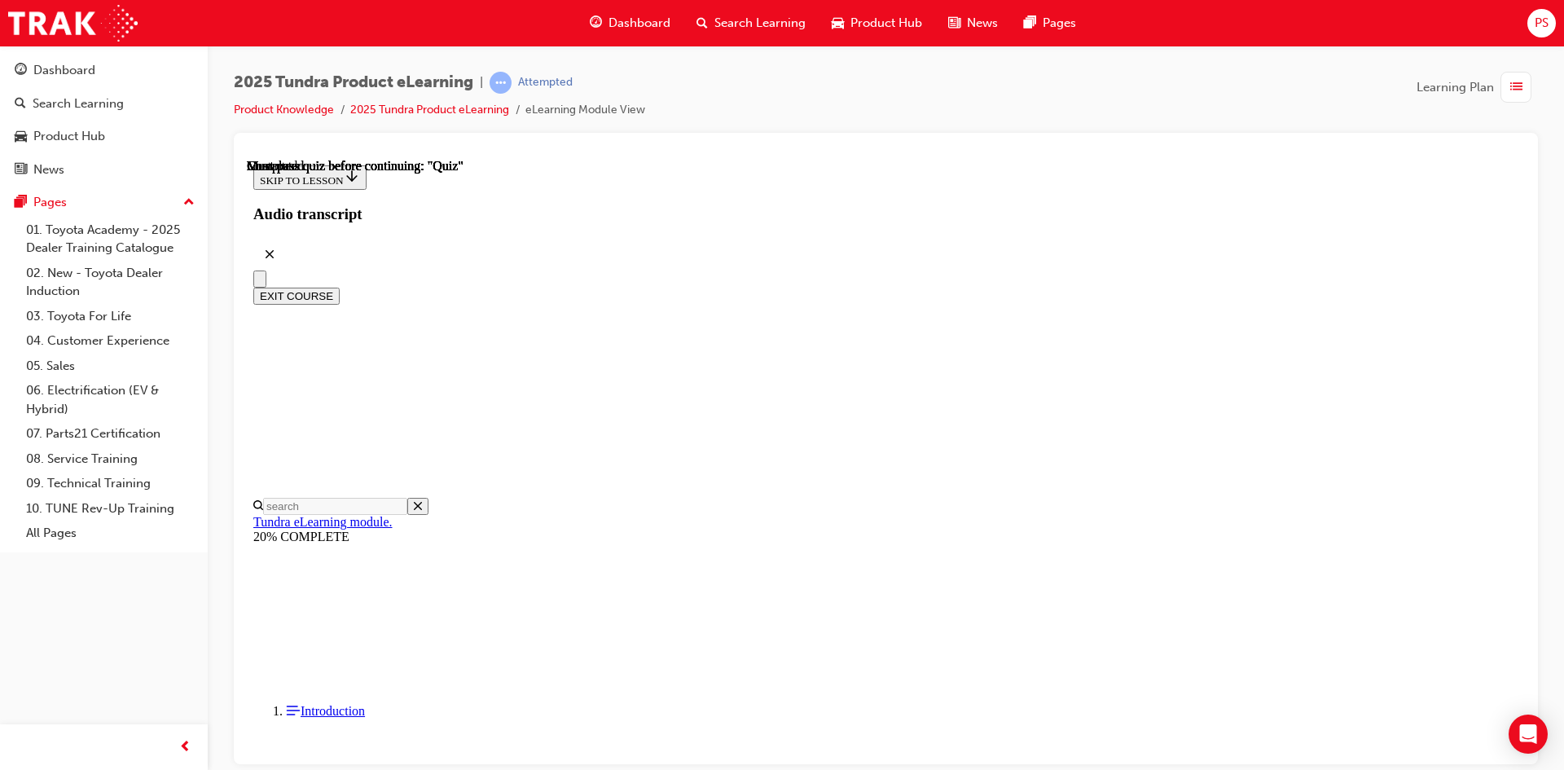
scroll to position [132, 0]
radio input "true"
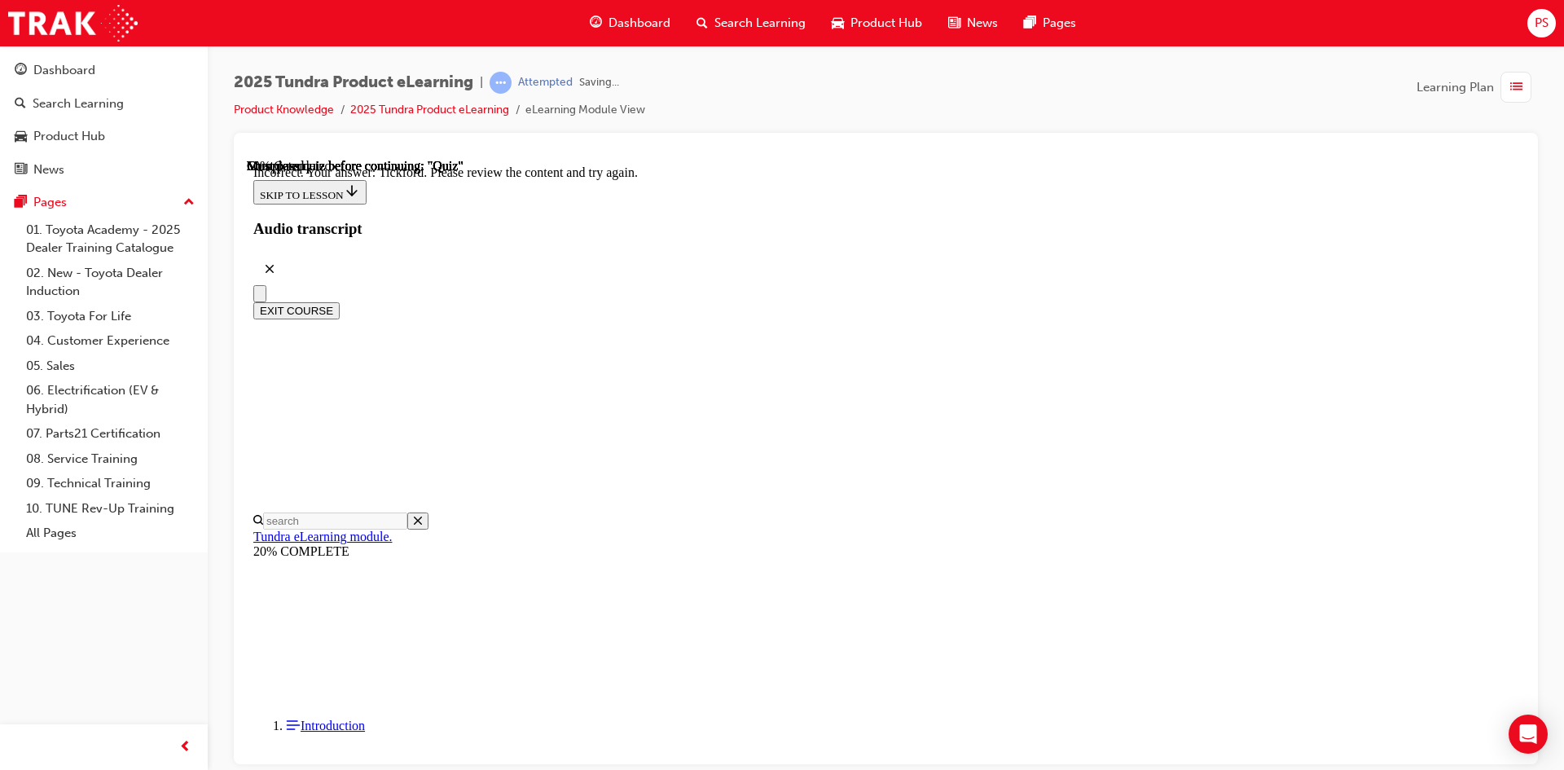
scroll to position [404, 0]
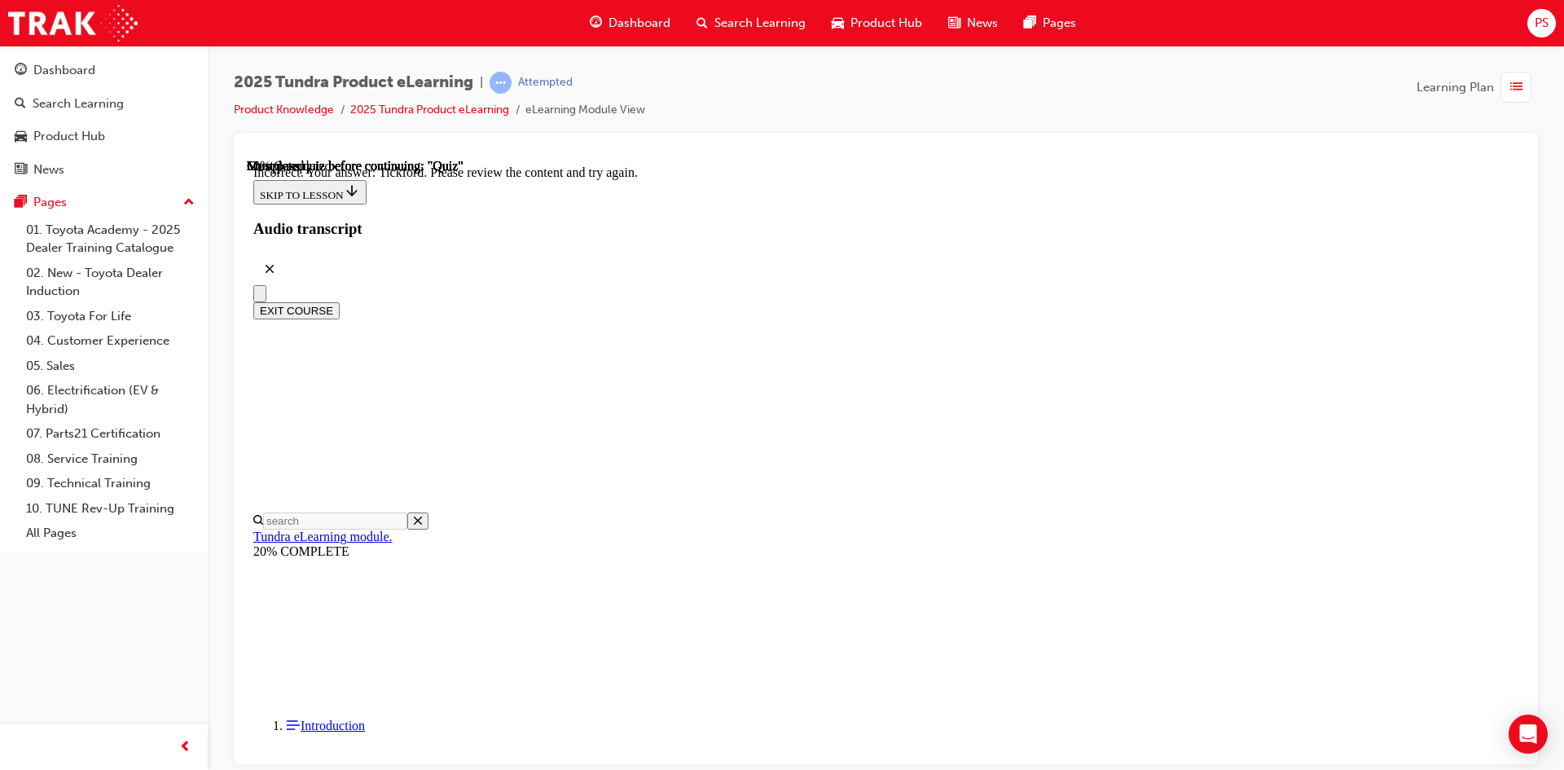
radio input "true"
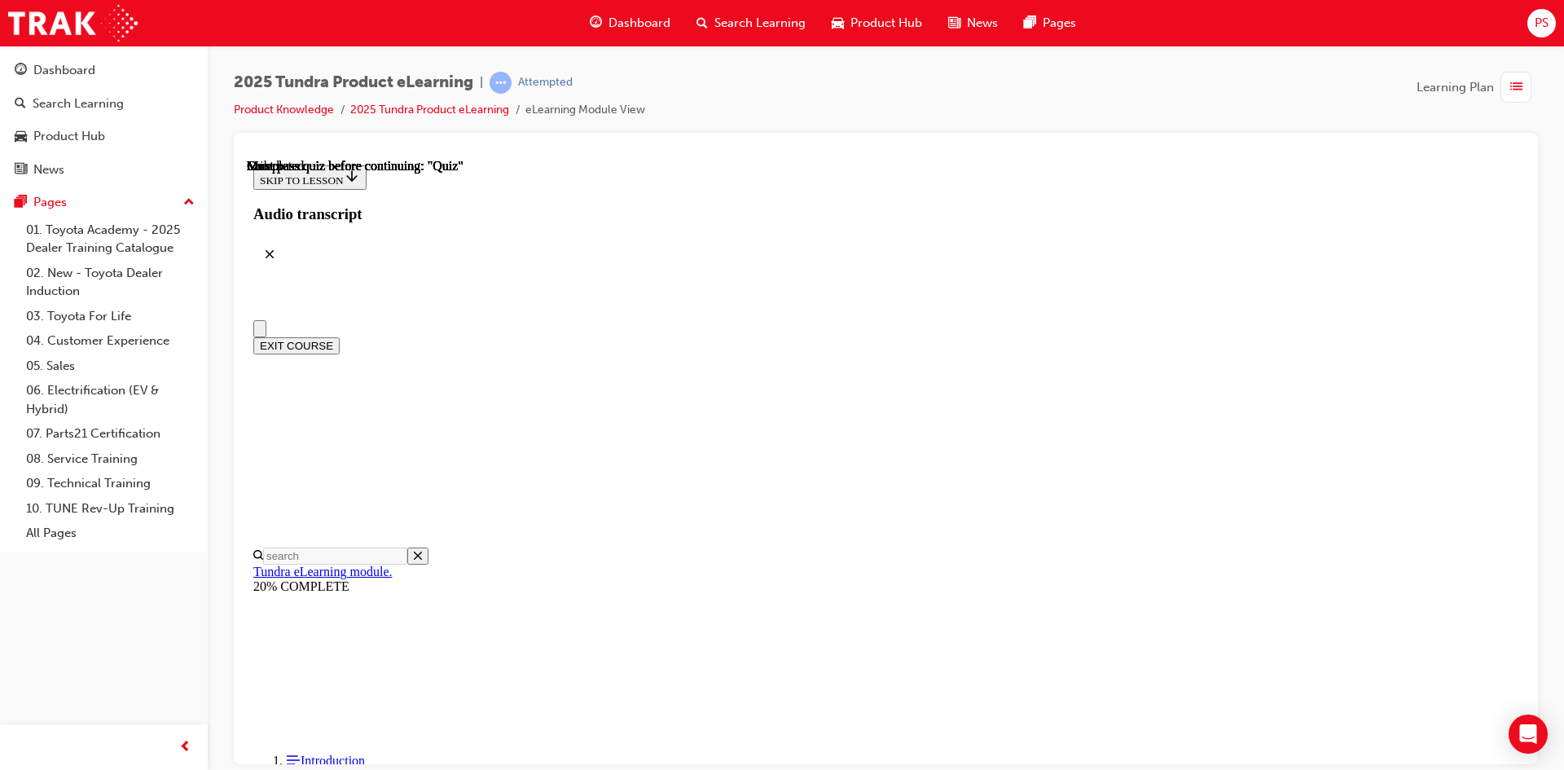
scroll to position [279, 0]
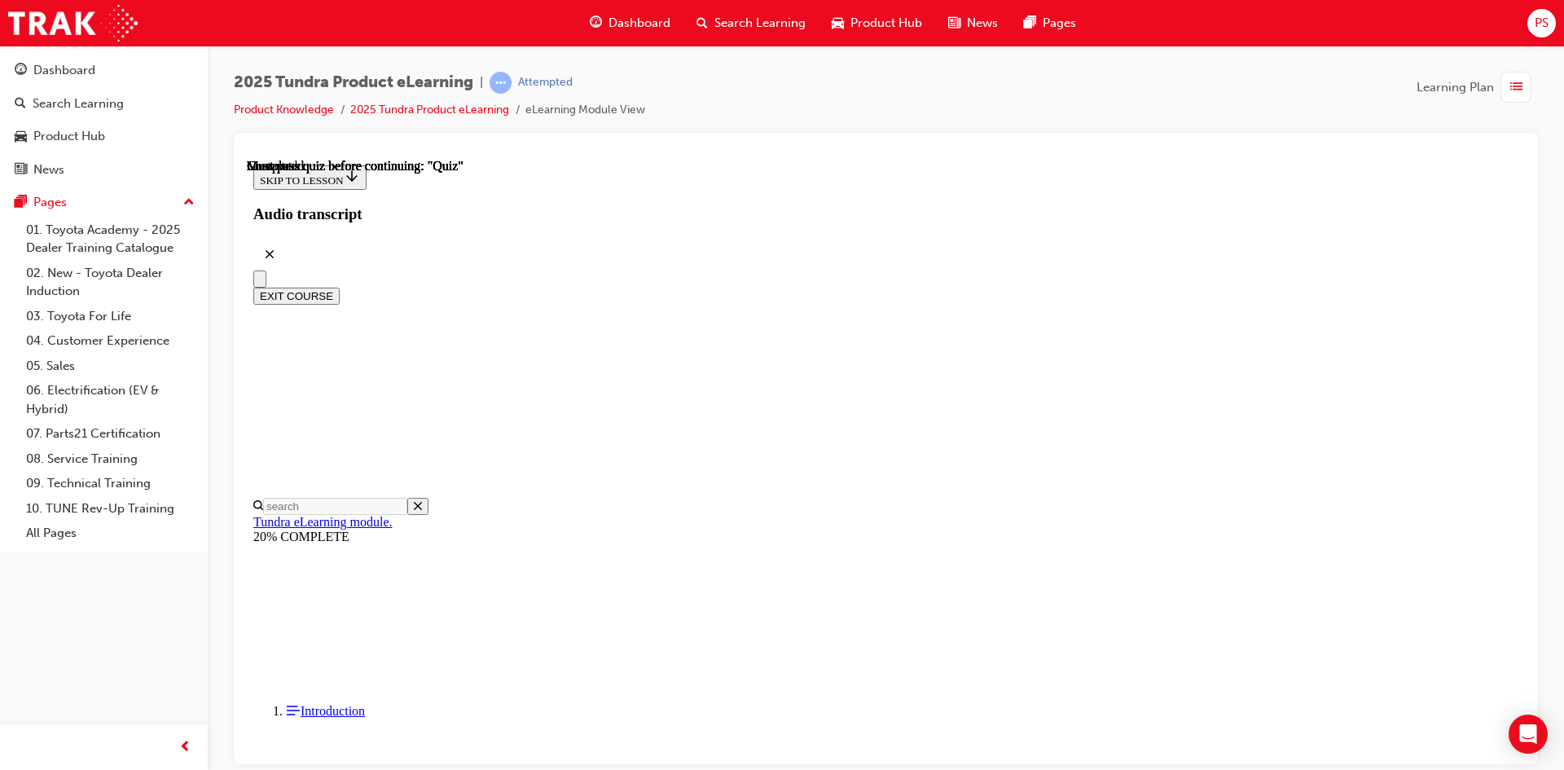
radio input "true"
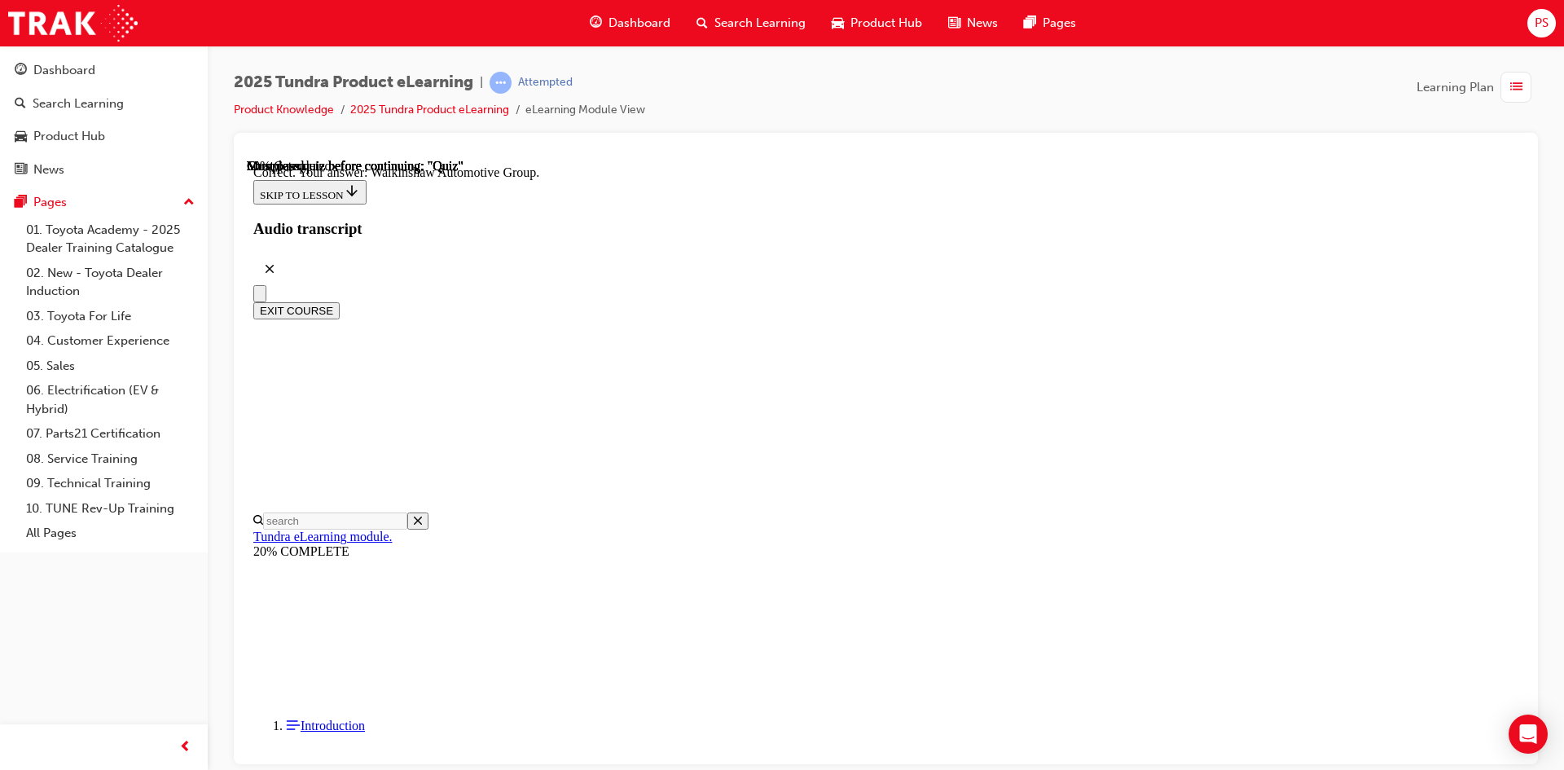
scroll to position [323, 0]
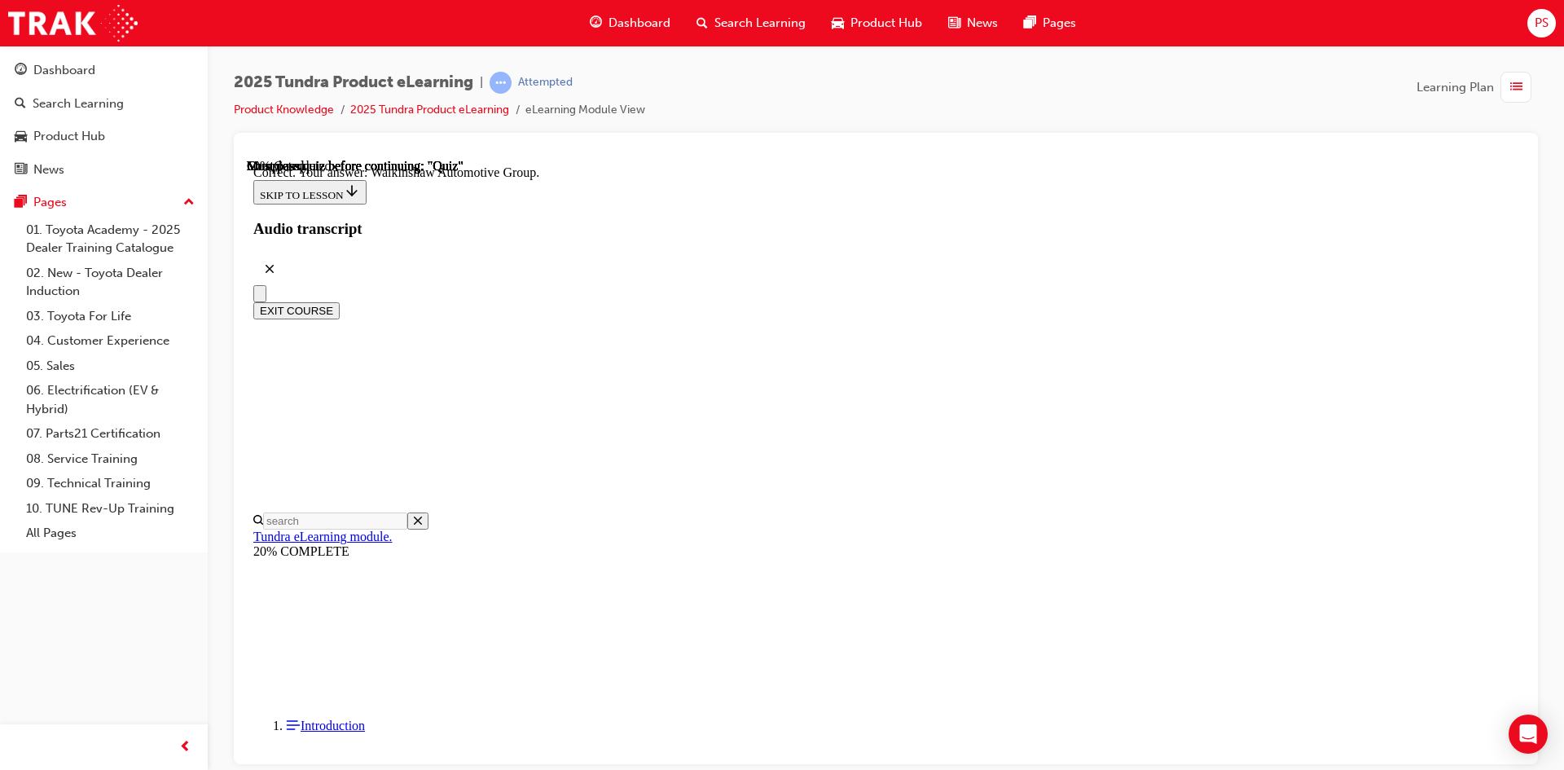
radio input "true"
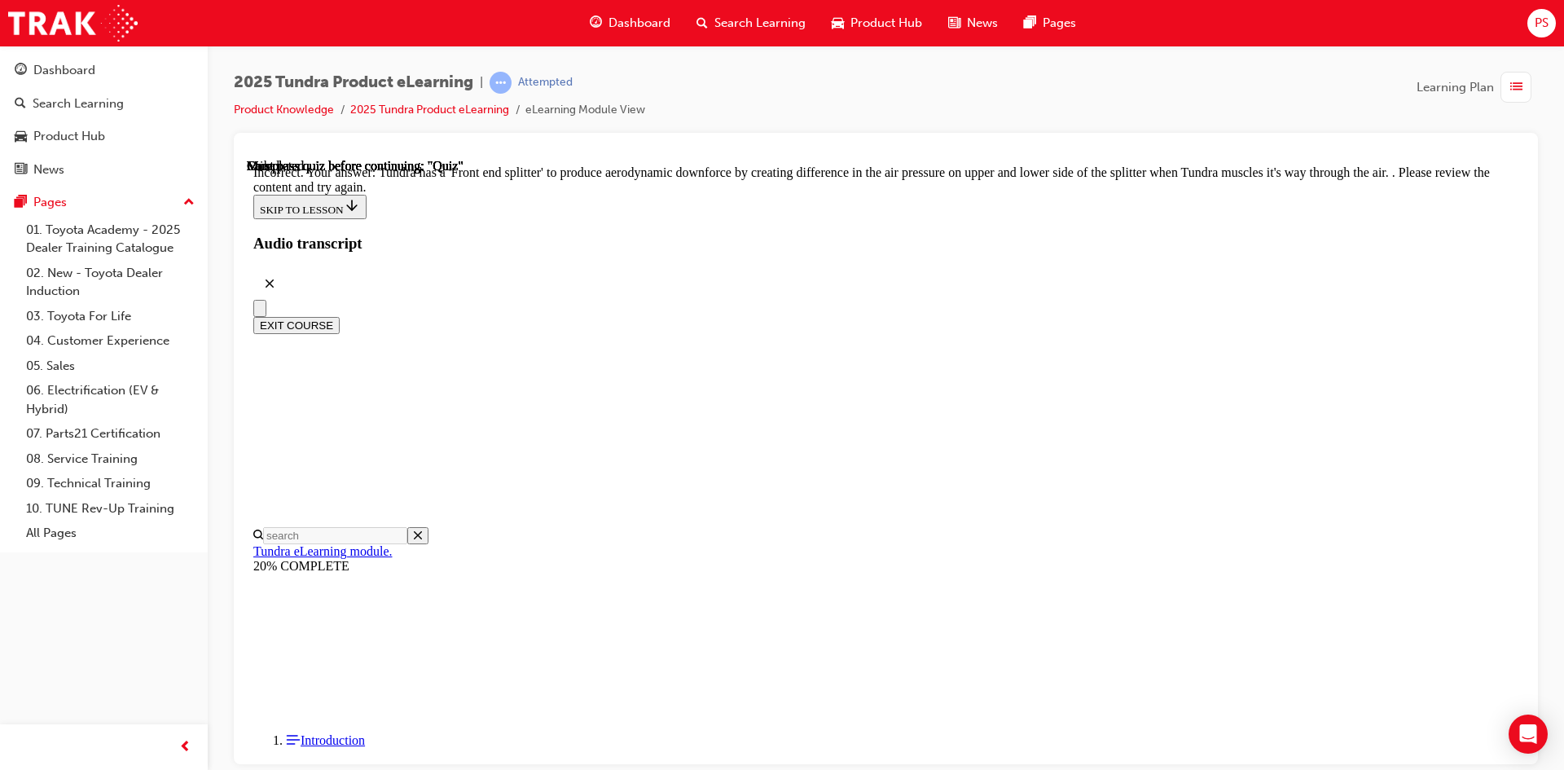
scroll to position [502, 0]
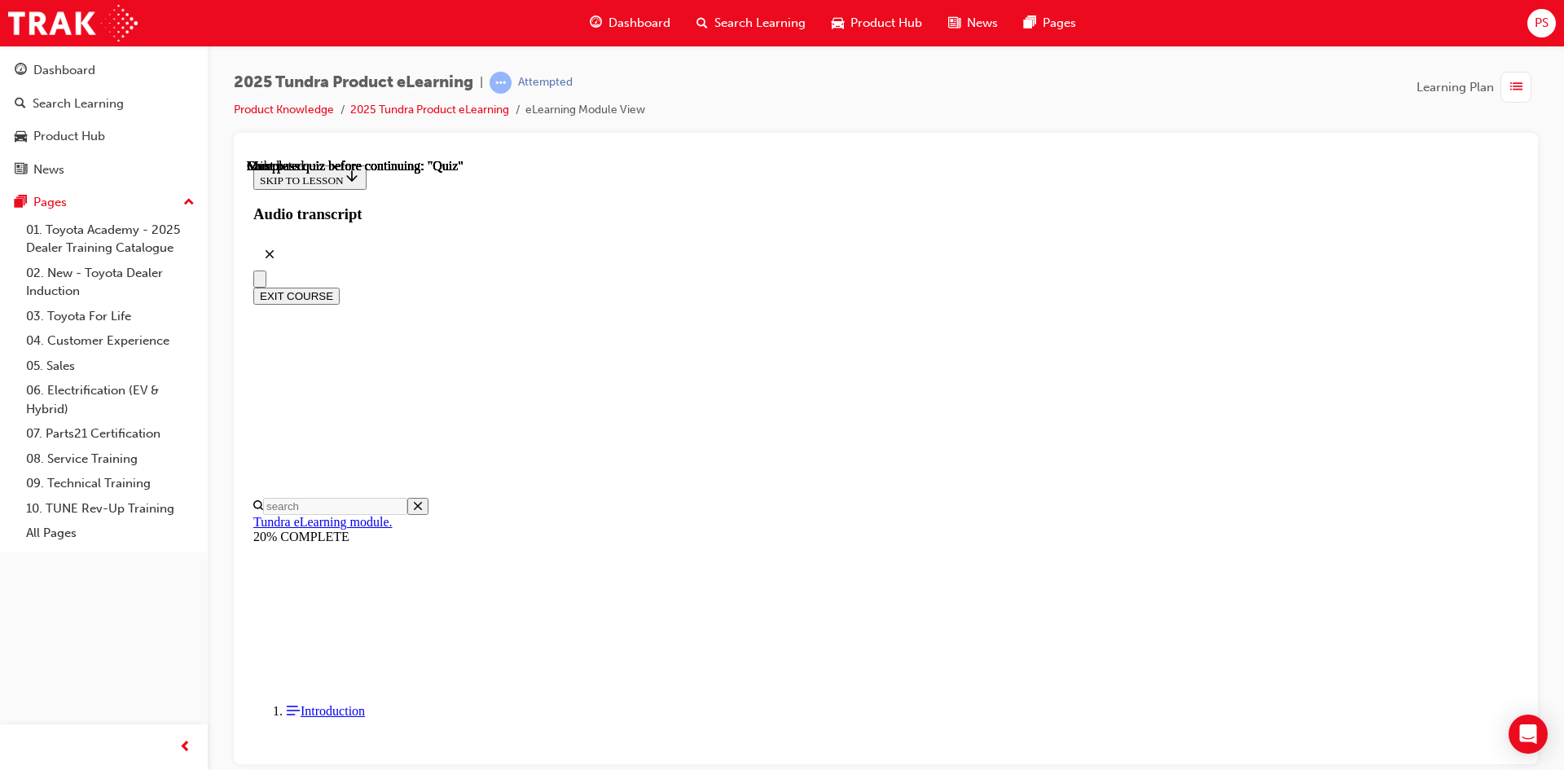
scroll to position [279, 0]
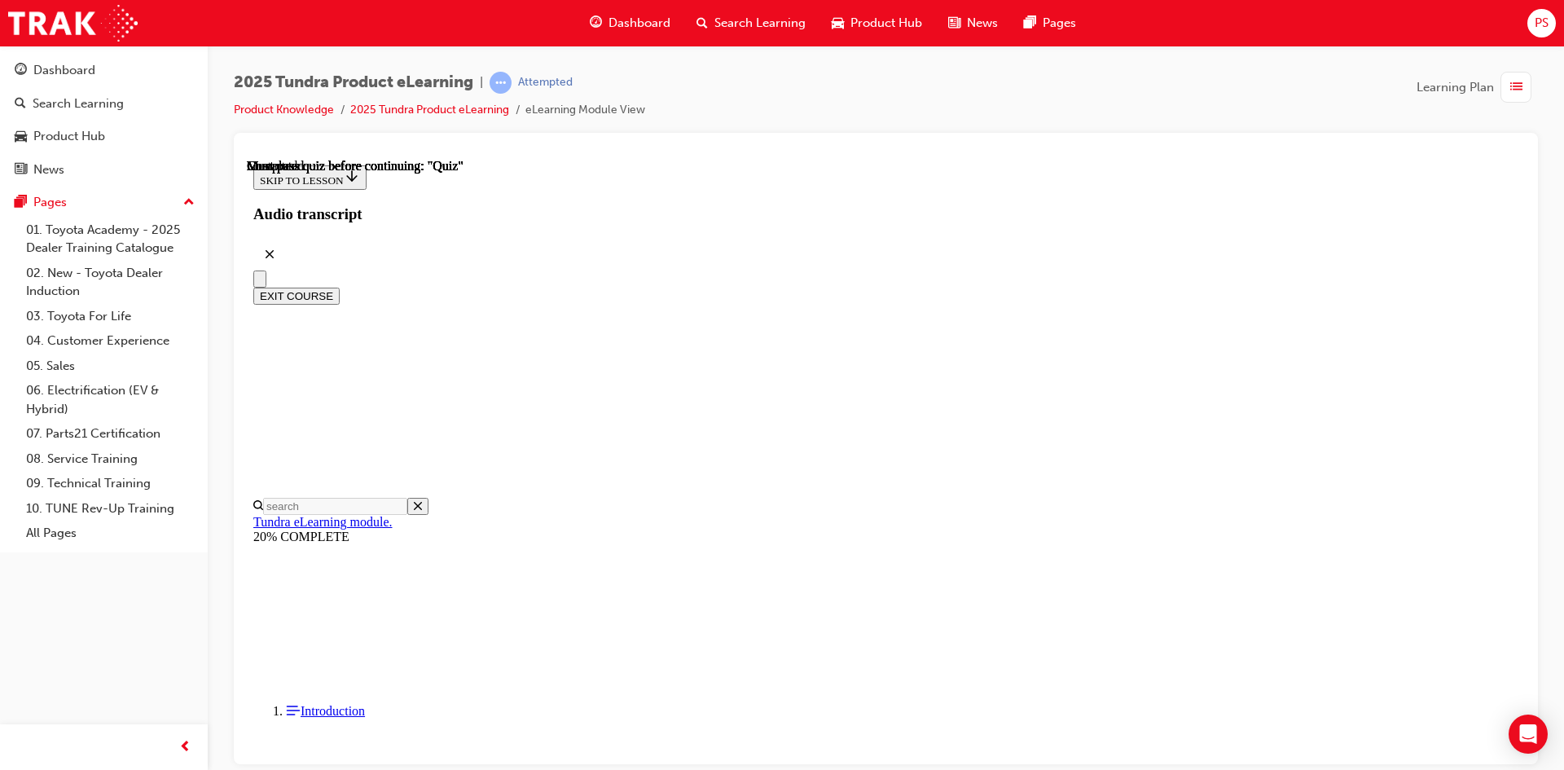
radio input "true"
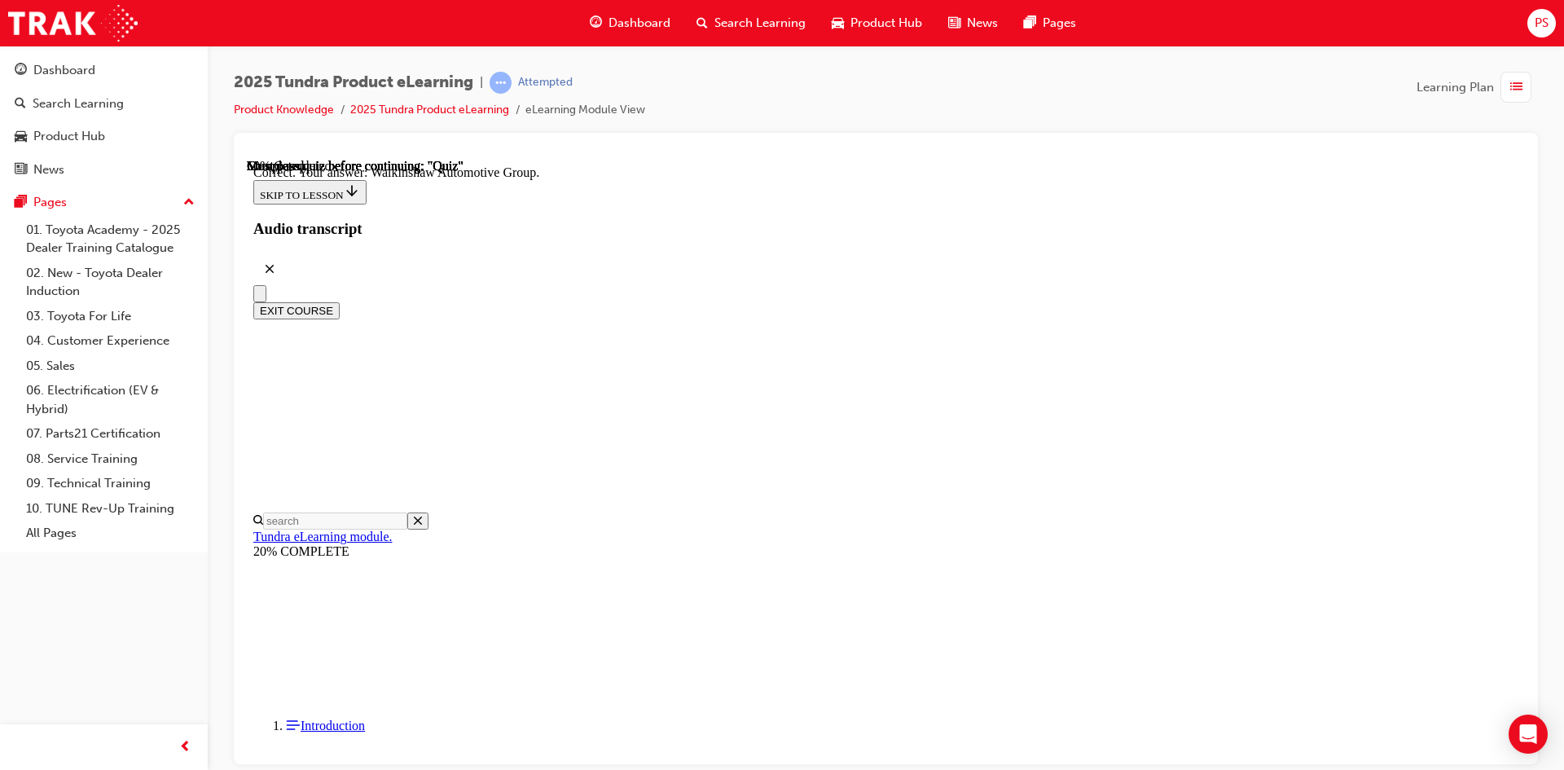
scroll to position [323, 0]
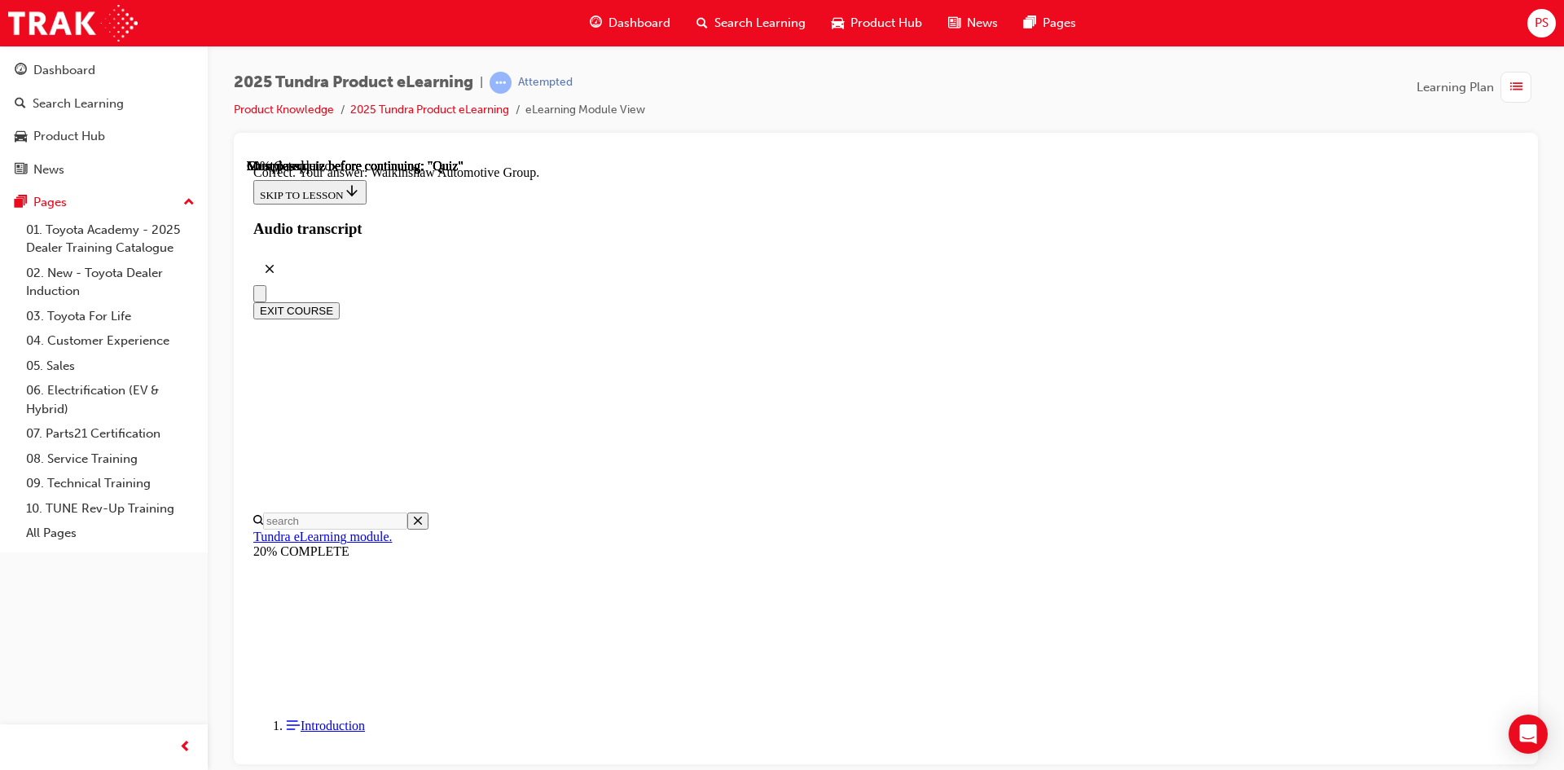
radio input "true"
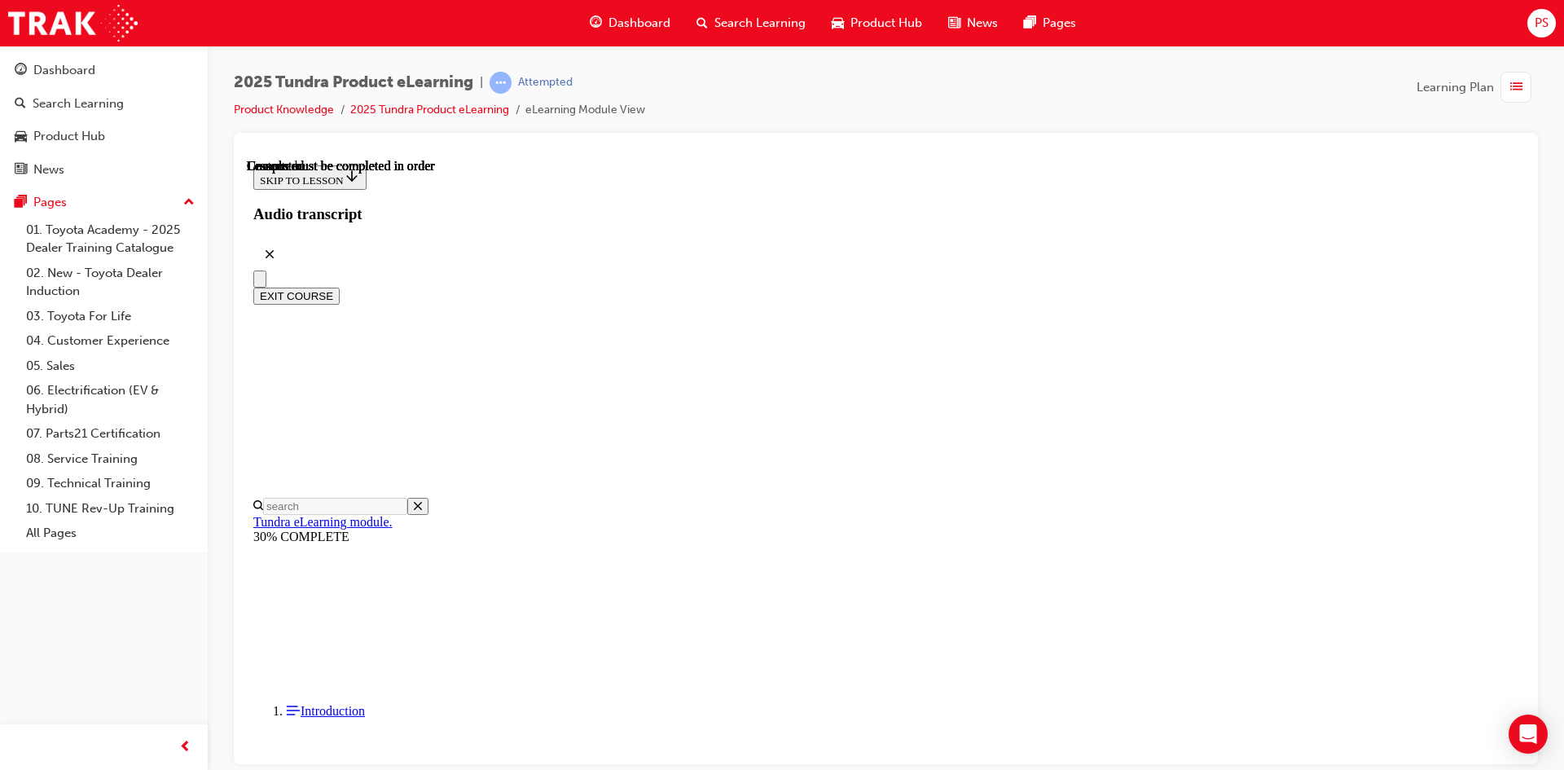
scroll to position [279, 0]
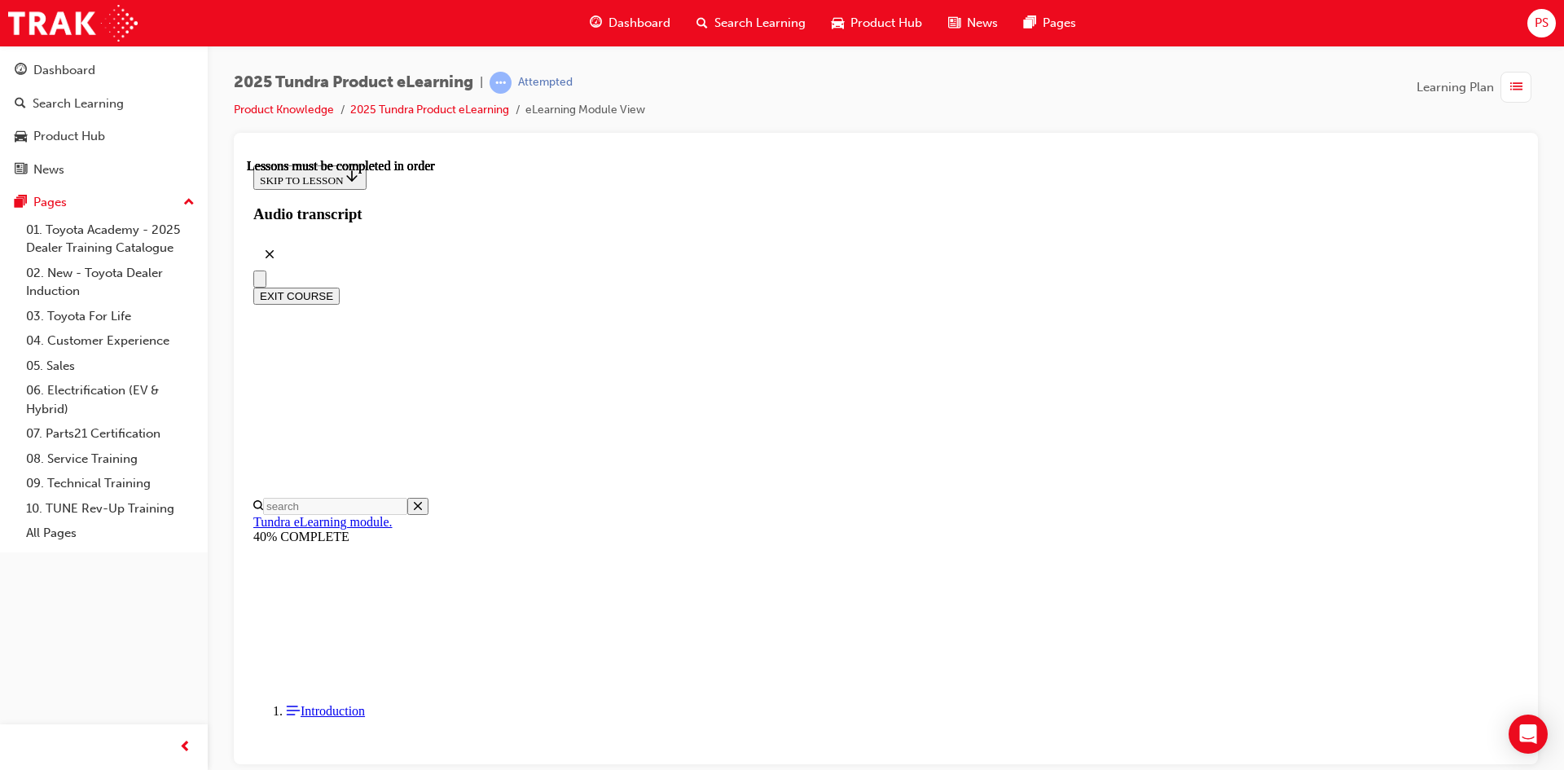
drag, startPoint x: 876, startPoint y: 466, endPoint x: 837, endPoint y: 488, distance: 44.9
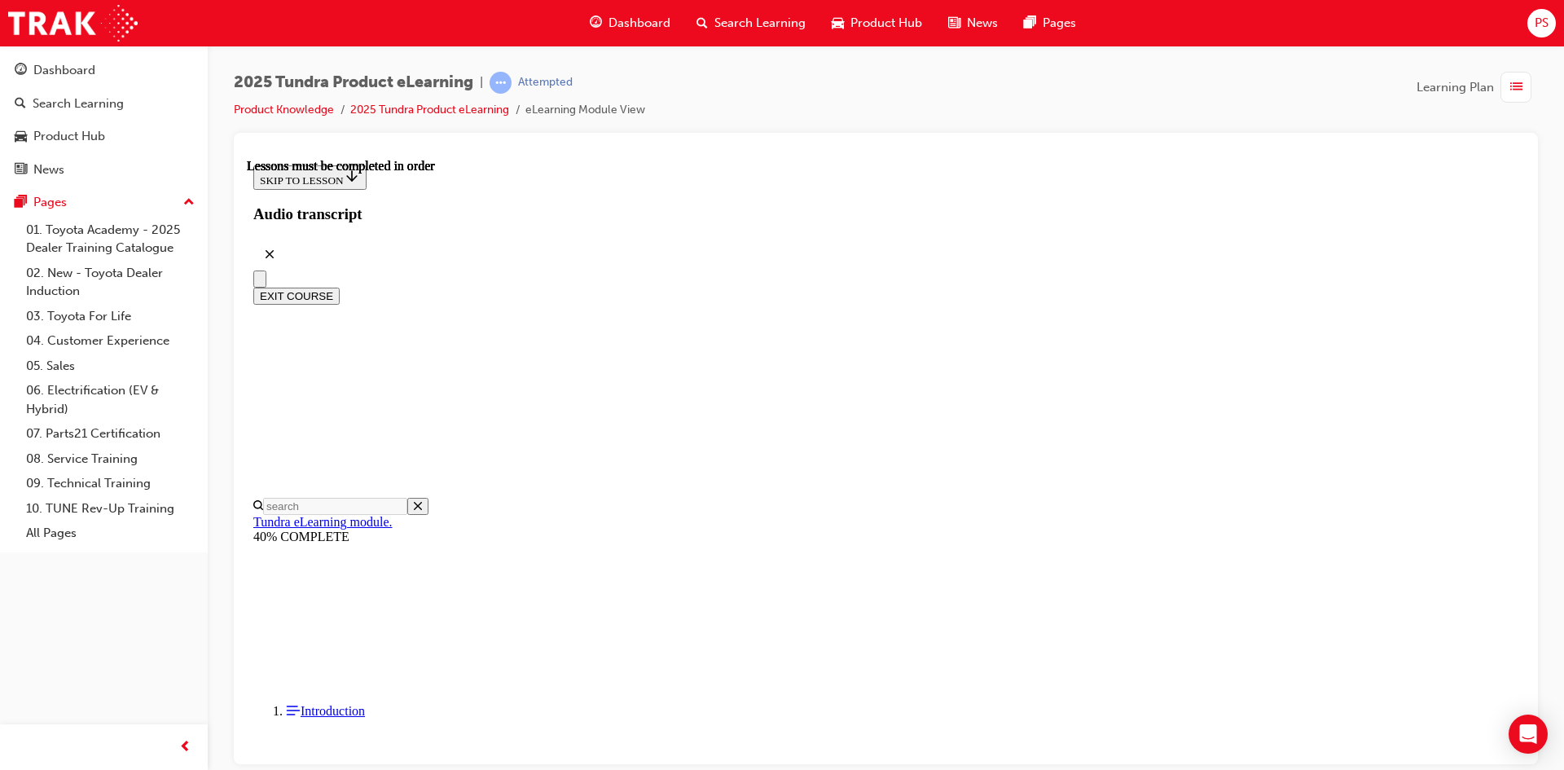
scroll to position [1501, 0]
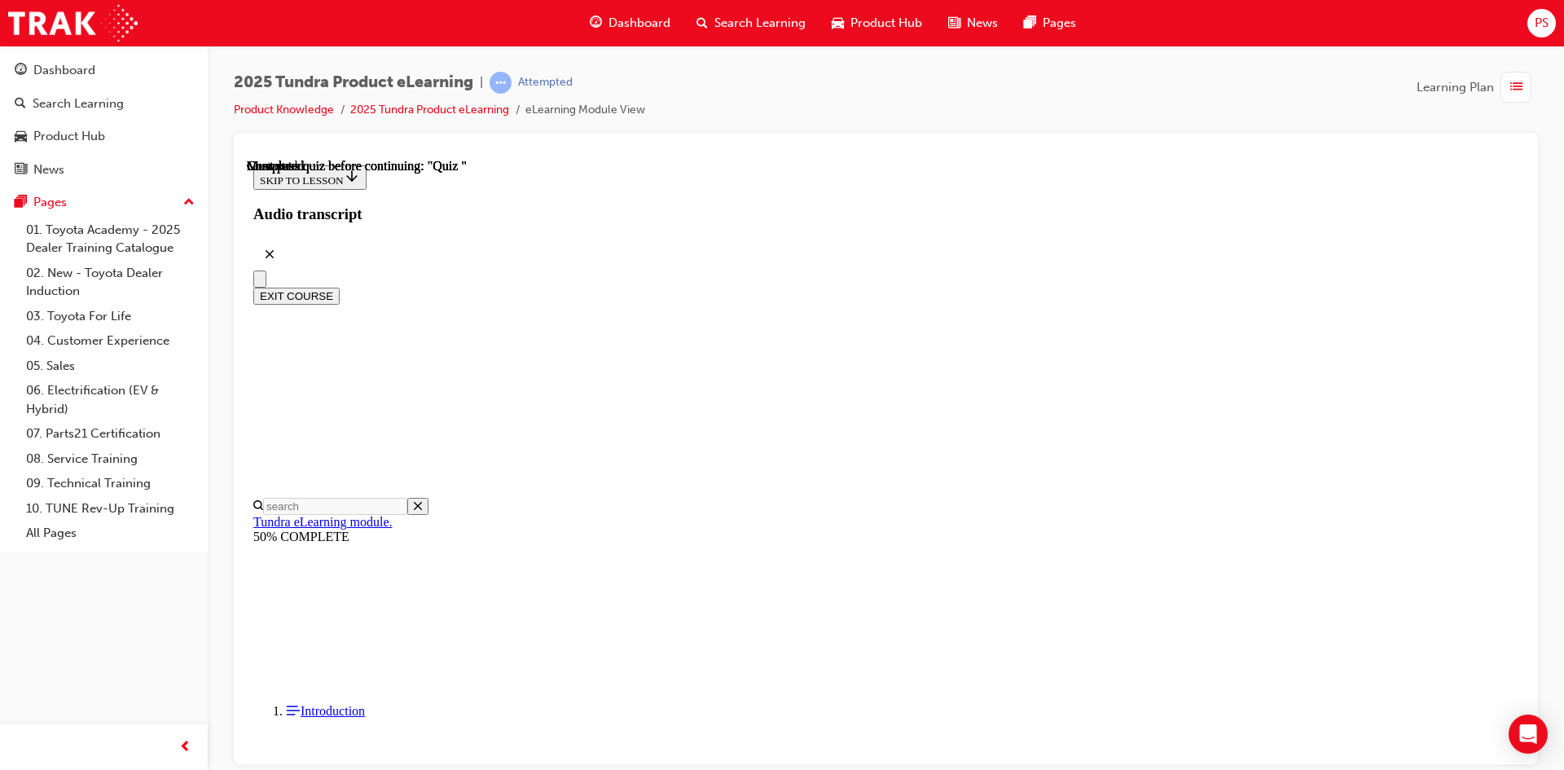
radio input "true"
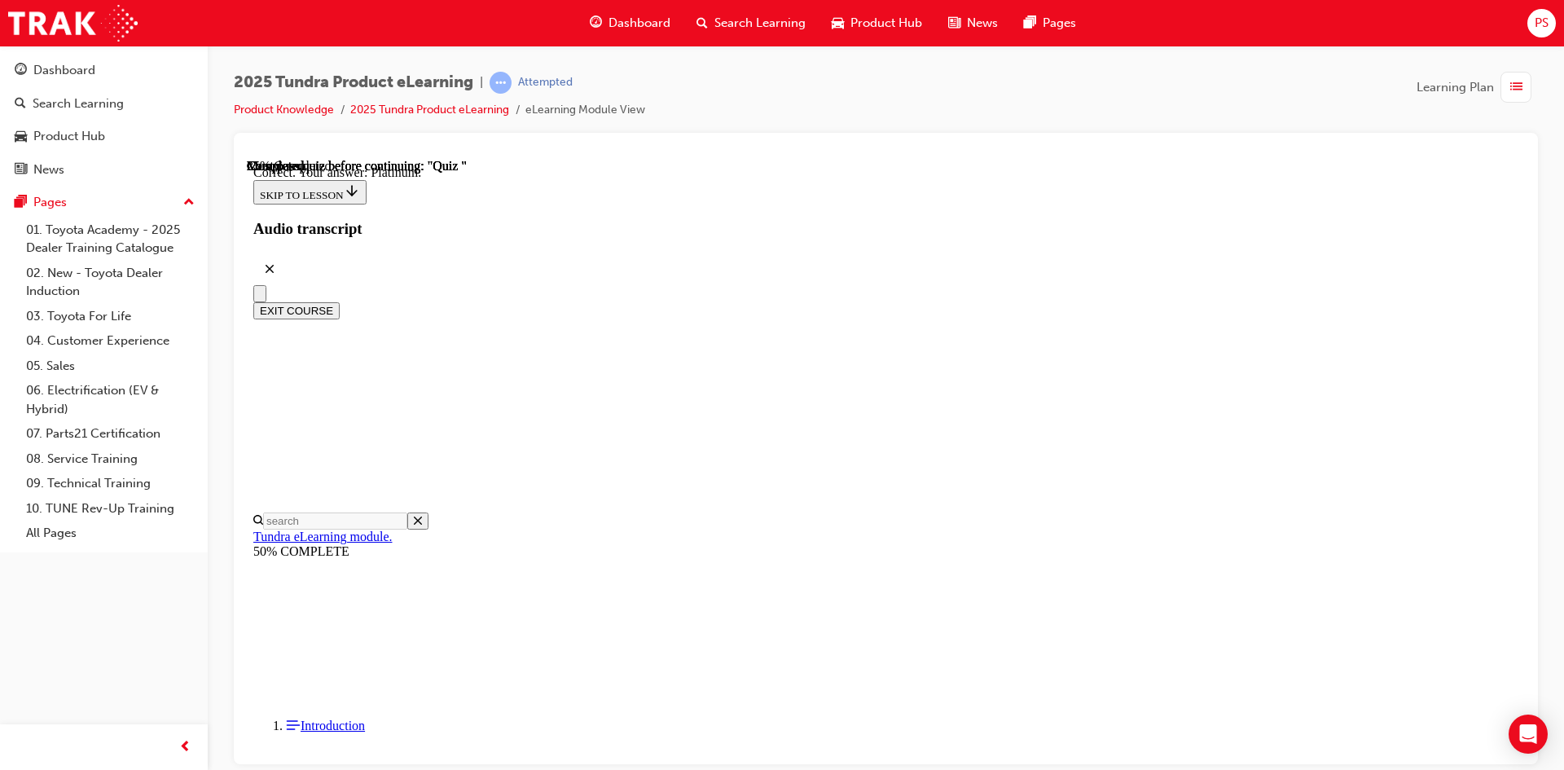
scroll to position [203, 0]
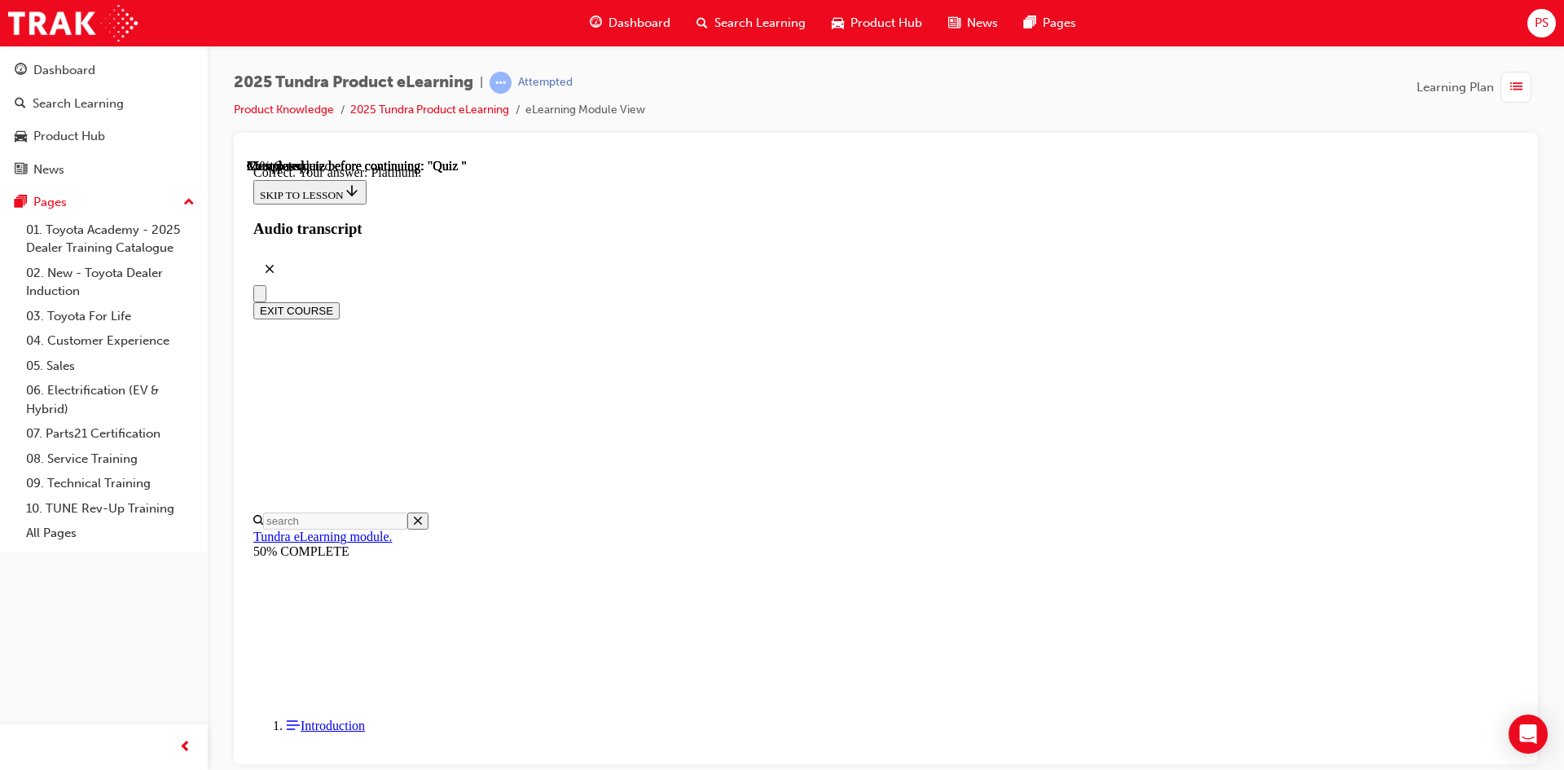
radio input "true"
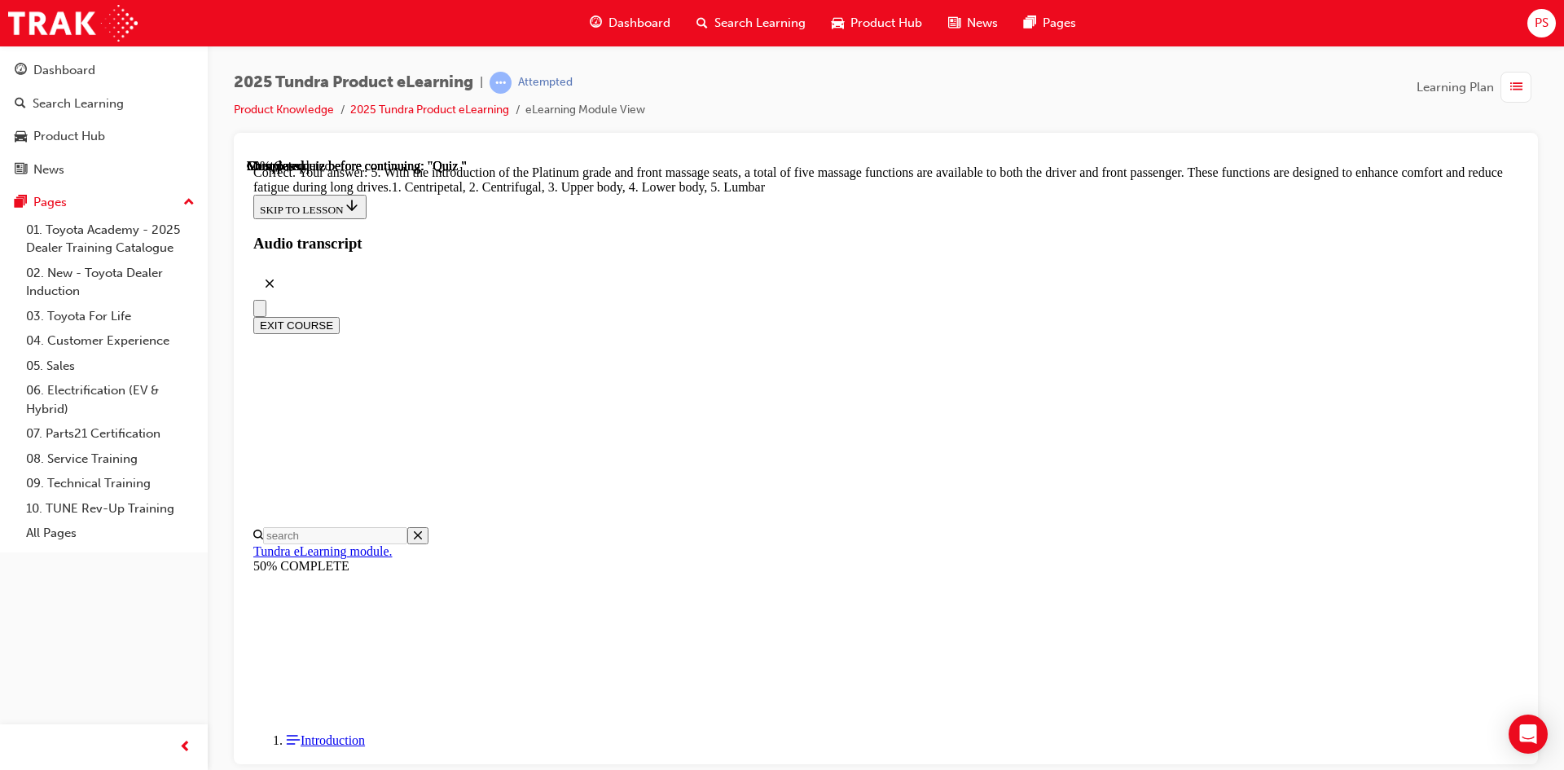
scroll to position [389, 0]
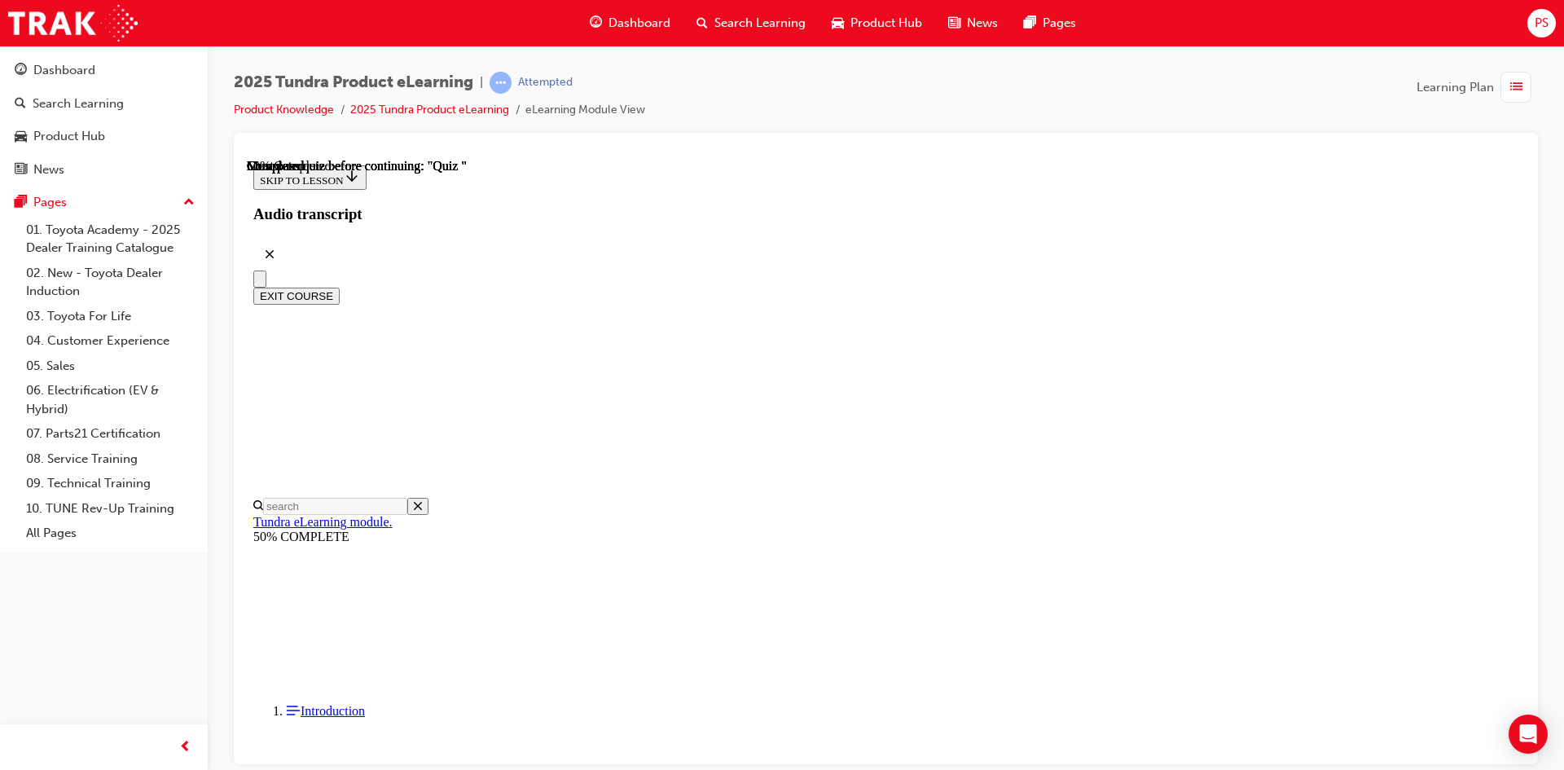
radio input "true"
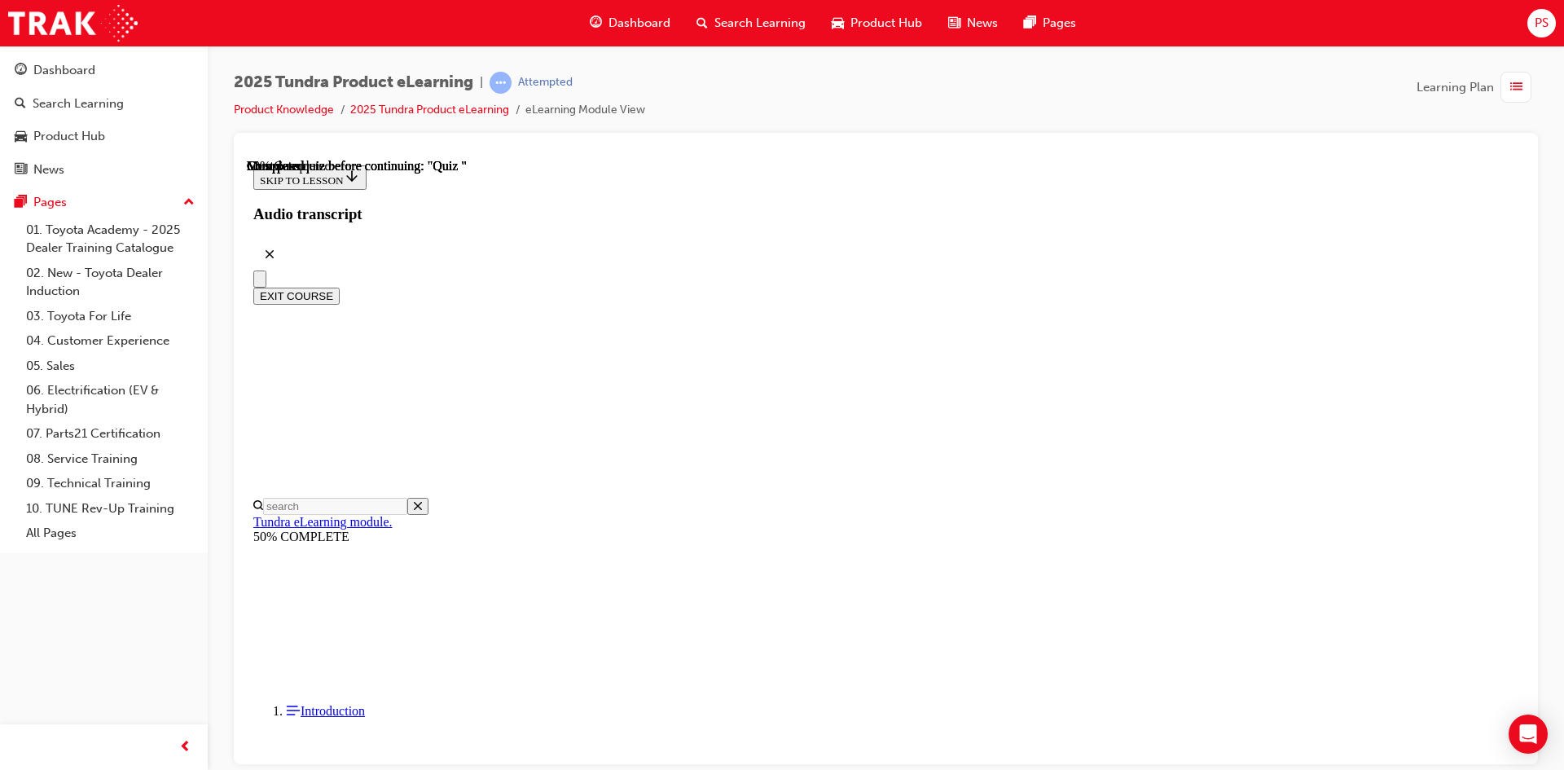
radio input "true"
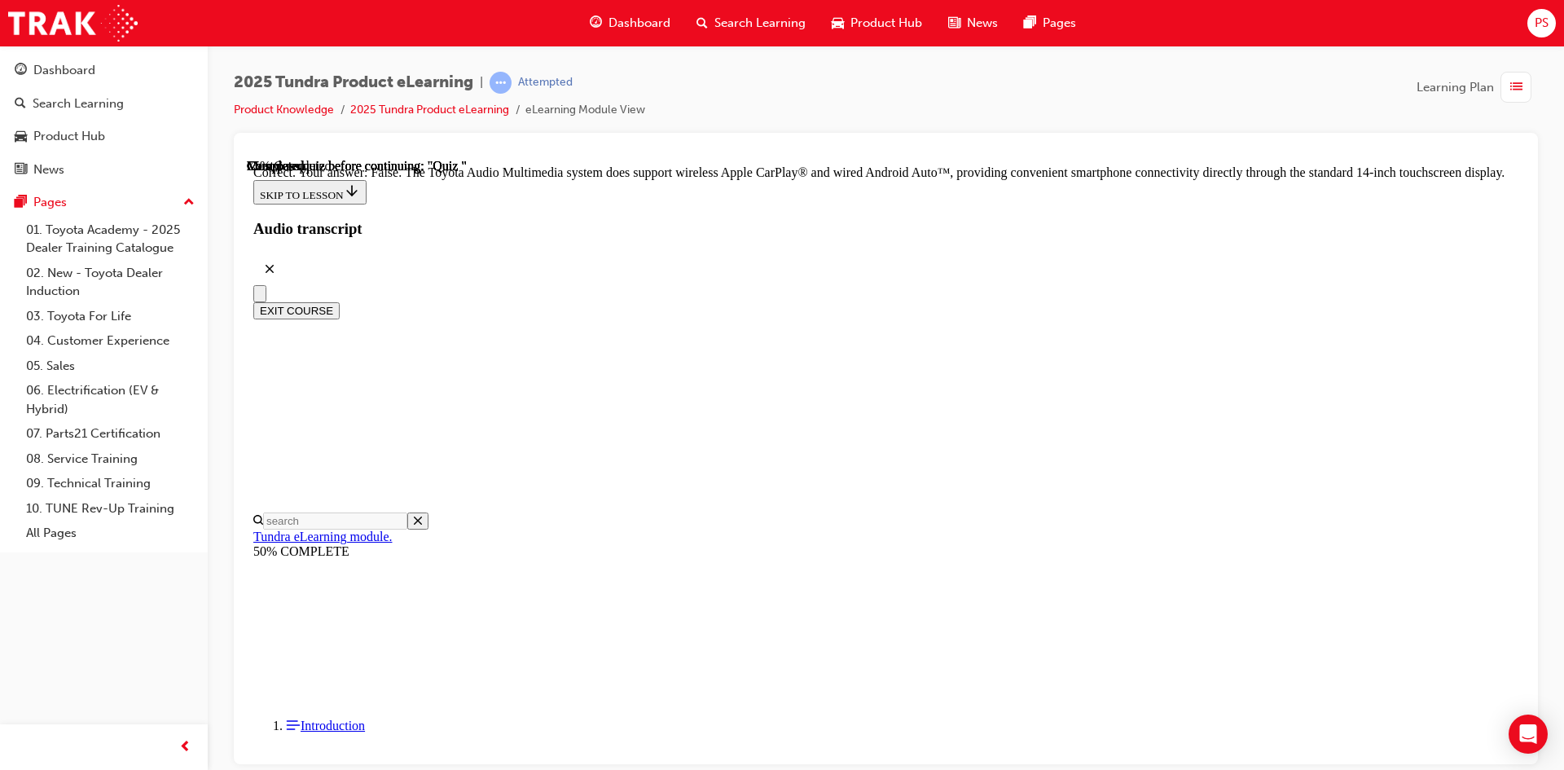
scroll to position [284, 0]
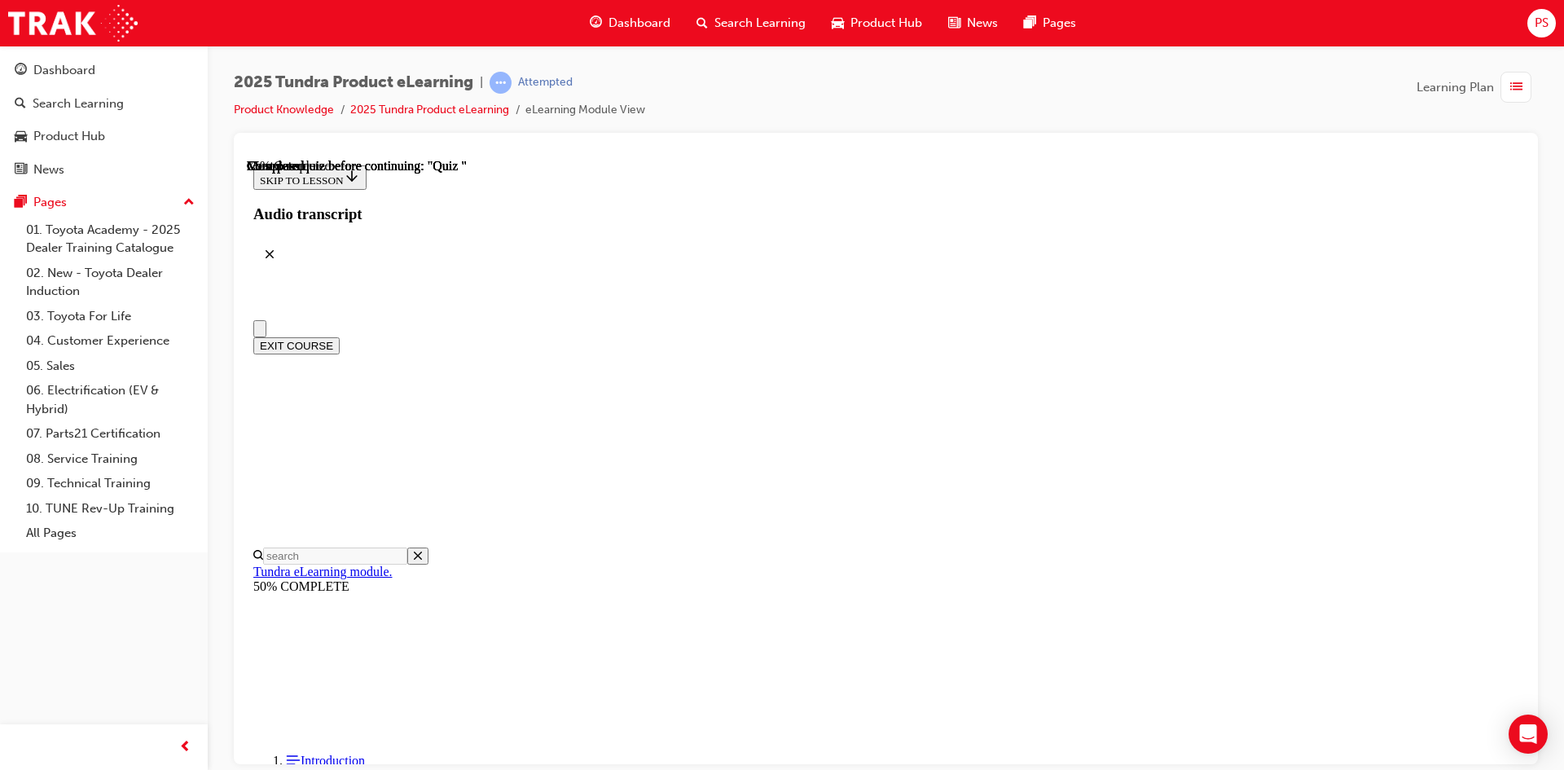
scroll to position [81, 0]
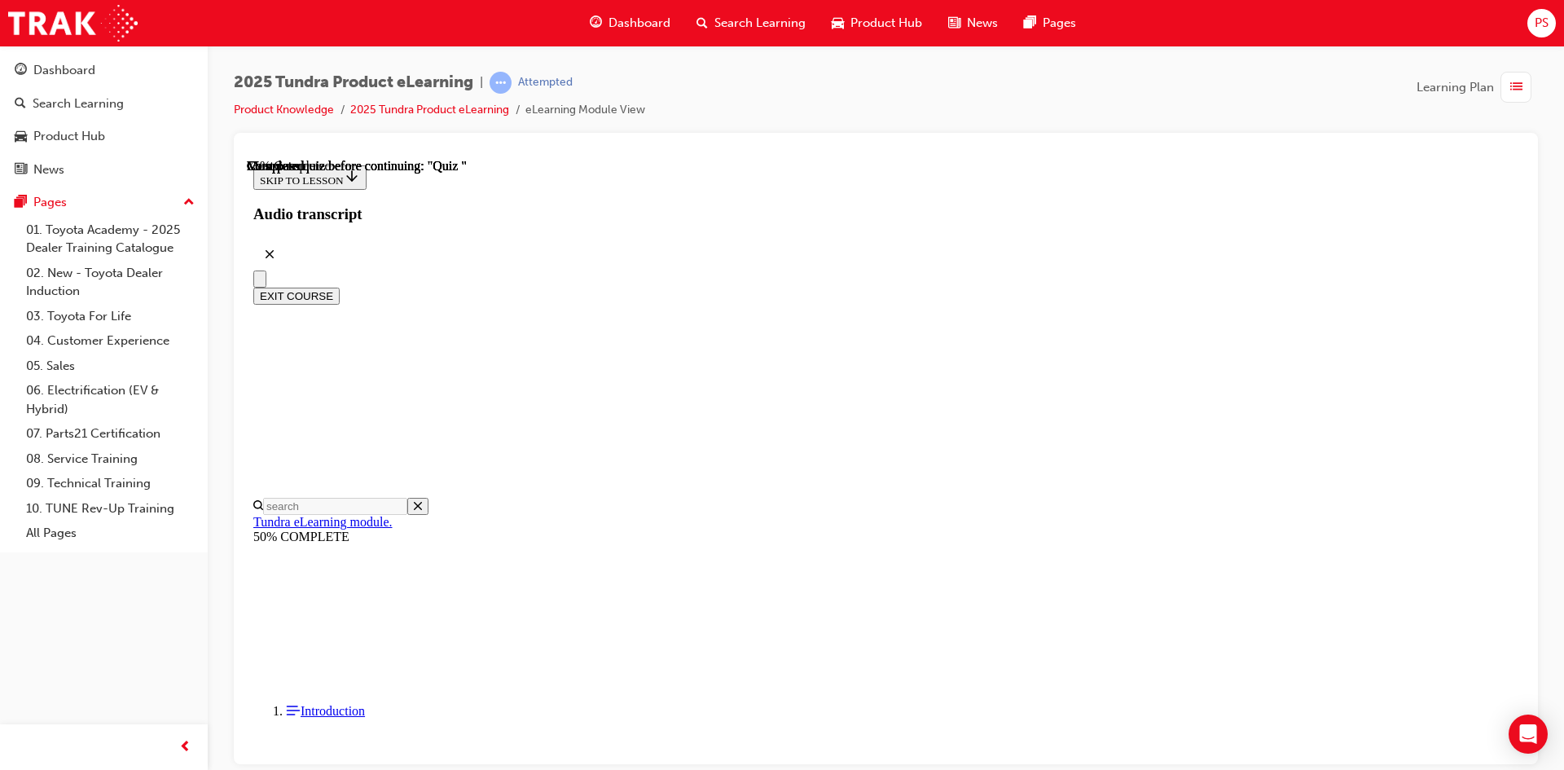
radio input "true"
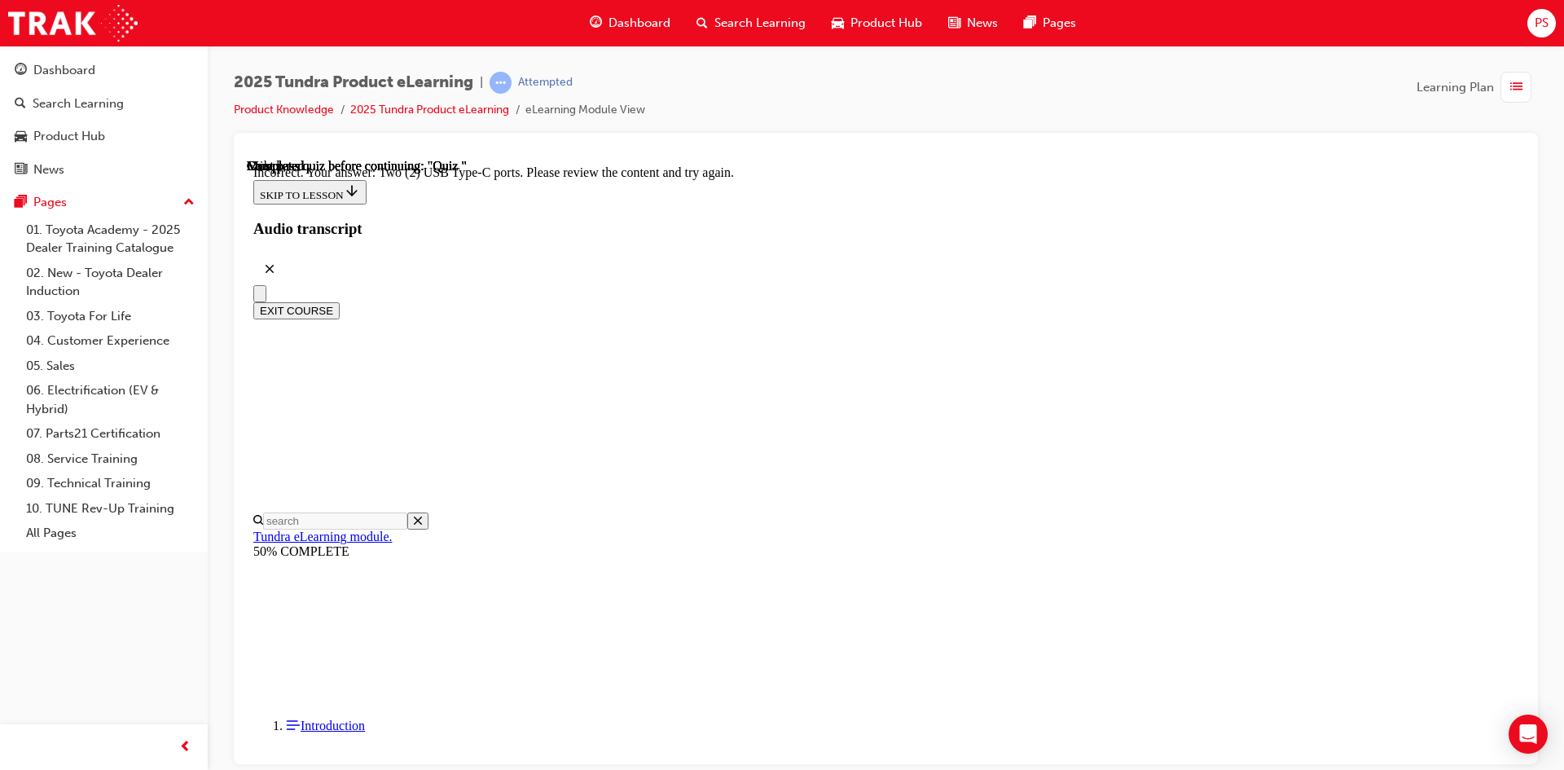
scroll to position [376, 0]
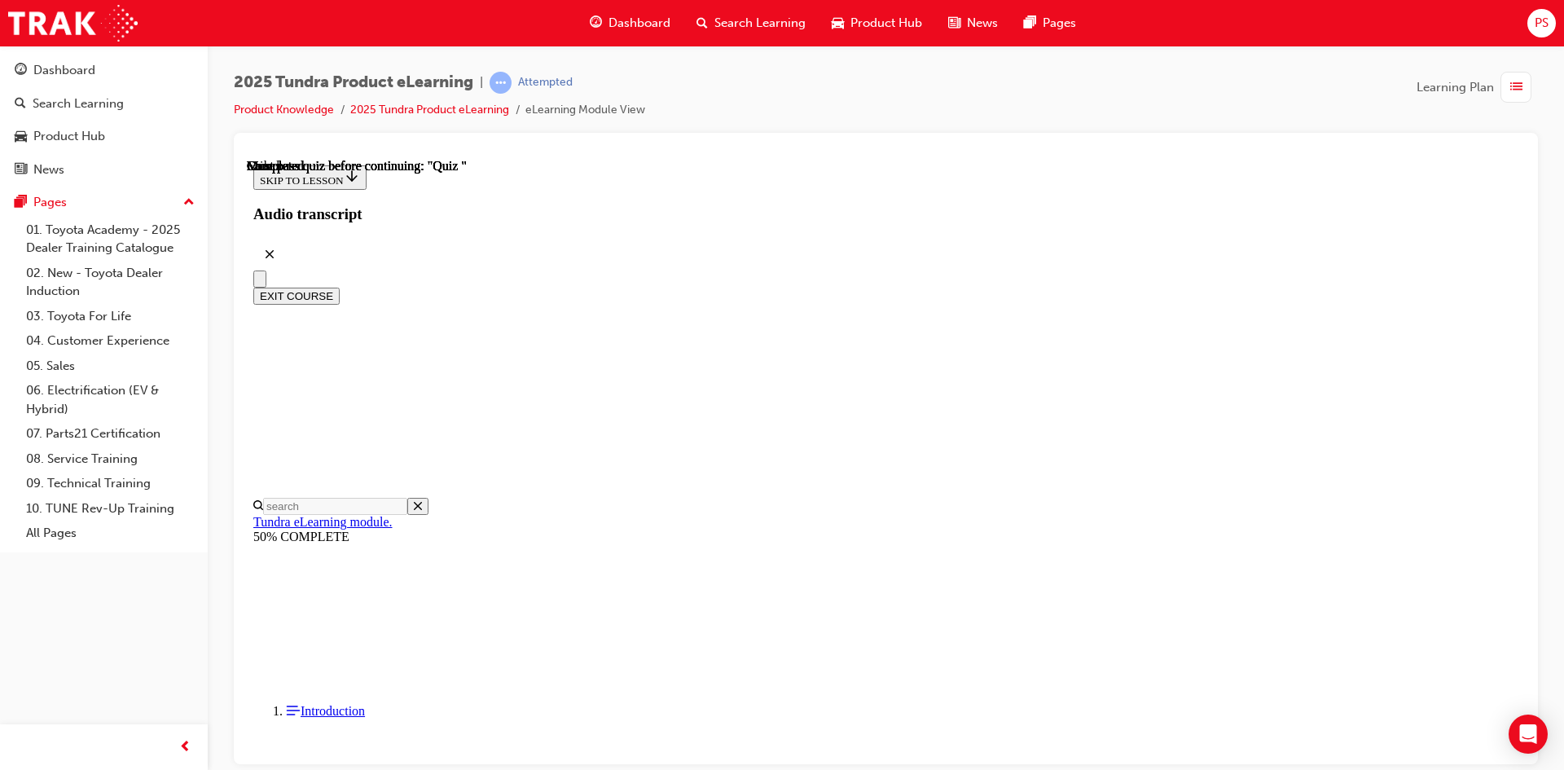
scroll to position [279, 0]
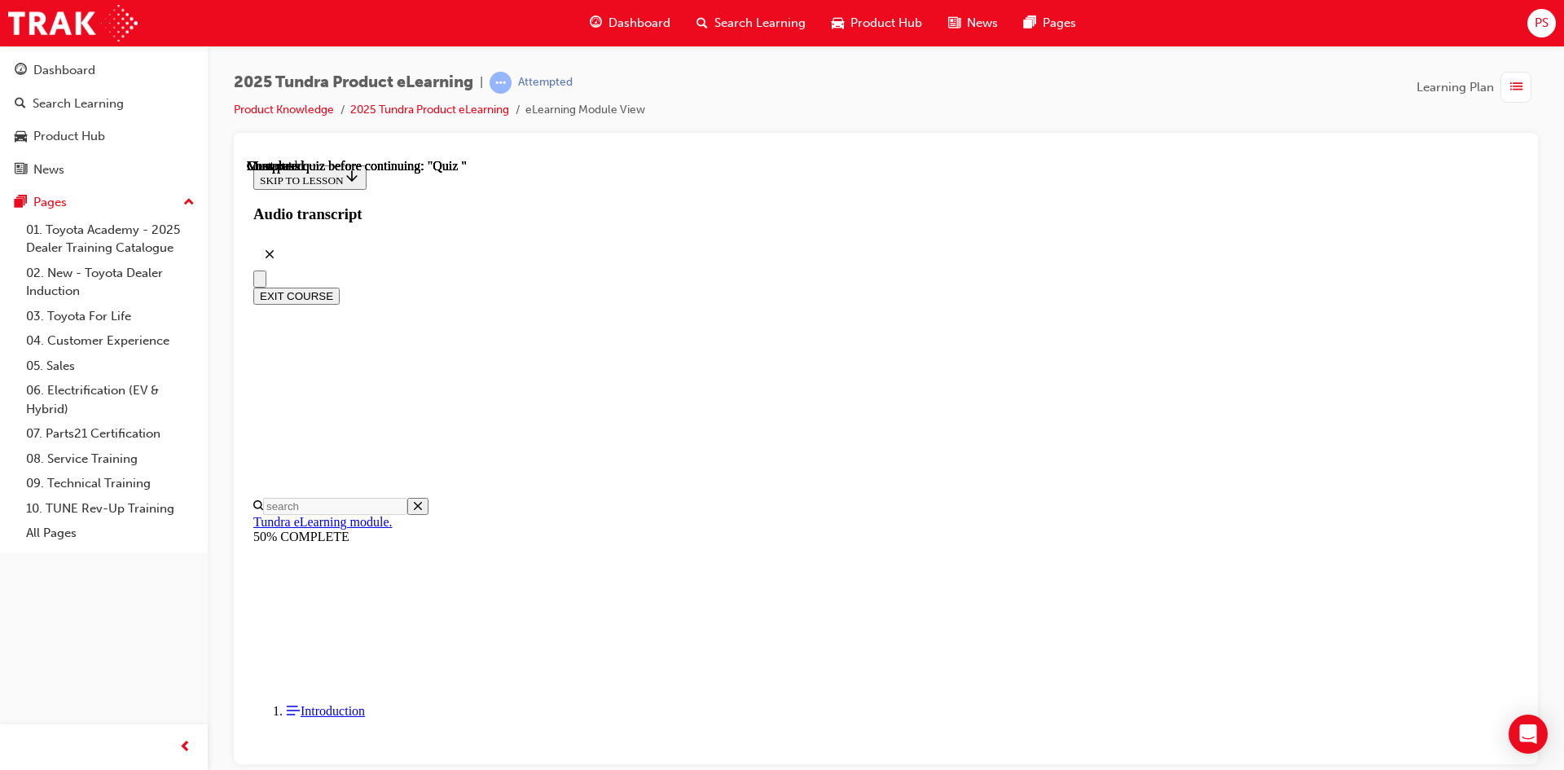
radio input "true"
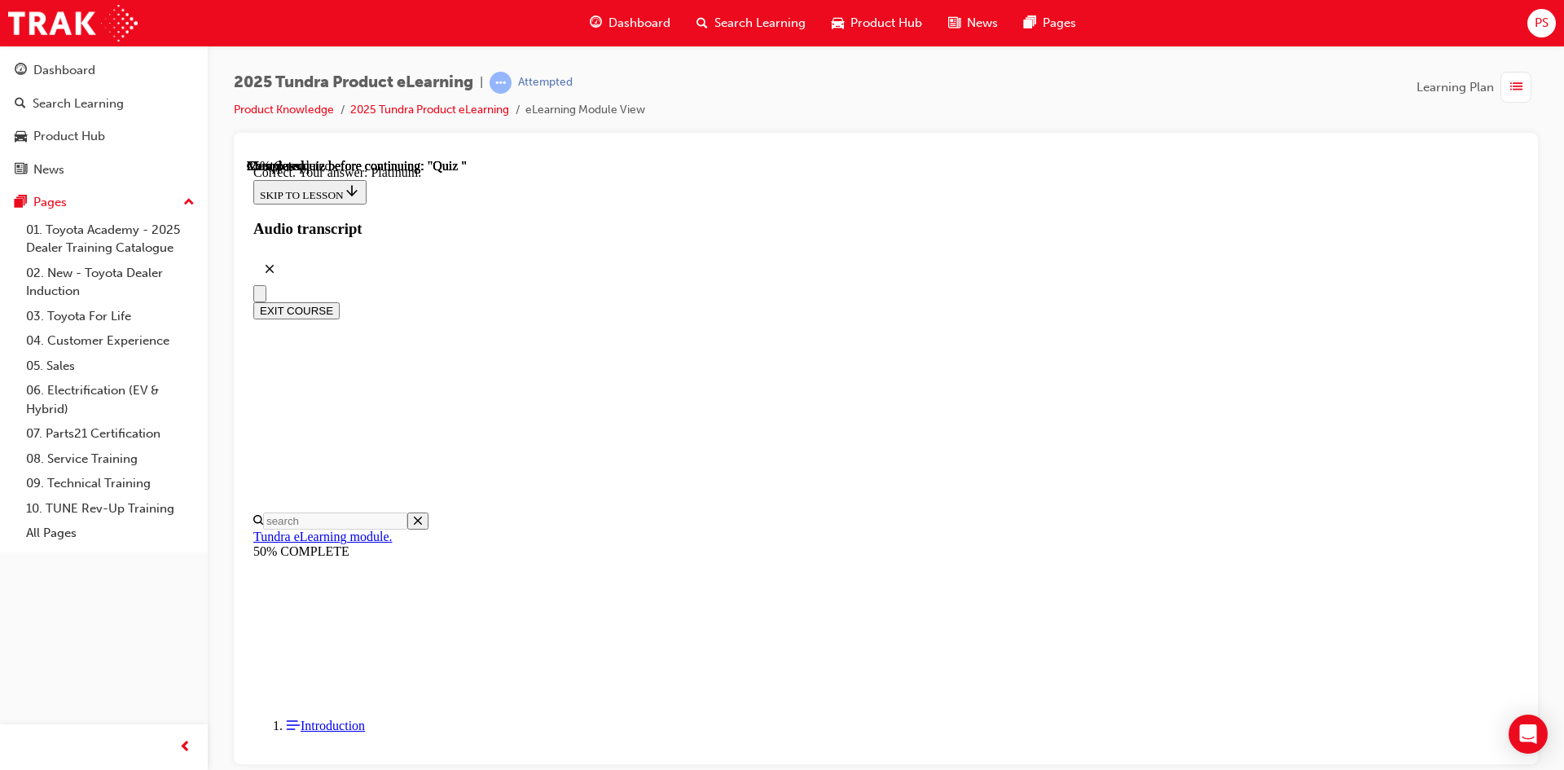
scroll to position [203, 0]
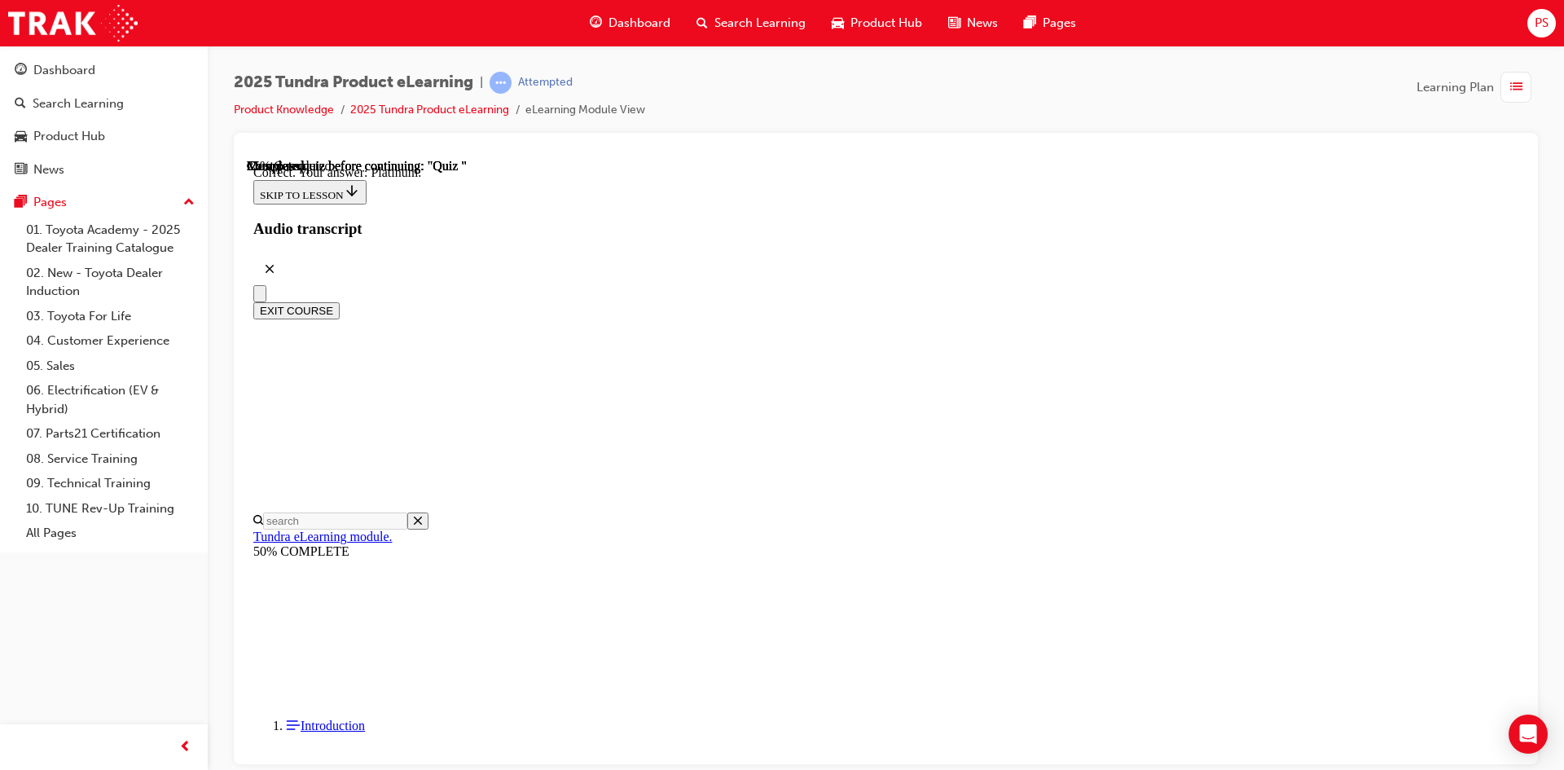
radio input "true"
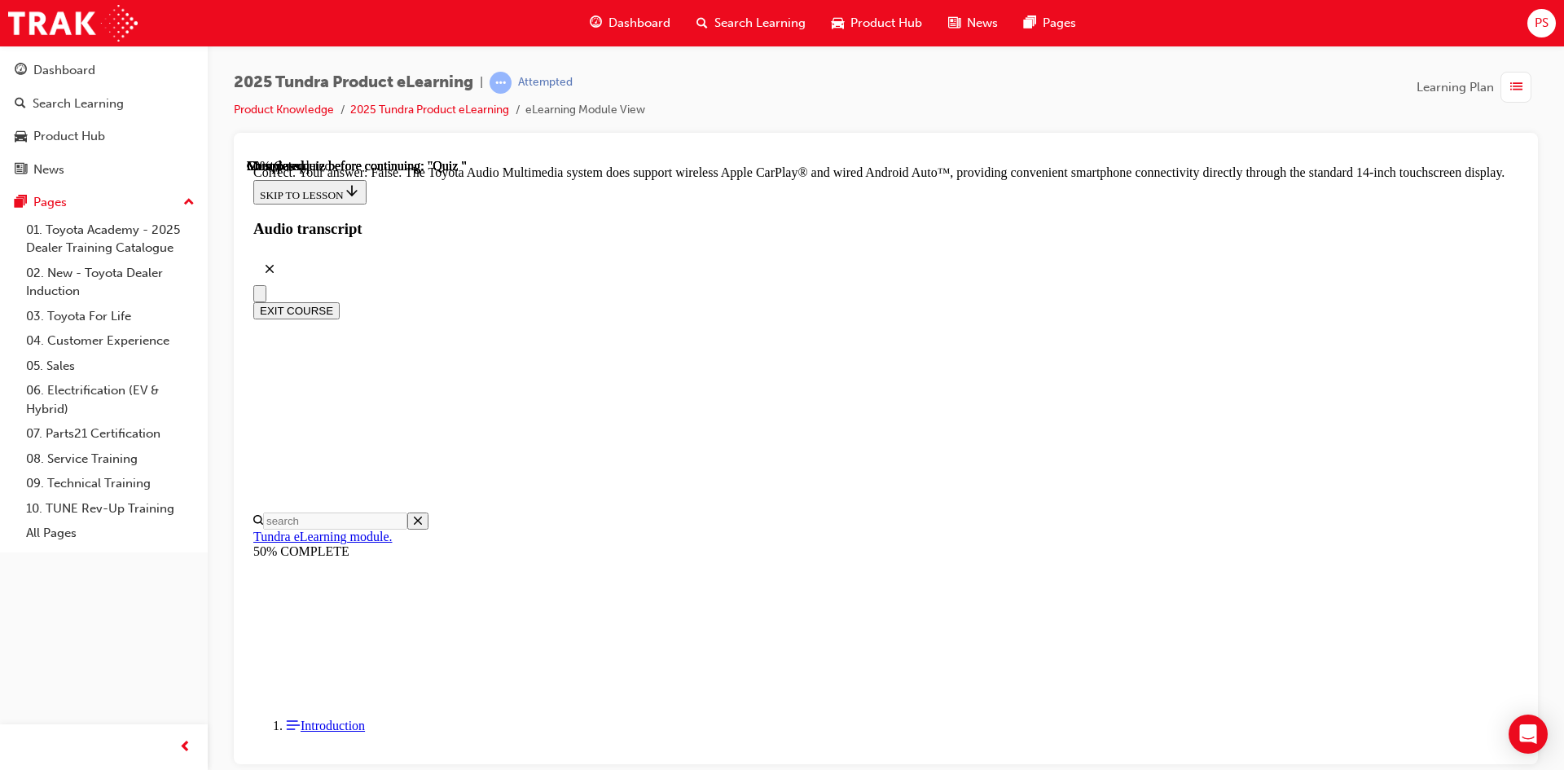
scroll to position [284, 0]
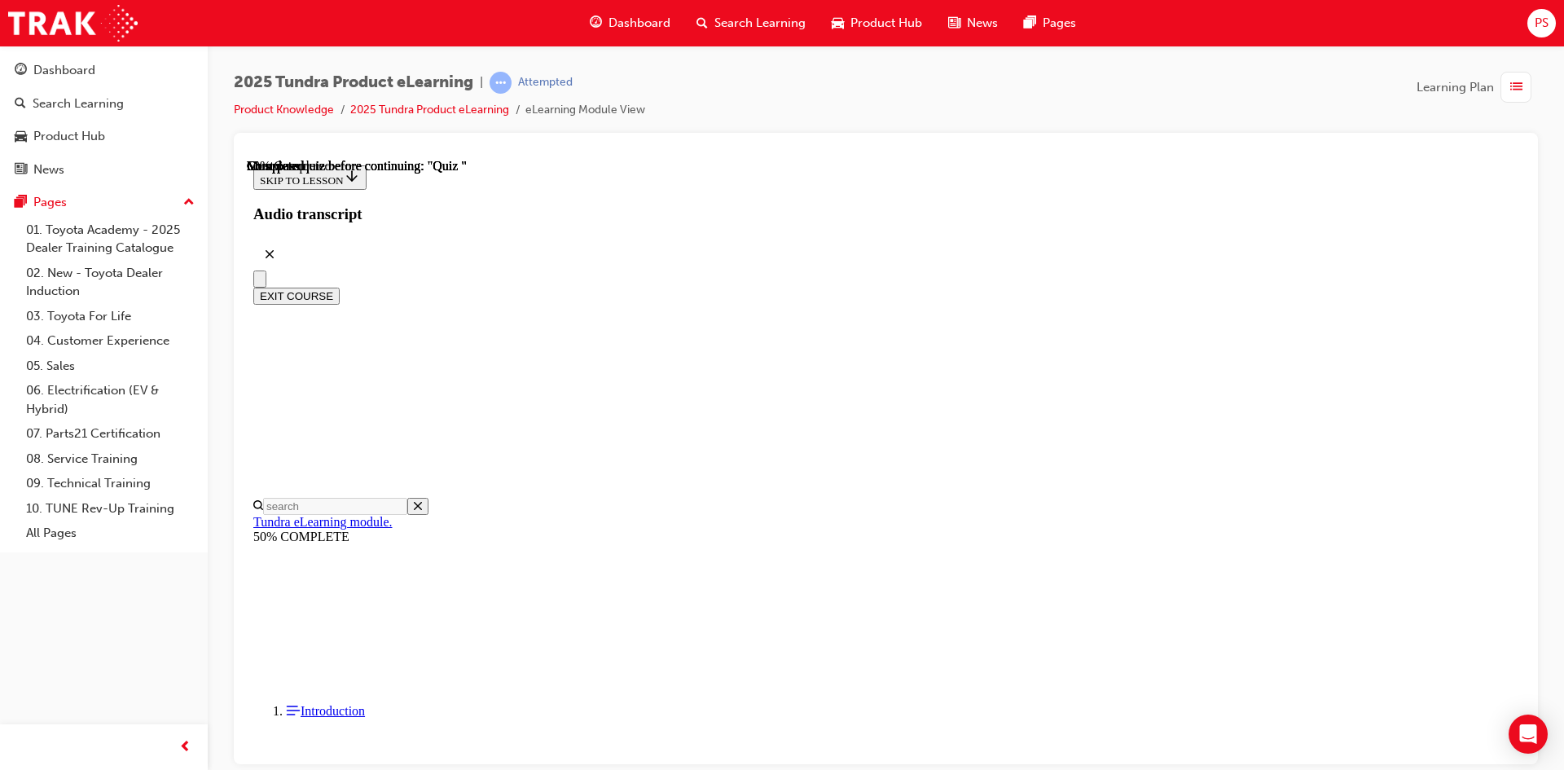
scroll to position [144, 0]
radio input "true"
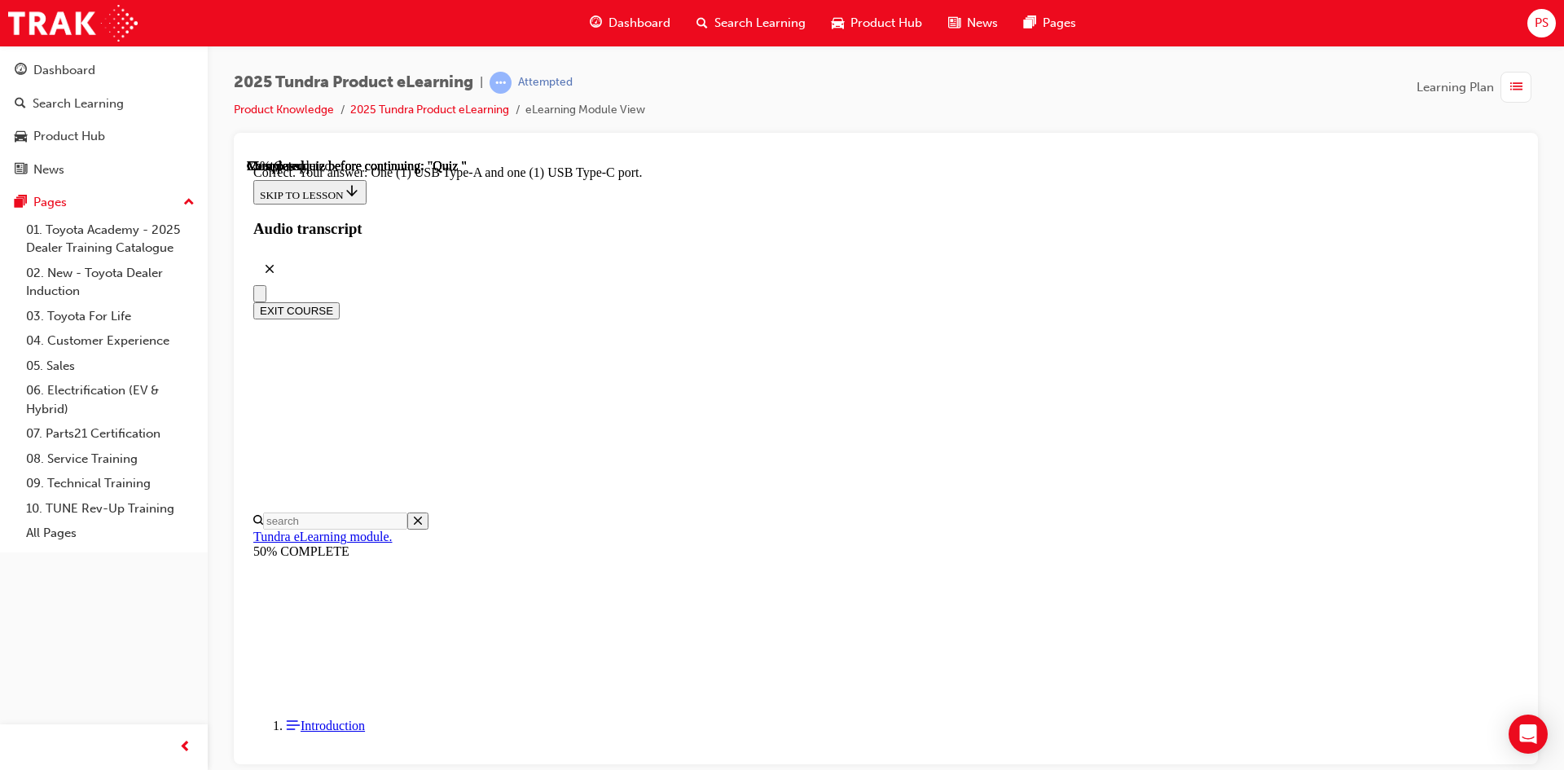
scroll to position [296, 0]
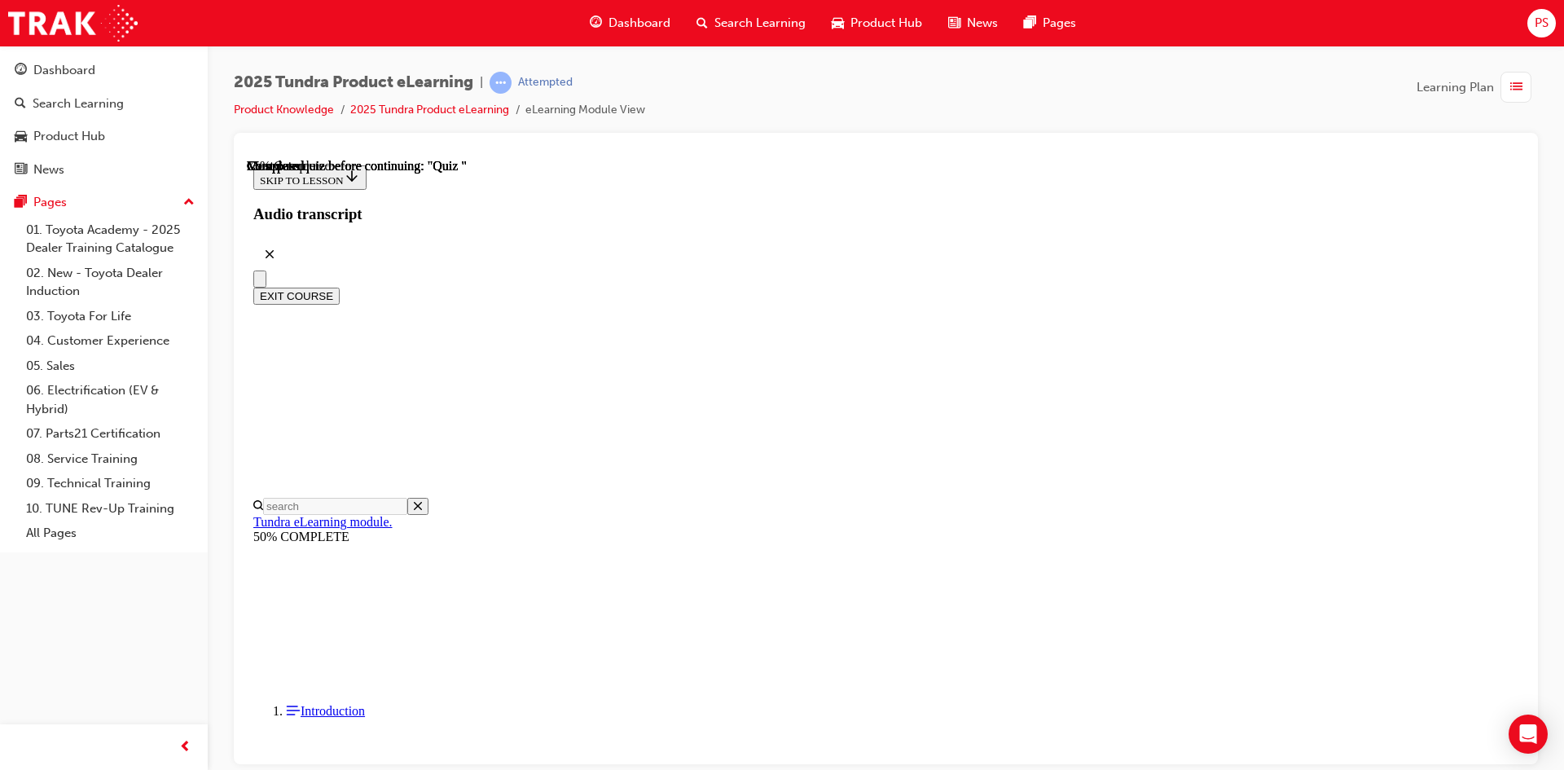
radio input "true"
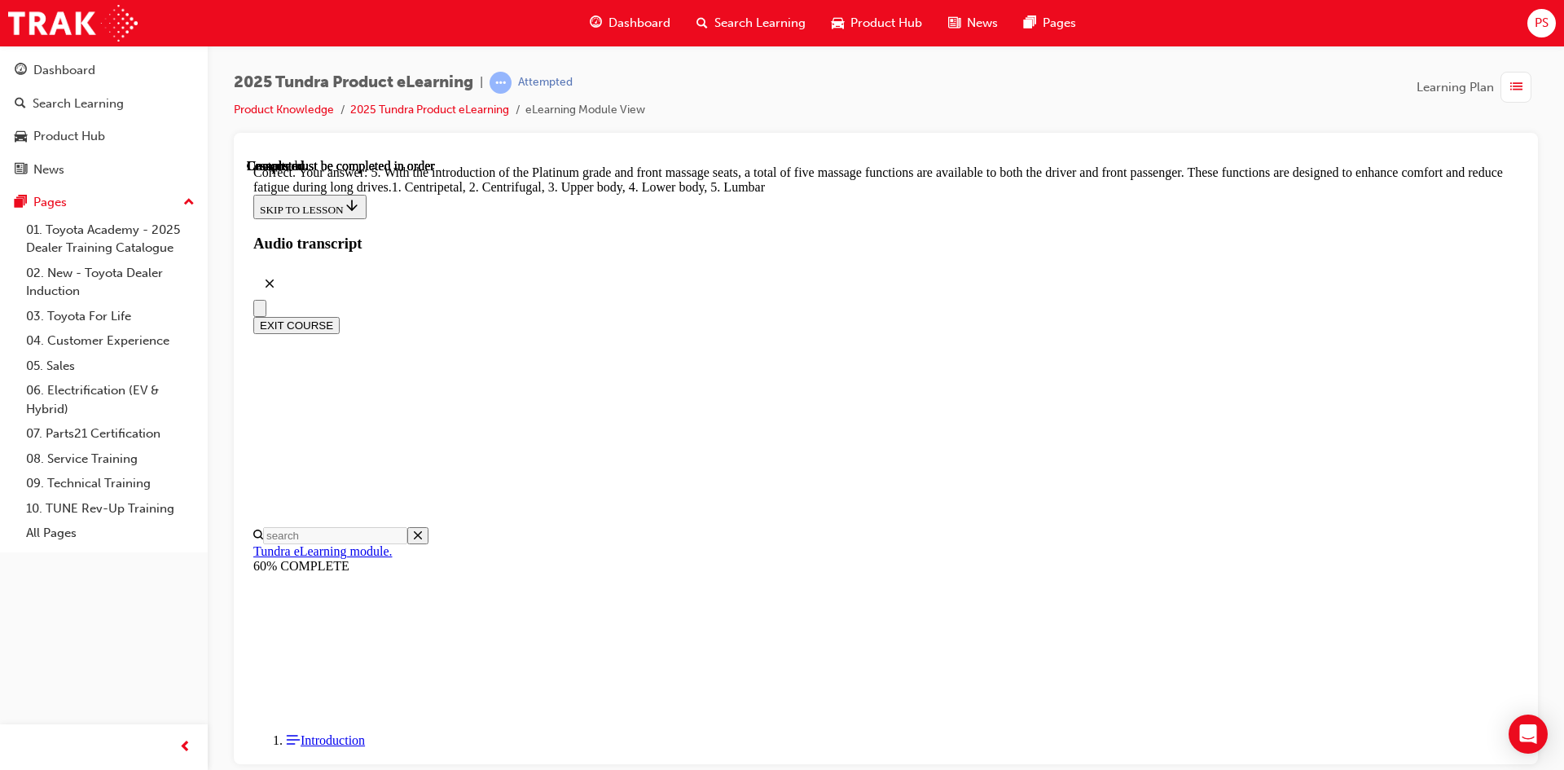
scroll to position [389, 0]
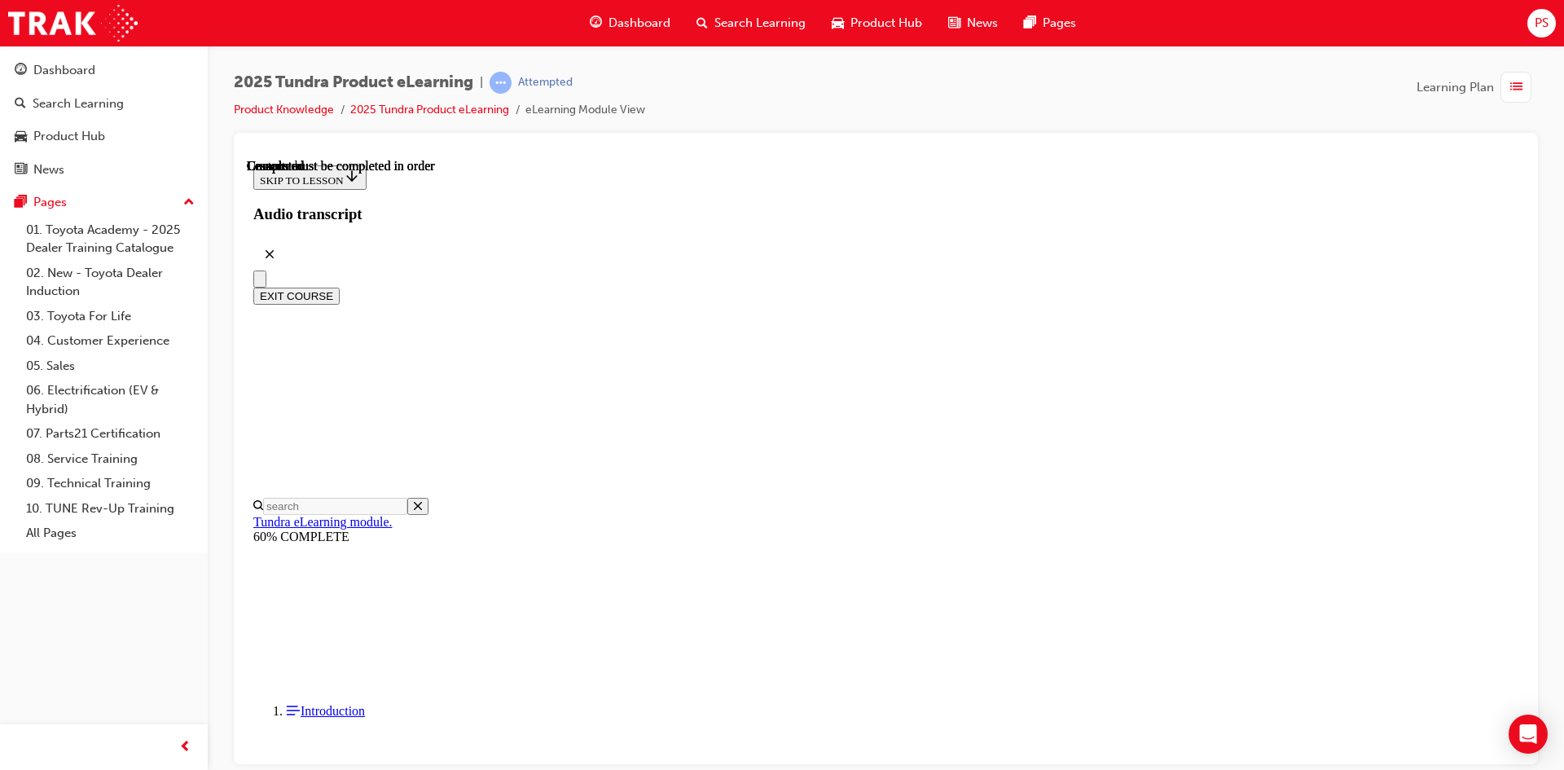
scroll to position [90, 0]
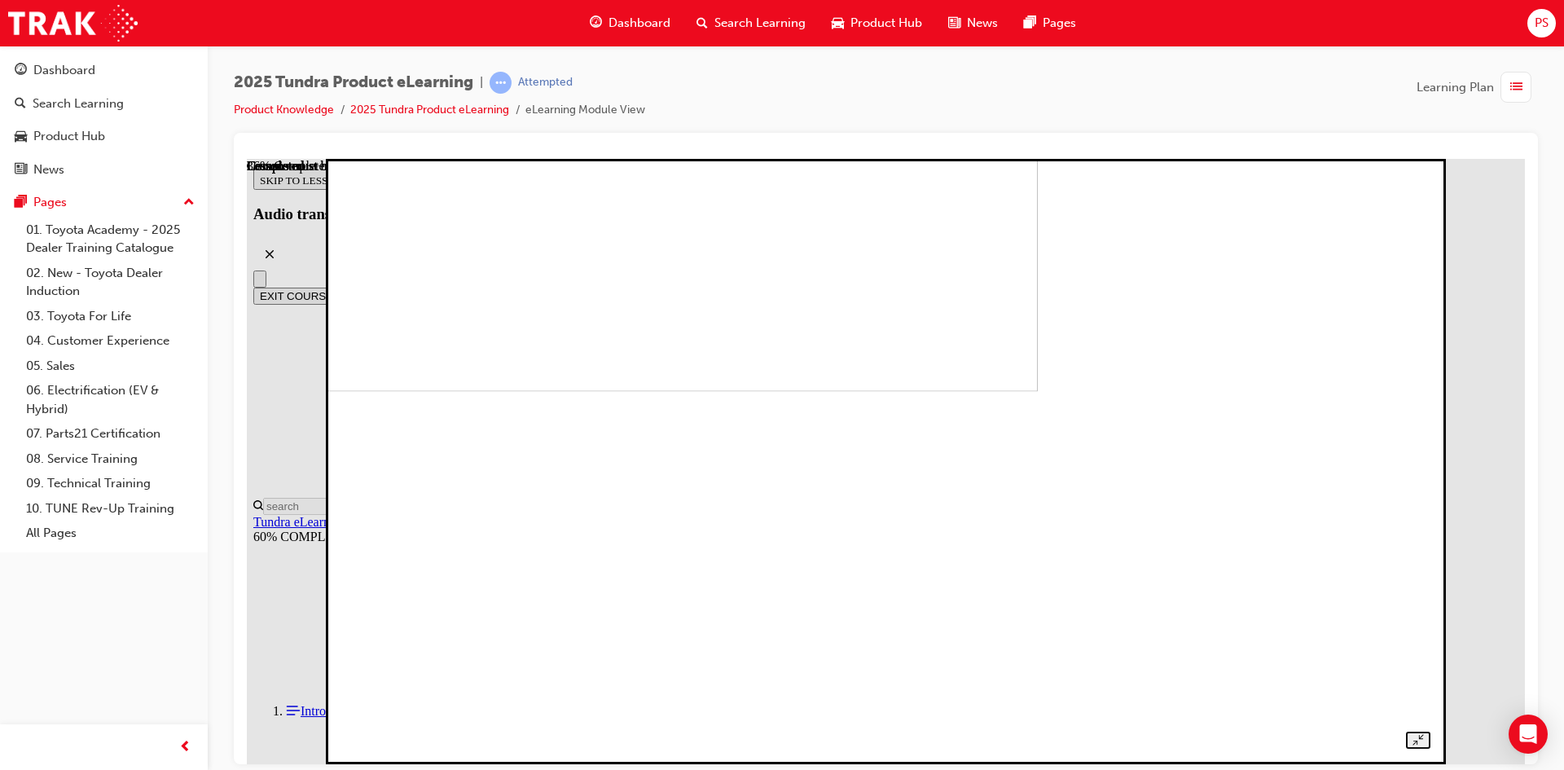
click at [1013, 391] on img at bounding box center [505, 88] width 1065 height 605
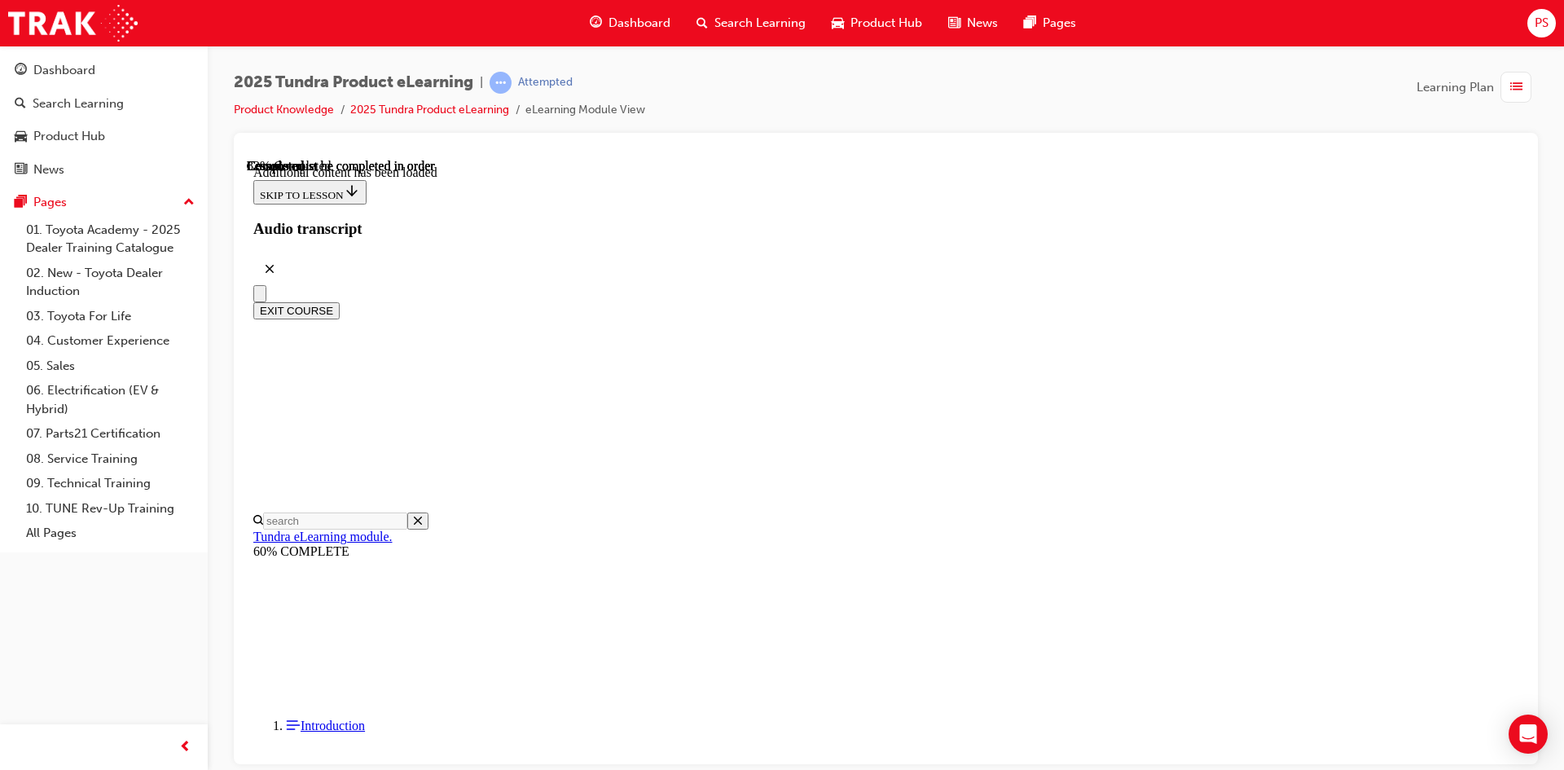
scroll to position [3657, 0]
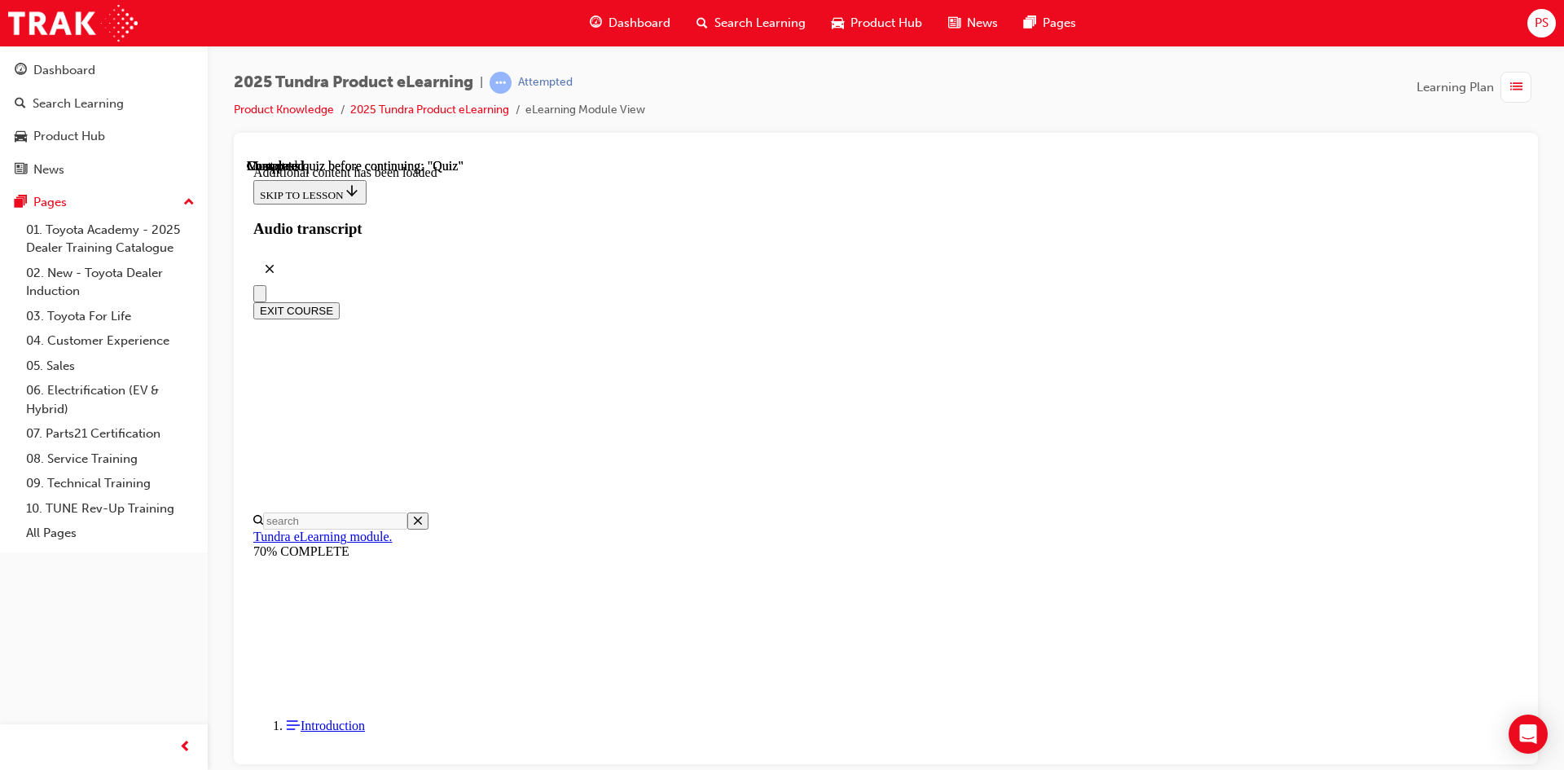
scroll to position [51, 0]
radio input "true"
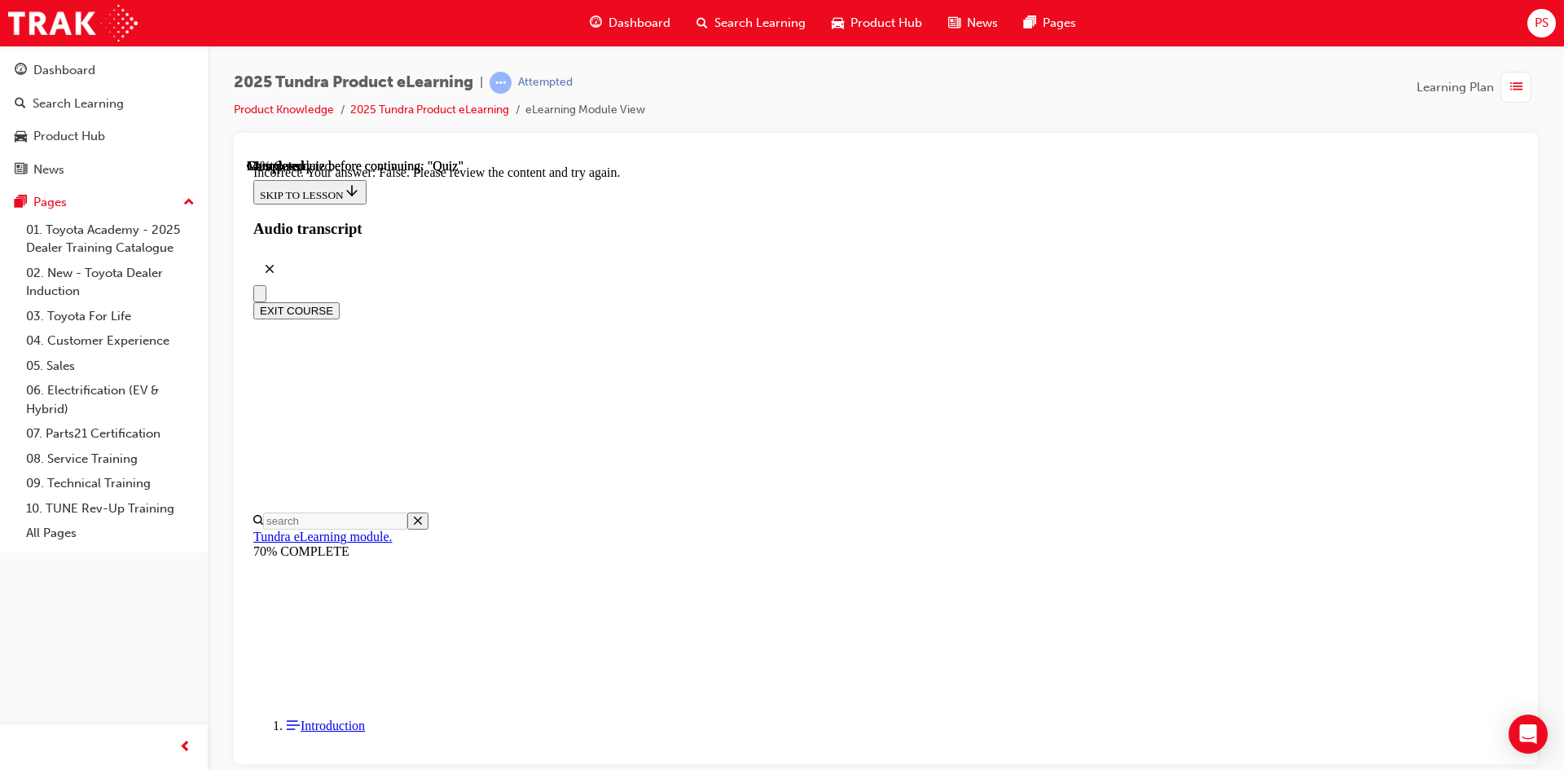
scroll to position [246, 0]
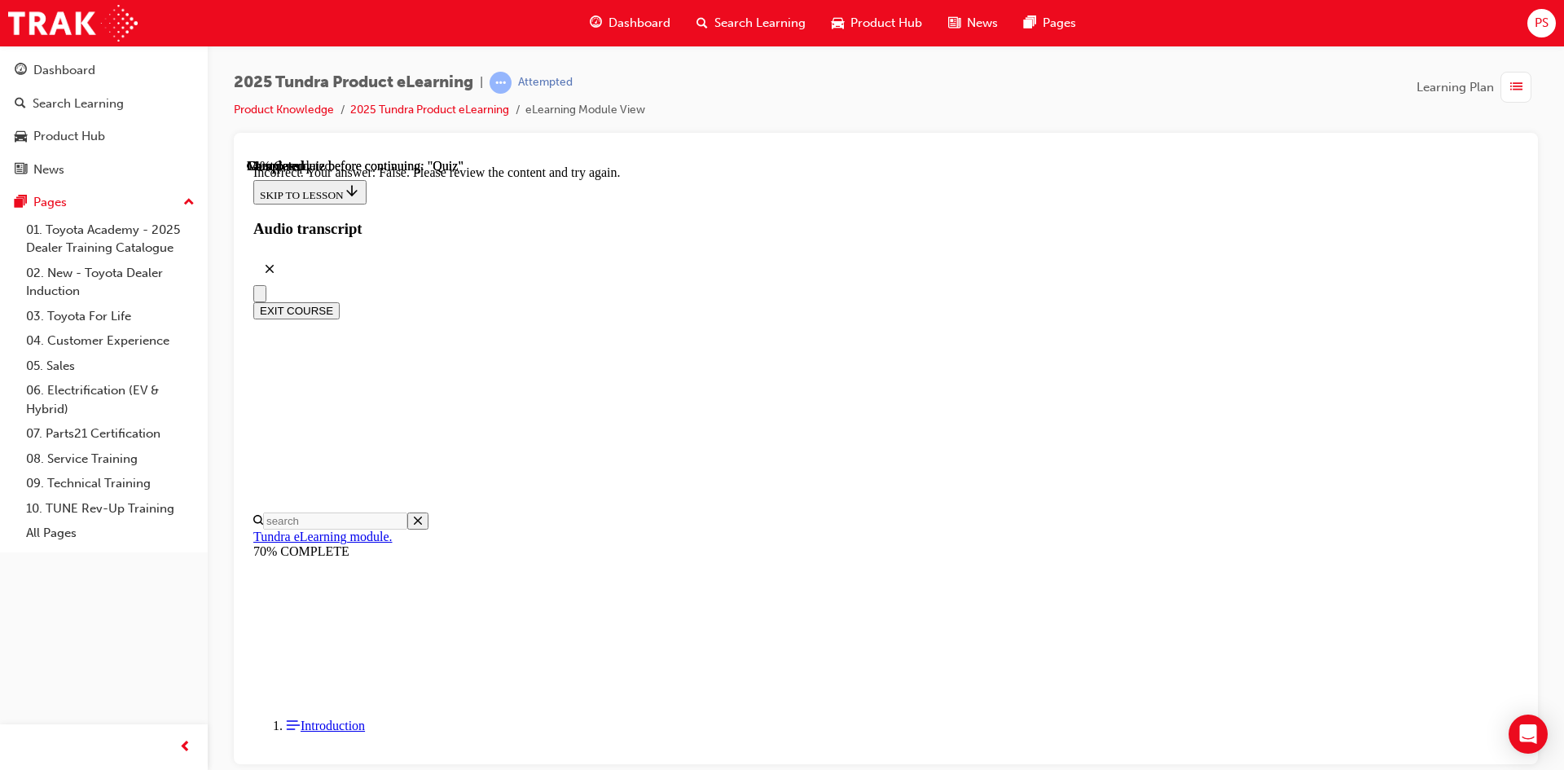
radio input "true"
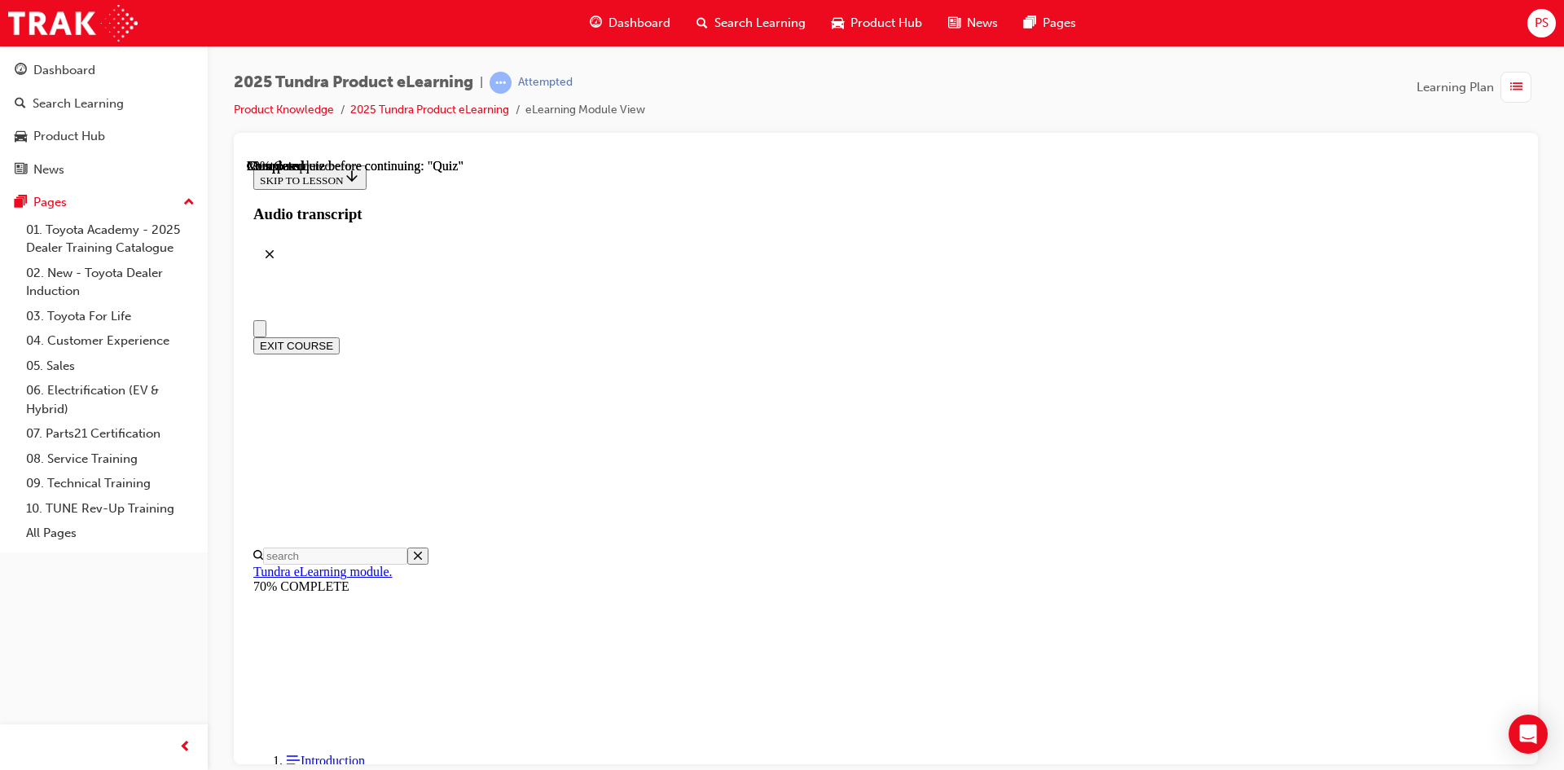
scroll to position [244, 0]
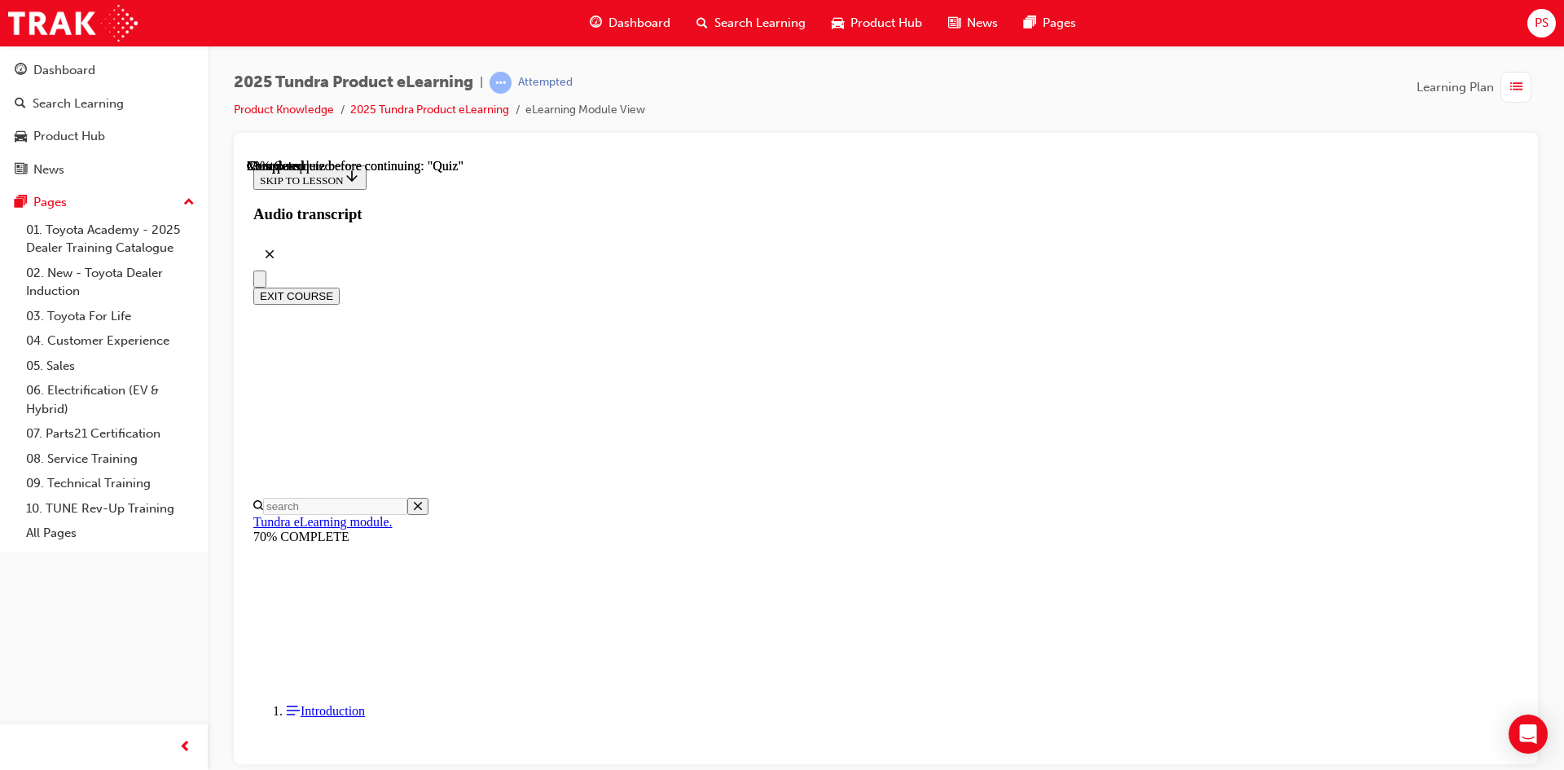
radio input "true"
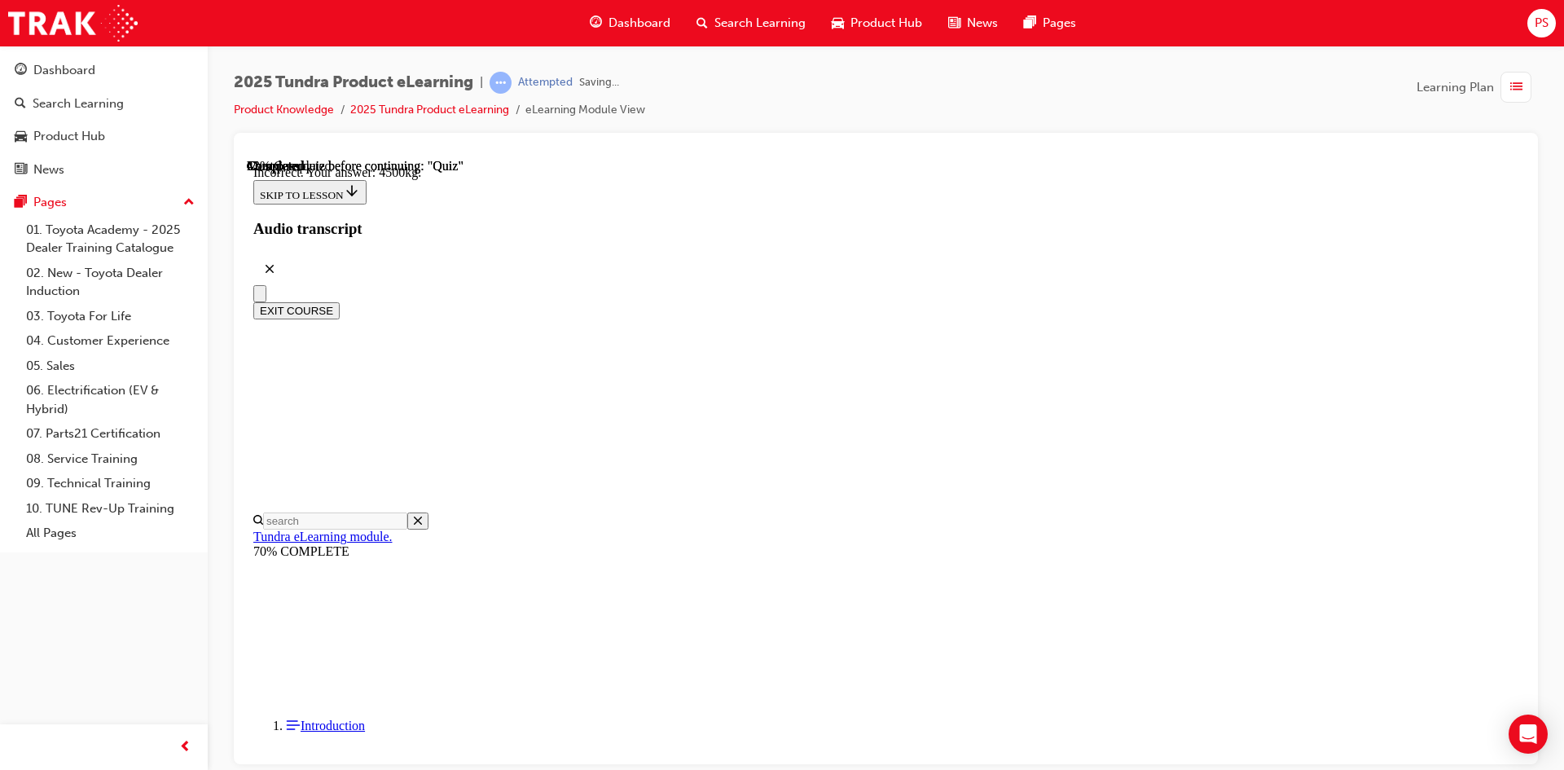
scroll to position [458, 0]
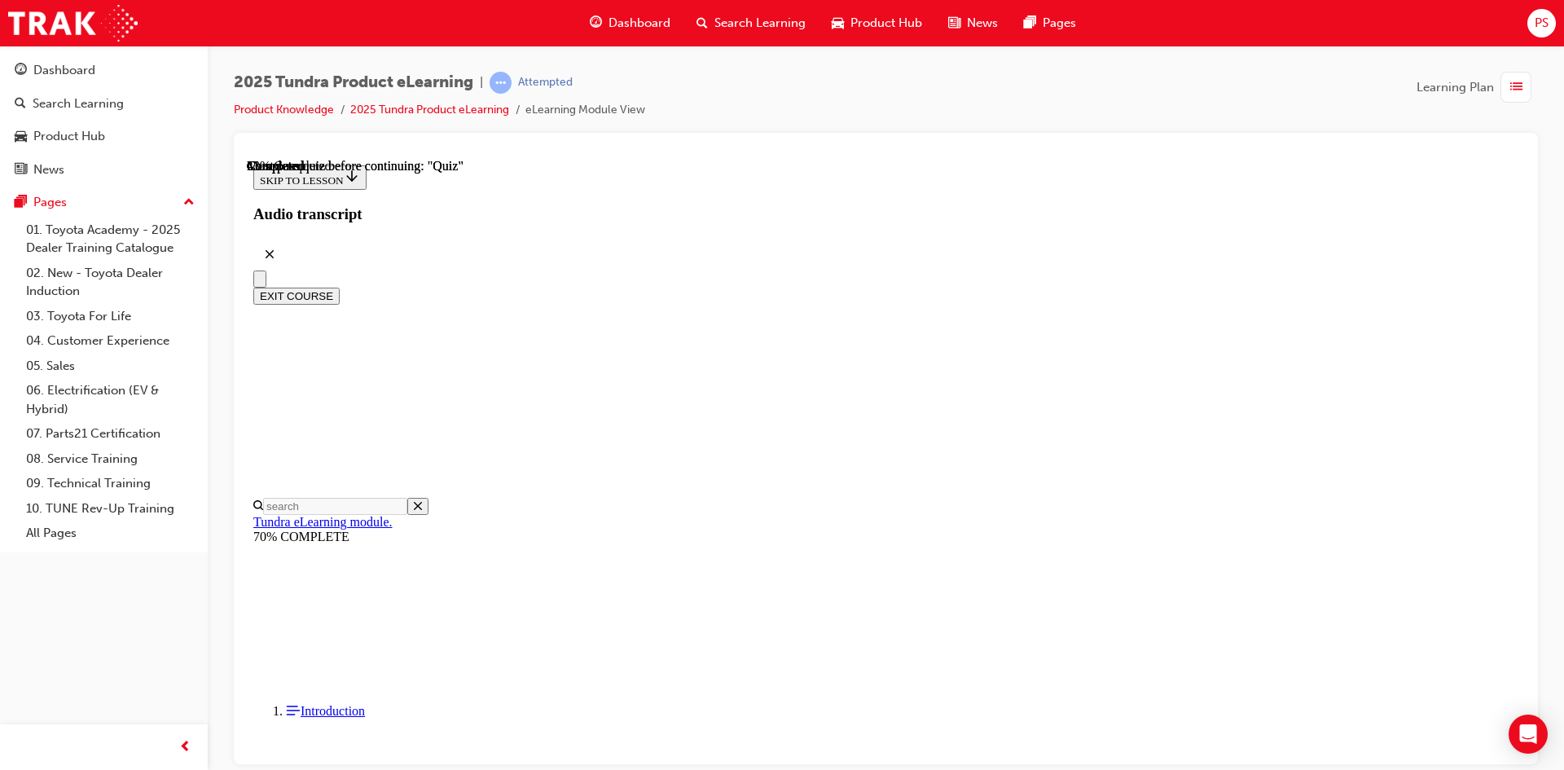
scroll to position [272, 0]
radio input "true"
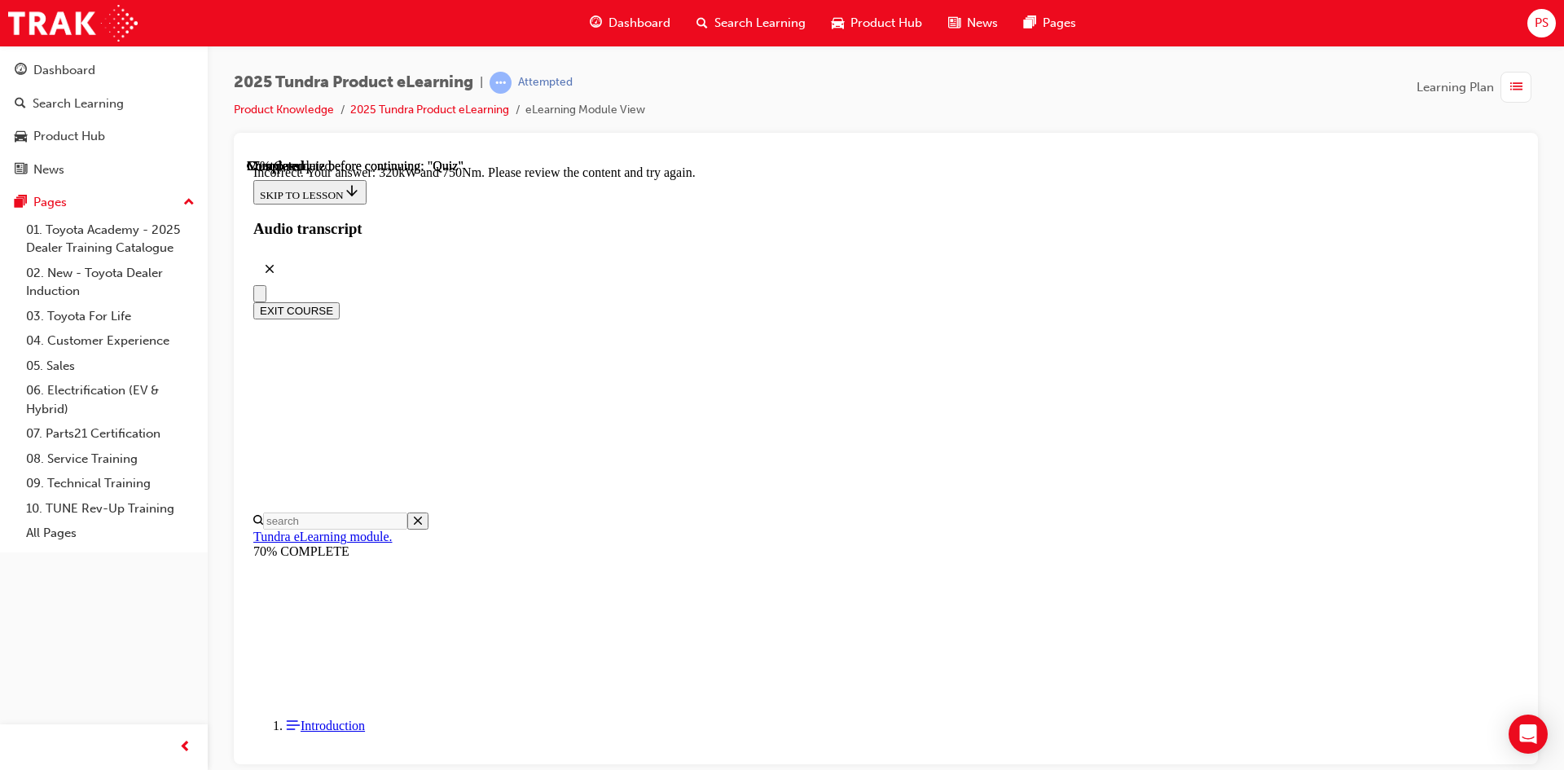
scroll to position [404, 0]
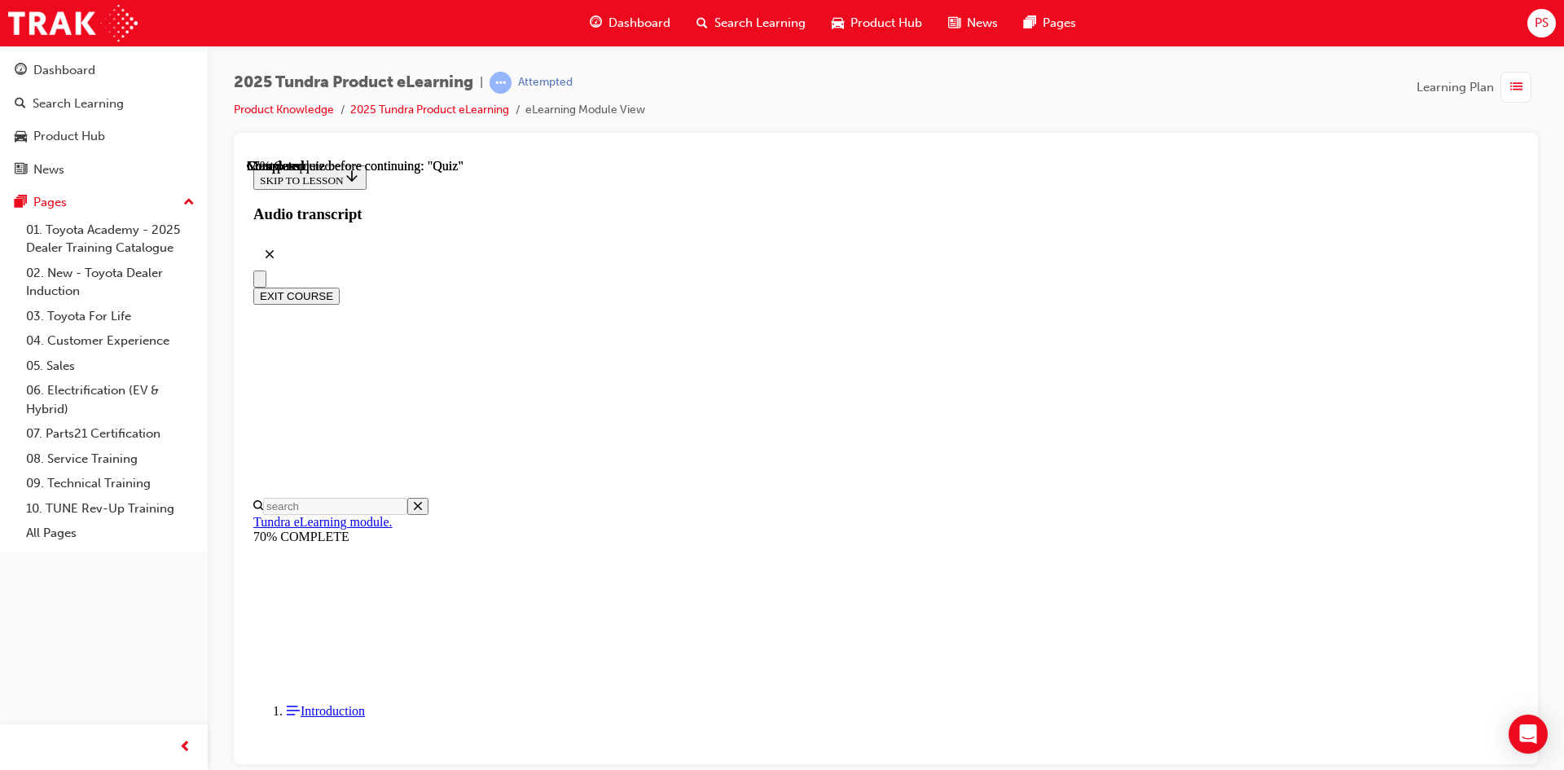
scroll to position [244, 0]
radio input "true"
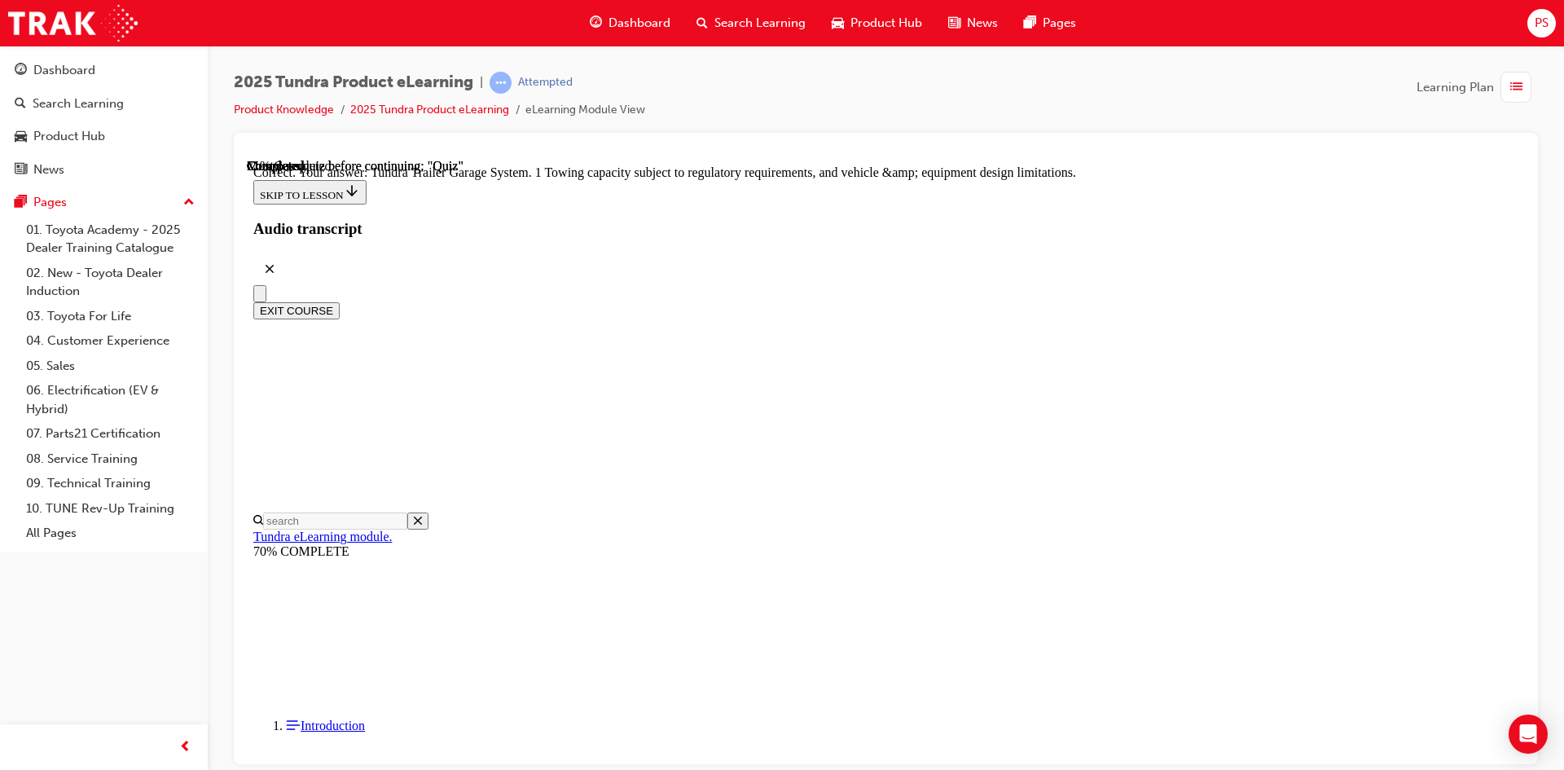
scroll to position [479, 0]
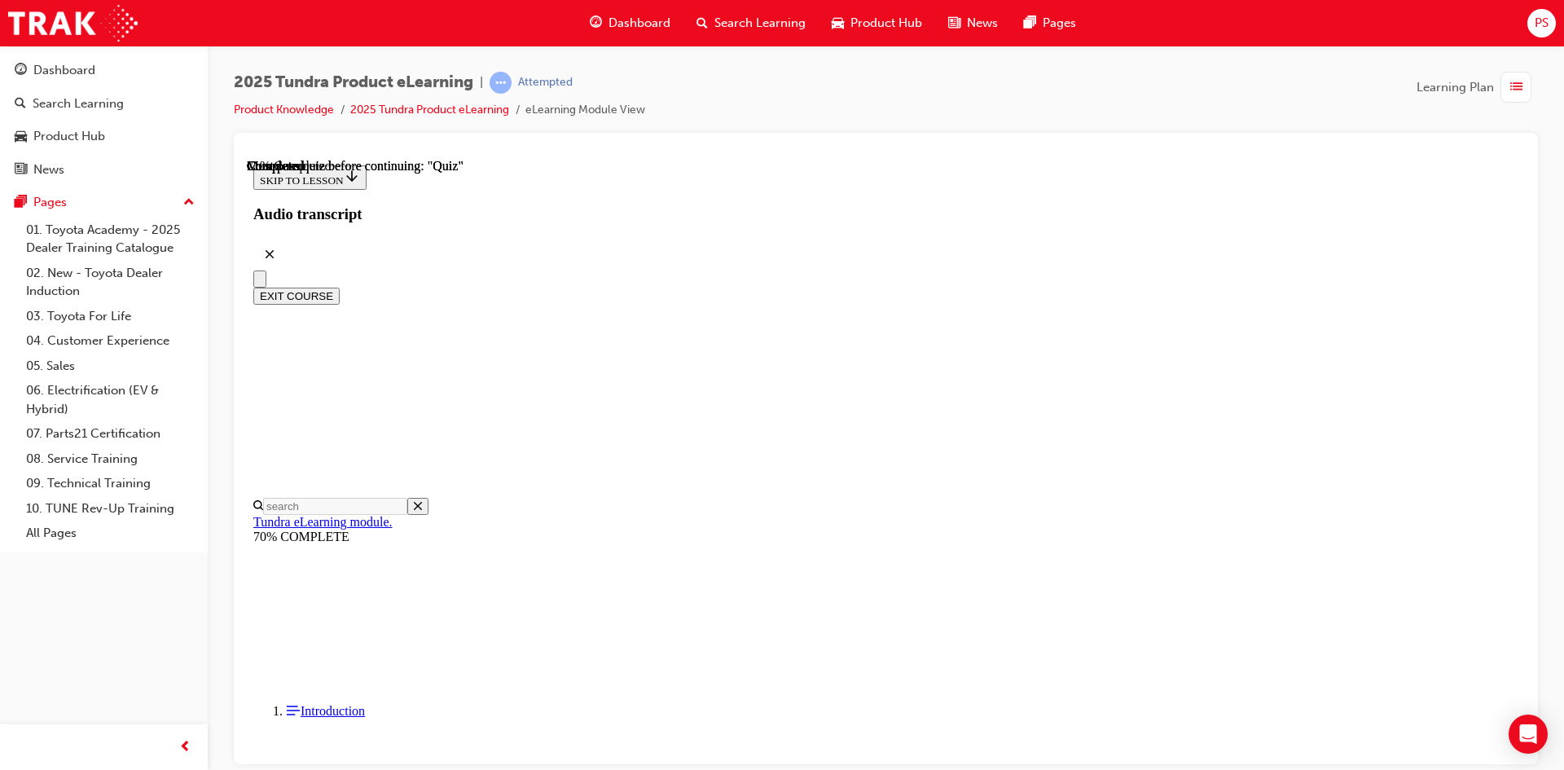
scroll to position [244, 0]
radio input "true"
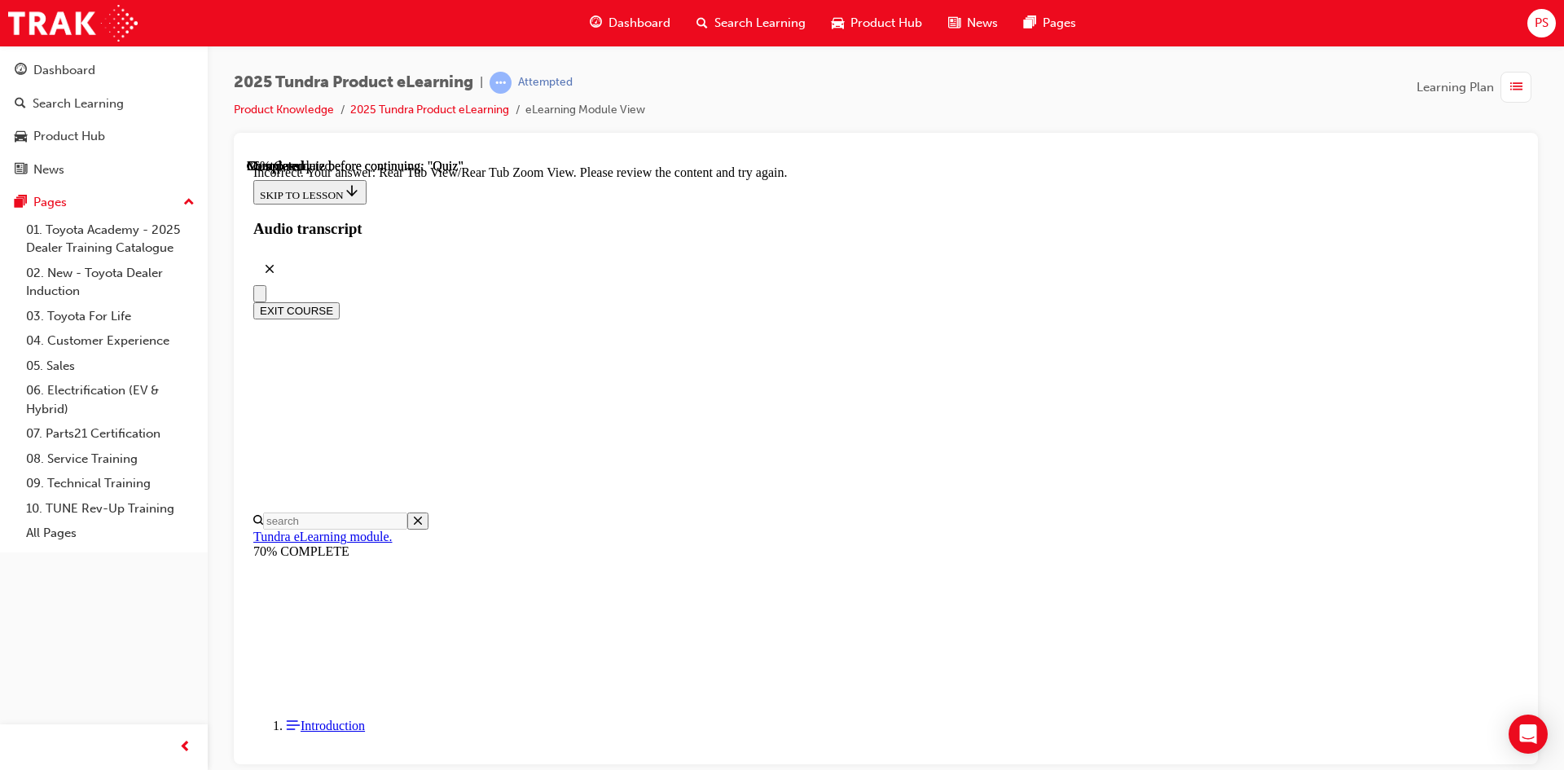
scroll to position [515, 0]
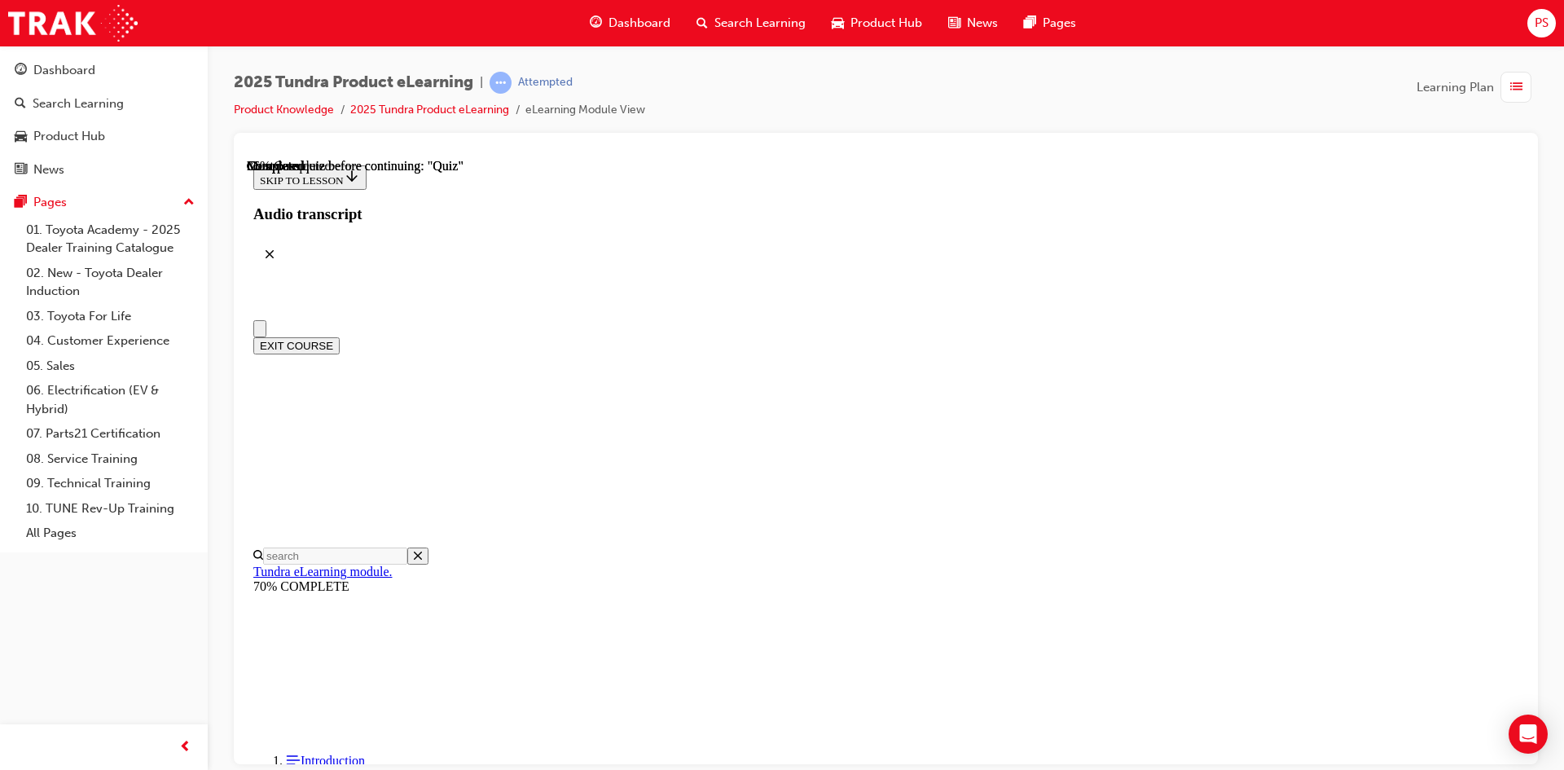
scroll to position [0, 0]
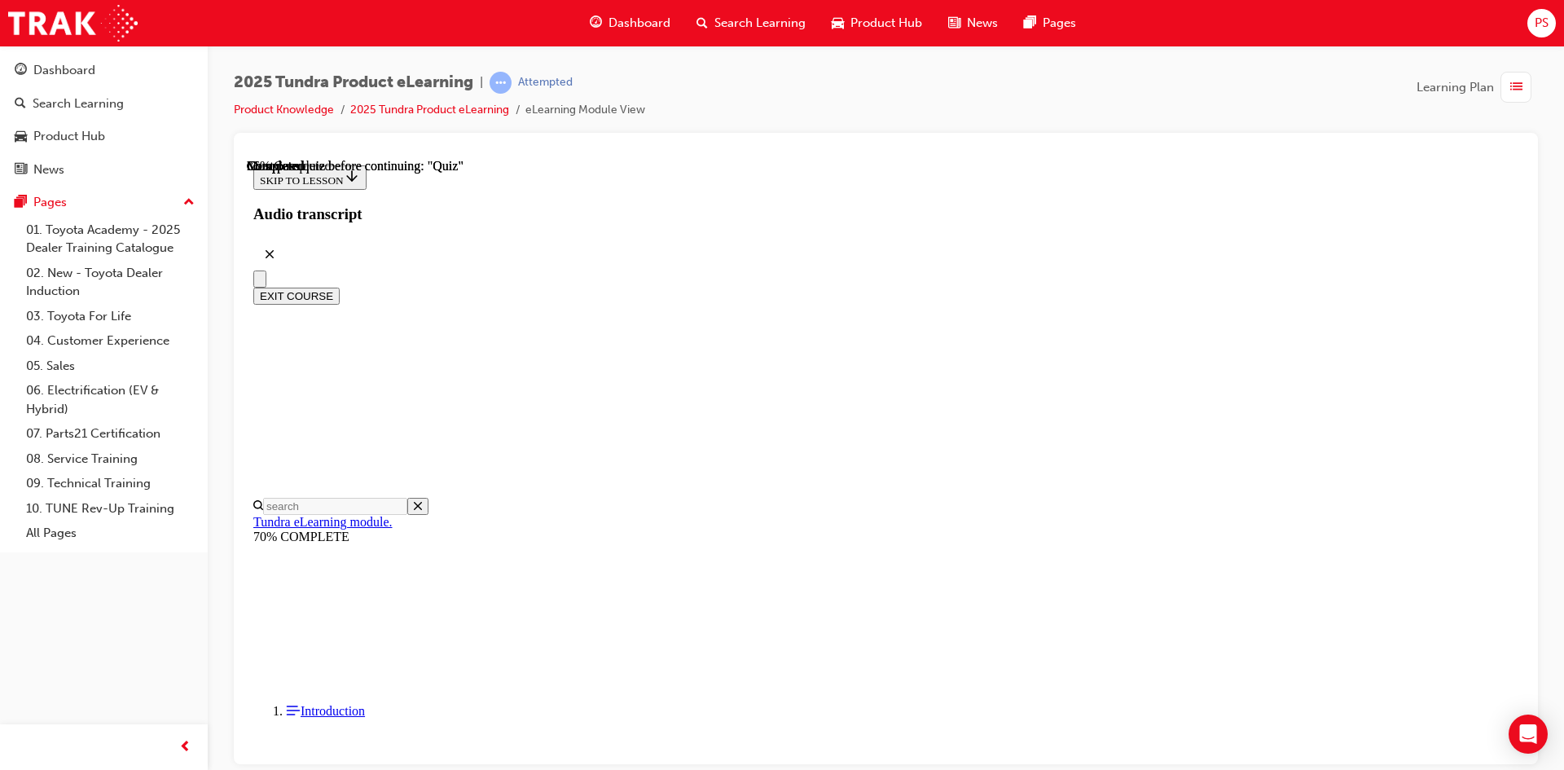
radio input "true"
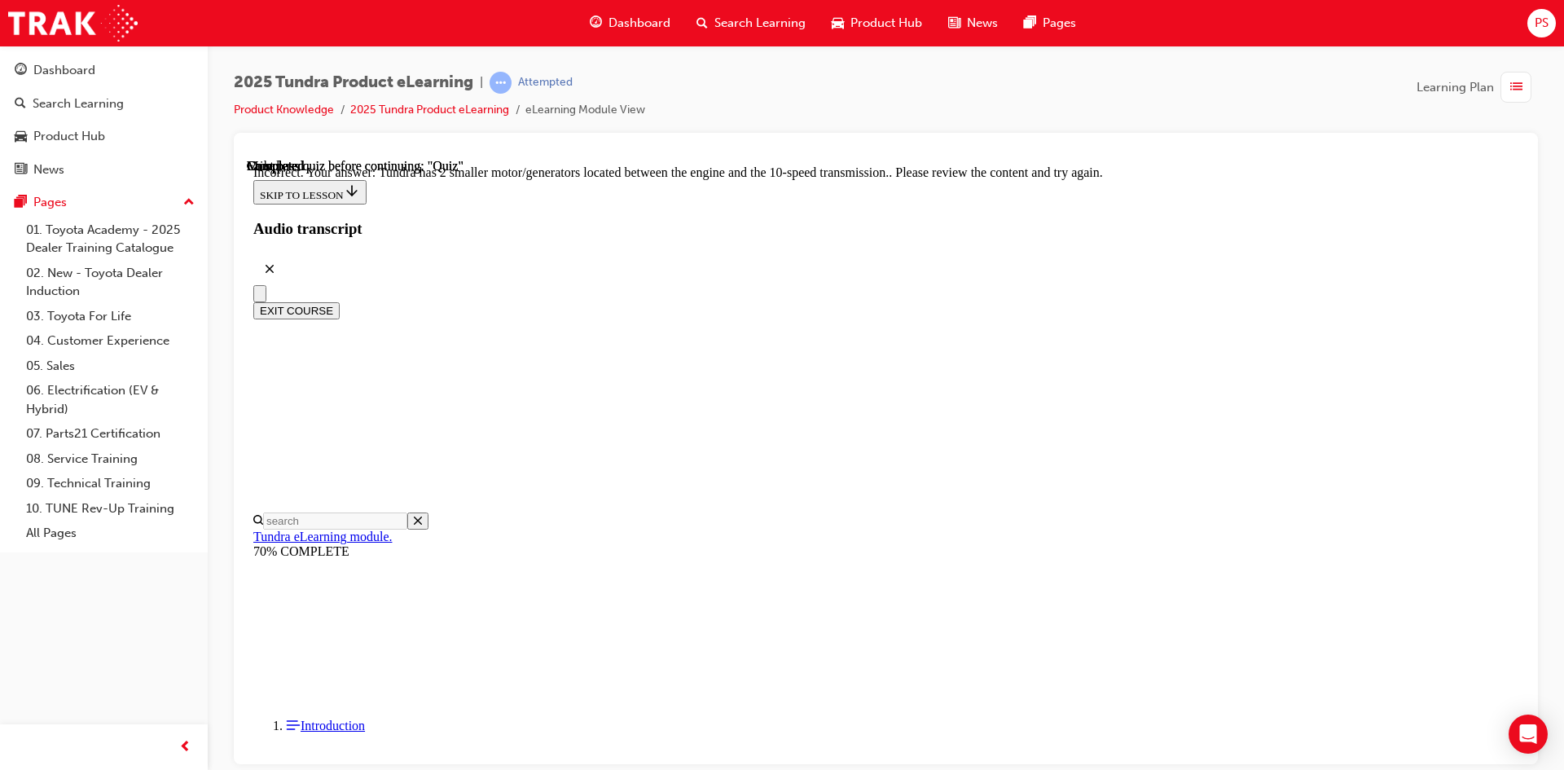
scroll to position [372, 0]
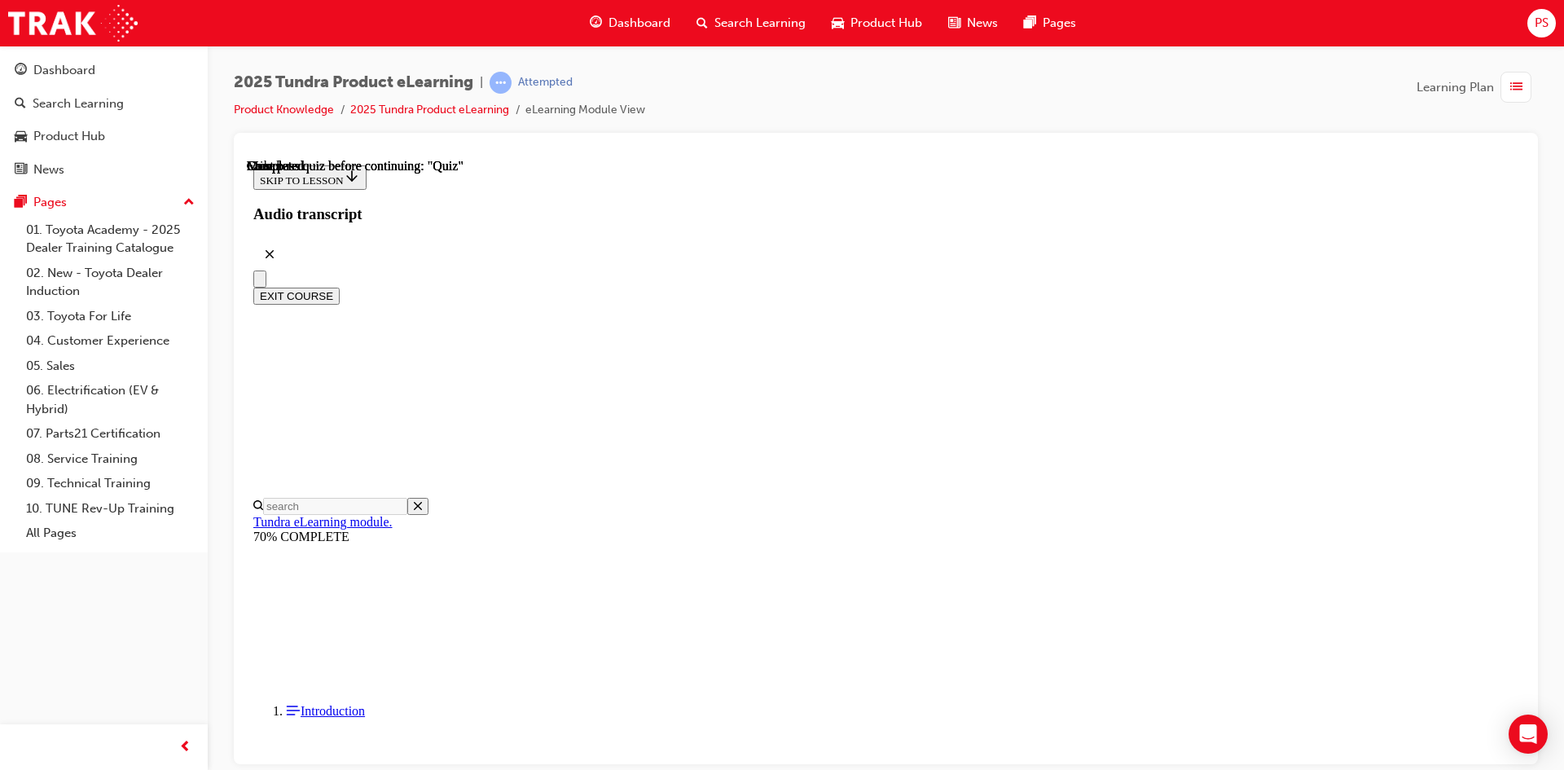
scroll to position [279, 0]
